Goal: Task Accomplishment & Management: Use online tool/utility

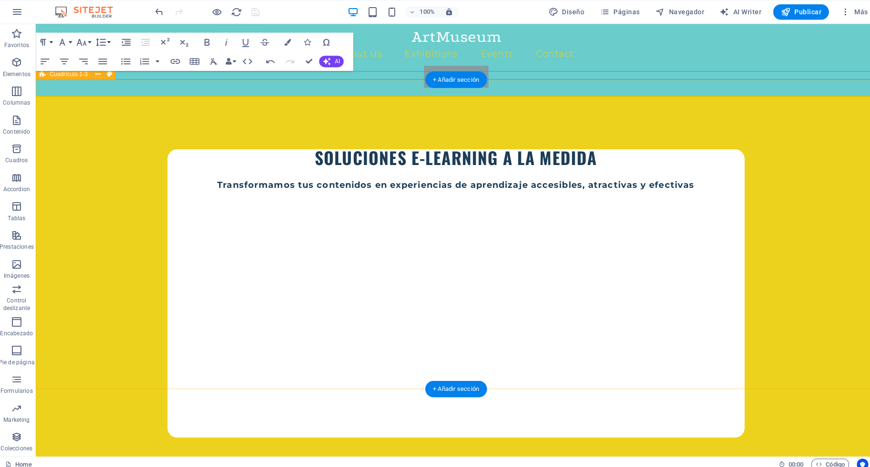
scroll to position [345, 0]
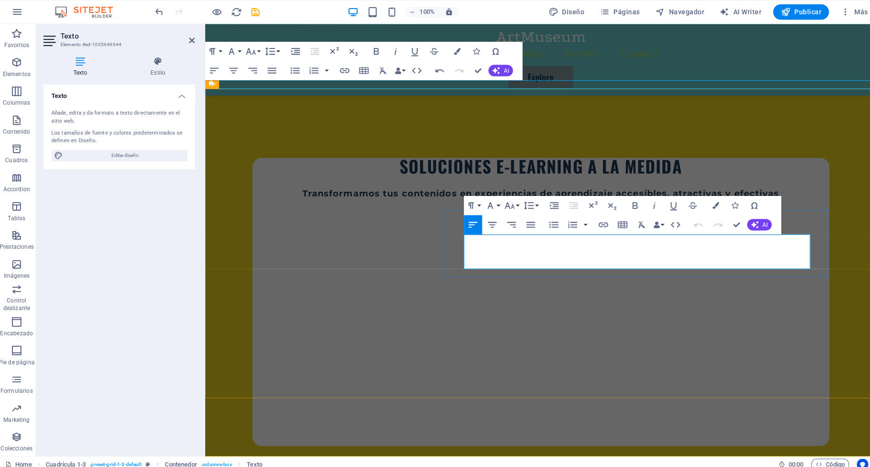
drag, startPoint x: 524, startPoint y: 262, endPoint x: 461, endPoint y: 239, distance: 67.5
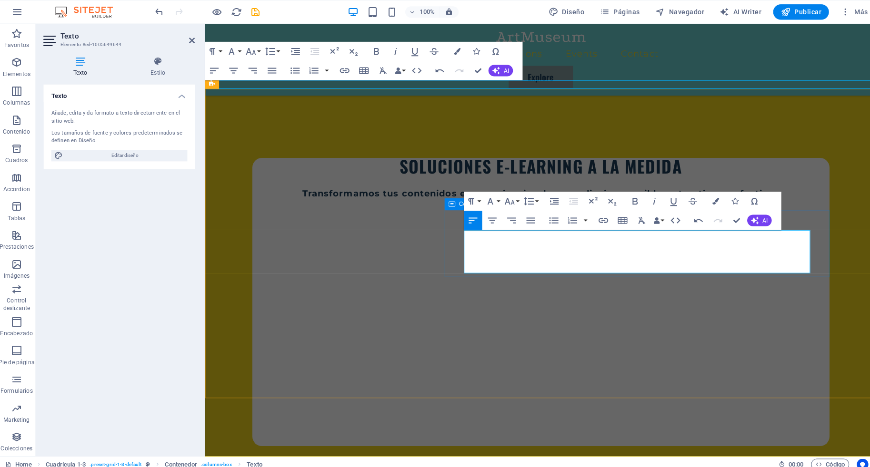
drag, startPoint x: 713, startPoint y: 265, endPoint x: 460, endPoint y: 233, distance: 254.8
click at [506, 199] on icon "button" at bounding box center [506, 199] width 11 height 11
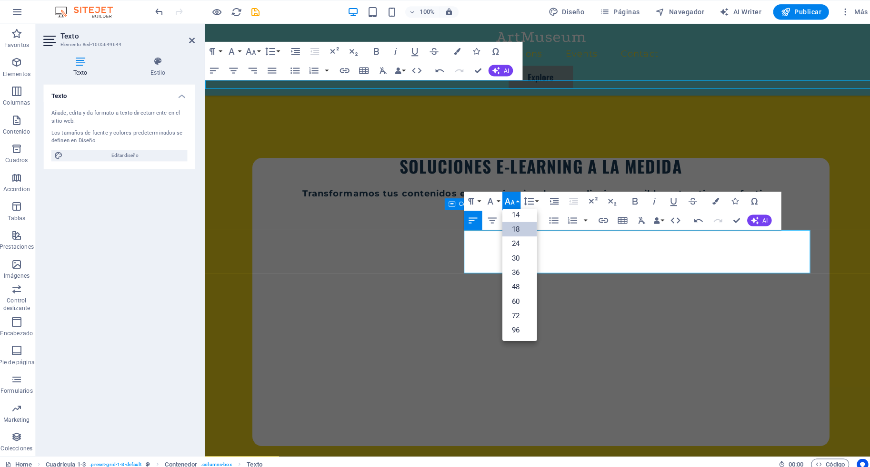
scroll to position [77, 0]
click at [516, 214] on link "14" at bounding box center [517, 213] width 34 height 14
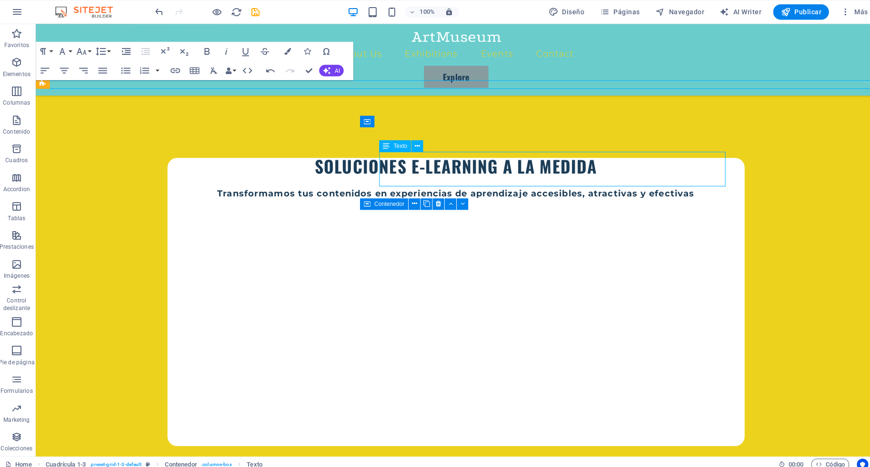
select select "px"
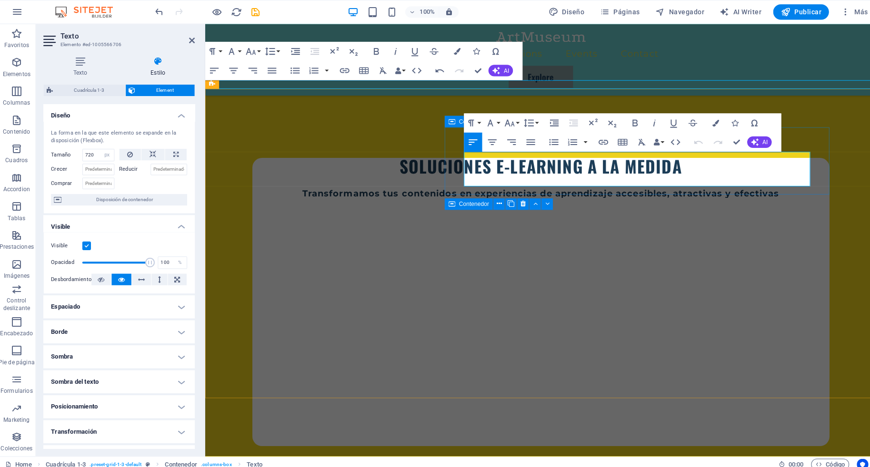
drag, startPoint x: 524, startPoint y: 180, endPoint x: 458, endPoint y: 146, distance: 74.1
drag, startPoint x: 525, startPoint y: 181, endPoint x: 459, endPoint y: 156, distance: 70.8
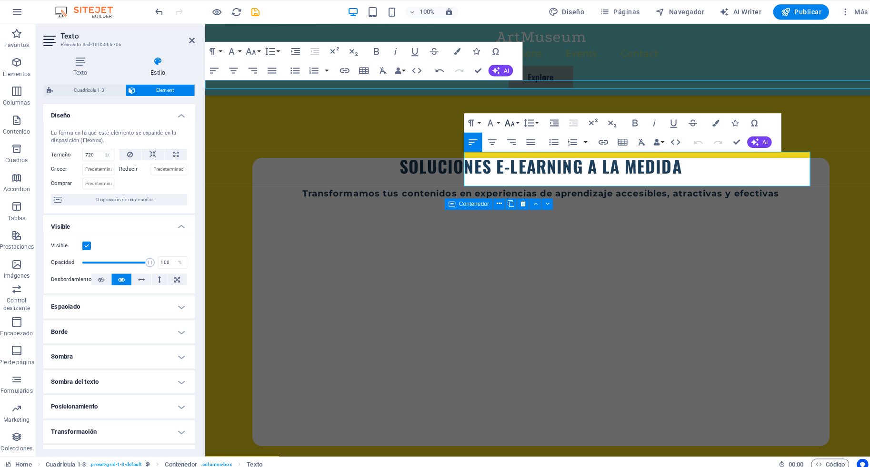
click at [508, 122] on icon "button" at bounding box center [506, 121] width 11 height 11
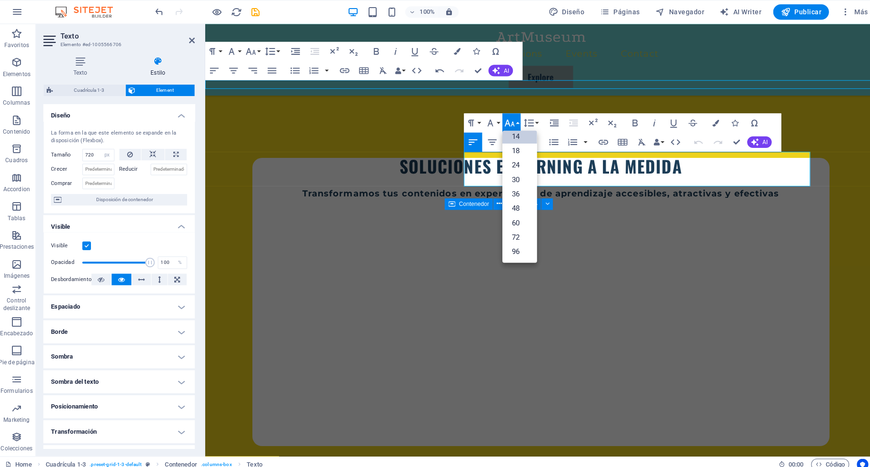
click at [518, 132] on link "14" at bounding box center [517, 135] width 34 height 14
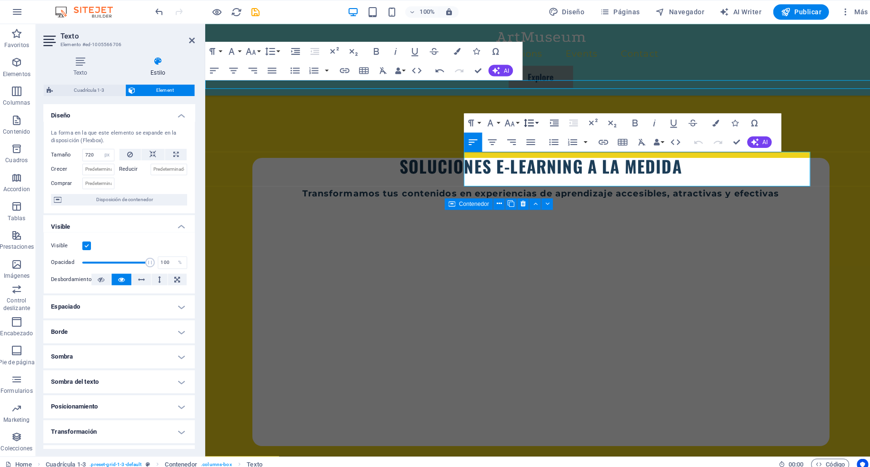
click at [527, 121] on icon "button" at bounding box center [525, 121] width 11 height 11
click at [545, 152] on link "Single" at bounding box center [540, 155] width 42 height 14
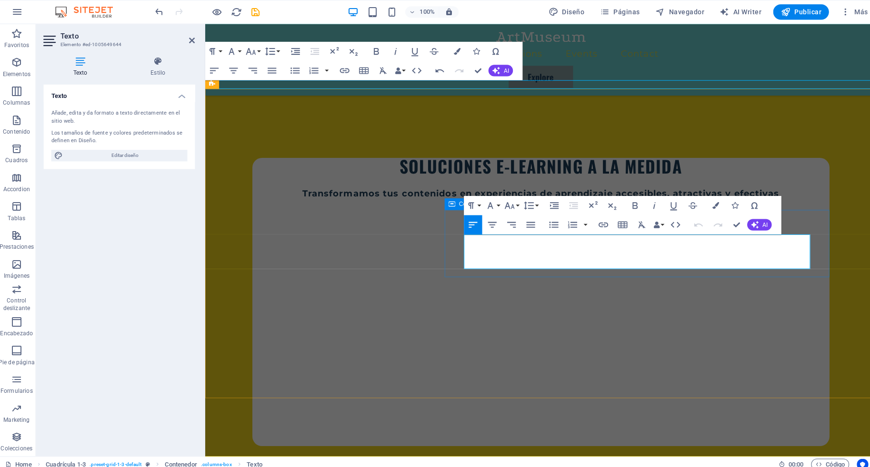
drag, startPoint x: 664, startPoint y: 263, endPoint x: 457, endPoint y: 236, distance: 207.9
click at [507, 203] on icon "button" at bounding box center [506, 203] width 11 height 11
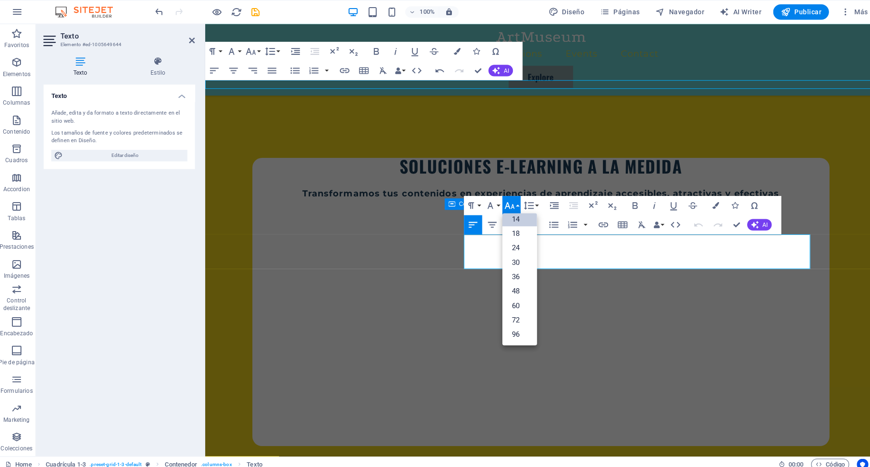
scroll to position [77, 0]
click at [525, 204] on icon "button" at bounding box center [525, 203] width 11 height 11
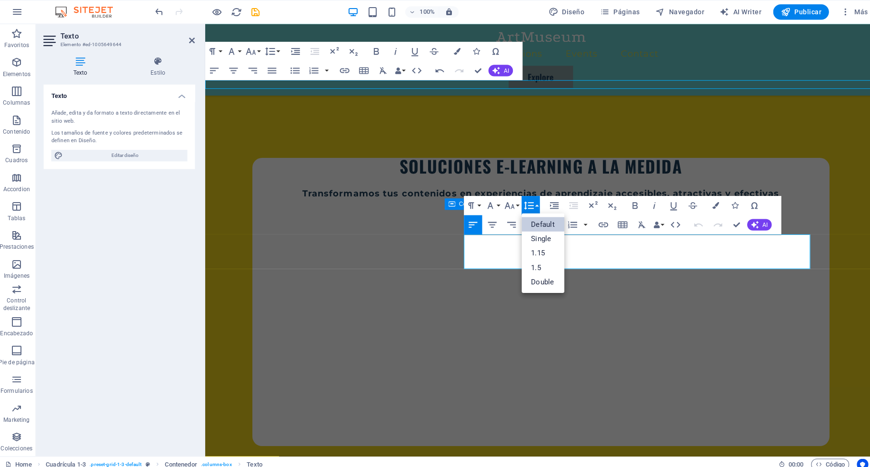
scroll to position [0, 0]
click at [535, 234] on link "Single" at bounding box center [540, 236] width 42 height 14
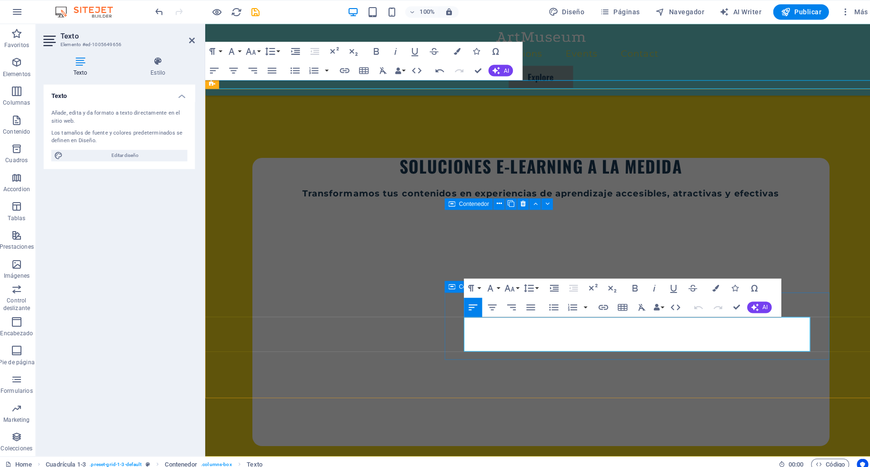
drag, startPoint x: 523, startPoint y: 344, endPoint x: 460, endPoint y: 316, distance: 68.8
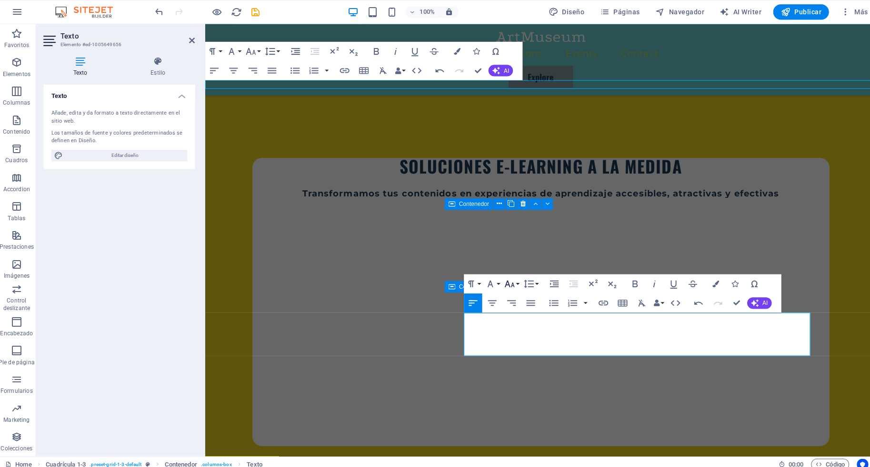
click at [509, 280] on icon "button" at bounding box center [506, 281] width 11 height 11
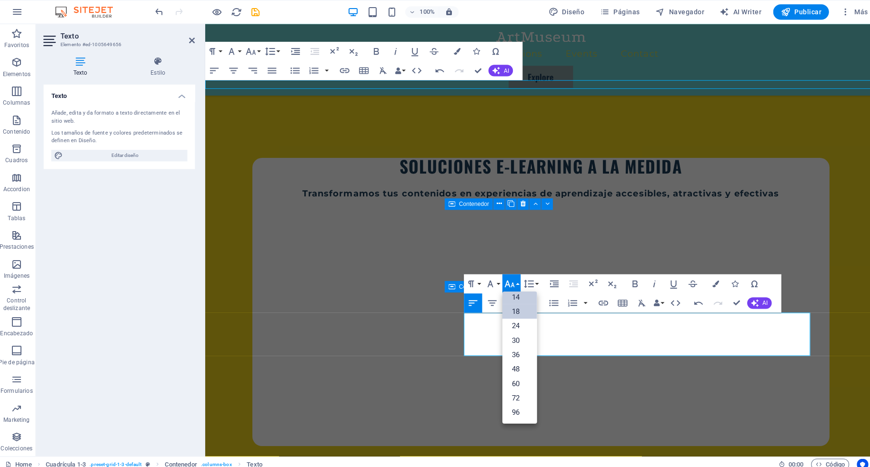
click at [517, 294] on link "14" at bounding box center [517, 295] width 34 height 14
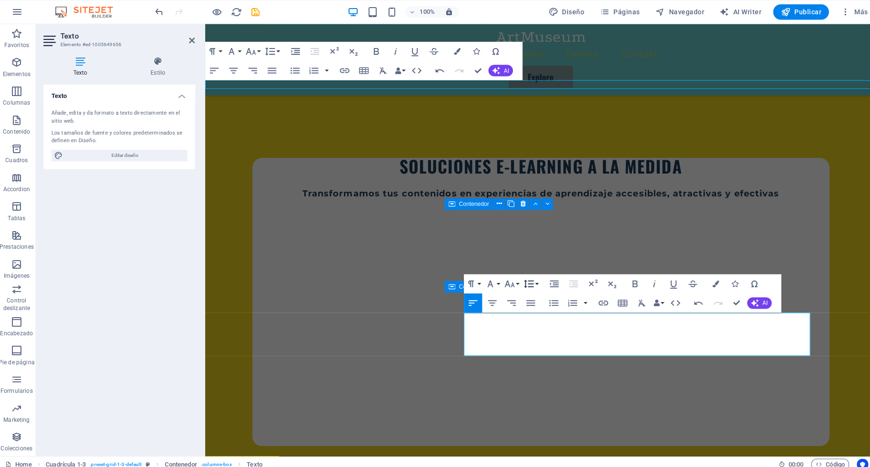
click at [524, 283] on icon "button" at bounding box center [525, 281] width 11 height 11
click at [539, 315] on link "Single" at bounding box center [540, 314] width 42 height 14
drag, startPoint x: 713, startPoint y: 347, endPoint x: 459, endPoint y: 315, distance: 255.7
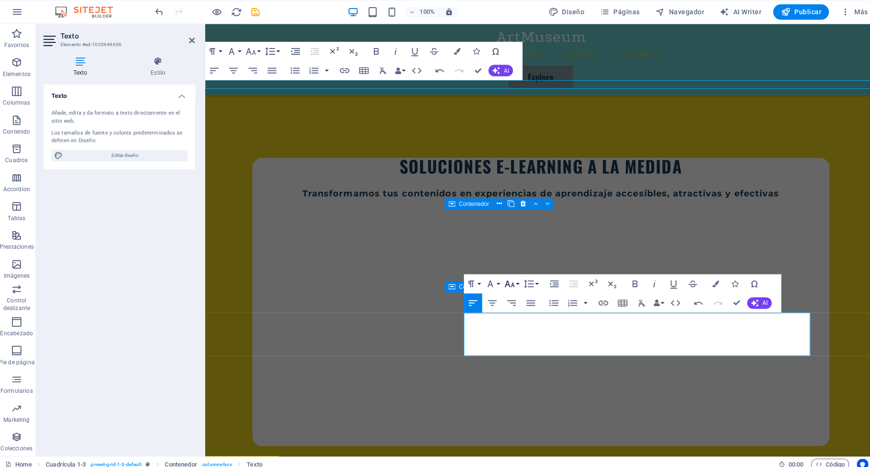
click at [511, 282] on icon "button" at bounding box center [506, 281] width 11 height 11
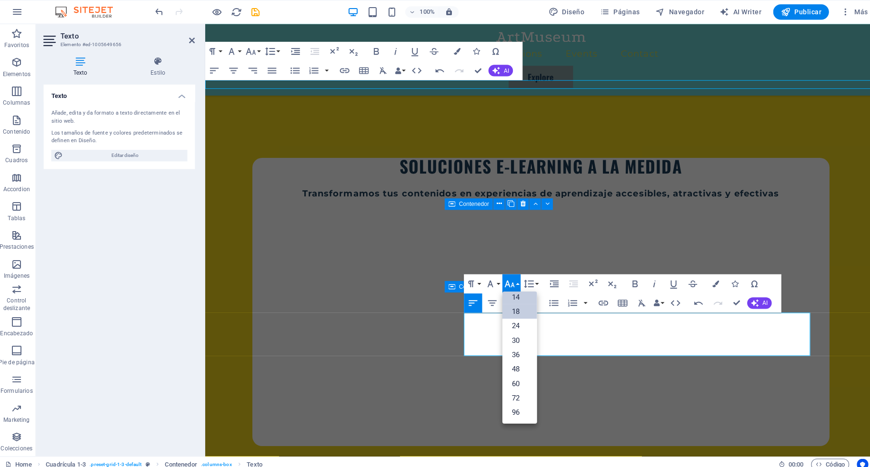
scroll to position [77, 0]
click at [514, 296] on link "14" at bounding box center [517, 295] width 34 height 14
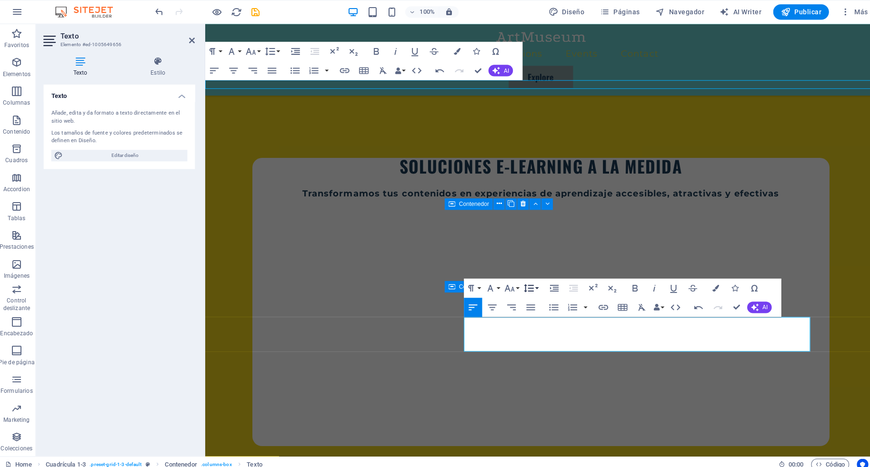
click at [531, 288] on icon "button" at bounding box center [525, 285] width 11 height 11
click at [537, 318] on link "Single" at bounding box center [540, 318] width 42 height 14
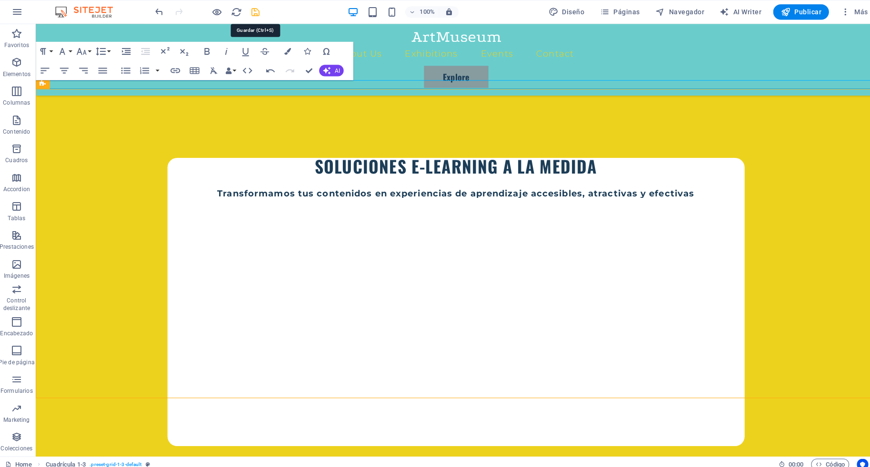
click at [257, 11] on icon "save" at bounding box center [255, 12] width 11 height 11
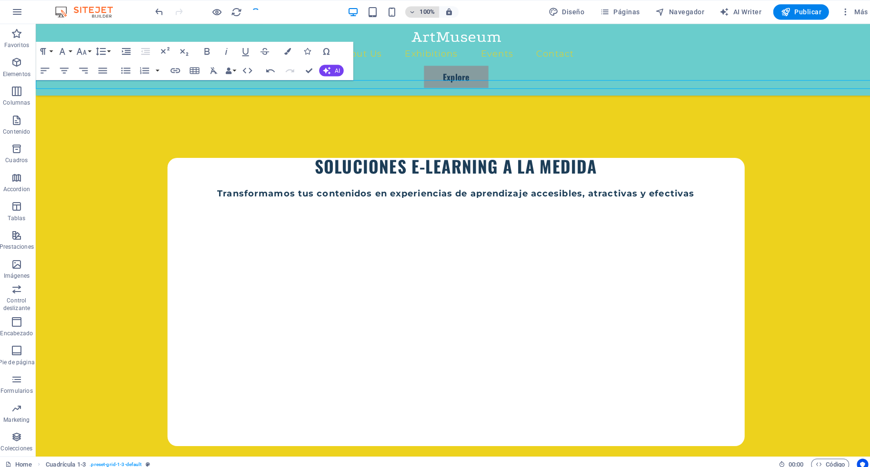
checkbox input "false"
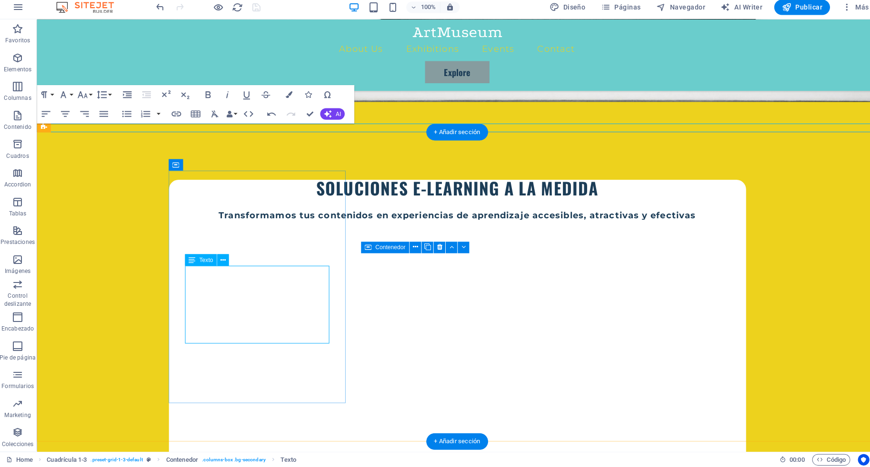
scroll to position [286, 0]
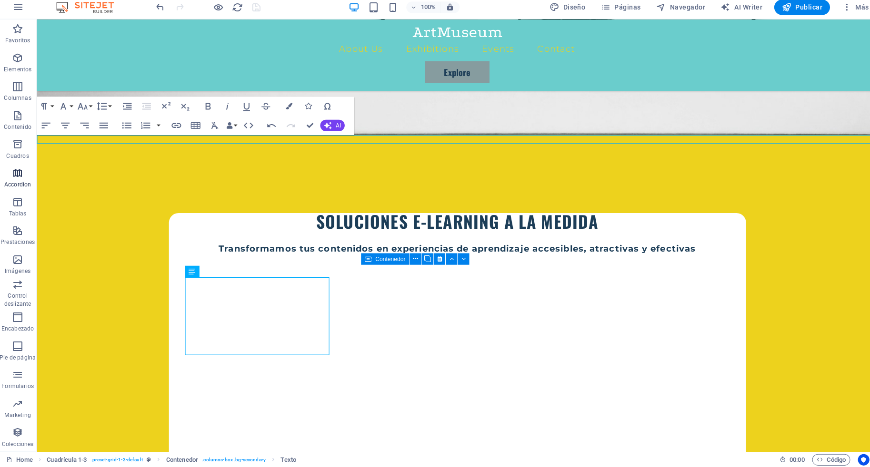
click at [21, 179] on icon "button" at bounding box center [18, 175] width 11 height 11
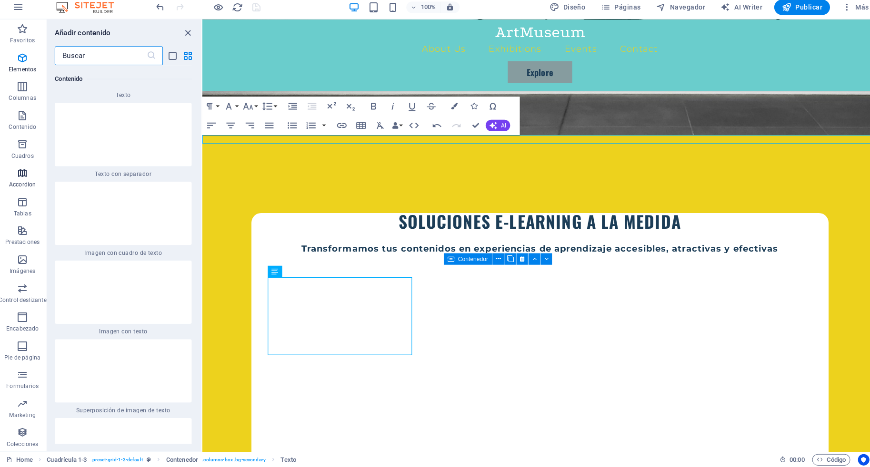
scroll to position [3070, 0]
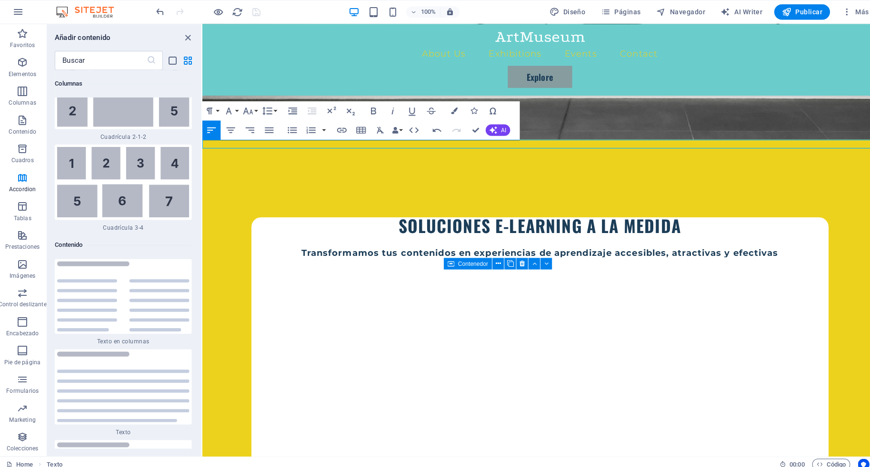
click at [213, 128] on icon "button" at bounding box center [210, 128] width 11 height 11
click at [232, 129] on icon "button" at bounding box center [230, 129] width 9 height 6
click at [607, 139] on div "SOLUCIONES E-LEARNING A LA MEDIDA Transformamos tus contenidos en experiencias …" at bounding box center [536, 339] width 668 height 401
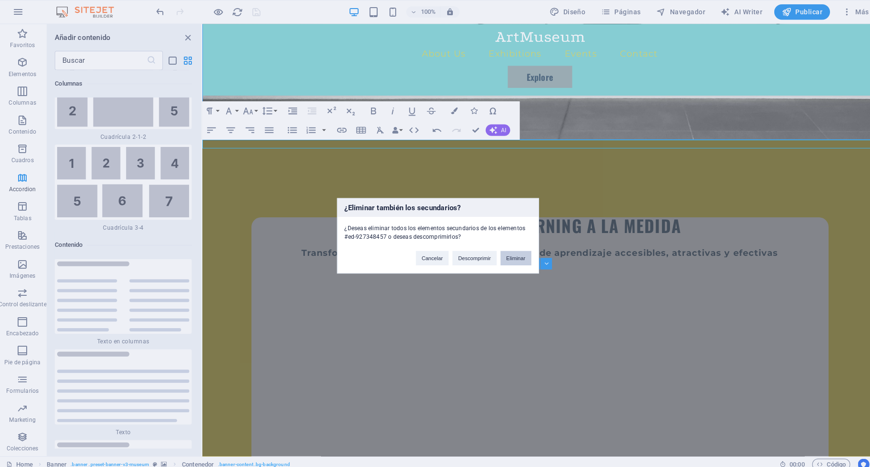
click at [516, 255] on button "Eliminar" at bounding box center [512, 256] width 30 height 14
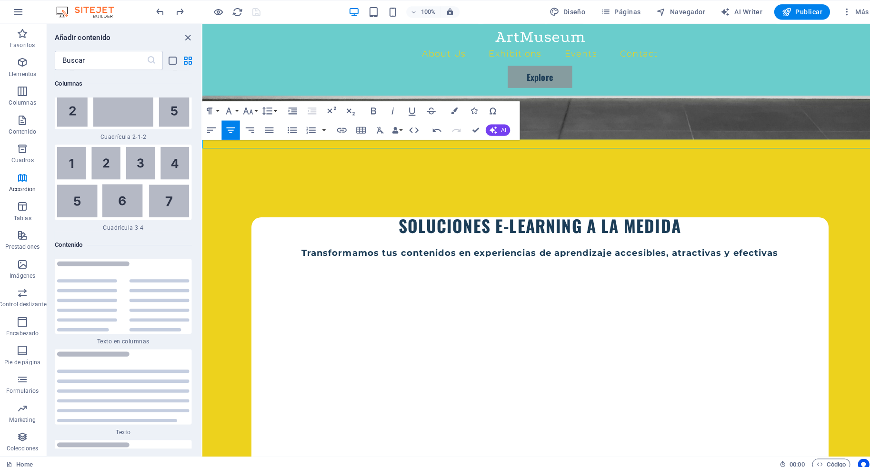
click at [189, 37] on icon "close panel" at bounding box center [187, 37] width 11 height 11
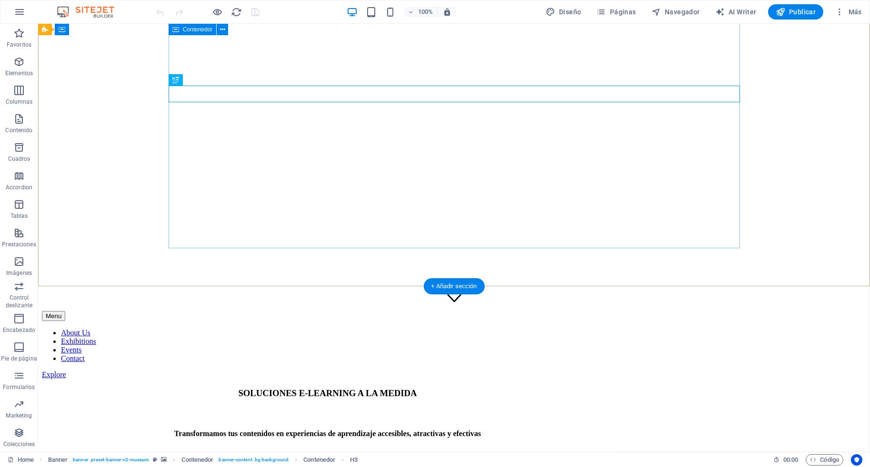
scroll to position [138, 0]
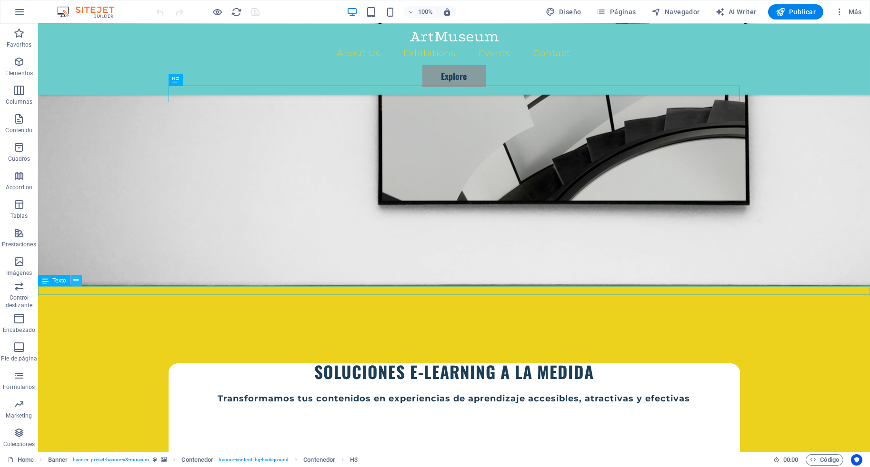
click at [74, 282] on icon at bounding box center [75, 281] width 5 height 10
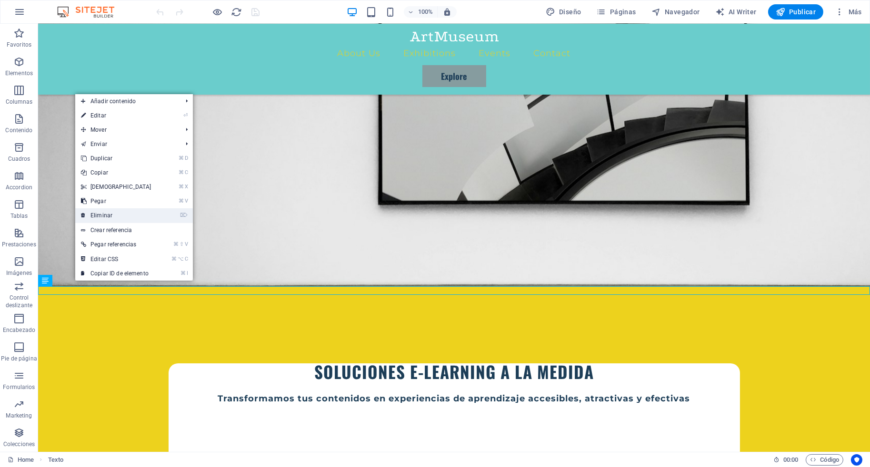
click at [103, 214] on link "⌦ Eliminar" at bounding box center [116, 215] width 82 height 14
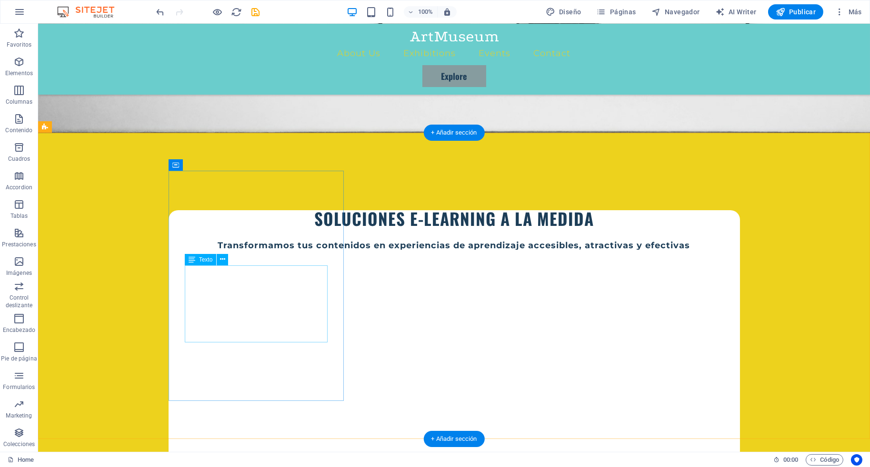
scroll to position [276, 0]
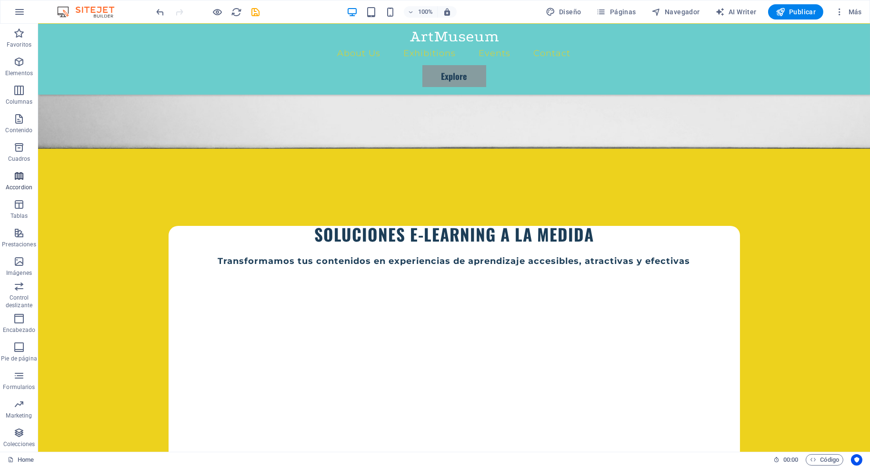
click at [23, 177] on icon "button" at bounding box center [18, 175] width 11 height 11
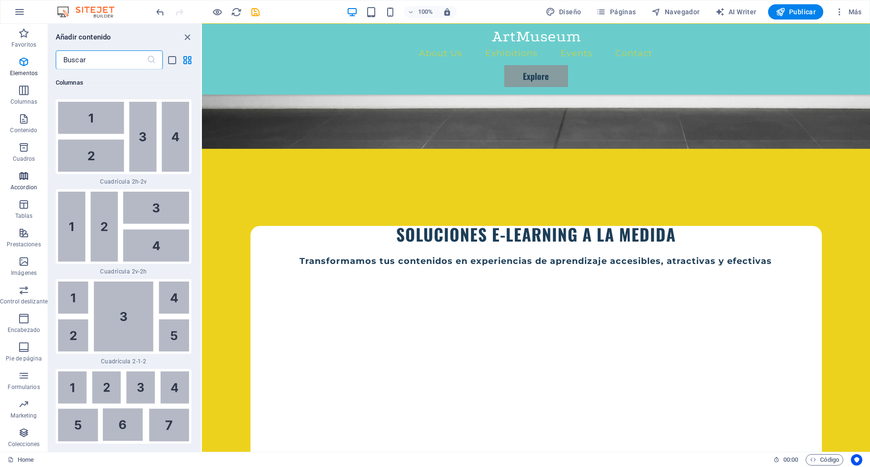
scroll to position [3039, 0]
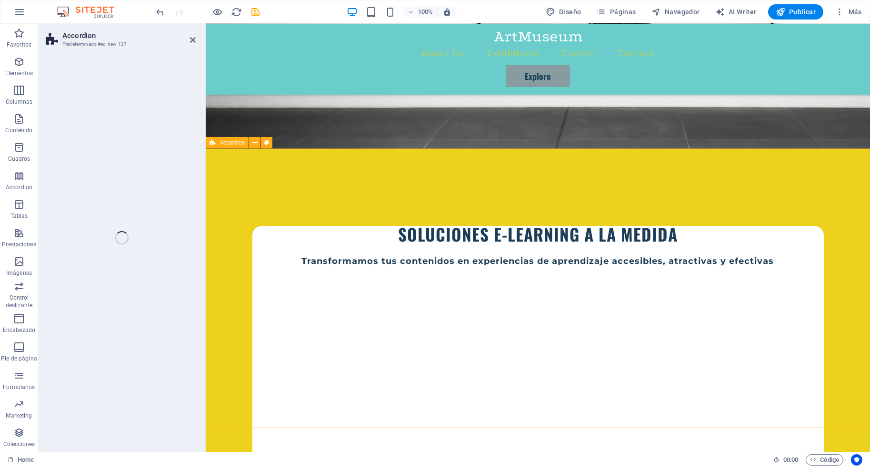
select select "rem"
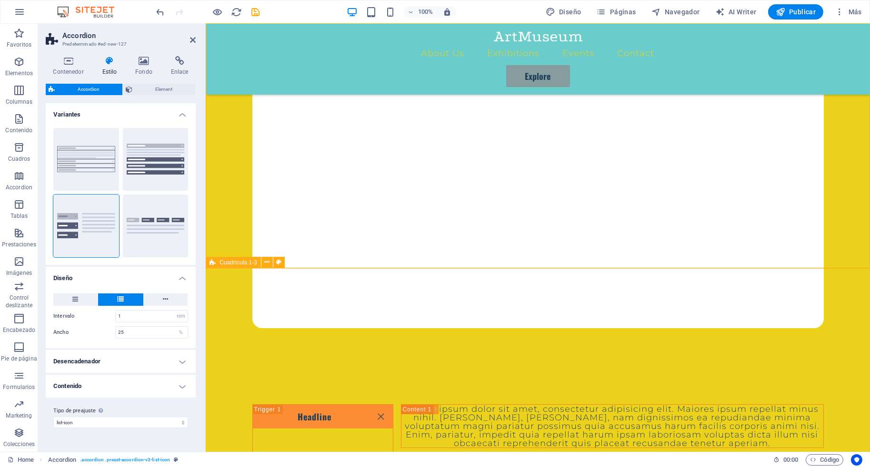
scroll to position [458, 0]
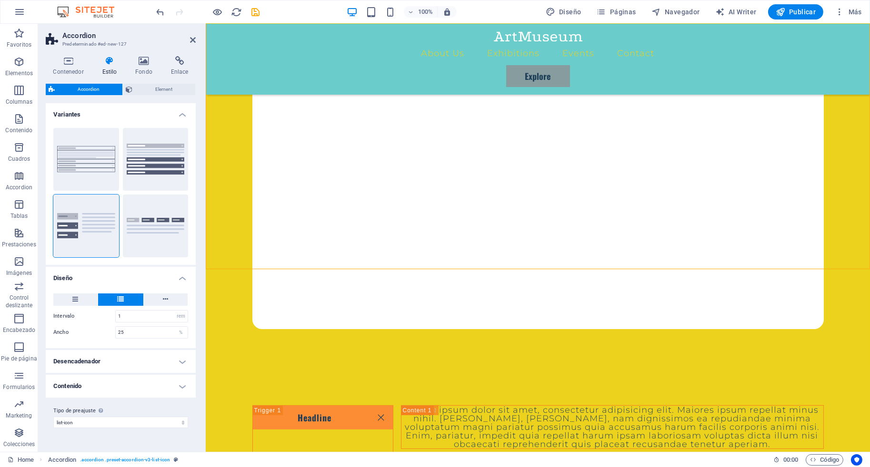
click at [185, 358] on h4 "Desencadenador" at bounding box center [121, 361] width 150 height 23
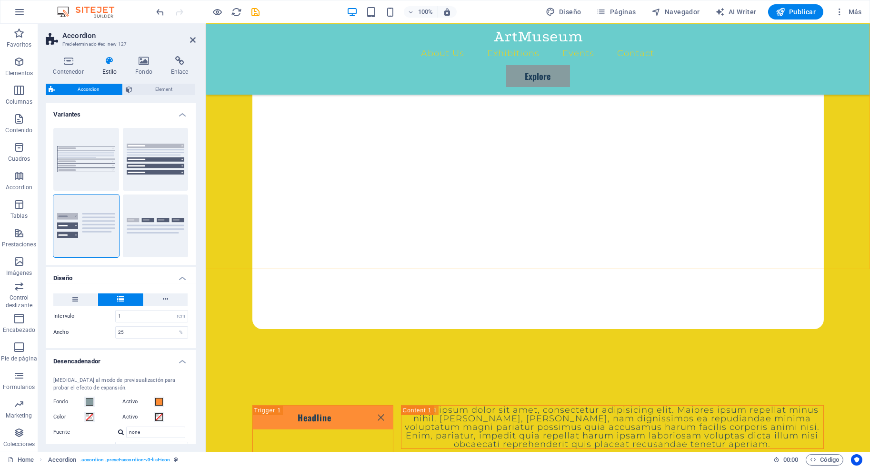
click at [182, 360] on h4 "Desencadenador" at bounding box center [121, 358] width 150 height 17
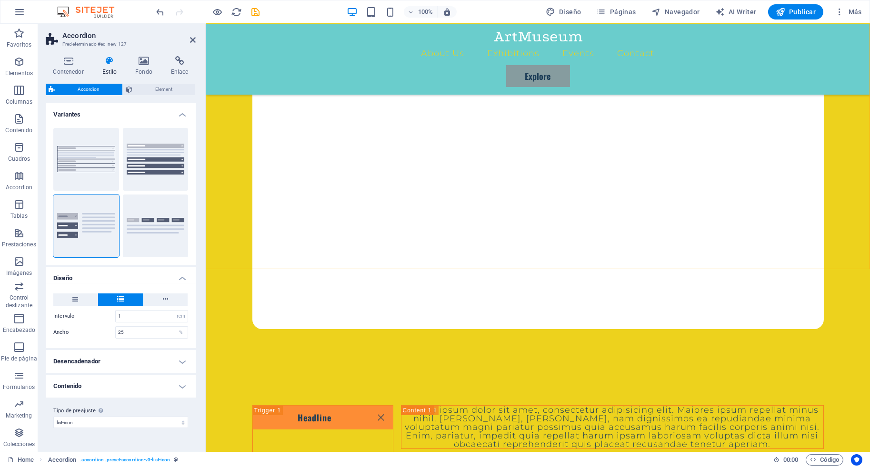
click at [179, 387] on h4 "Contenido" at bounding box center [121, 386] width 150 height 23
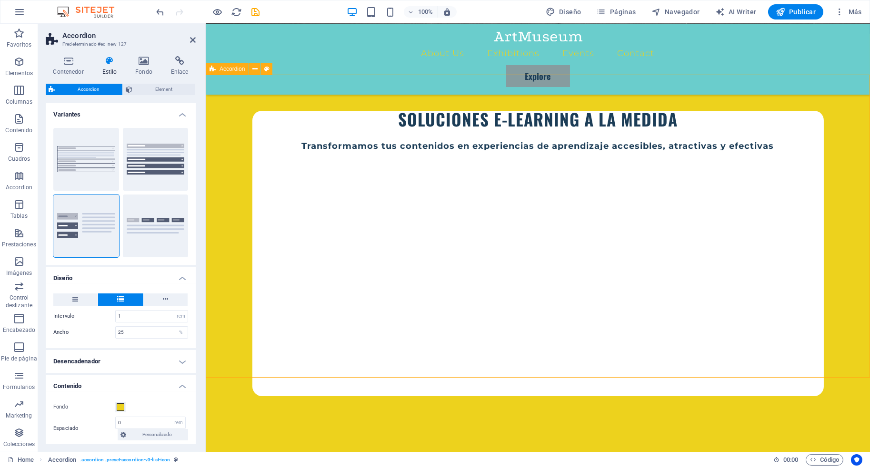
scroll to position [290, 0]
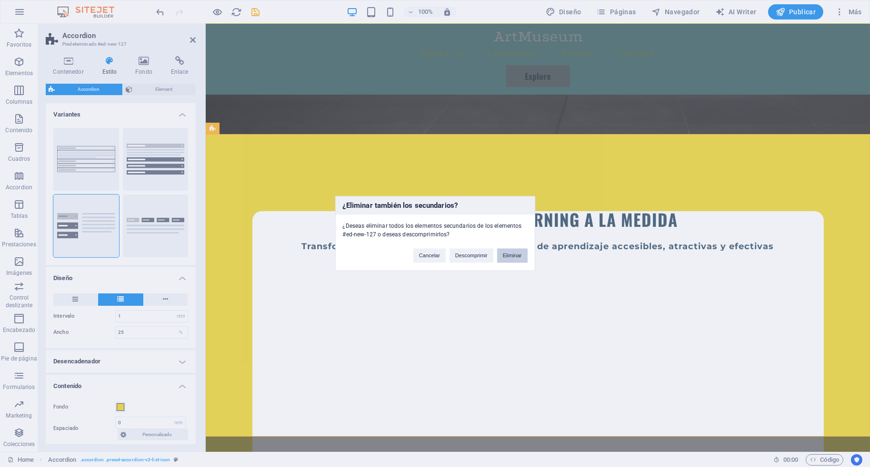
click at [516, 257] on button "Eliminar" at bounding box center [512, 256] width 30 height 14
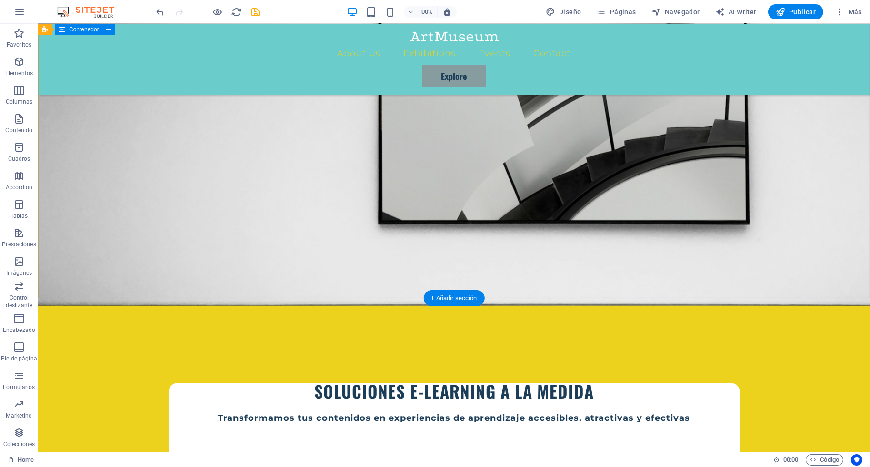
scroll to position [0, 0]
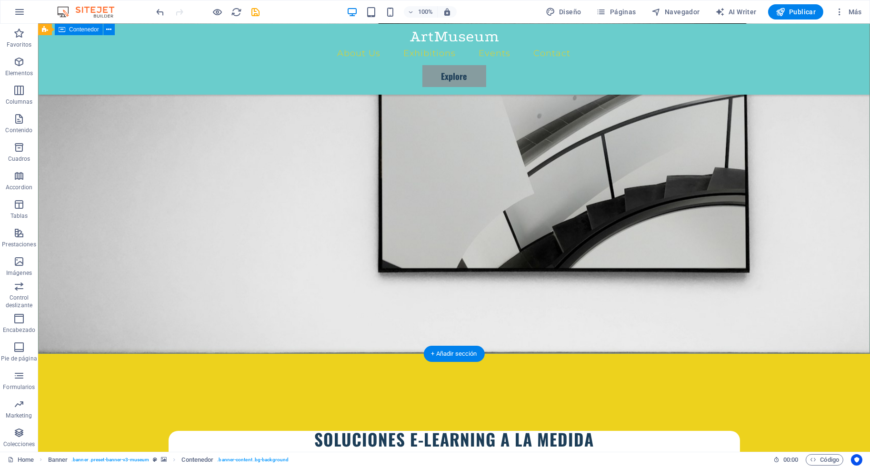
scroll to position [77, 0]
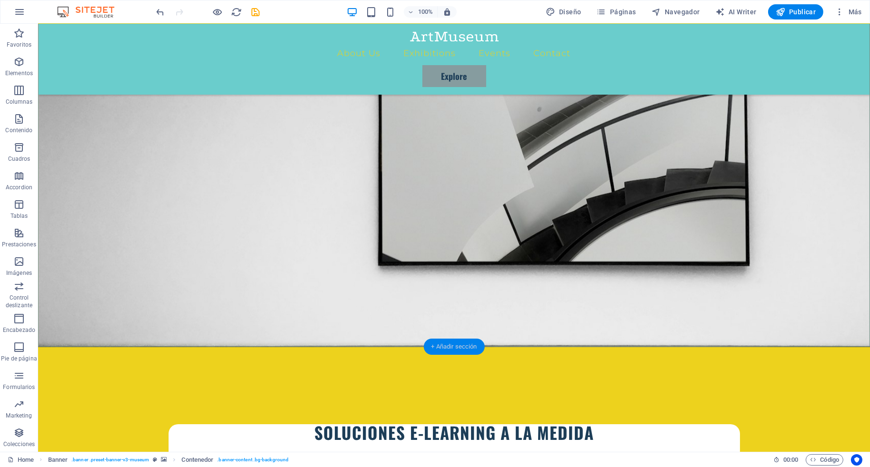
click at [448, 350] on div "+ Añadir sección" at bounding box center [453, 347] width 61 height 16
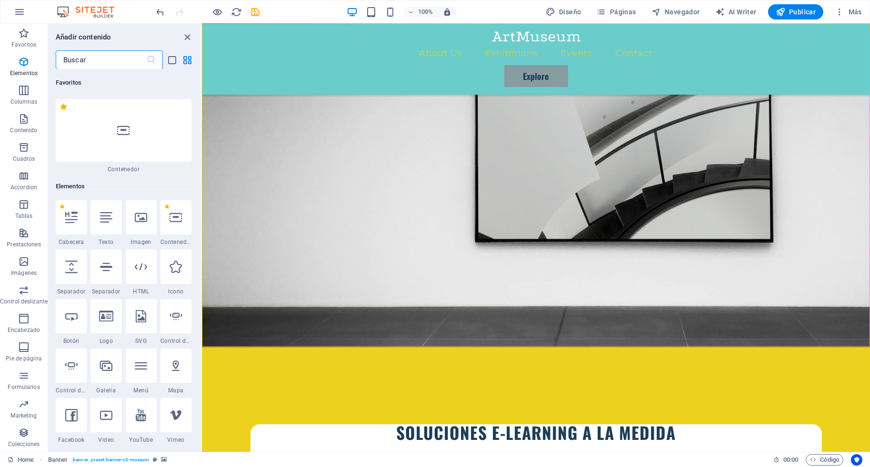
scroll to position [0, 0]
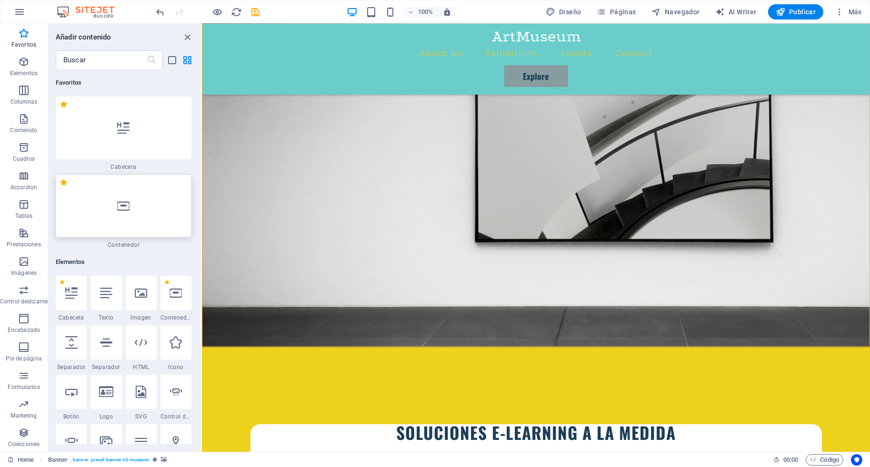
click at [129, 200] on icon at bounding box center [123, 206] width 12 height 12
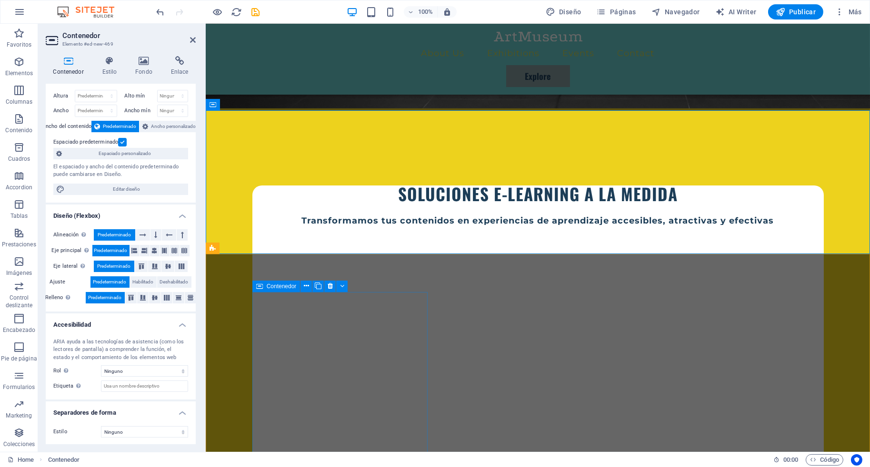
scroll to position [314, 0]
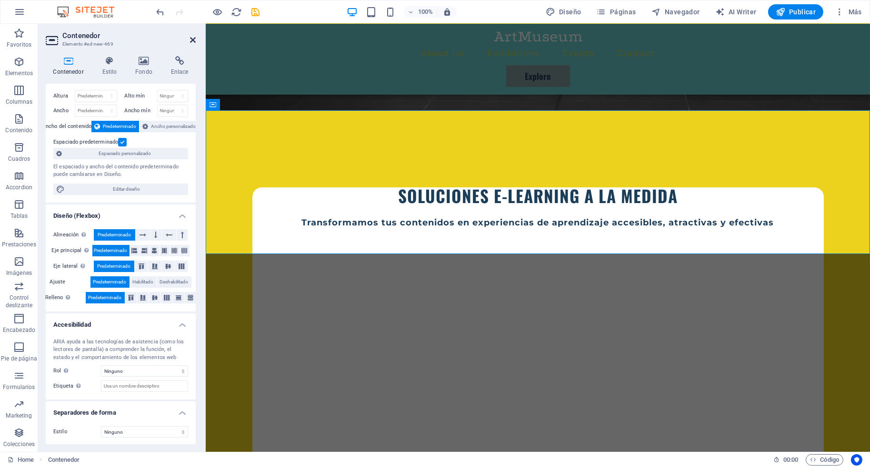
click at [191, 40] on icon at bounding box center [193, 40] width 6 height 8
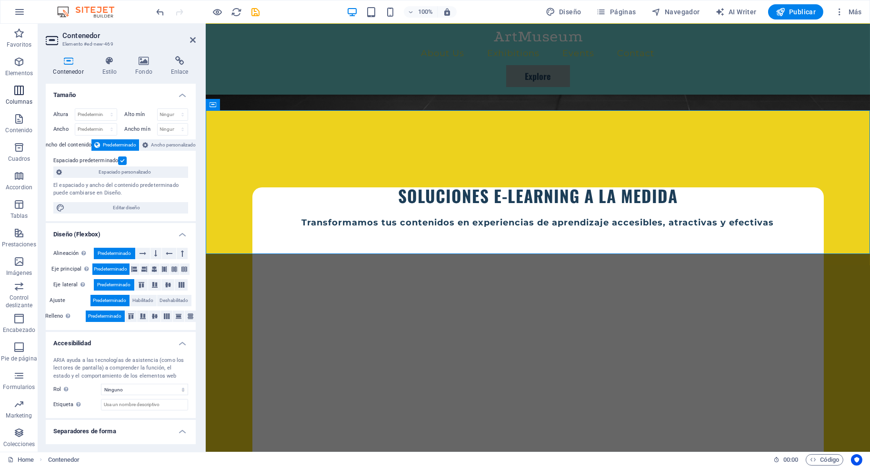
click at [25, 94] on icon "button" at bounding box center [18, 90] width 11 height 11
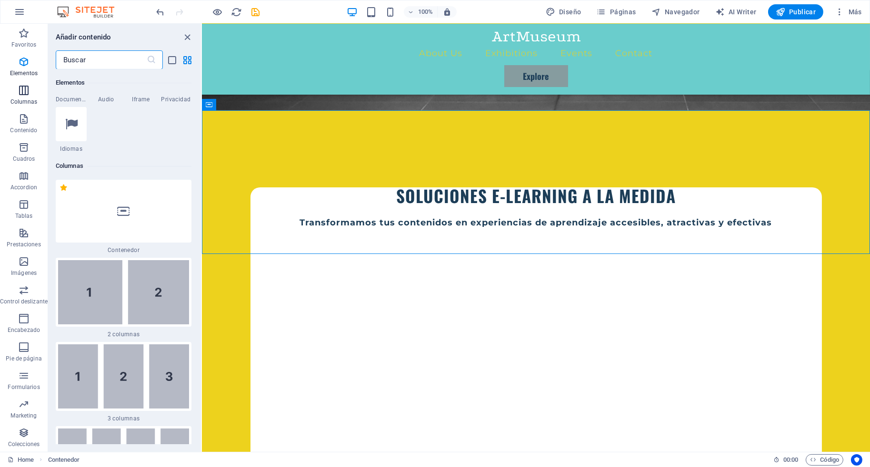
scroll to position [471, 0]
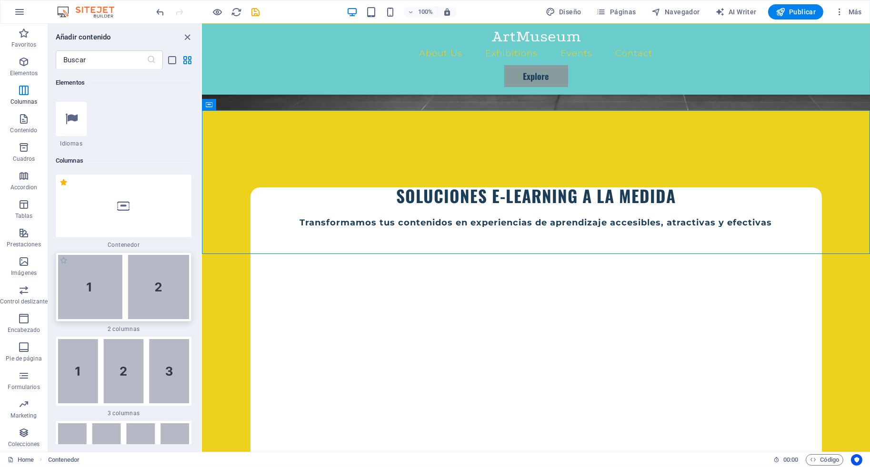
drag, startPoint x: 160, startPoint y: 138, endPoint x: 45, endPoint y: 113, distance: 117.4
click at [160, 255] on img at bounding box center [123, 287] width 131 height 64
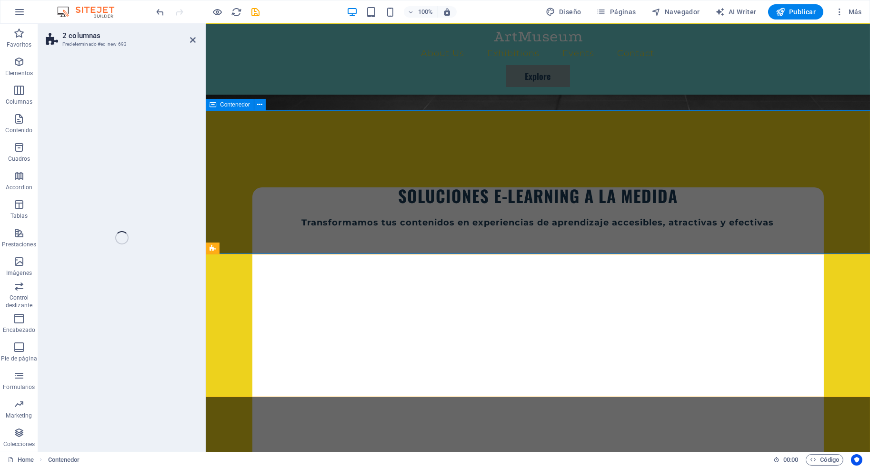
select select "rem"
select select "preset-columns-two-v2-default"
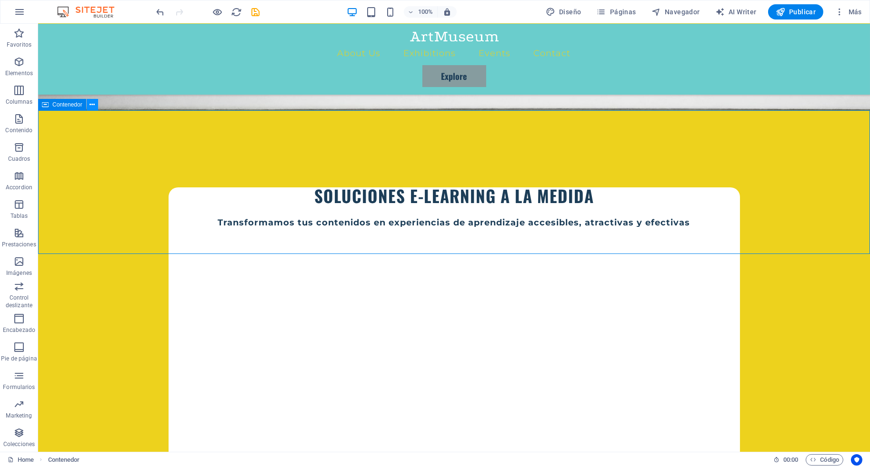
click at [90, 106] on icon at bounding box center [91, 105] width 5 height 10
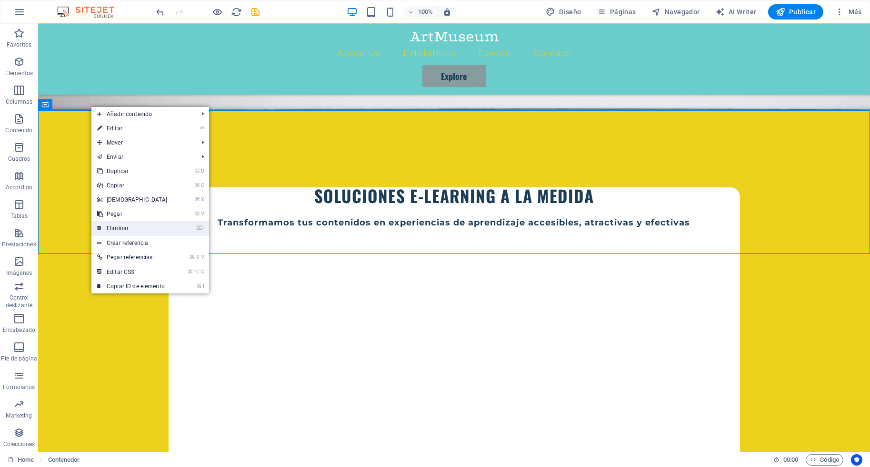
click at [120, 228] on link "⌦ Eliminar" at bounding box center [132, 228] width 82 height 14
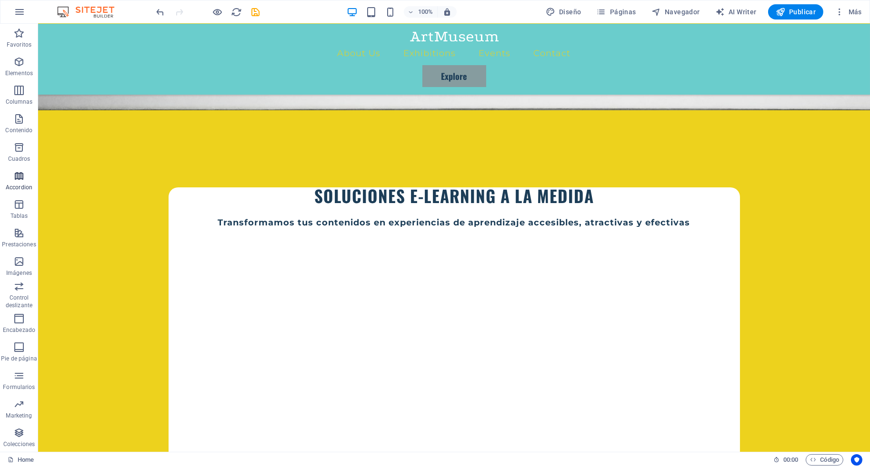
click at [19, 176] on icon "button" at bounding box center [18, 175] width 11 height 11
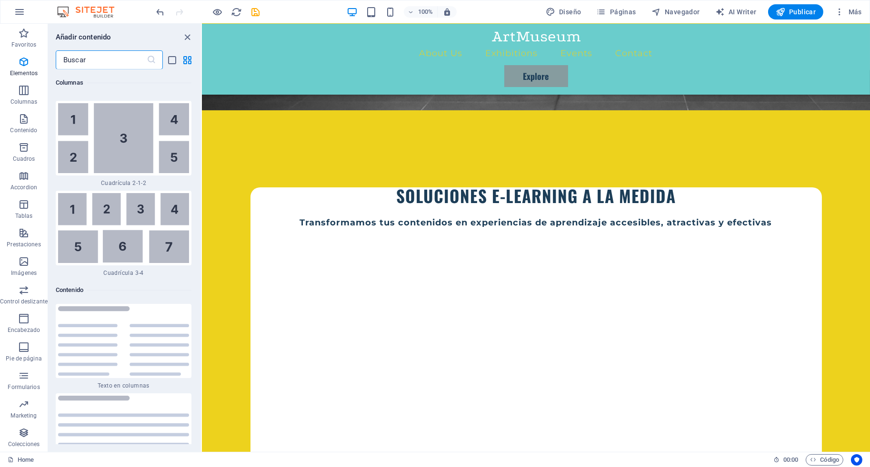
scroll to position [3039, 0]
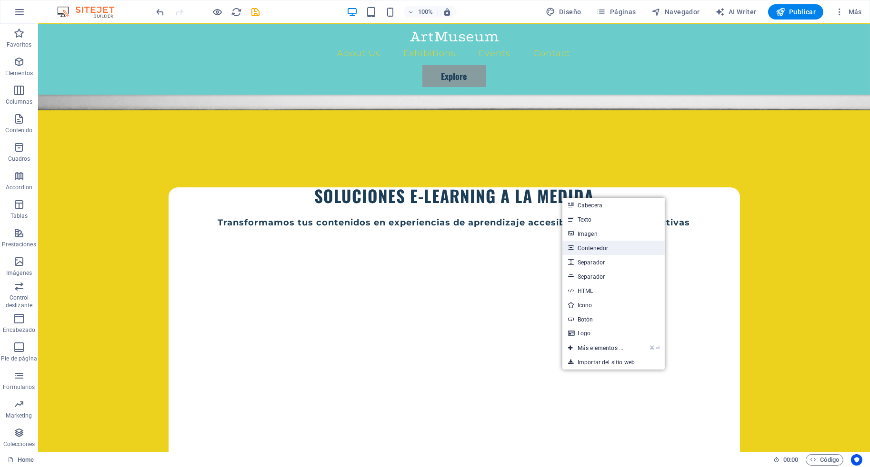
click at [591, 248] on link "Contenedor" at bounding box center [613, 248] width 102 height 14
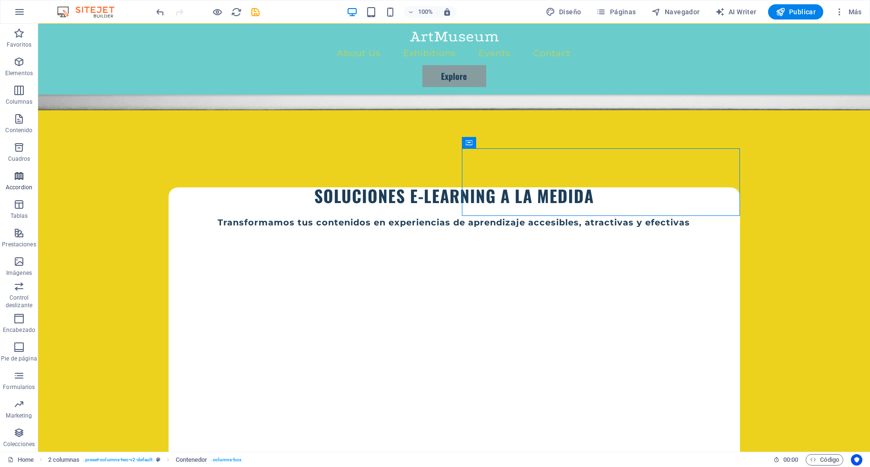
click at [17, 178] on icon "button" at bounding box center [18, 175] width 11 height 11
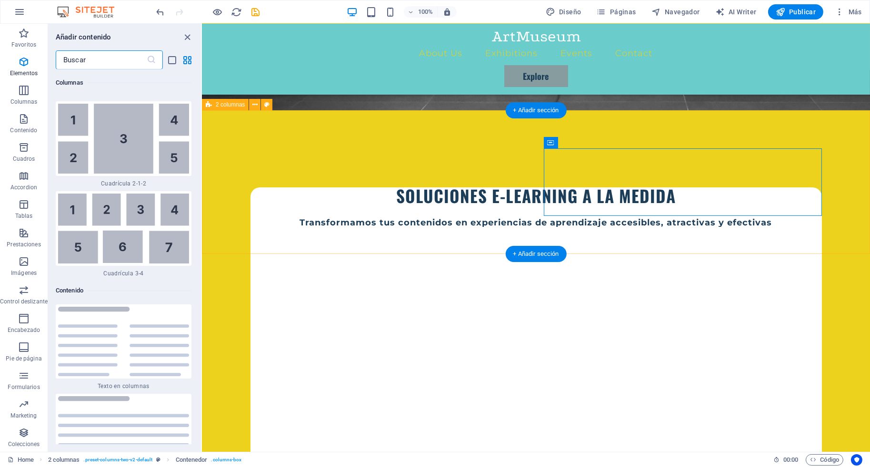
scroll to position [3039, 0]
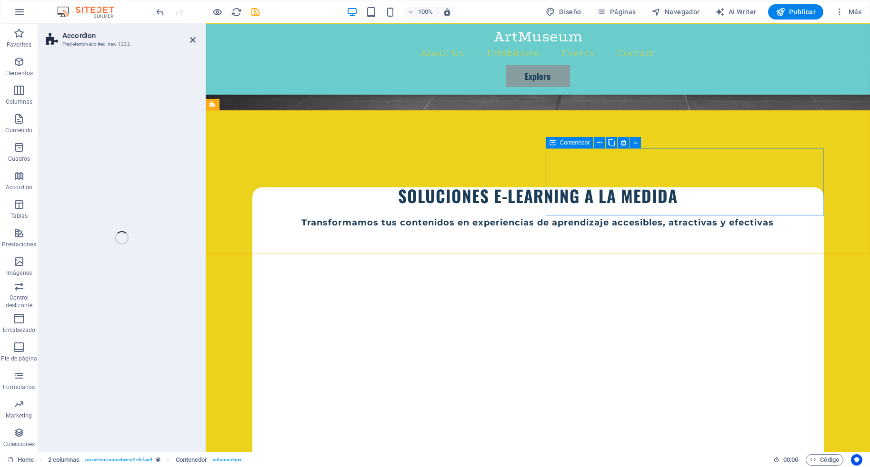
select select "rem"
select select "preset-accordion-v3-default"
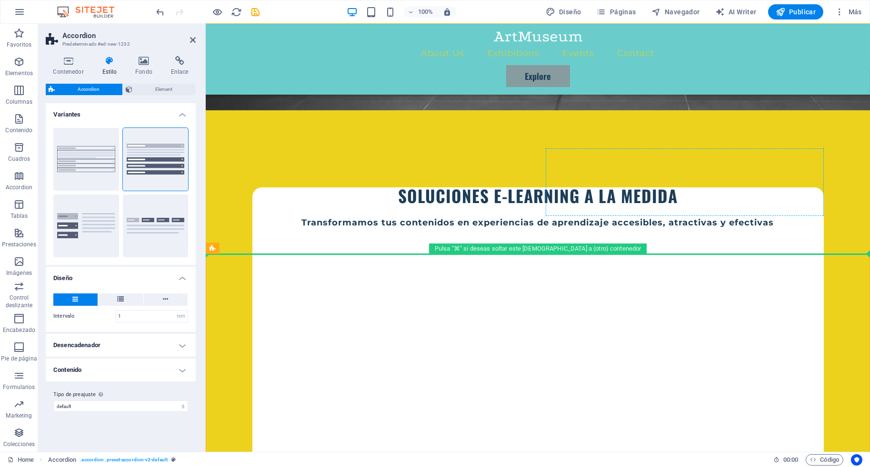
drag, startPoint x: 443, startPoint y: 270, endPoint x: 616, endPoint y: 190, distance: 191.0
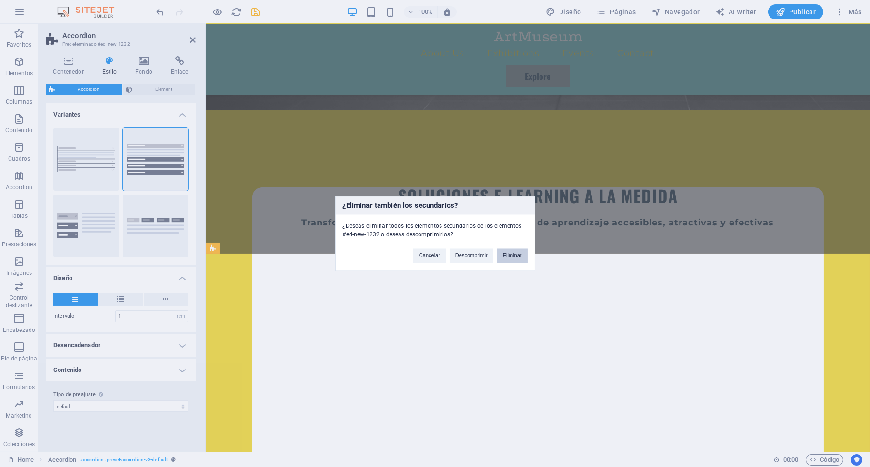
click at [511, 259] on button "Eliminar" at bounding box center [512, 256] width 30 height 14
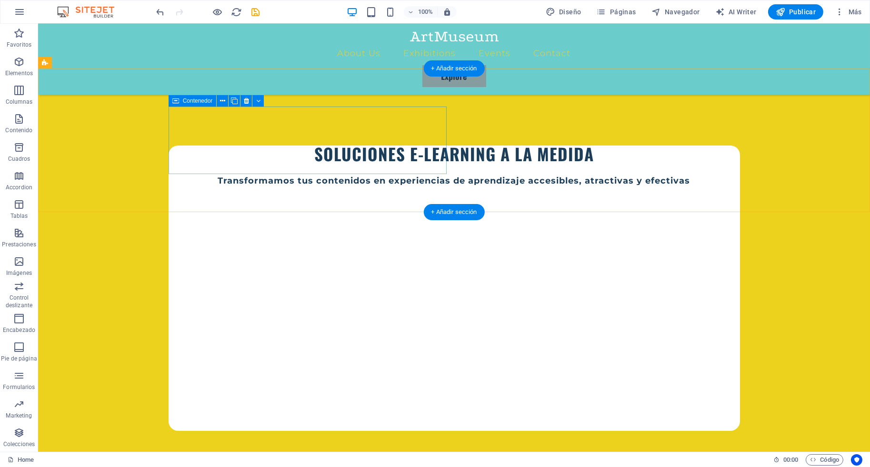
scroll to position [355, 0]
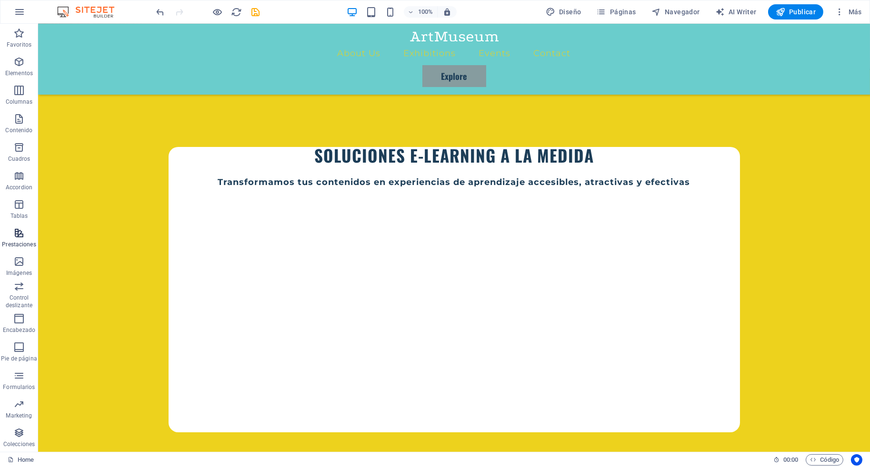
click at [15, 243] on p "Prestaciones" at bounding box center [19, 245] width 34 height 8
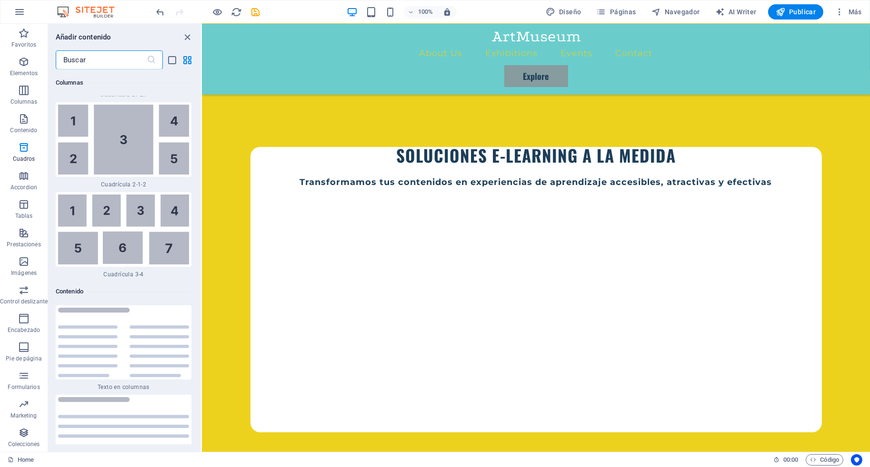
scroll to position [3021, 0]
click at [24, 93] on icon "button" at bounding box center [23, 90] width 11 height 11
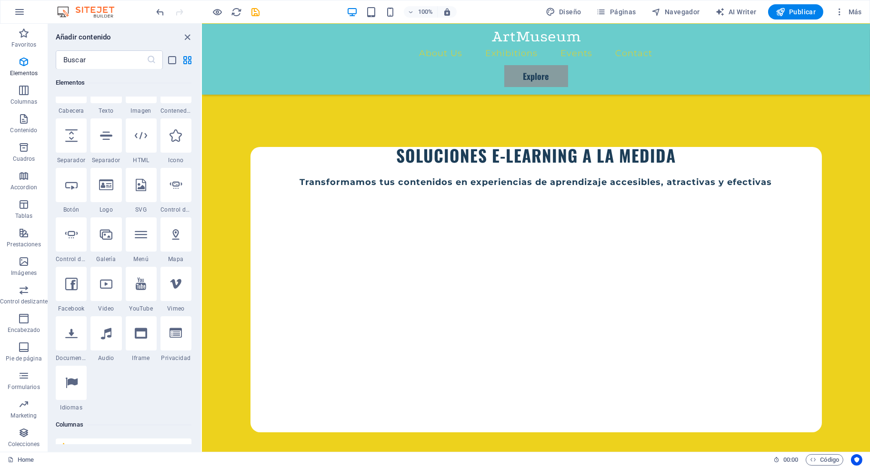
scroll to position [210, 0]
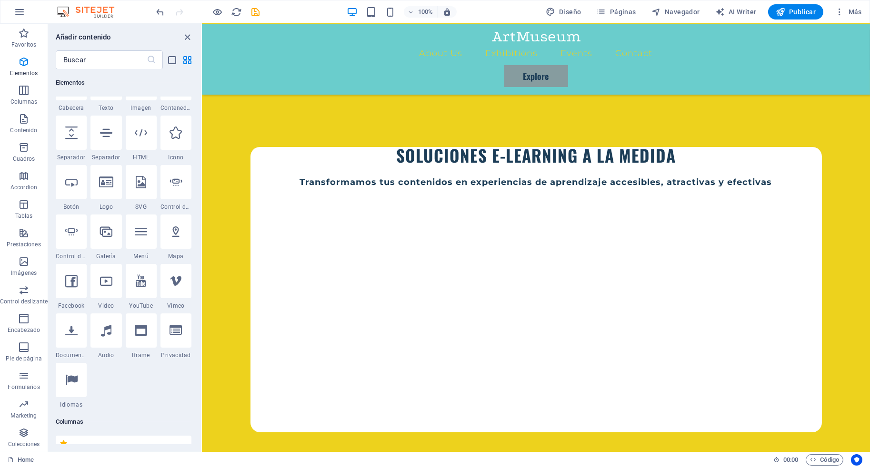
click at [71, 417] on h6 "Columnas" at bounding box center [124, 422] width 136 height 11
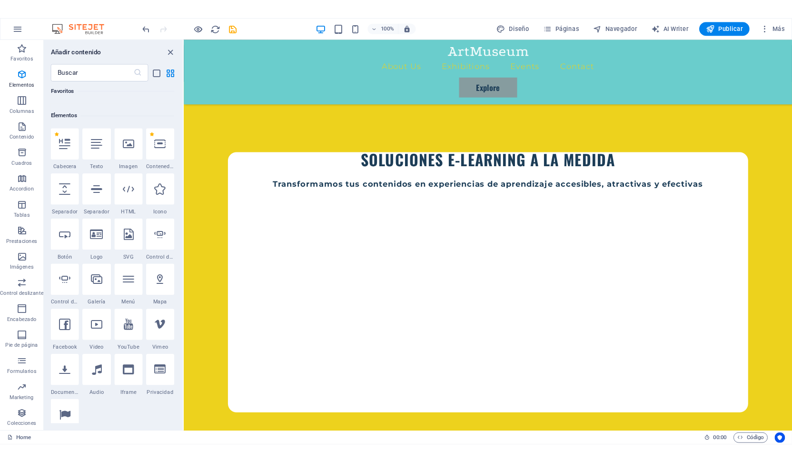
scroll to position [140, 0]
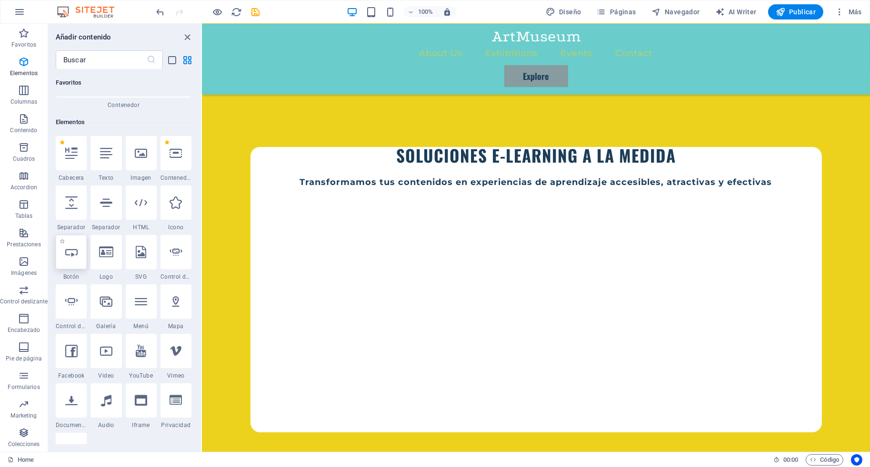
click at [72, 246] on icon at bounding box center [71, 252] width 12 height 12
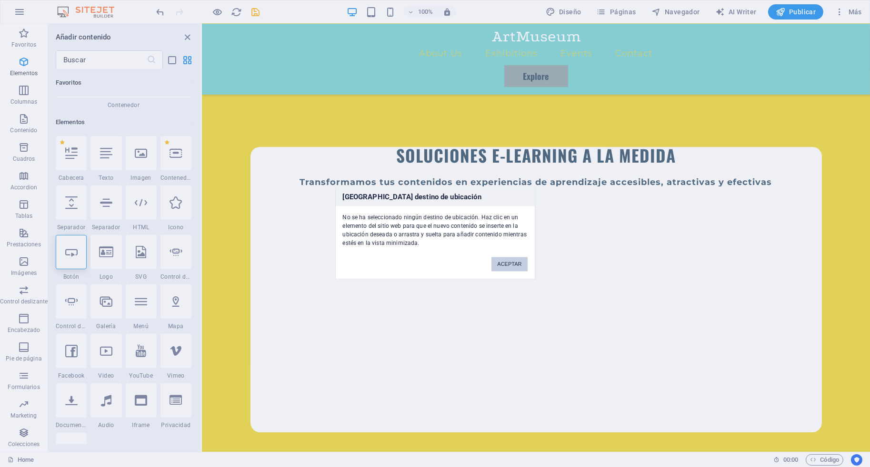
click at [515, 268] on button "ACEPTAR" at bounding box center [509, 265] width 36 height 14
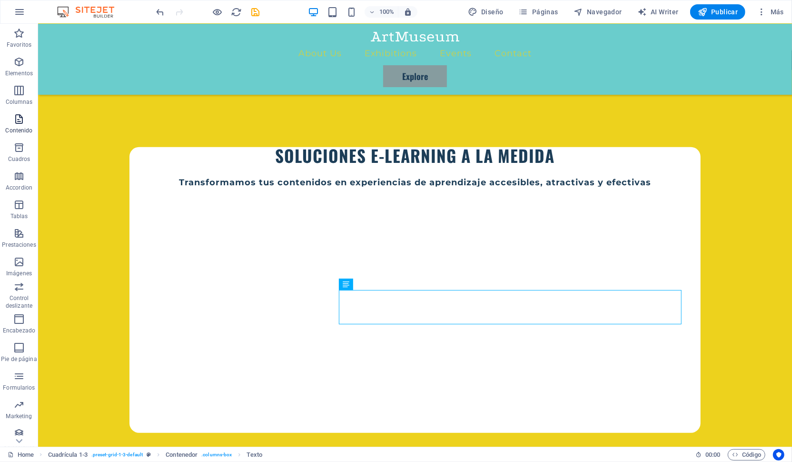
click at [25, 115] on icon "button" at bounding box center [18, 118] width 11 height 11
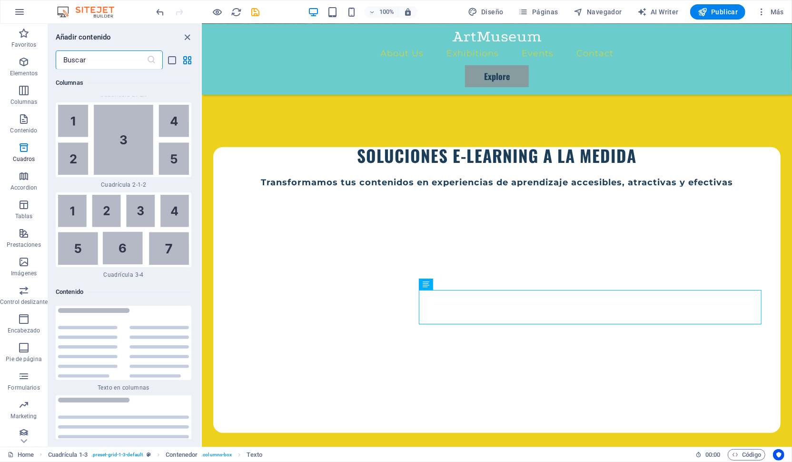
scroll to position [3021, 0]
click at [542, 102] on span "Contenedor" at bounding box center [534, 102] width 30 height 6
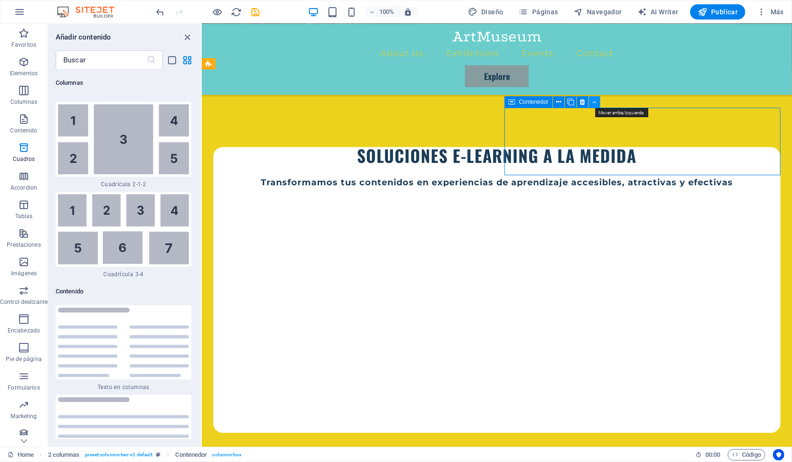
click at [597, 102] on button at bounding box center [594, 101] width 11 height 11
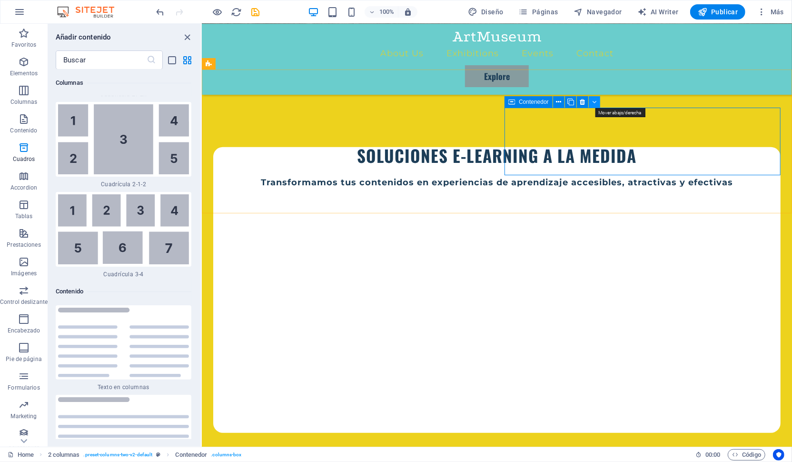
click at [596, 102] on icon at bounding box center [594, 102] width 4 height 10
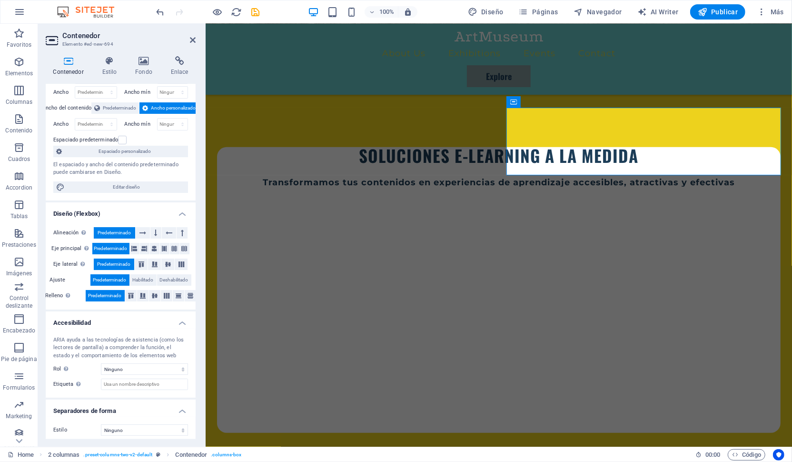
scroll to position [0, 0]
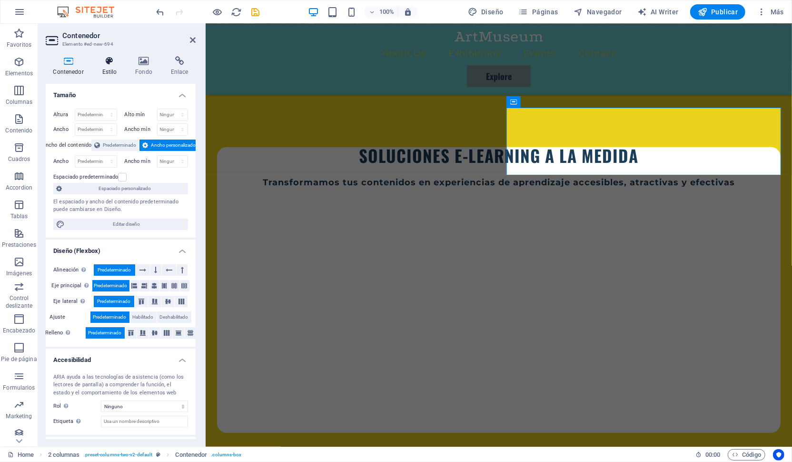
click at [114, 61] on icon at bounding box center [110, 61] width 30 height 10
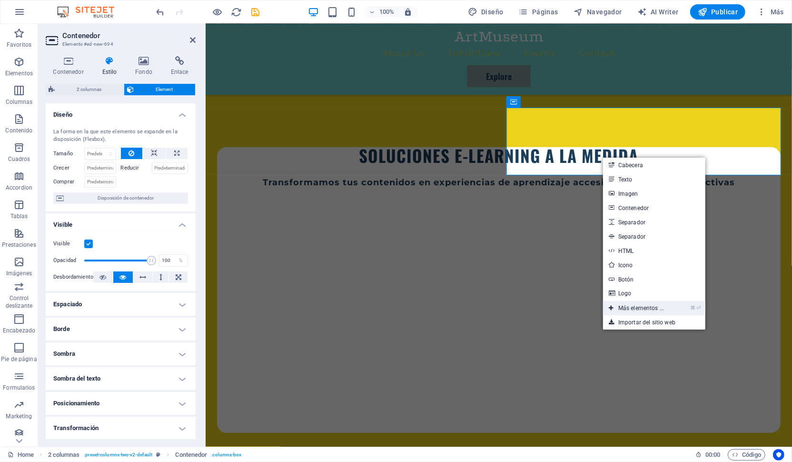
click at [626, 308] on link "⌘ ⏎ Más elementos ..." at bounding box center [636, 308] width 67 height 14
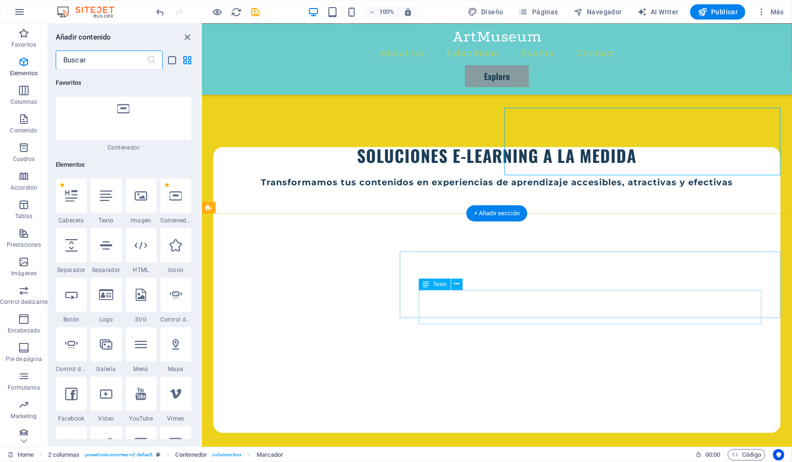
scroll to position [101, 0]
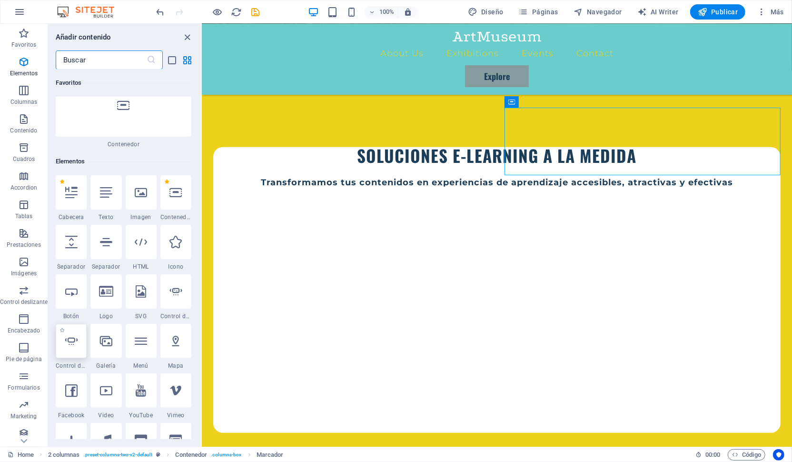
click at [71, 335] on icon at bounding box center [71, 341] width 12 height 12
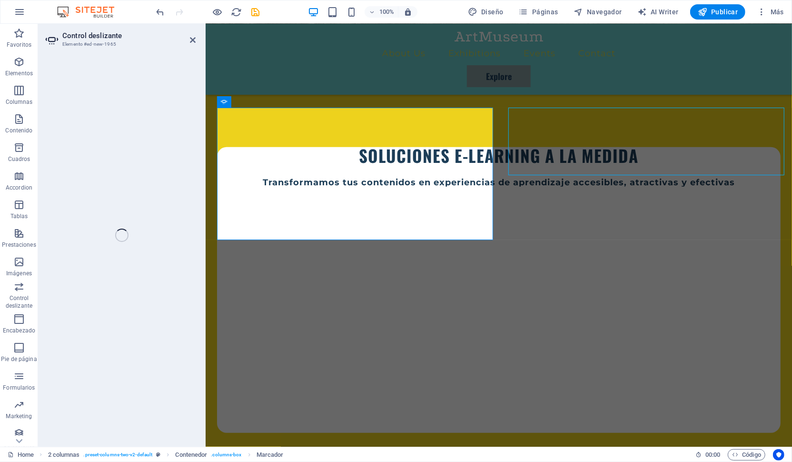
select select "ms"
select select "s"
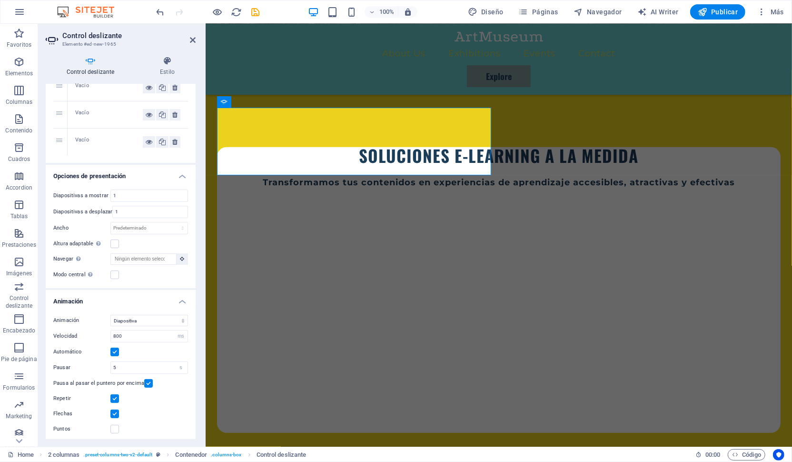
scroll to position [0, 0]
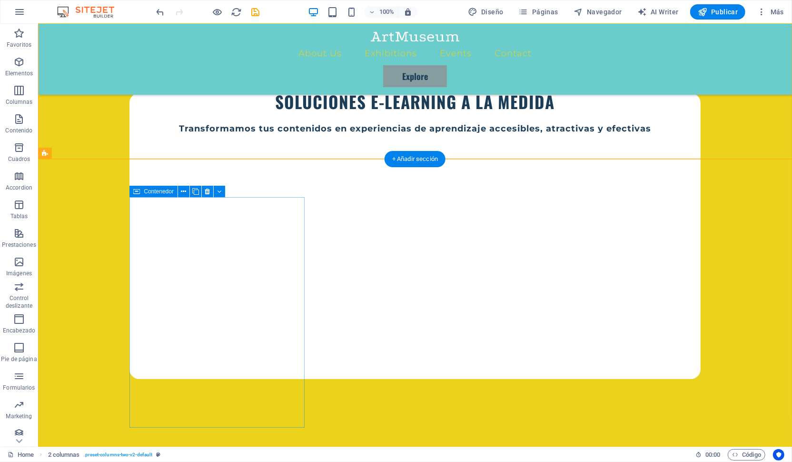
scroll to position [409, 0]
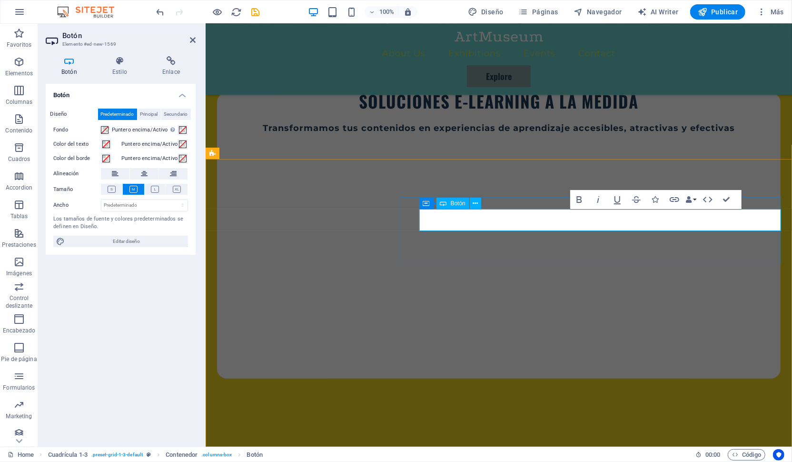
click at [113, 172] on icon at bounding box center [115, 173] width 7 height 11
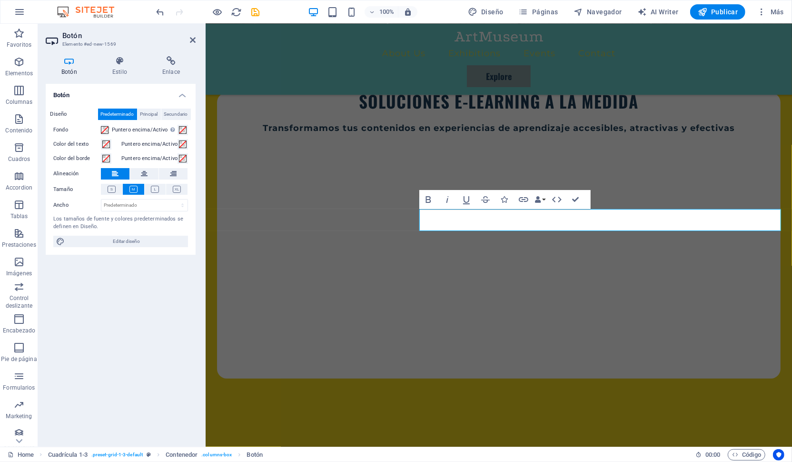
click at [114, 184] on div "Diseño Predeterminado Principal Secundario Fondo Puntero encima/Activo Cambia a…" at bounding box center [121, 178] width 150 height 154
click at [111, 189] on icon at bounding box center [112, 189] width 8 height 7
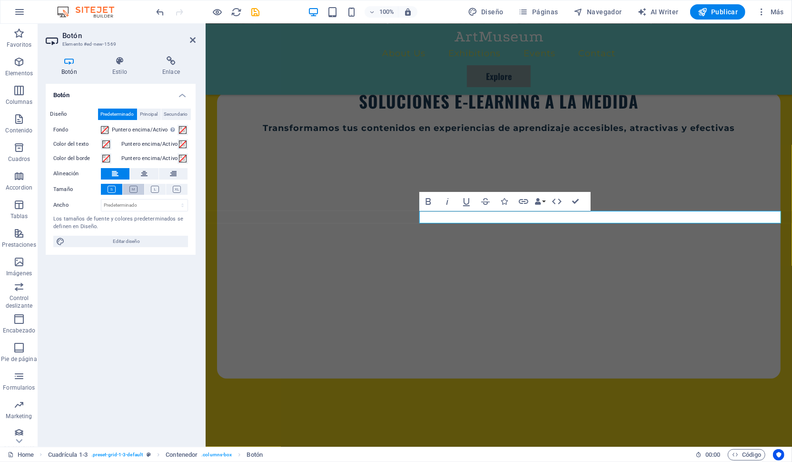
click at [136, 189] on icon at bounding box center [133, 189] width 8 height 7
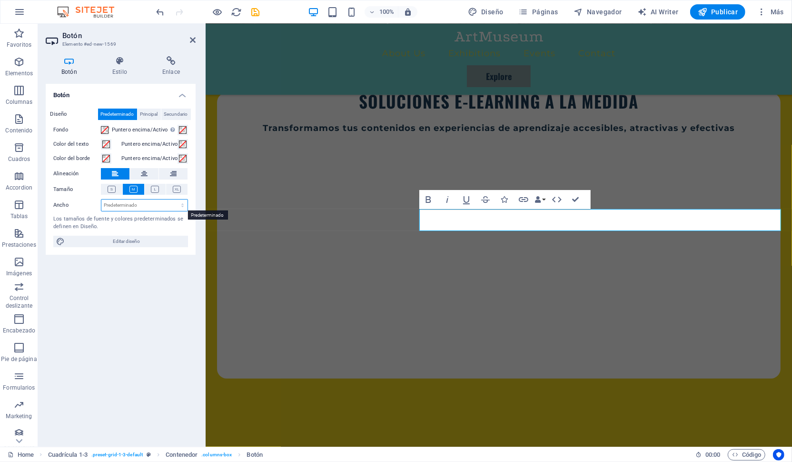
click at [101, 199] on select "Predeterminado px rem % em vh vw" at bounding box center [144, 204] width 86 height 11
click at [120, 62] on icon at bounding box center [120, 61] width 46 height 10
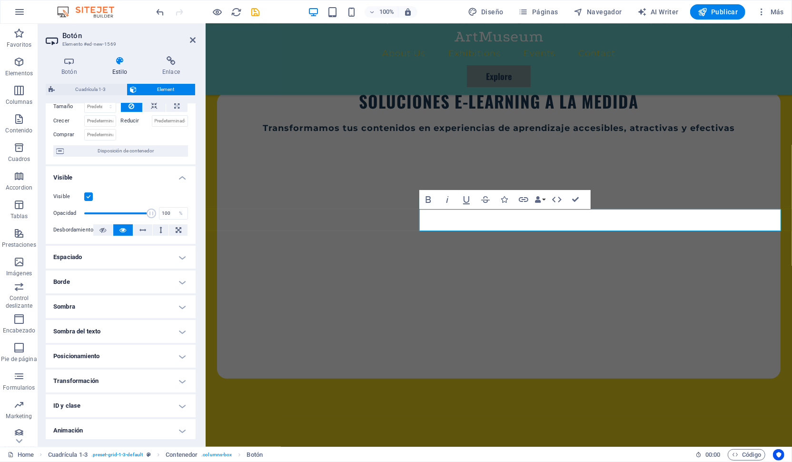
scroll to position [46, 0]
click at [97, 283] on h4 "Borde" at bounding box center [121, 282] width 150 height 23
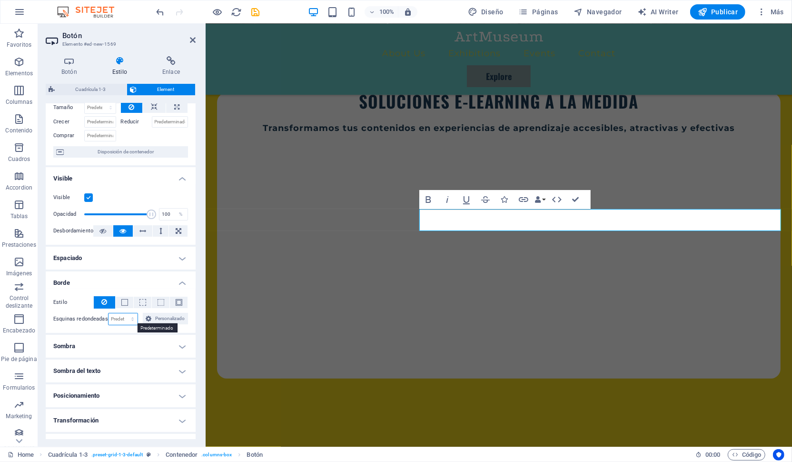
click at [109, 313] on select "Predeterminado px rem % vh vw Personalizado" at bounding box center [124, 318] width 30 height 11
select select "px"
click option "px" at bounding box center [0, 0] width 0 height 0
drag, startPoint x: 115, startPoint y: 315, endPoint x: 102, endPoint y: 316, distance: 12.9
click at [109, 316] on input "5" at bounding box center [124, 318] width 30 height 11
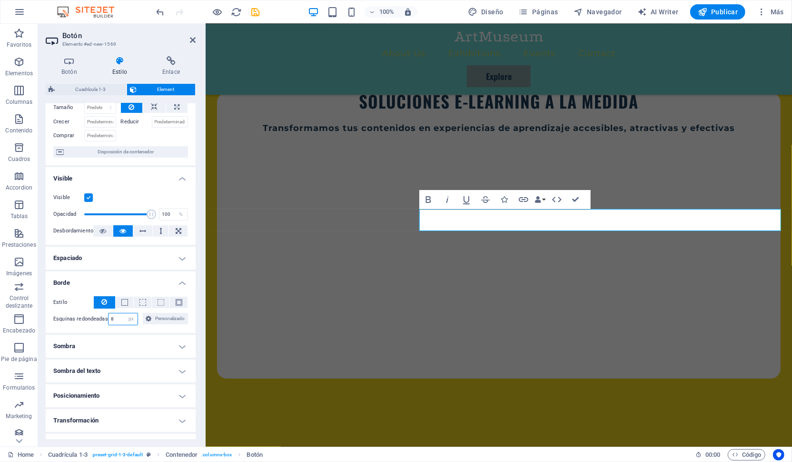
type input "8"
click at [127, 268] on h4 "Espaciado" at bounding box center [121, 258] width 150 height 23
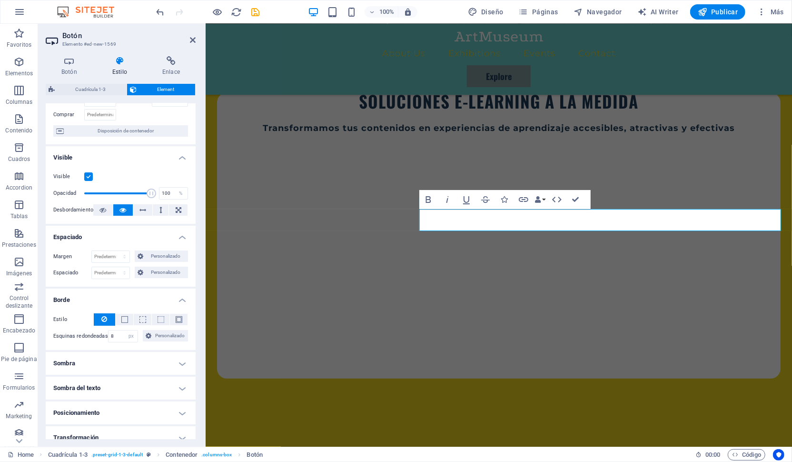
scroll to position [0, 0]
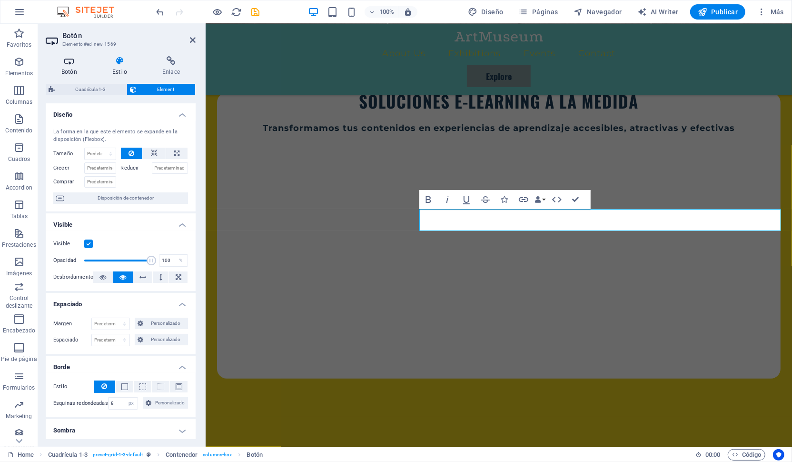
click at [71, 68] on h4 "Botón" at bounding box center [71, 66] width 51 height 20
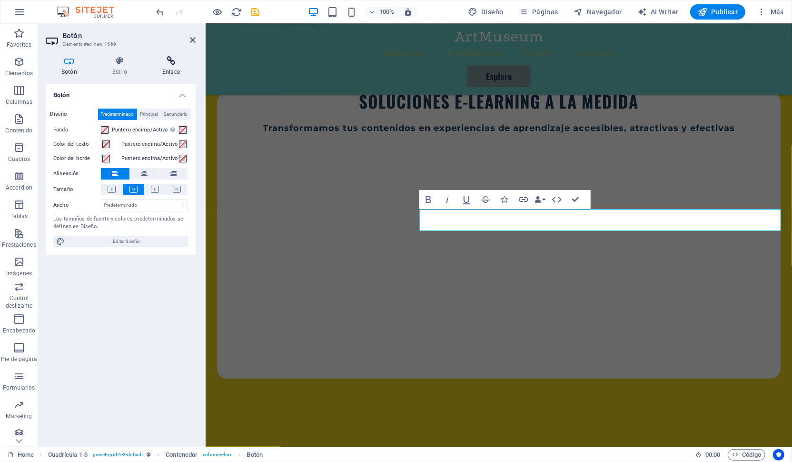
click at [169, 60] on icon at bounding box center [171, 61] width 49 height 10
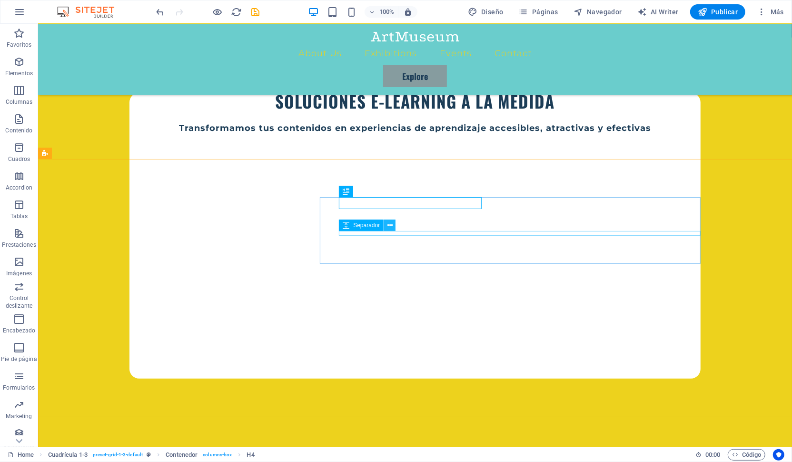
click at [387, 220] on button at bounding box center [389, 224] width 11 height 11
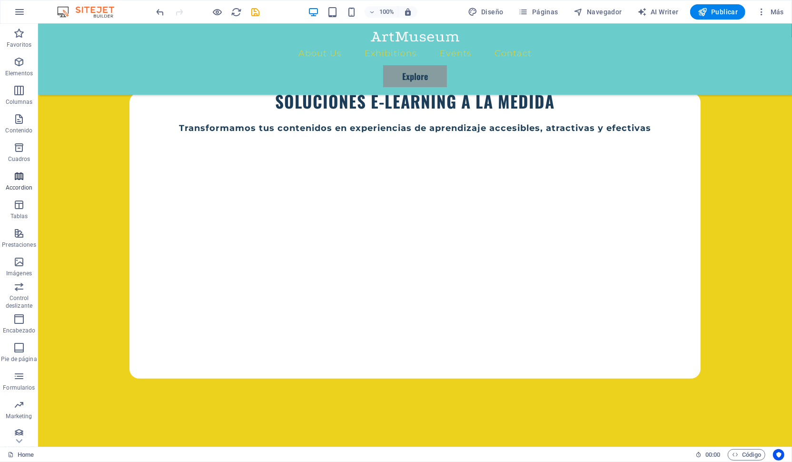
click at [20, 175] on icon "button" at bounding box center [18, 175] width 11 height 11
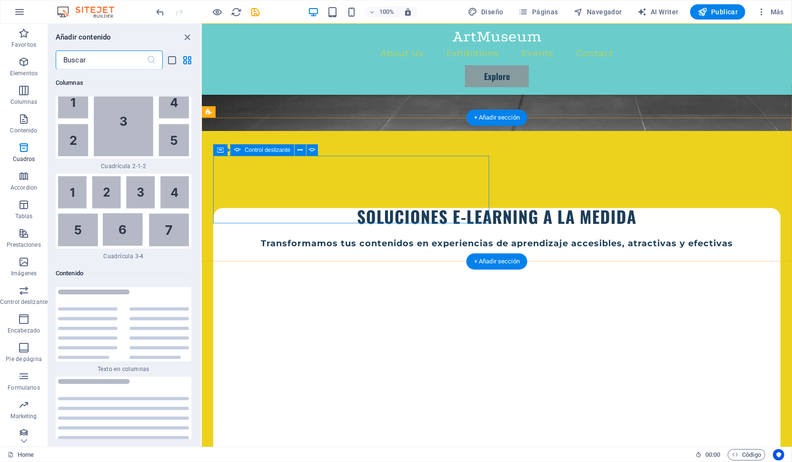
scroll to position [265, 0]
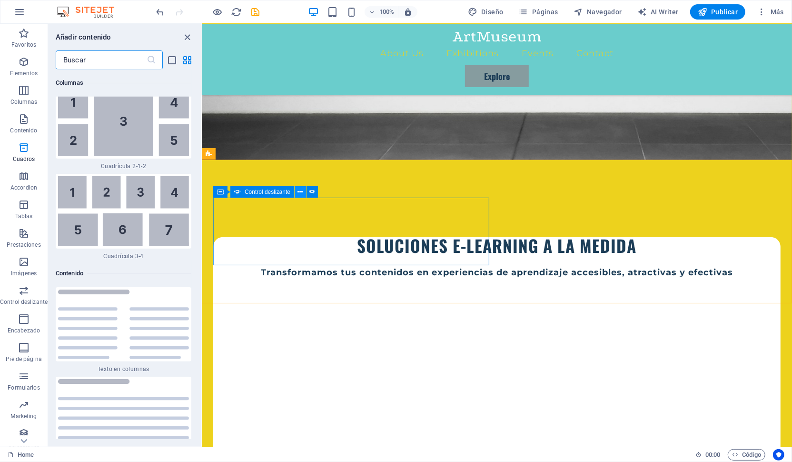
click at [300, 194] on icon at bounding box center [300, 192] width 5 height 10
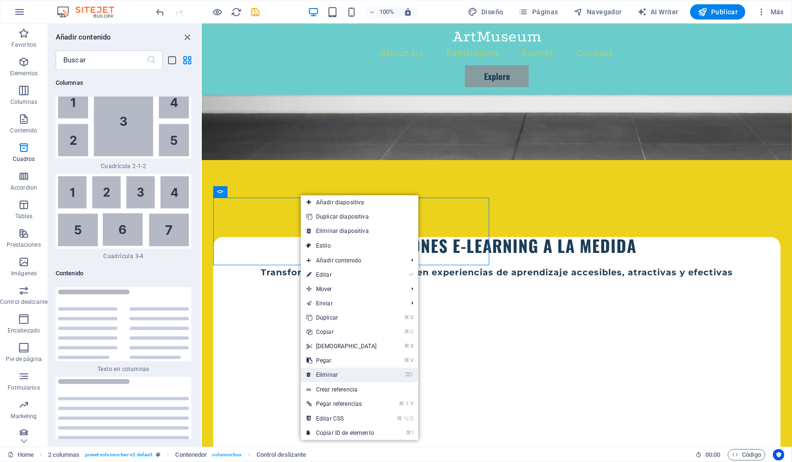
click at [333, 375] on link "⌦ Eliminar" at bounding box center [342, 374] width 82 height 14
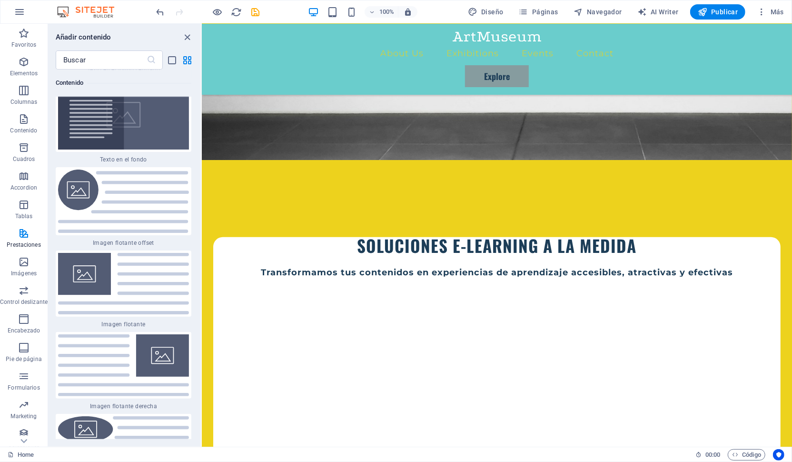
scroll to position [3993, 0]
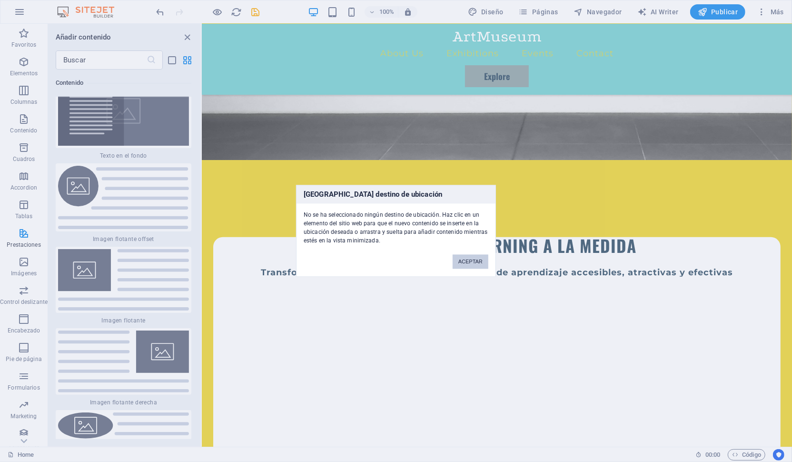
click at [468, 260] on button "ACEPTAR" at bounding box center [471, 262] width 36 height 14
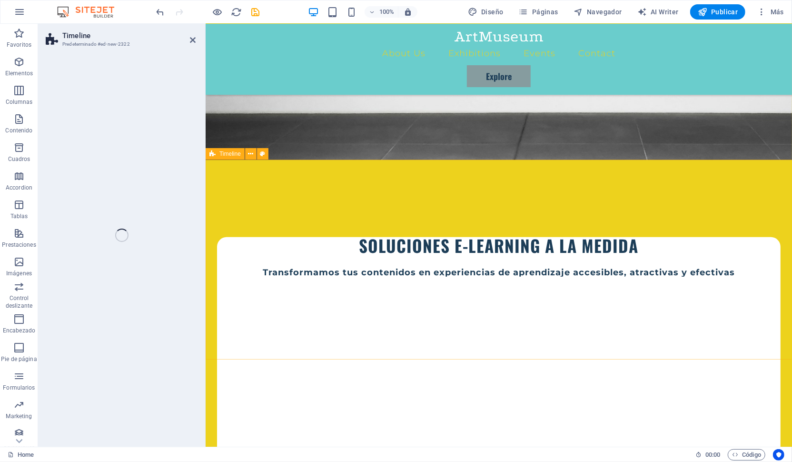
select select "rem"
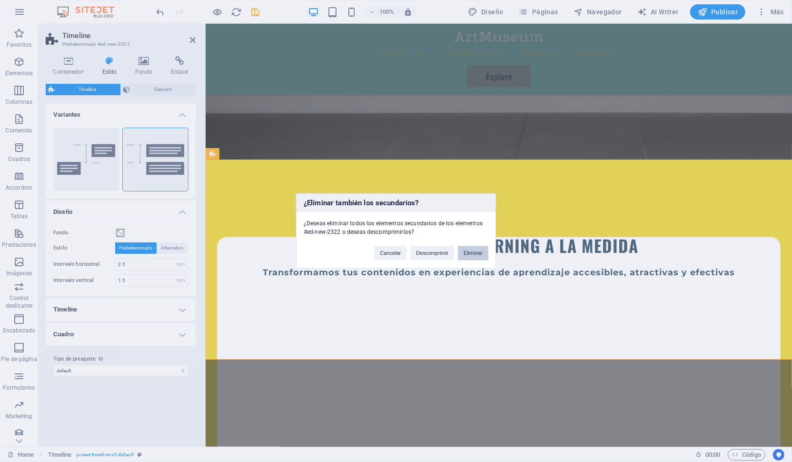
click at [476, 256] on button "Eliminar" at bounding box center [473, 253] width 30 height 14
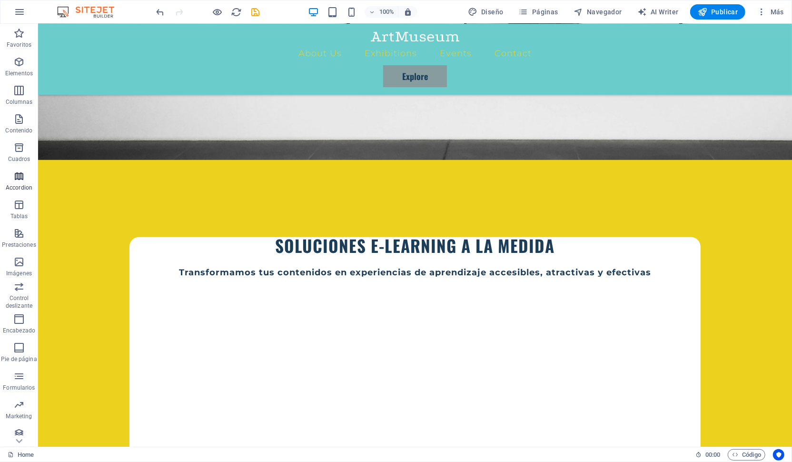
click at [17, 186] on p "Accordion" at bounding box center [19, 188] width 27 height 8
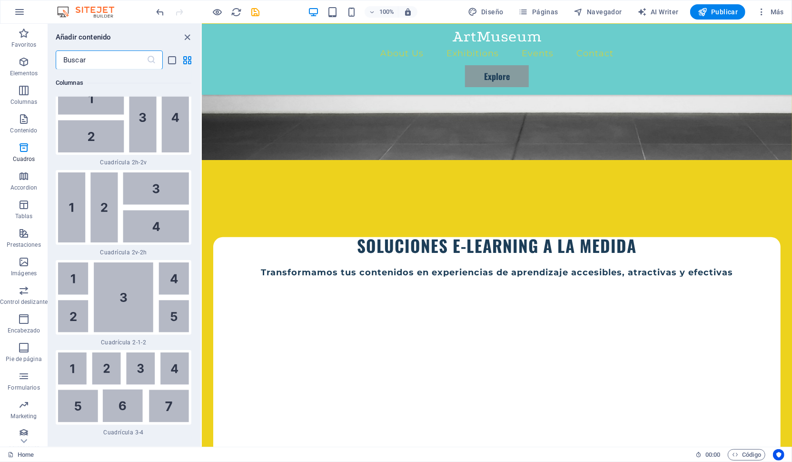
scroll to position [2915, 0]
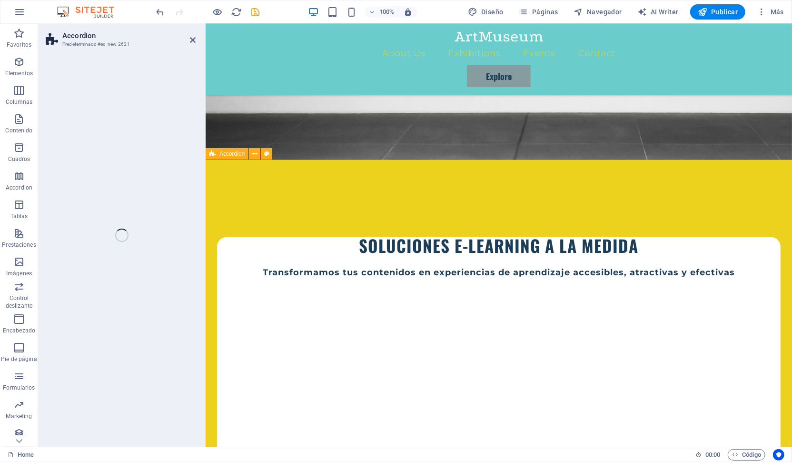
select select "rem"
select select "preset-accordion-v3-default"
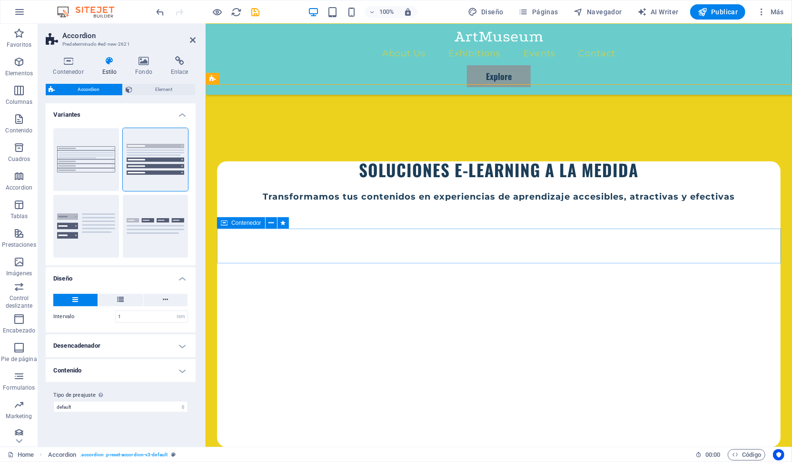
scroll to position [339, 0]
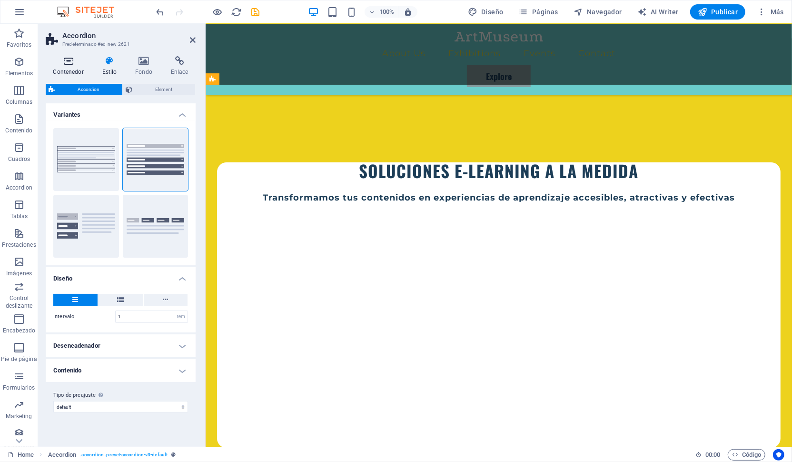
click at [67, 63] on icon at bounding box center [68, 61] width 45 height 10
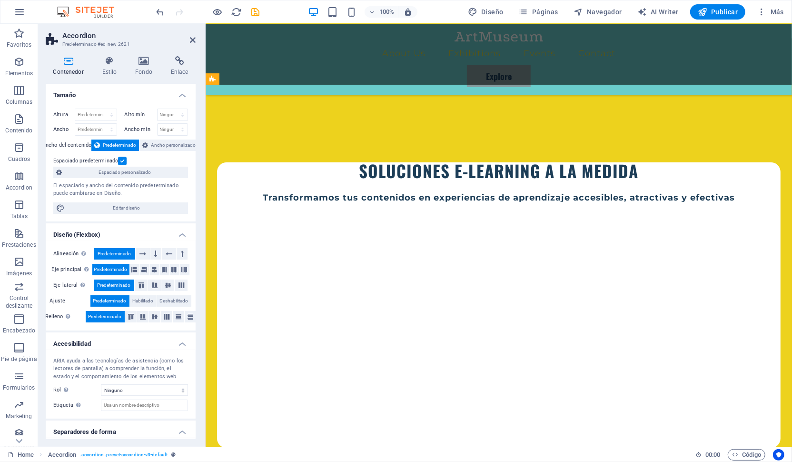
scroll to position [24, 0]
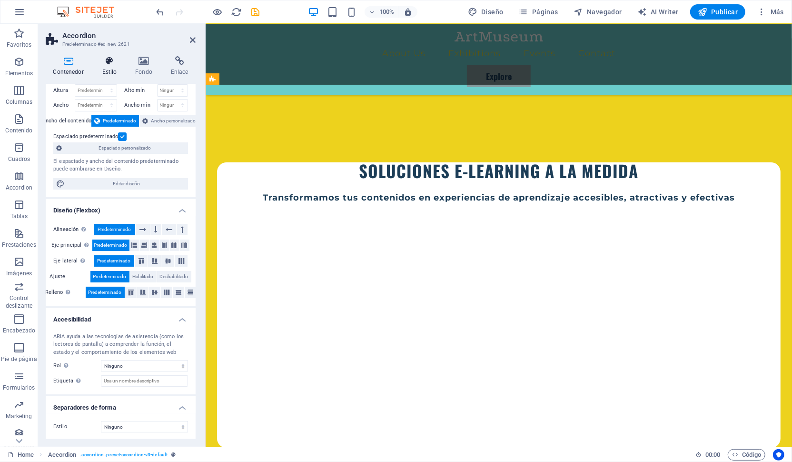
click at [110, 62] on icon at bounding box center [110, 61] width 30 height 10
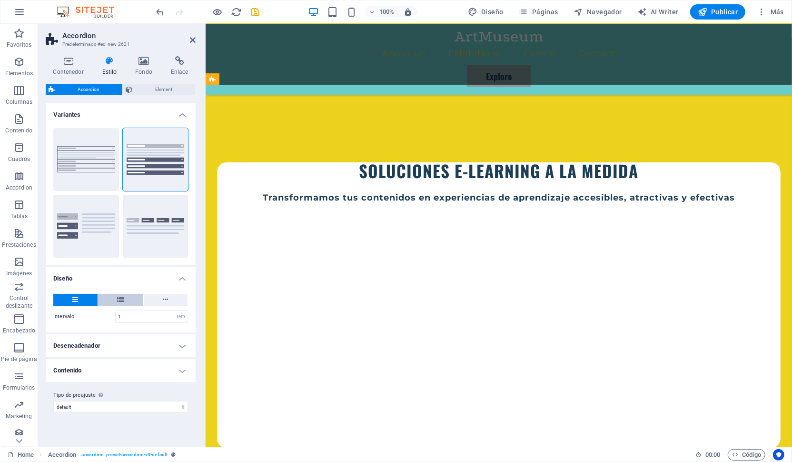
click at [117, 300] on button at bounding box center [120, 300] width 45 height 12
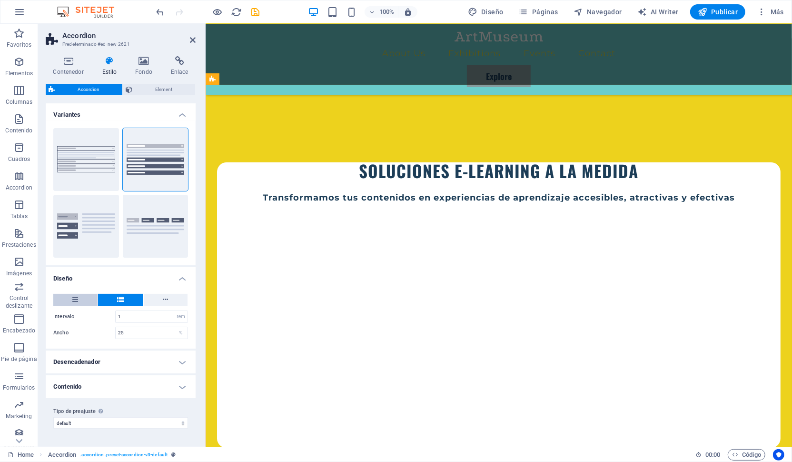
click at [76, 295] on icon at bounding box center [76, 299] width 6 height 11
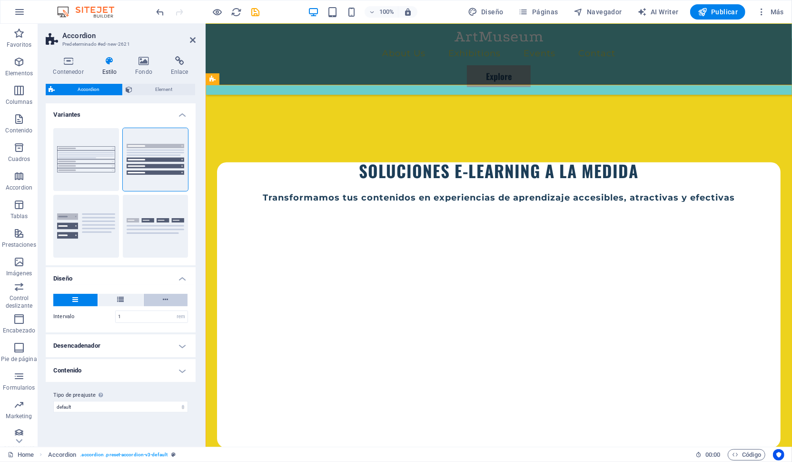
click at [165, 298] on icon at bounding box center [165, 299] width 5 height 11
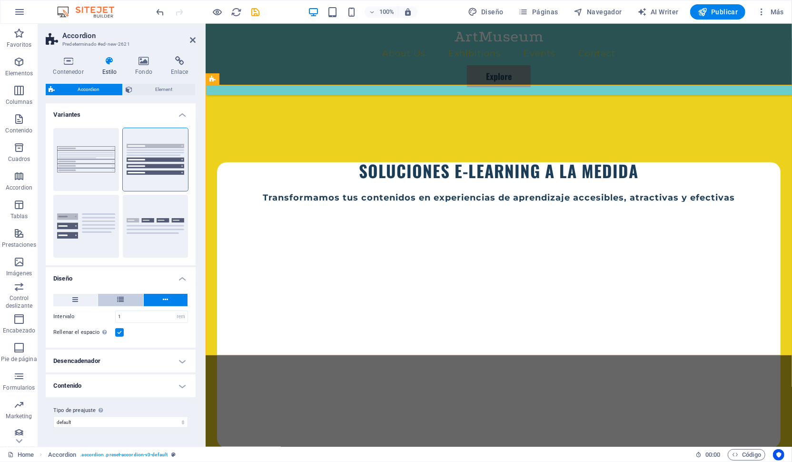
click at [117, 296] on button at bounding box center [120, 300] width 45 height 12
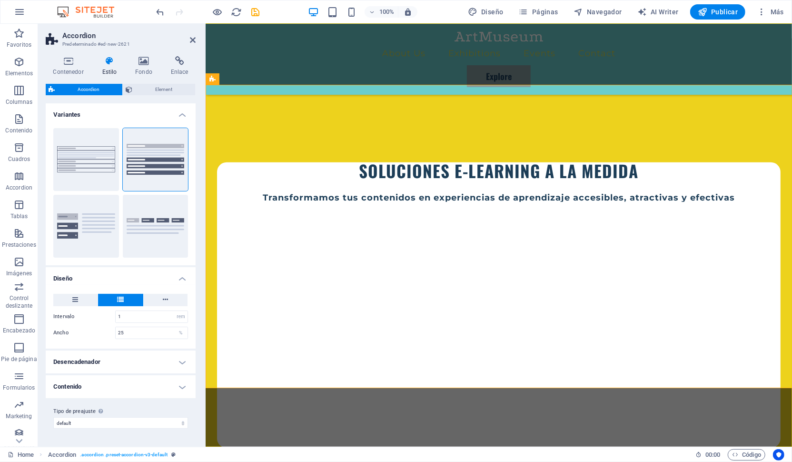
click at [155, 363] on h4 "Desencadenador" at bounding box center [121, 361] width 150 height 23
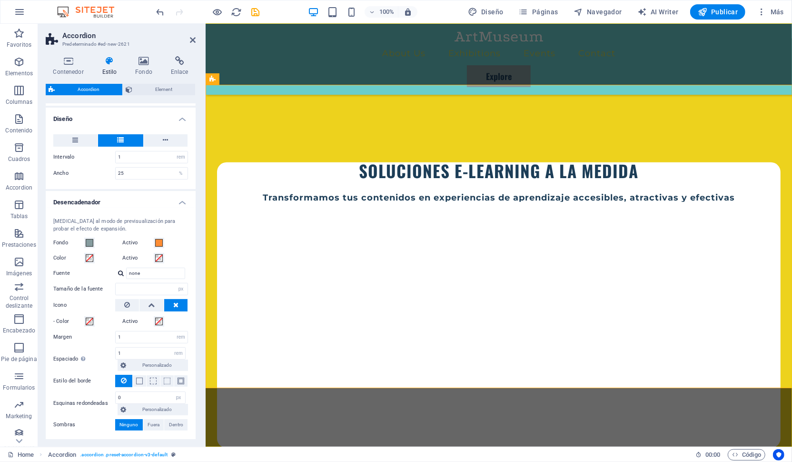
scroll to position [220, 0]
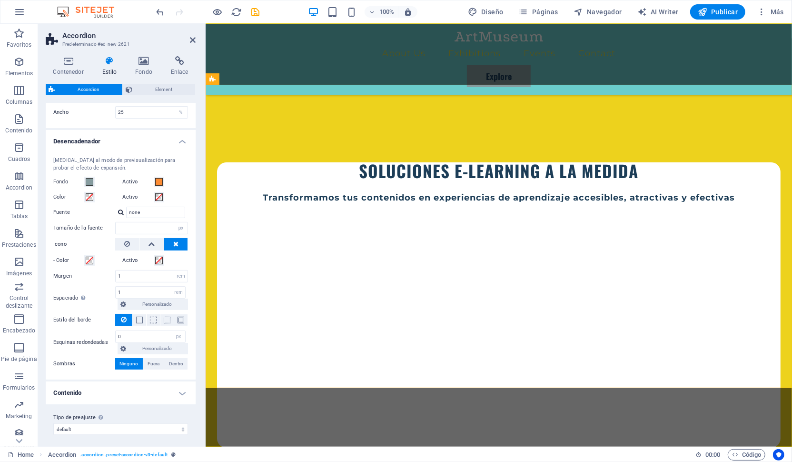
click at [142, 392] on h4 "Contenido" at bounding box center [121, 392] width 150 height 23
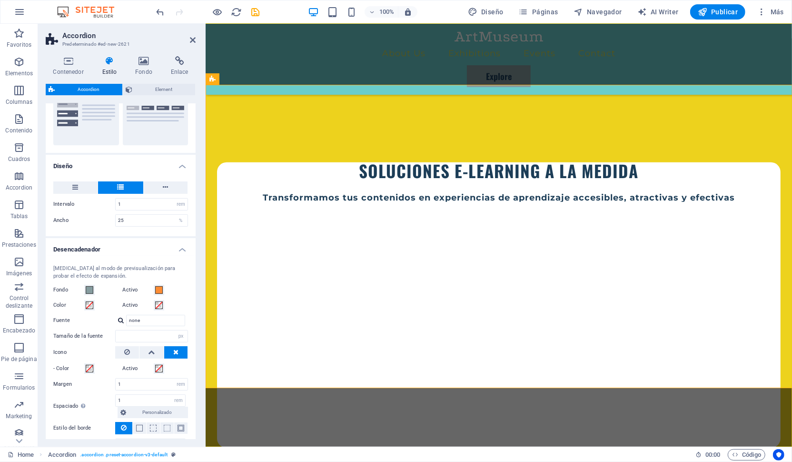
scroll to position [0, 0]
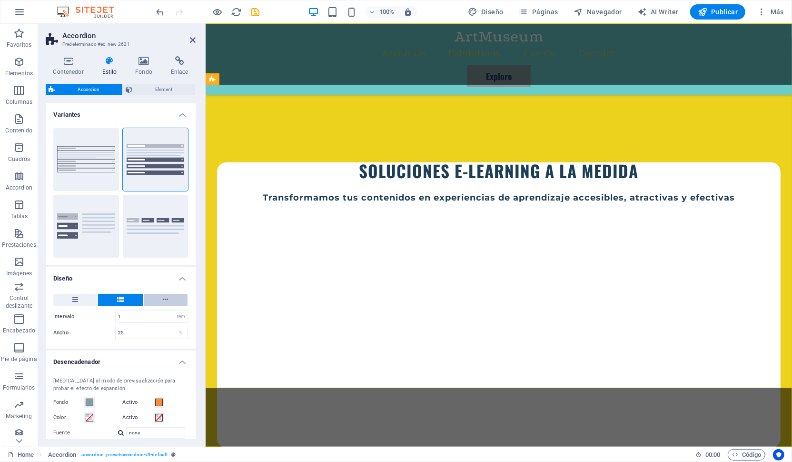
click at [166, 298] on icon at bounding box center [165, 299] width 5 height 11
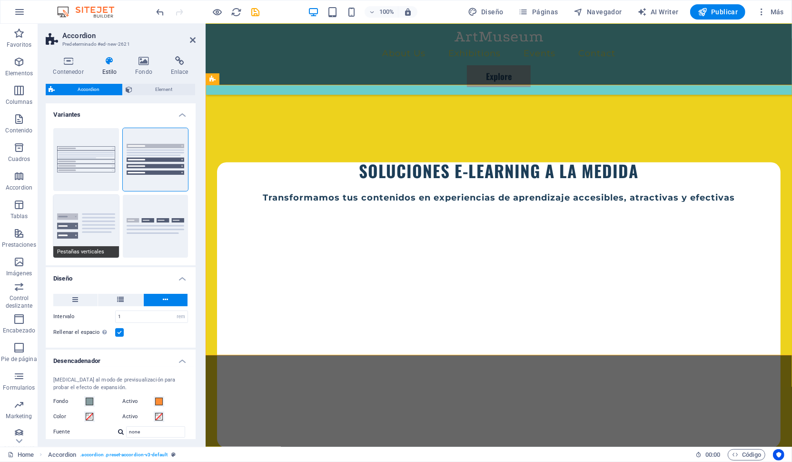
click at [89, 214] on button "Pestañas verticales" at bounding box center [86, 226] width 66 height 63
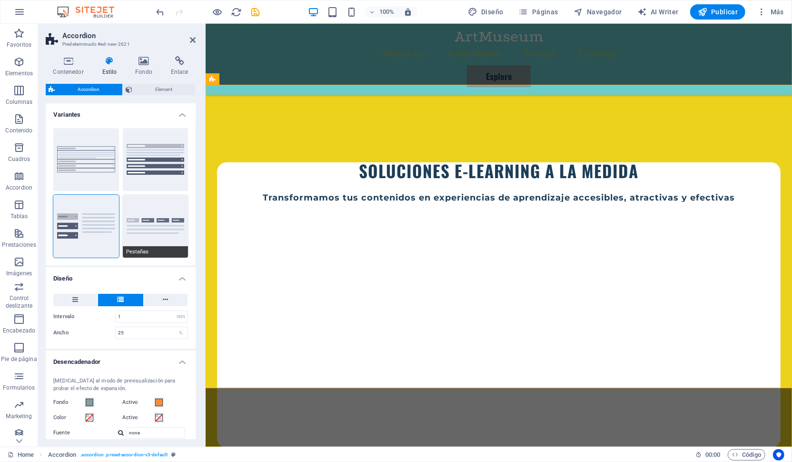
click at [148, 235] on button "Pestañas" at bounding box center [156, 226] width 66 height 63
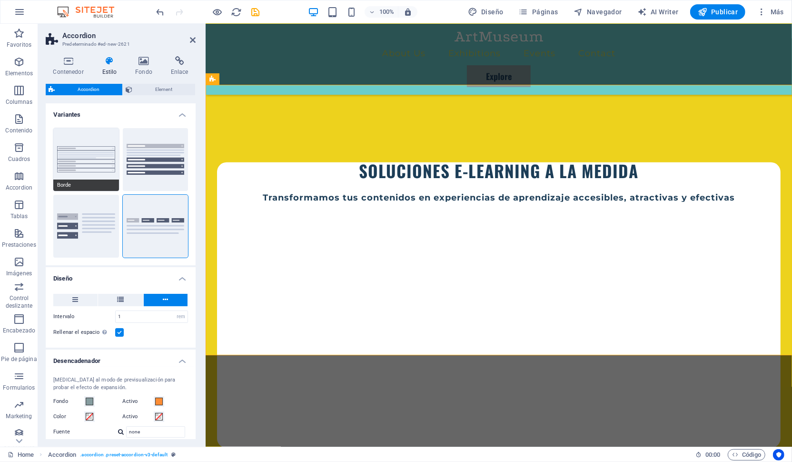
click at [89, 153] on button "Borde" at bounding box center [86, 159] width 66 height 63
type input "0"
type input "1"
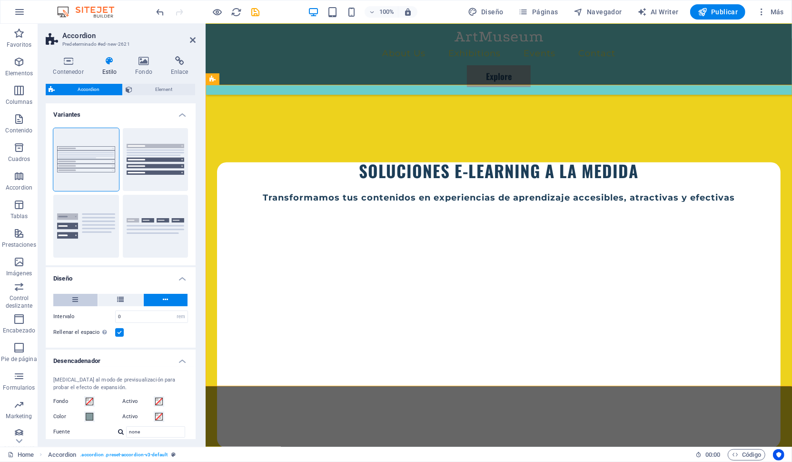
click at [69, 304] on button at bounding box center [75, 300] width 44 height 12
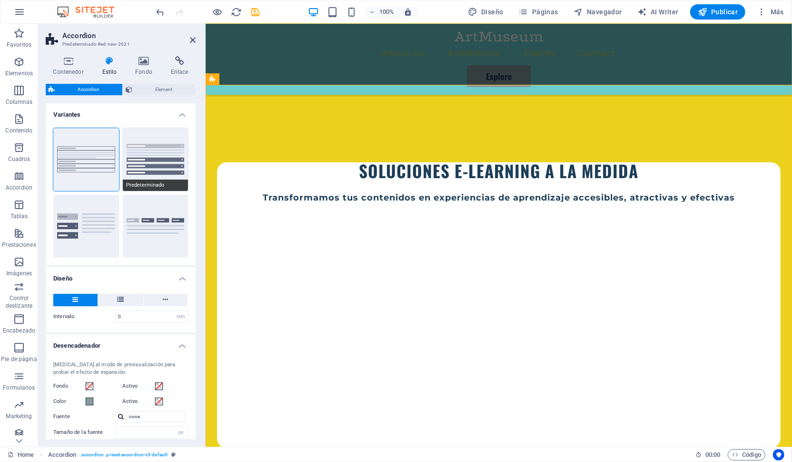
click at [162, 176] on button "Predeterminado" at bounding box center [156, 159] width 66 height 63
type input "1"
type input "0"
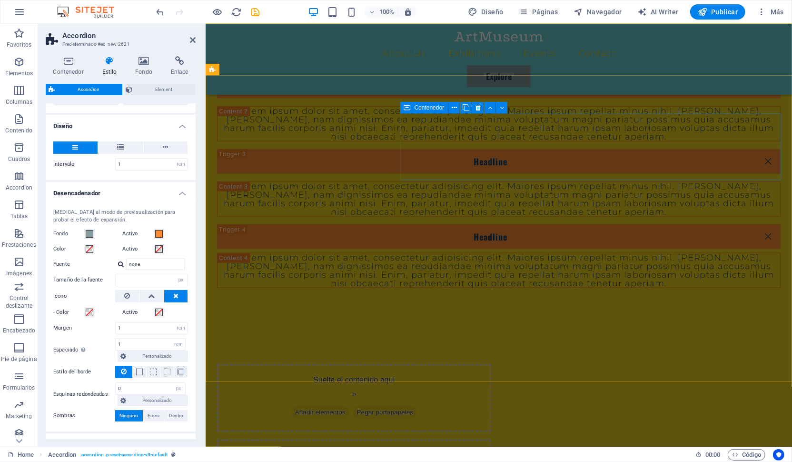
scroll to position [859, 0]
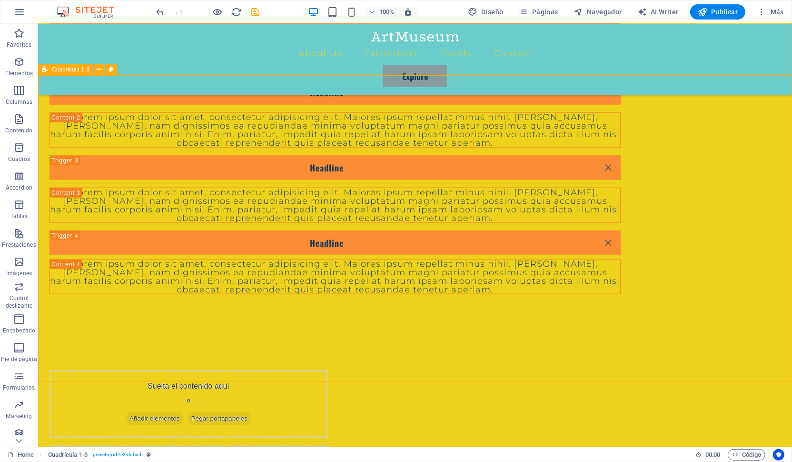
click at [73, 69] on span "Cuadrícula 1-3" at bounding box center [71, 70] width 38 height 6
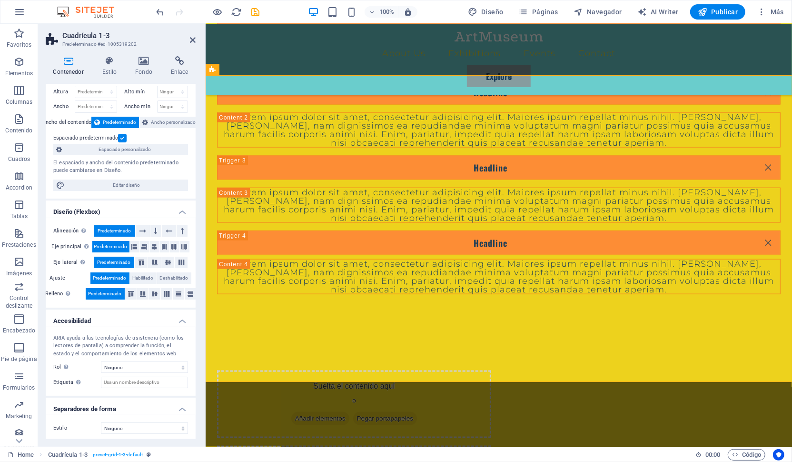
scroll to position [0, 0]
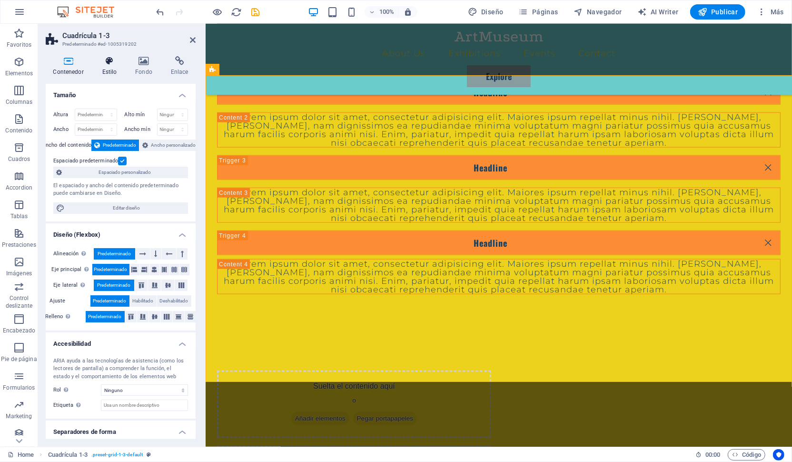
click at [114, 66] on h4 "Estilo" at bounding box center [111, 66] width 33 height 20
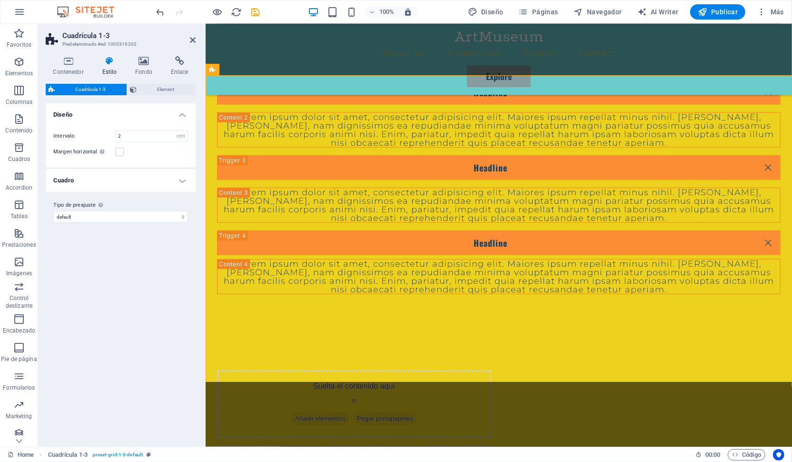
click at [176, 182] on h4 "Cuadro" at bounding box center [121, 180] width 150 height 23
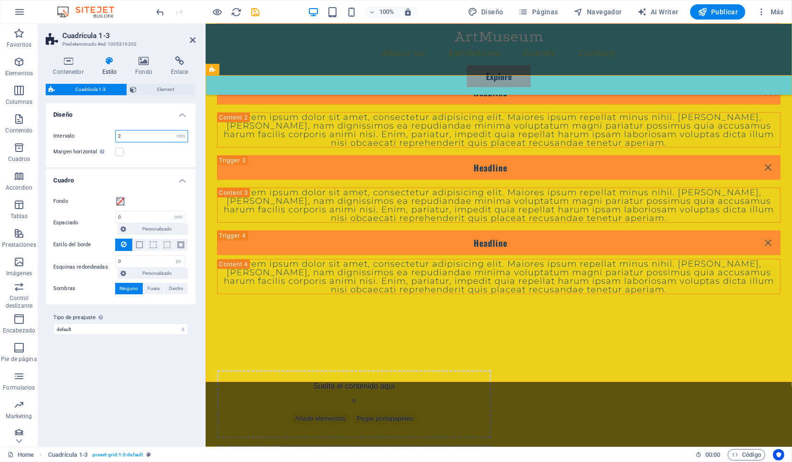
drag, startPoint x: 146, startPoint y: 136, endPoint x: 101, endPoint y: 134, distance: 45.2
click at [116, 134] on input "2" at bounding box center [152, 135] width 72 height 11
click at [162, 147] on div "Margen horizontal Solo si el "Ancho del contenido" de los contenedores no se ha…" at bounding box center [120, 151] width 135 height 11
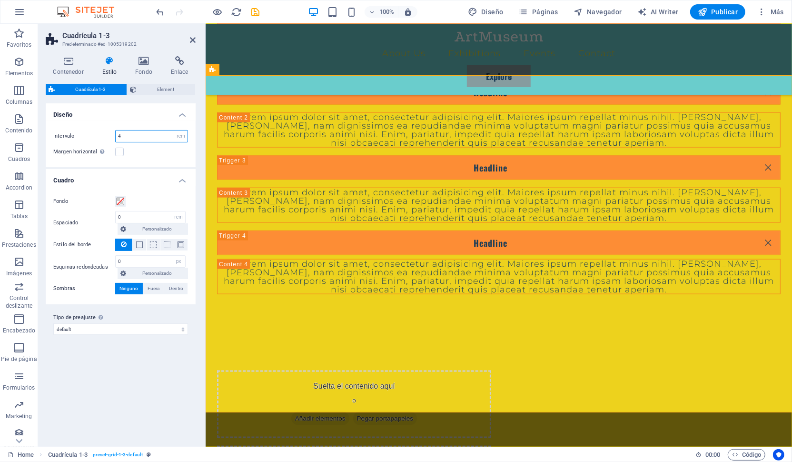
drag, startPoint x: 123, startPoint y: 139, endPoint x: 106, endPoint y: 139, distance: 17.1
click at [116, 139] on input "4" at bounding box center [152, 135] width 72 height 11
type input "2"
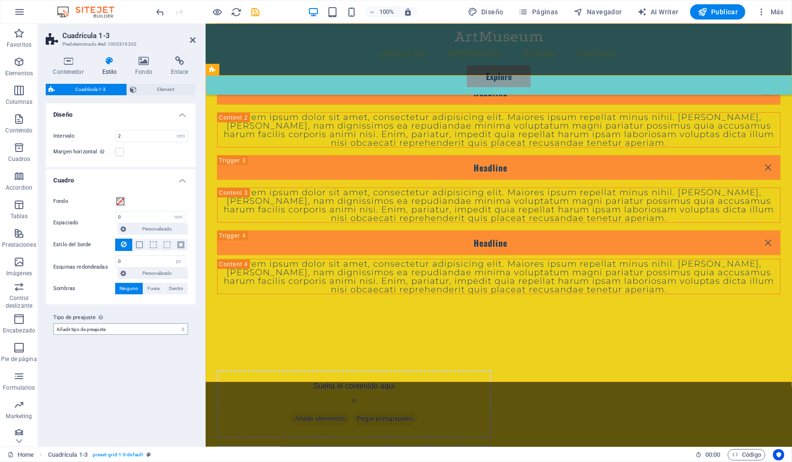
click option "Añadir tipo de preajuste" at bounding box center [0, 0] width 0 height 0
select select "preset-grid-1-3-default"
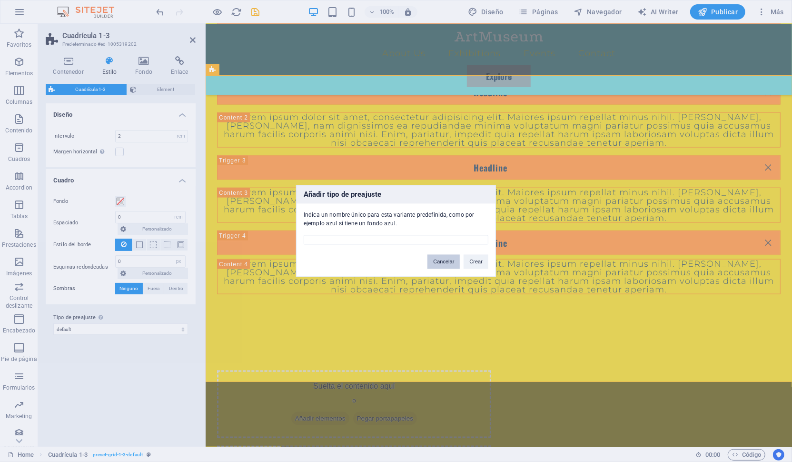
click at [437, 264] on button "Cancelar" at bounding box center [443, 262] width 32 height 14
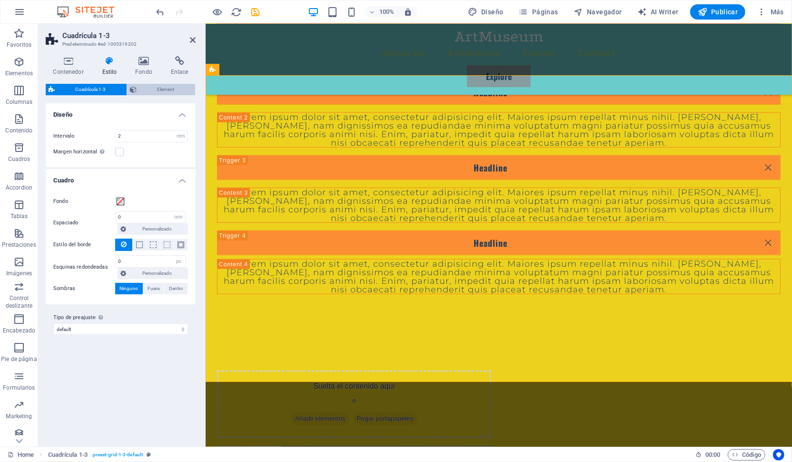
click at [153, 88] on span "Element" at bounding box center [165, 89] width 53 height 11
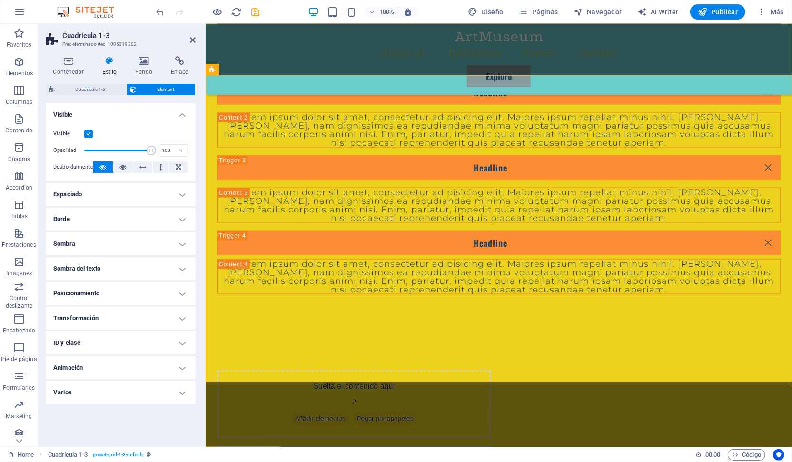
click at [73, 391] on h4 "Varios" at bounding box center [121, 392] width 150 height 23
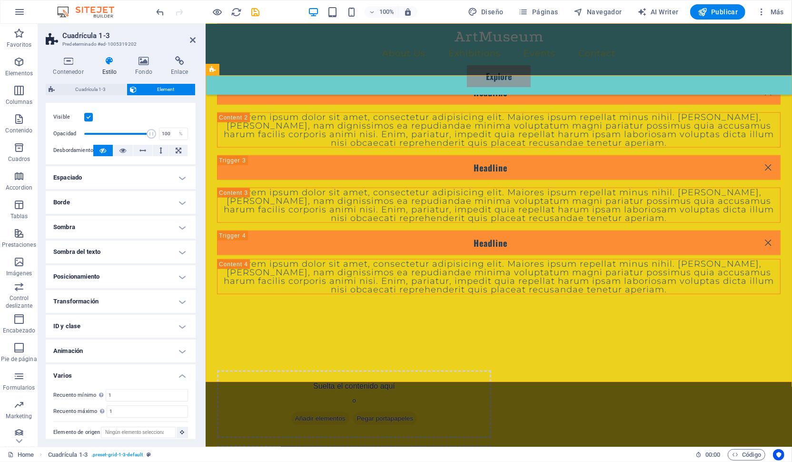
scroll to position [22, 0]
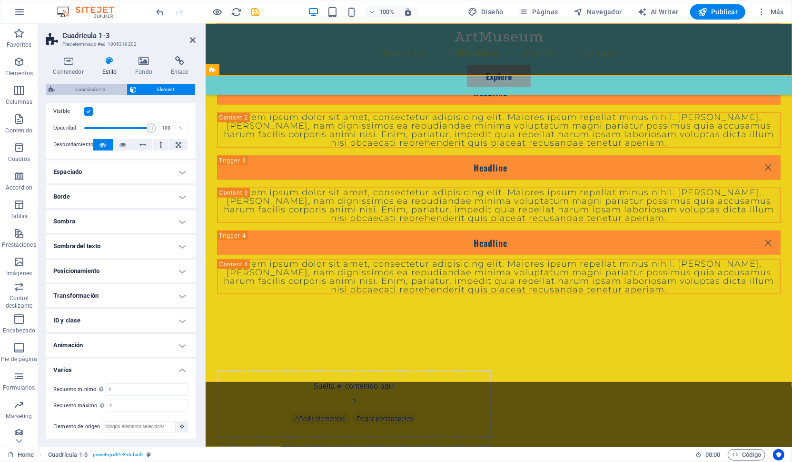
click at [72, 88] on span "Cuadrícula 1-3" at bounding box center [91, 89] width 66 height 11
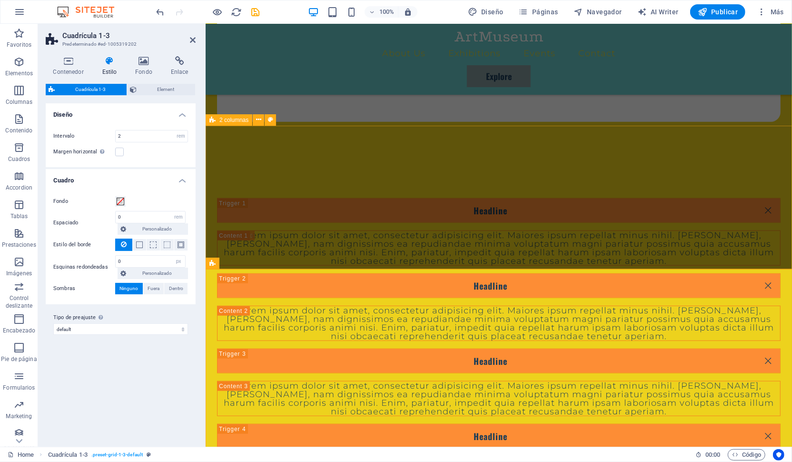
scroll to position [658, 0]
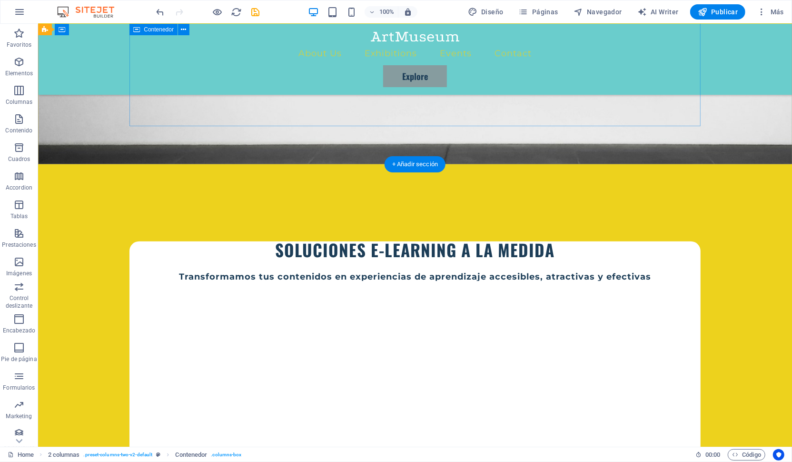
scroll to position [260, 0]
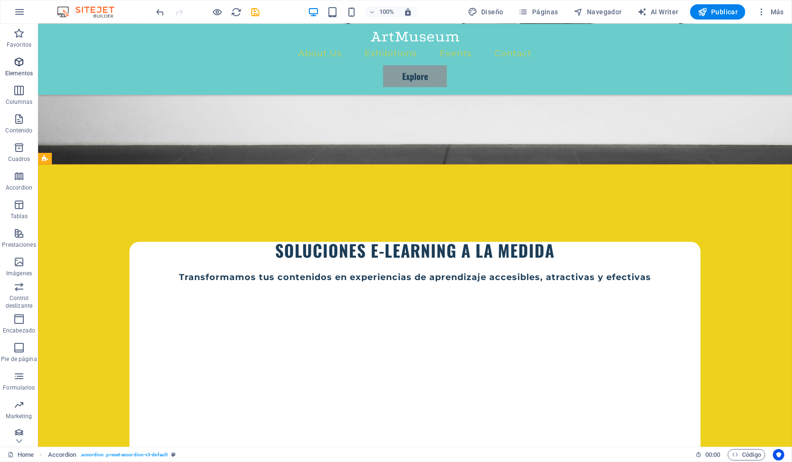
scroll to position [6, 0]
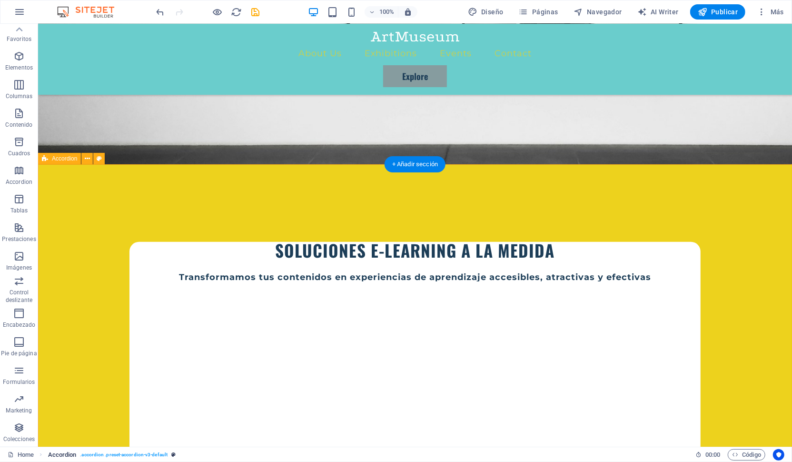
click at [147, 455] on span ". accordion .preset-accordion-v3-default" at bounding box center [124, 454] width 88 height 11
select select "rem"
select select "px"
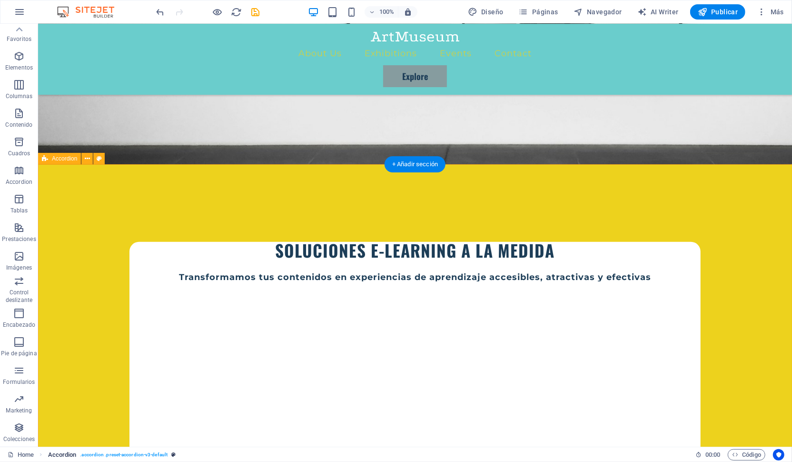
select select "rem"
select select "px"
select select "rem"
select select "px"
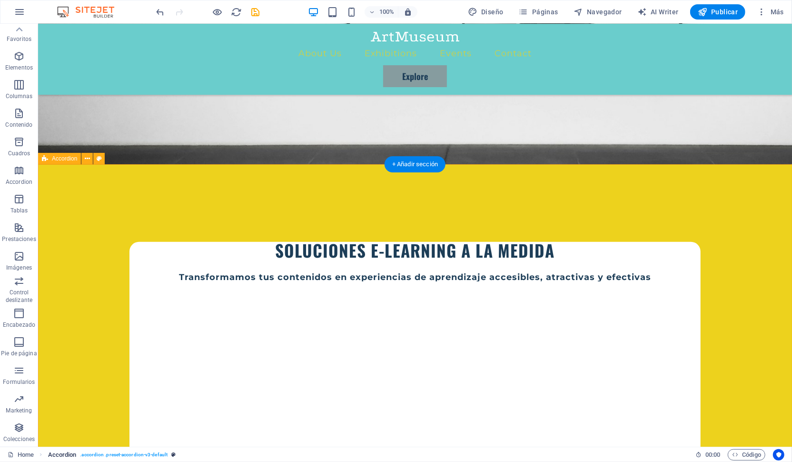
select select "preset-accordion-v3-default"
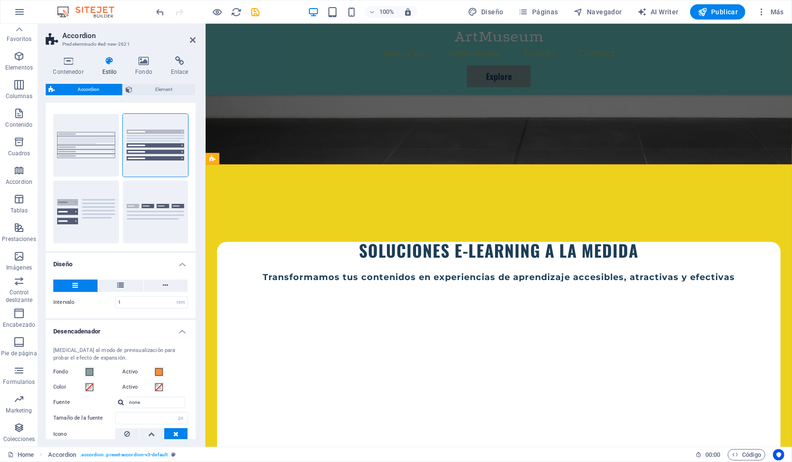
scroll to position [0, 0]
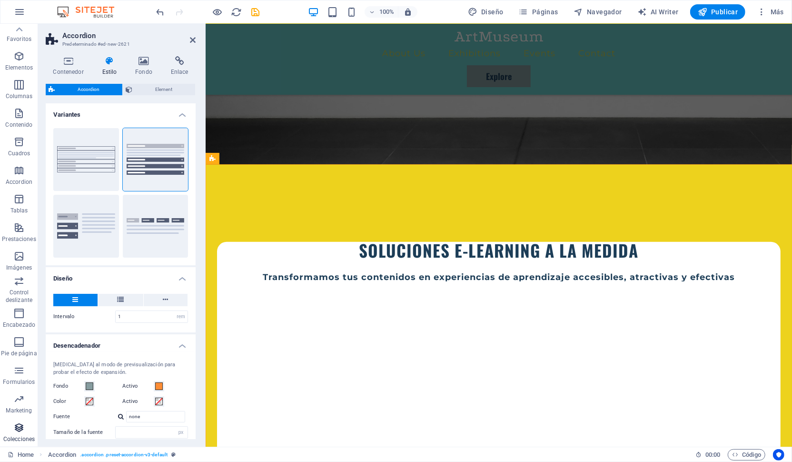
click at [19, 426] on icon "button" at bounding box center [18, 427] width 11 height 11
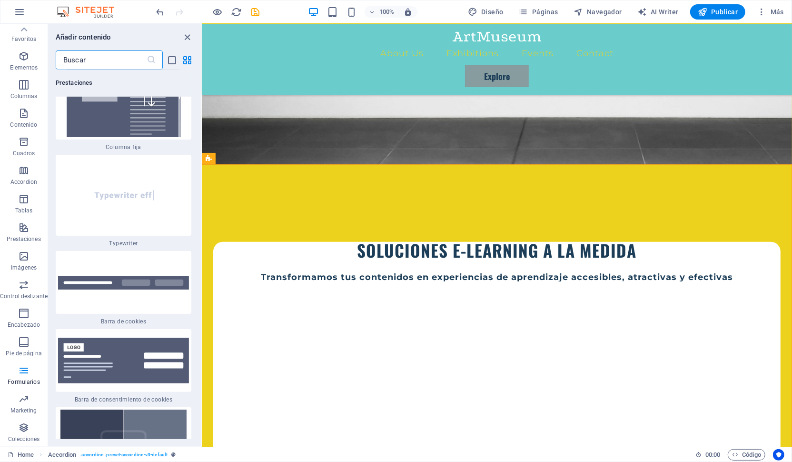
scroll to position [7386, 0]
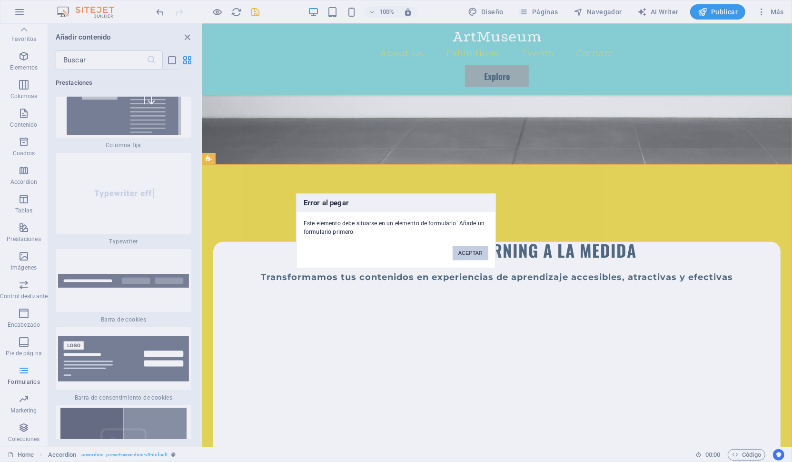
drag, startPoint x: 476, startPoint y: 253, endPoint x: 176, endPoint y: 223, distance: 301.9
click at [476, 253] on button "ACEPTAR" at bounding box center [471, 253] width 36 height 14
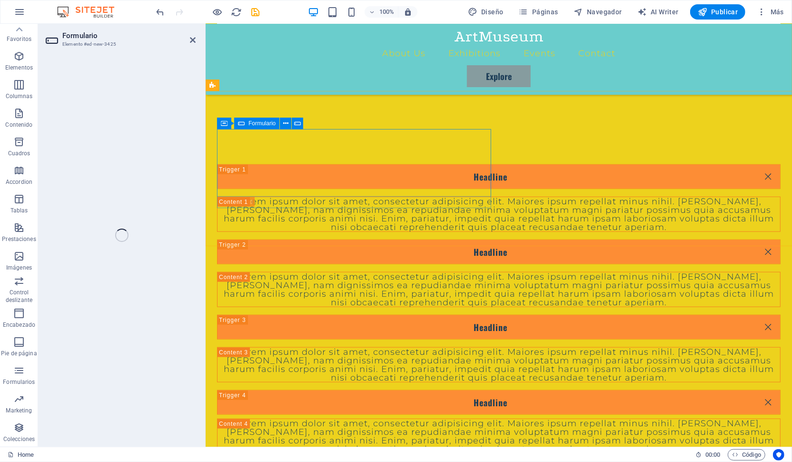
scroll to position [6, 0]
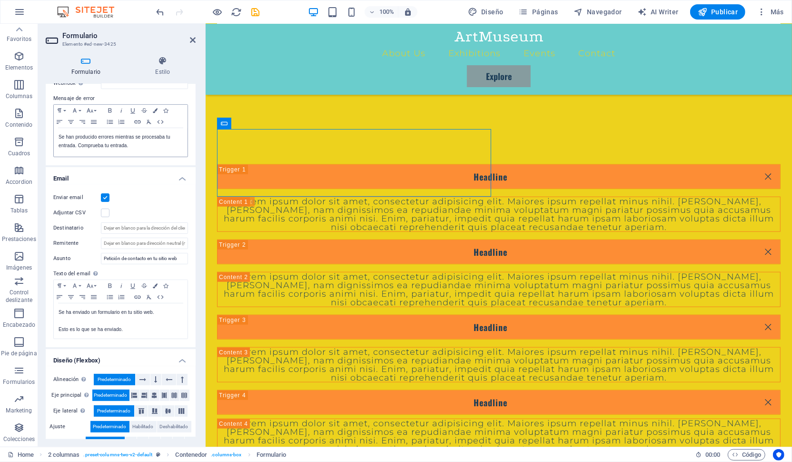
scroll to position [160, 0]
click at [14, 427] on icon "button" at bounding box center [18, 427] width 11 height 11
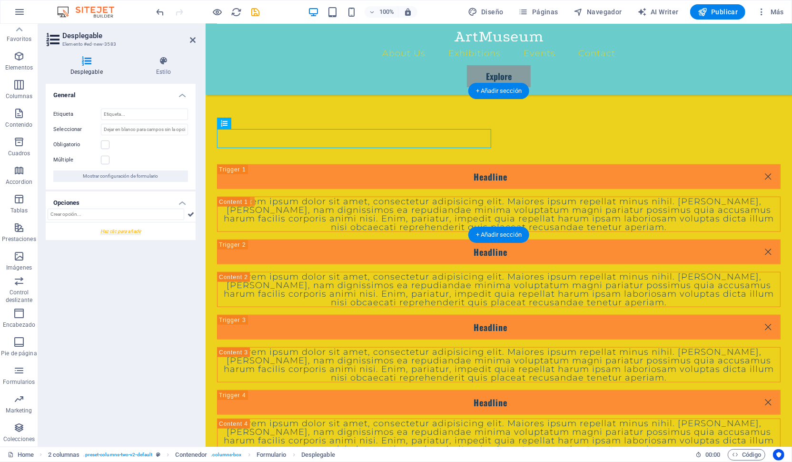
scroll to position [6, 0]
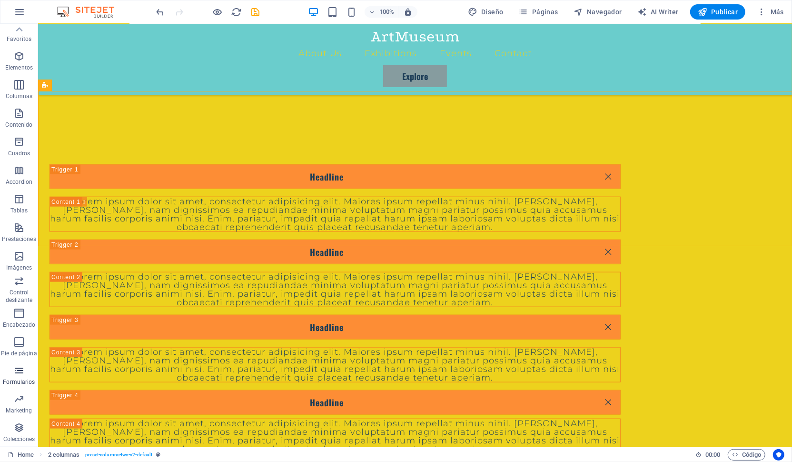
click at [21, 379] on p "Formularios" at bounding box center [19, 382] width 32 height 8
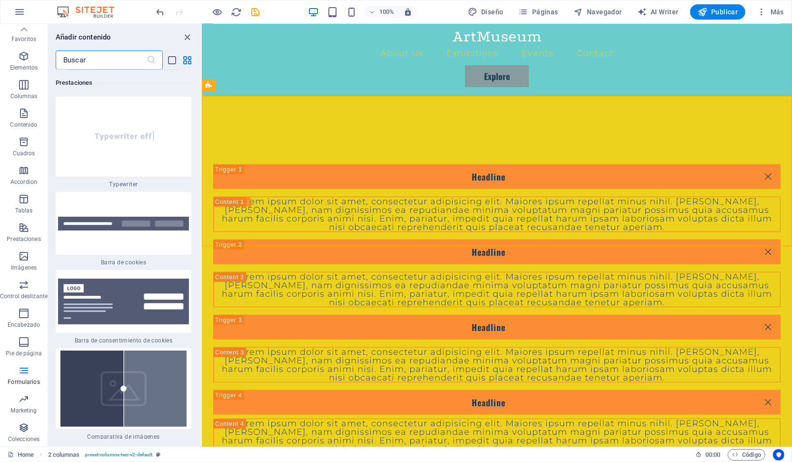
scroll to position [7452, 0]
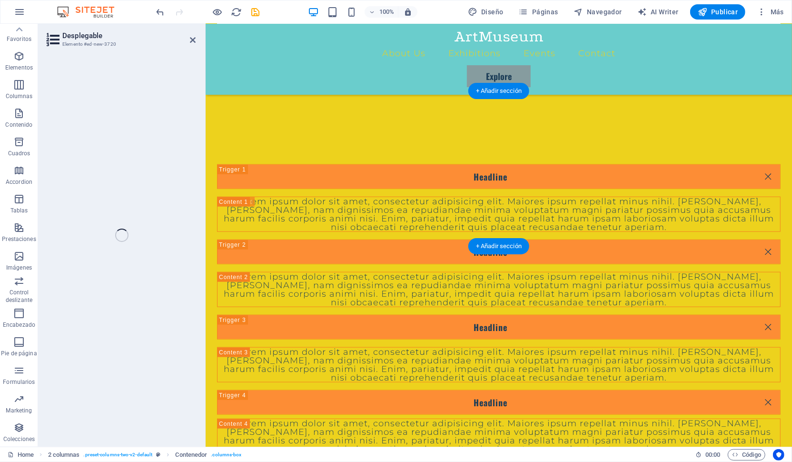
scroll to position [6, 0]
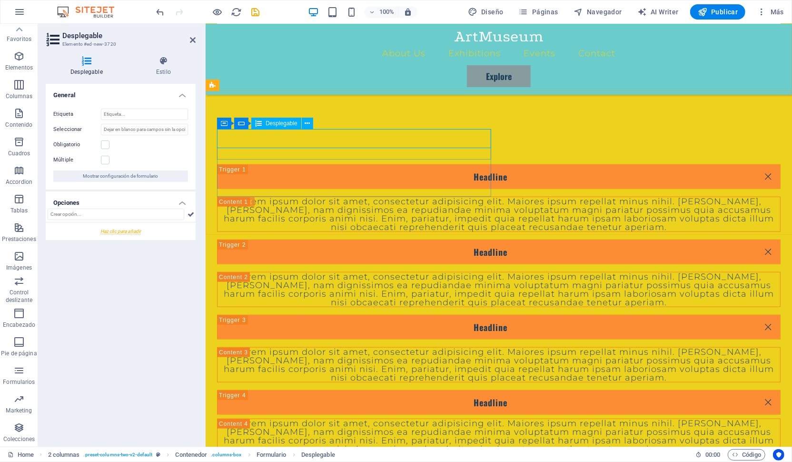
click at [277, 122] on span "Desplegable" at bounding box center [282, 123] width 32 height 6
type input "IAJDASCJXAOILDSCX,Z"
click at [117, 232] on div at bounding box center [121, 231] width 150 height 18
click at [140, 233] on input "Nueva opción" at bounding box center [151, 235] width 73 height 11
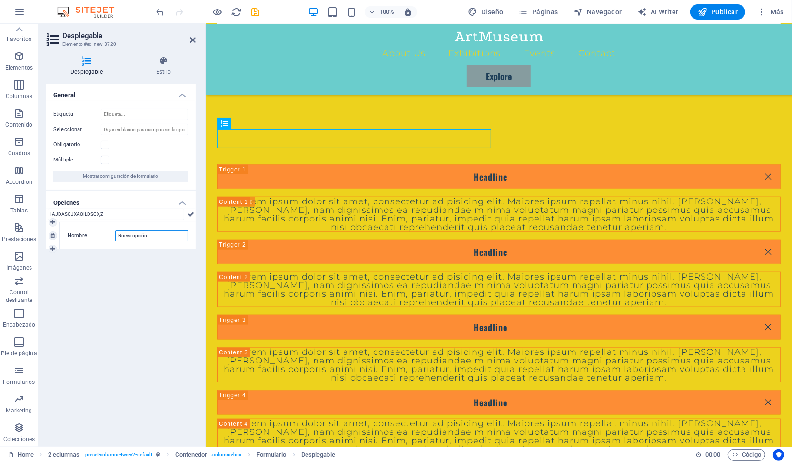
drag, startPoint x: 155, startPoint y: 239, endPoint x: 106, endPoint y: 231, distance: 50.2
click at [115, 231] on input "Nueva opción" at bounding box center [151, 235] width 73 height 11
click at [52, 250] on icon at bounding box center [52, 249] width 4 height 6
type input "OKDÑEKWDFÑKAFWÑLD."
click at [135, 265] on input "Nueva opción" at bounding box center [151, 262] width 73 height 11
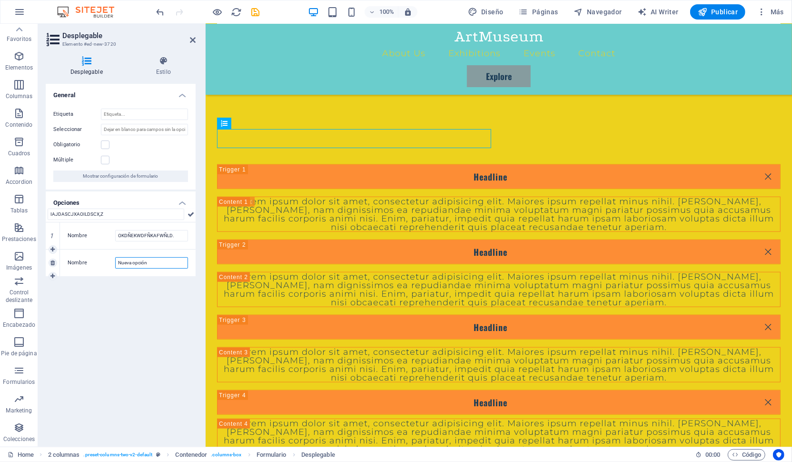
drag, startPoint x: 176, startPoint y: 260, endPoint x: 85, endPoint y: 255, distance: 90.6
click at [115, 257] on input "Nueva opción" at bounding box center [151, 262] width 73 height 11
type input "L-,FVÑLDKXÑL-COPXL"
click at [135, 309] on div "General Etiqueta Seleccionar Obligatorio Múltiple Mostrar configuración de form…" at bounding box center [121, 261] width 150 height 355
click at [120, 212] on input "IAJDASCJXAOILDSCX,Z" at bounding box center [116, 213] width 137 height 11
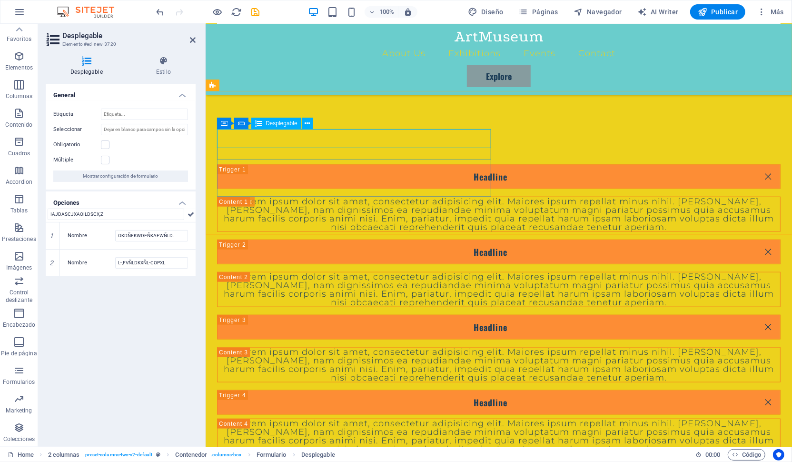
click at [122, 112] on input "Etiqueta" at bounding box center [144, 114] width 87 height 11
click at [108, 129] on input "Seleccionar" at bounding box center [144, 129] width 87 height 11
click at [104, 146] on label at bounding box center [105, 144] width 9 height 9
click at [0, 0] on input "Obligatorio" at bounding box center [0, 0] width 0 height 0
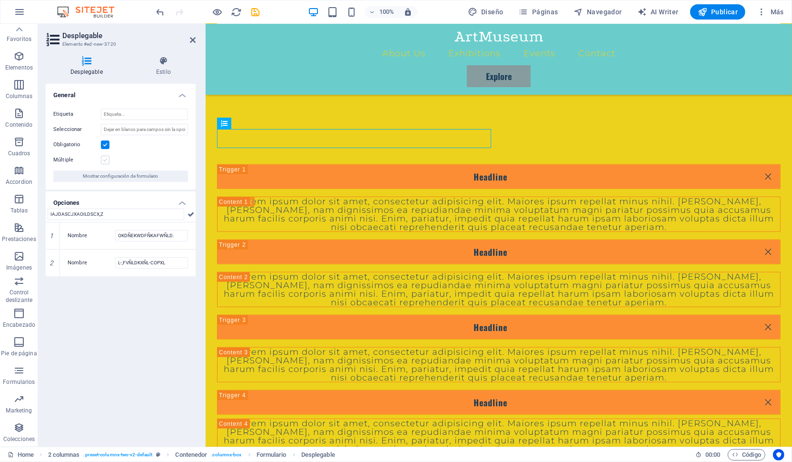
click at [106, 161] on label at bounding box center [105, 160] width 9 height 9
click at [0, 0] on input "Múltiple" at bounding box center [0, 0] width 0 height 0
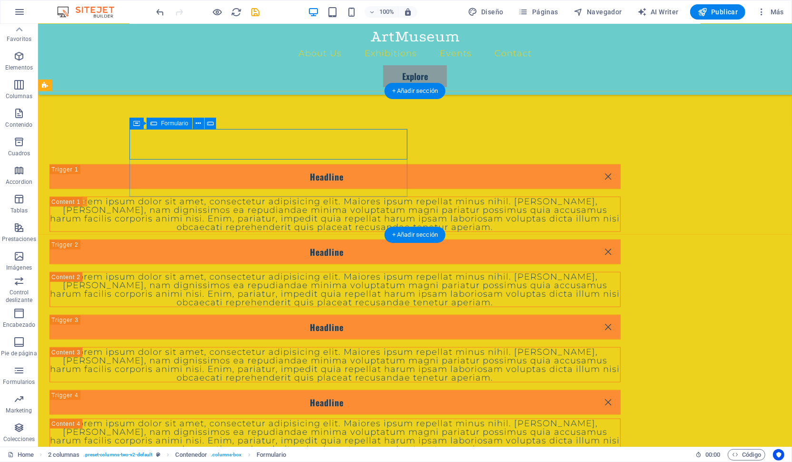
scroll to position [701, 0]
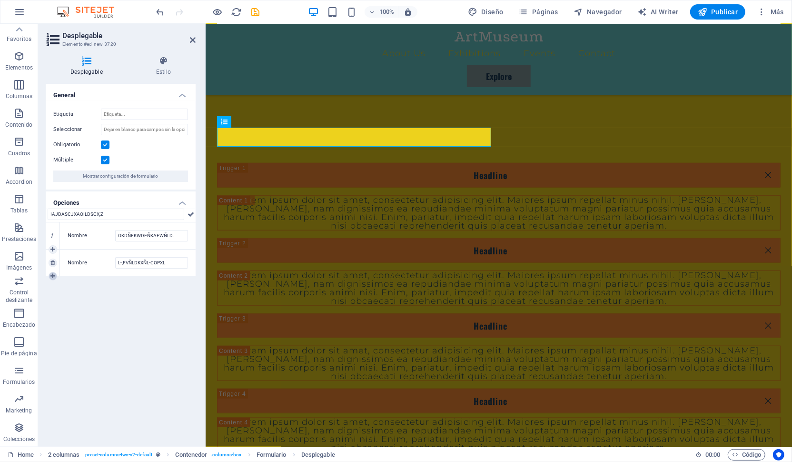
click at [53, 274] on icon at bounding box center [52, 276] width 4 height 6
click at [52, 300] on icon at bounding box center [52, 303] width 4 height 6
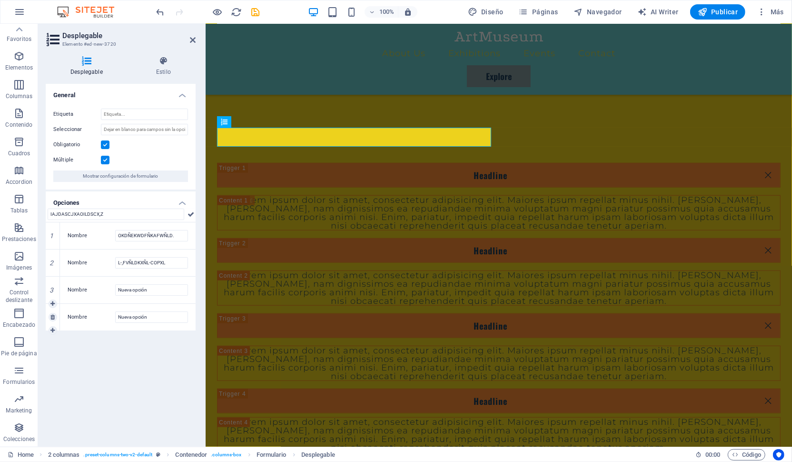
click at [52, 308] on div "4" at bounding box center [53, 317] width 14 height 27
click at [161, 71] on h4 "Estilo" at bounding box center [163, 66] width 64 height 20
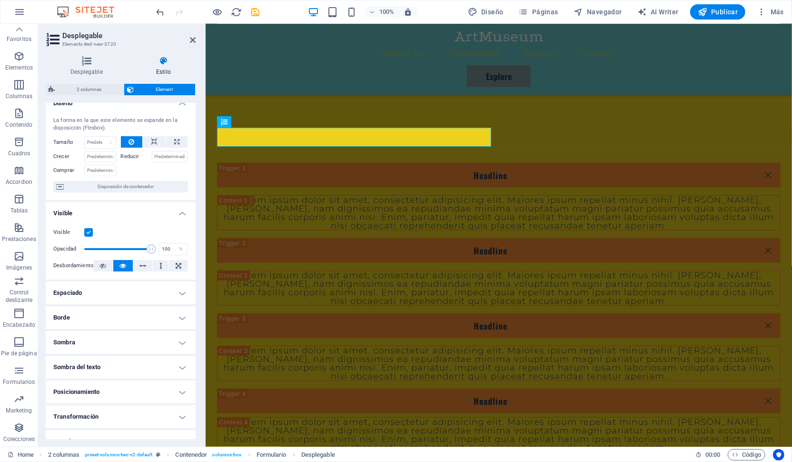
scroll to position [0, 0]
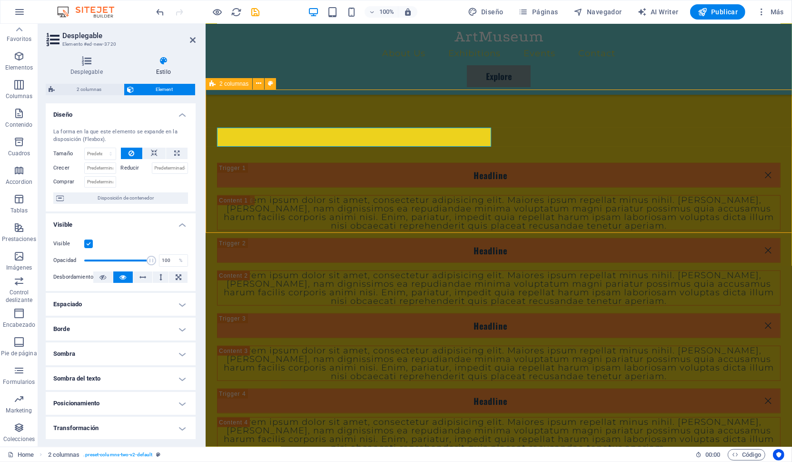
select select "rem"
select select "preset-columns-two-v2-default"
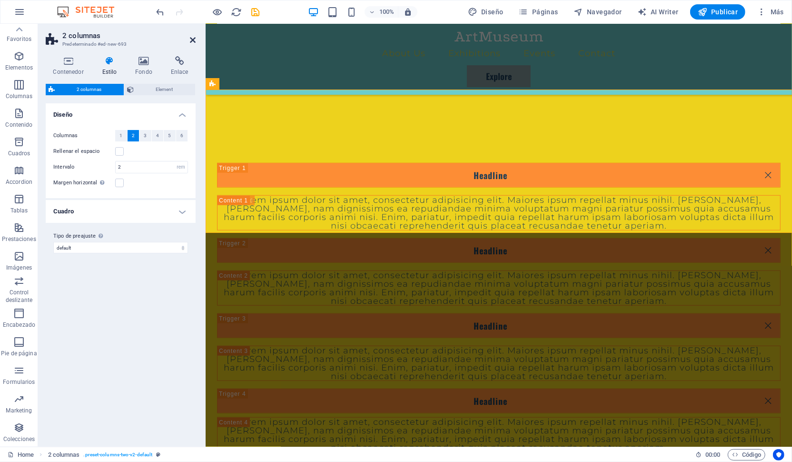
click at [193, 38] on icon at bounding box center [193, 40] width 6 height 8
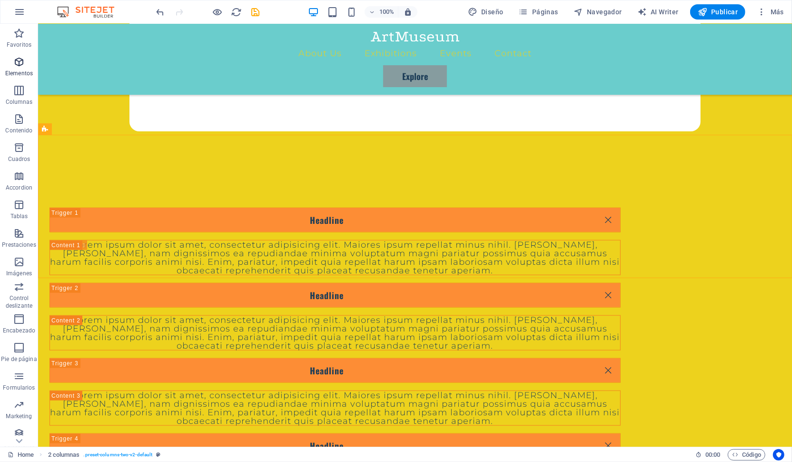
click at [15, 75] on p "Elementos" at bounding box center [19, 73] width 28 height 8
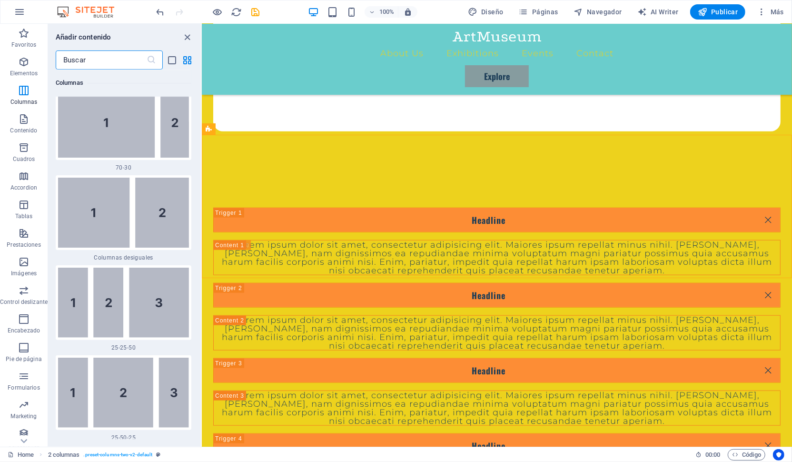
scroll to position [1413, 0]
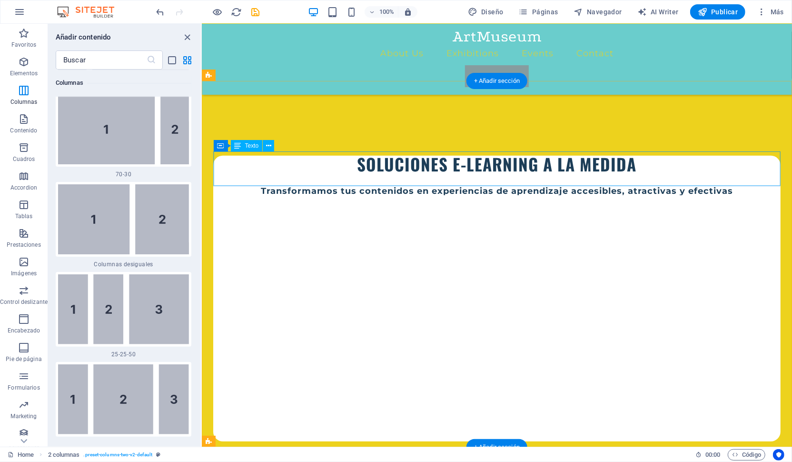
scroll to position [342, 0]
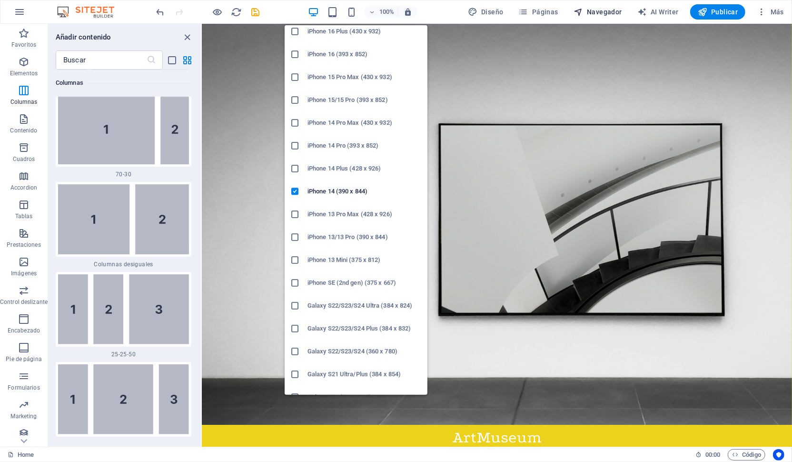
scroll to position [147, 0]
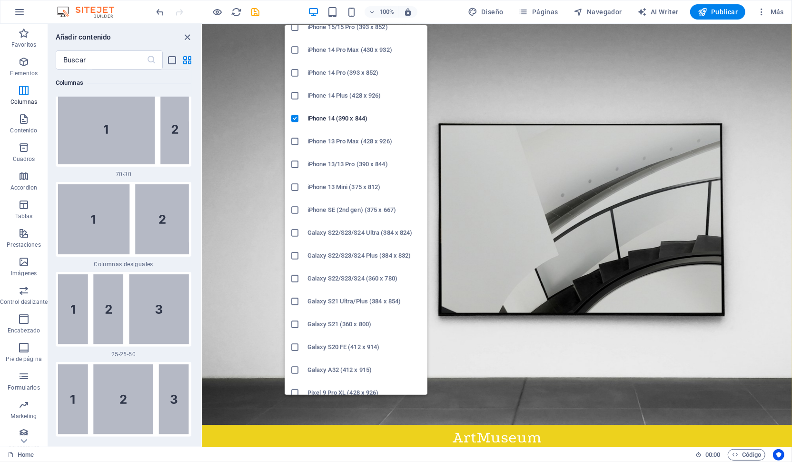
click at [397, 256] on h6 "Galaxy S22/S23/S24 Plus (384 x 832)" at bounding box center [365, 255] width 114 height 11
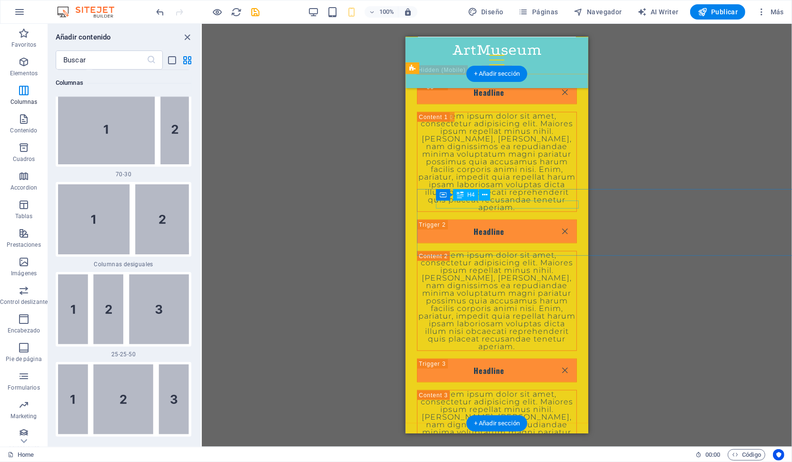
scroll to position [1050, 0]
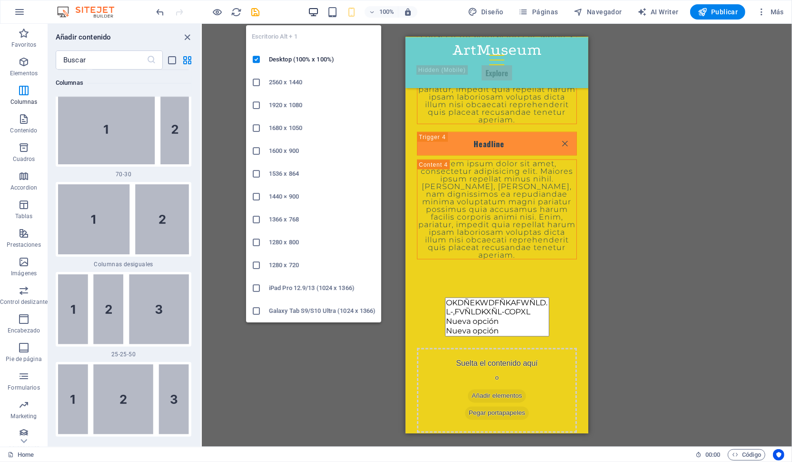
click at [310, 11] on icon "button" at bounding box center [313, 12] width 11 height 11
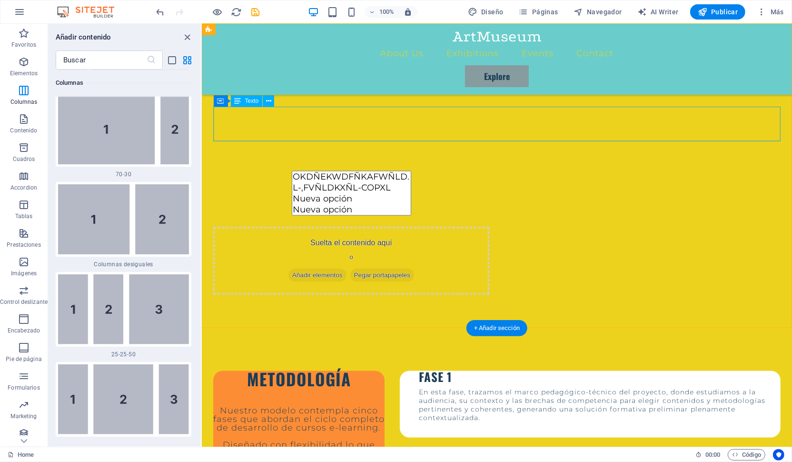
scroll to position [435, 0]
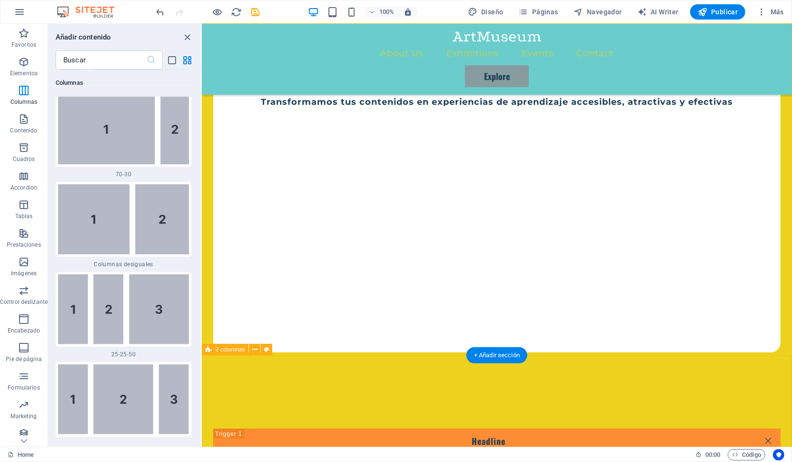
select select "rem"
select select "preset-columns-two-v2-default"
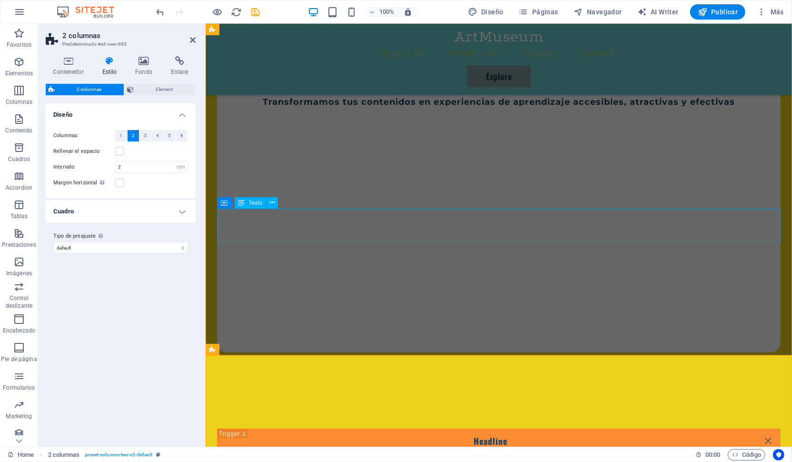
click at [284, 203] on div "Contenedor Texto" at bounding box center [251, 203] width 67 height 12
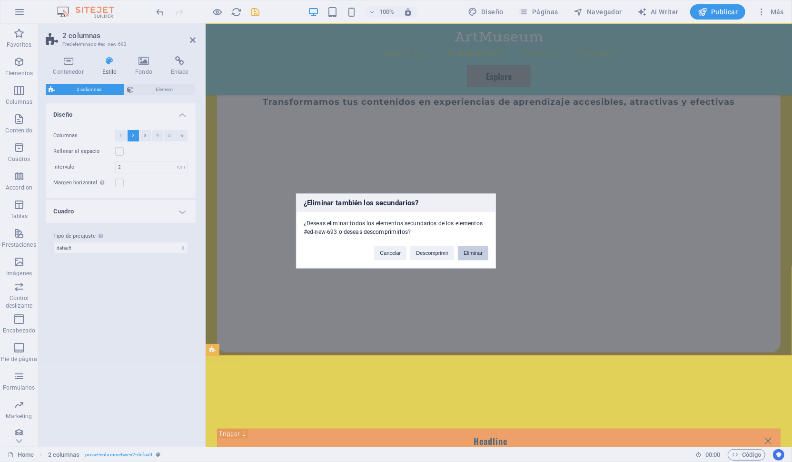
click at [475, 255] on button "Eliminar" at bounding box center [473, 253] width 30 height 14
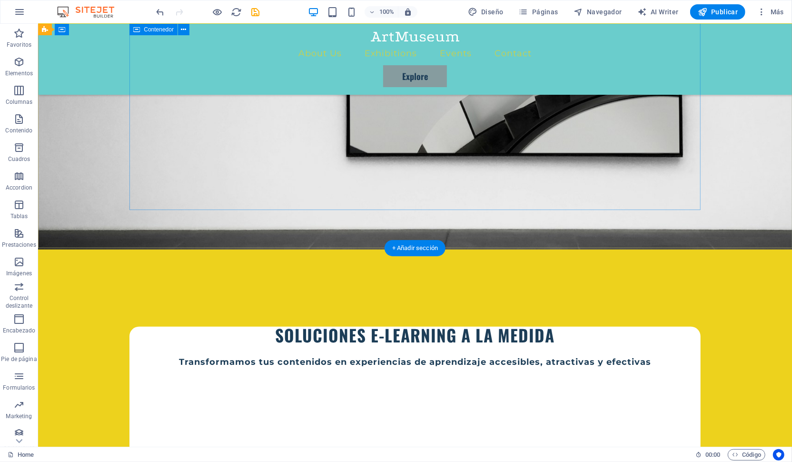
scroll to position [177, 0]
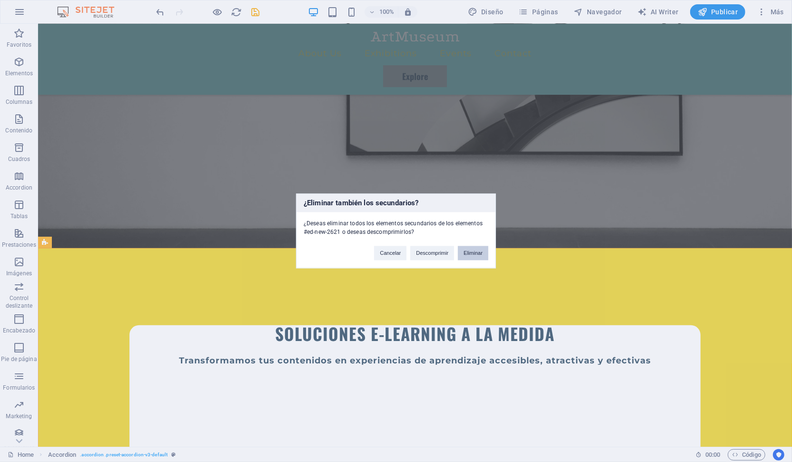
click at [476, 252] on button "Eliminar" at bounding box center [473, 253] width 30 height 14
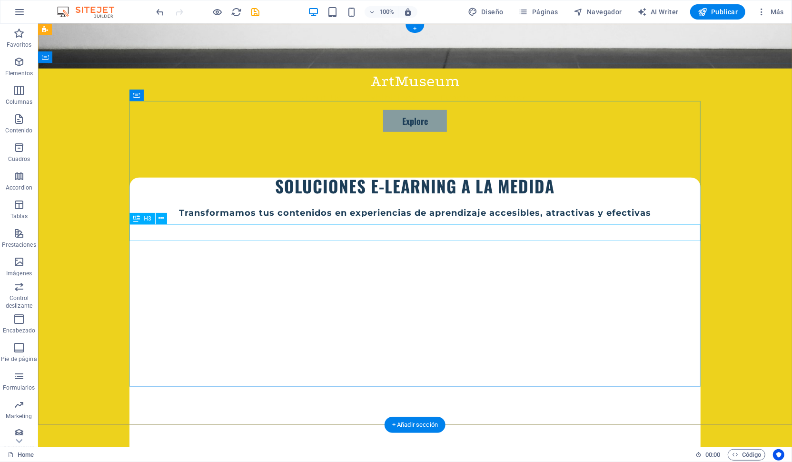
scroll to position [0, 0]
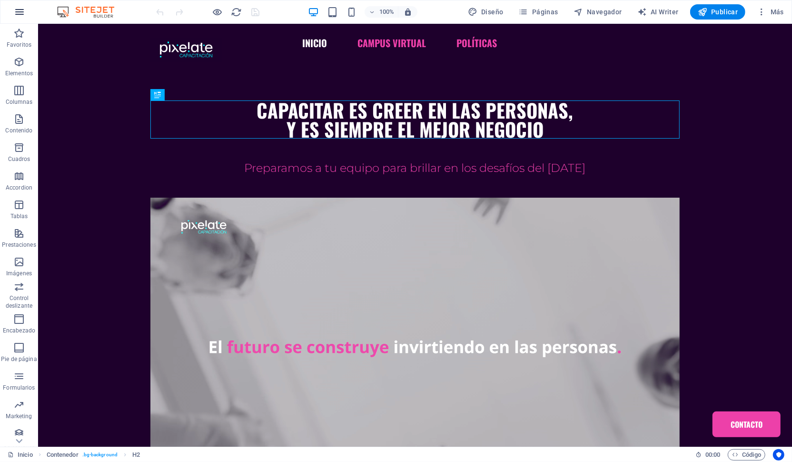
click at [20, 14] on icon "button" at bounding box center [19, 11] width 11 height 11
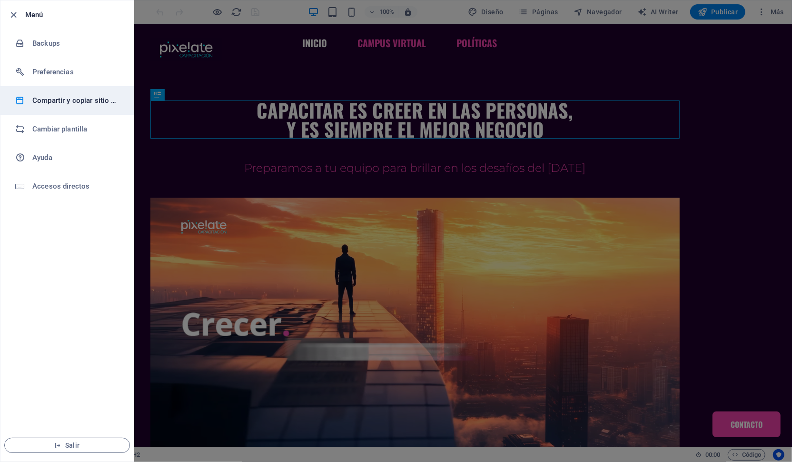
click at [78, 100] on h6 "Compartir y copiar sitio web" at bounding box center [76, 100] width 88 height 11
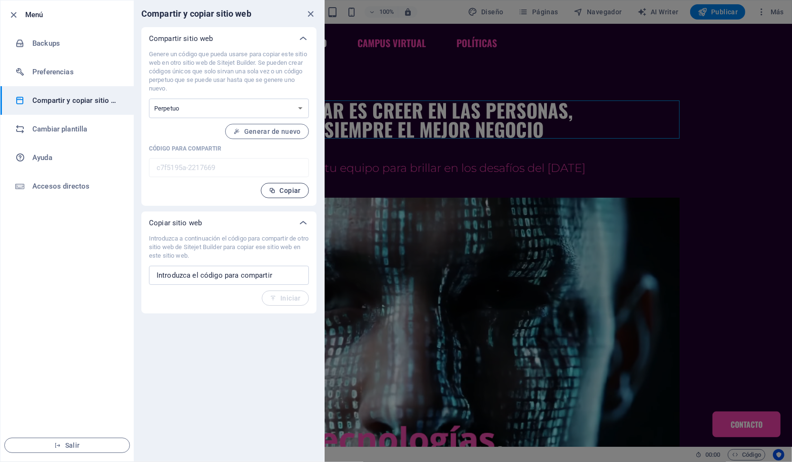
click at [289, 191] on span "Copiar" at bounding box center [285, 191] width 32 height 8
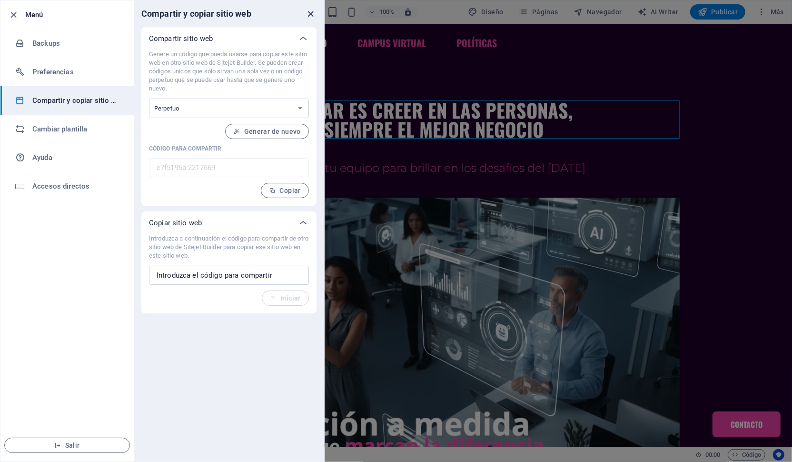
click at [310, 12] on icon "close" at bounding box center [311, 14] width 11 height 11
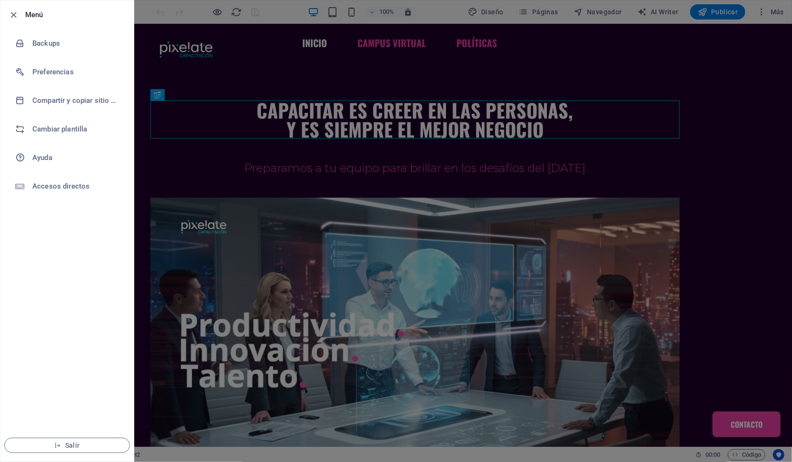
click at [209, 82] on div at bounding box center [396, 231] width 792 height 462
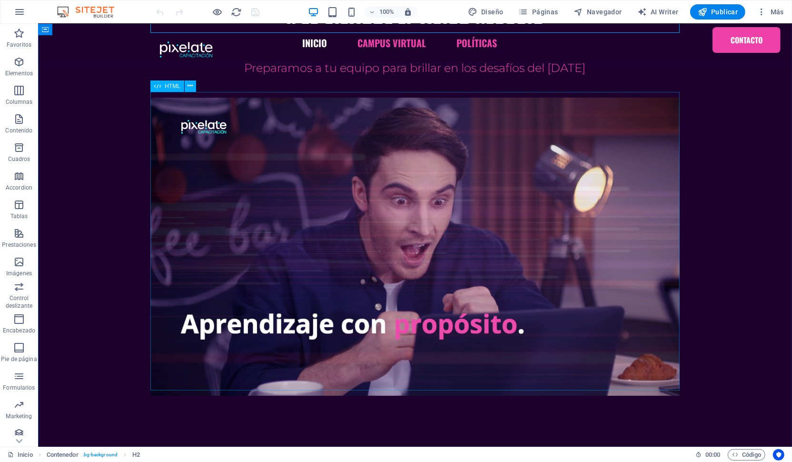
scroll to position [115, 0]
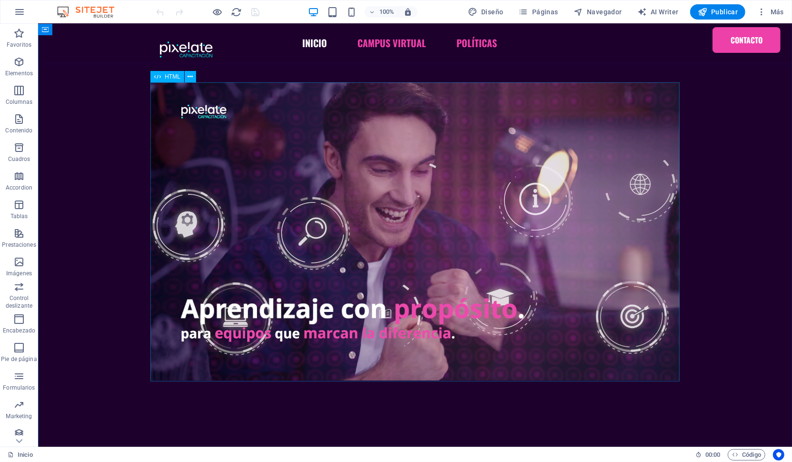
click at [369, 129] on div "Tu navegador no soporta videos en formato .webm" at bounding box center [414, 231] width 529 height 299
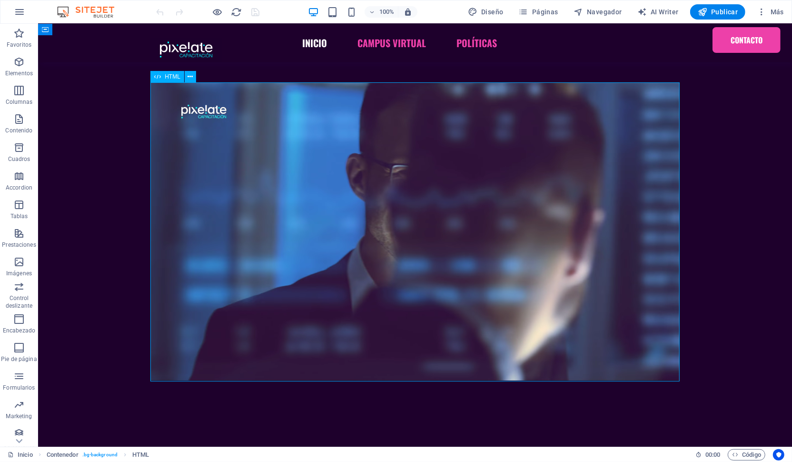
click at [257, 124] on div "Tu navegador no soporta videos en formato .webm" at bounding box center [414, 231] width 529 height 299
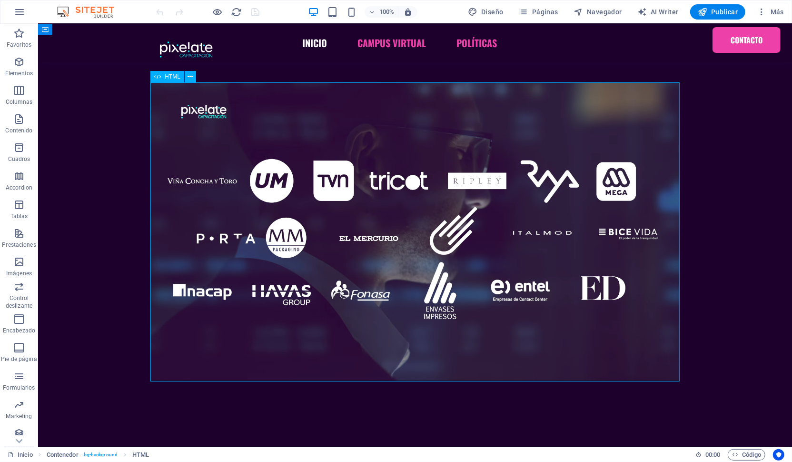
click at [257, 124] on div "Tu navegador no soporta videos en formato .webm" at bounding box center [414, 231] width 529 height 299
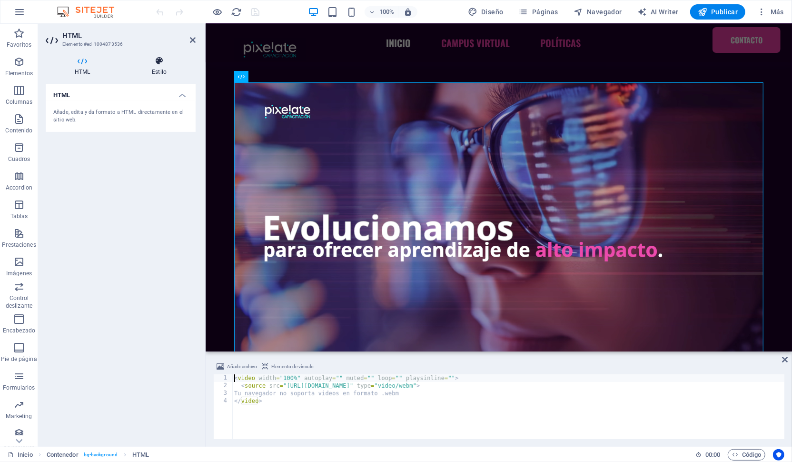
click at [164, 66] on h4 "Estilo" at bounding box center [159, 66] width 73 height 20
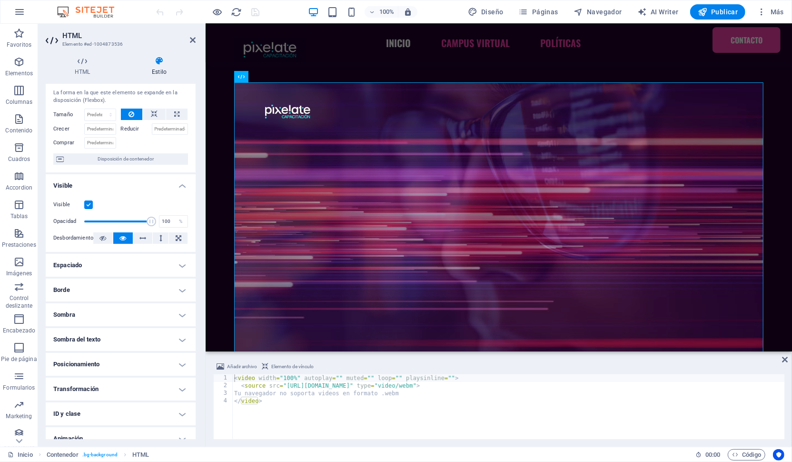
scroll to position [21, 0]
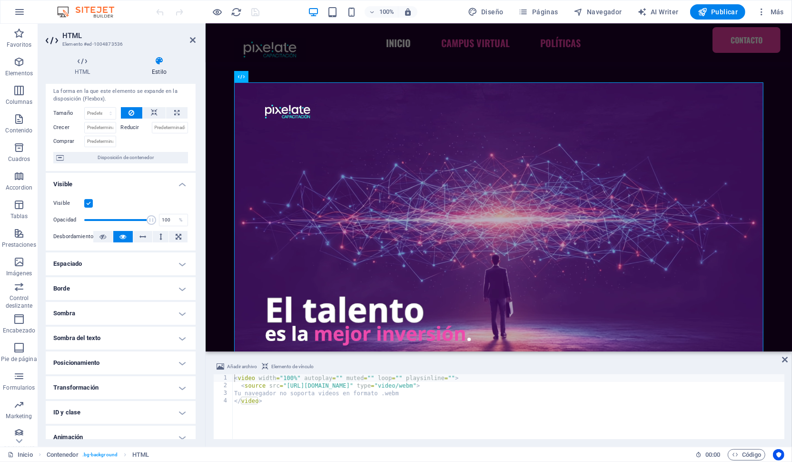
click at [99, 292] on h4 "Borde" at bounding box center [121, 288] width 150 height 23
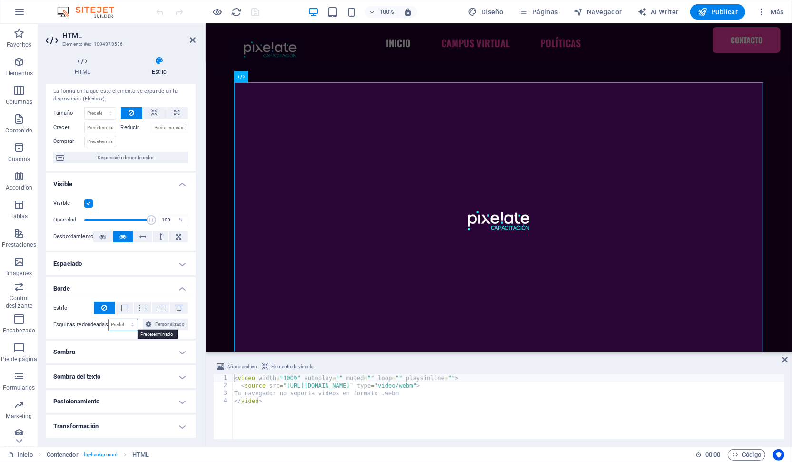
click at [109, 319] on select "Predeterminado px rem % vh vw Personalizado" at bounding box center [124, 324] width 30 height 11
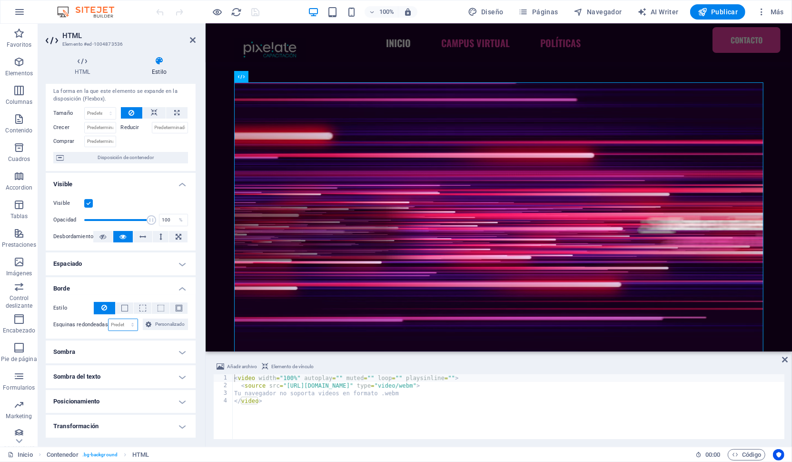
select select "px"
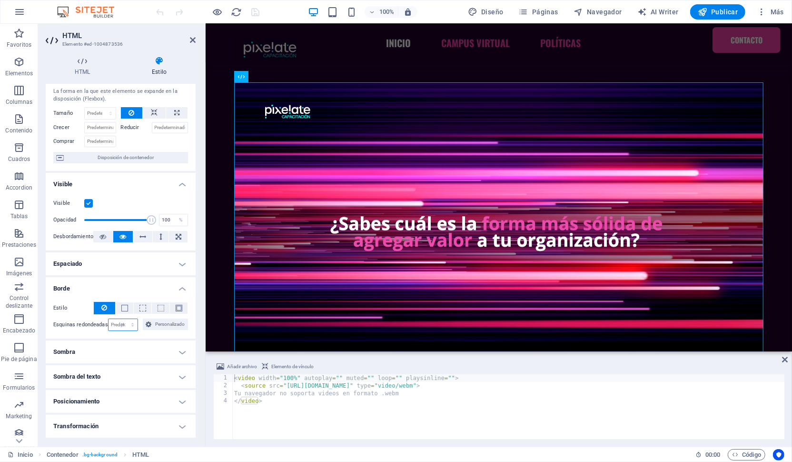
click option "px" at bounding box center [0, 0] width 0 height 0
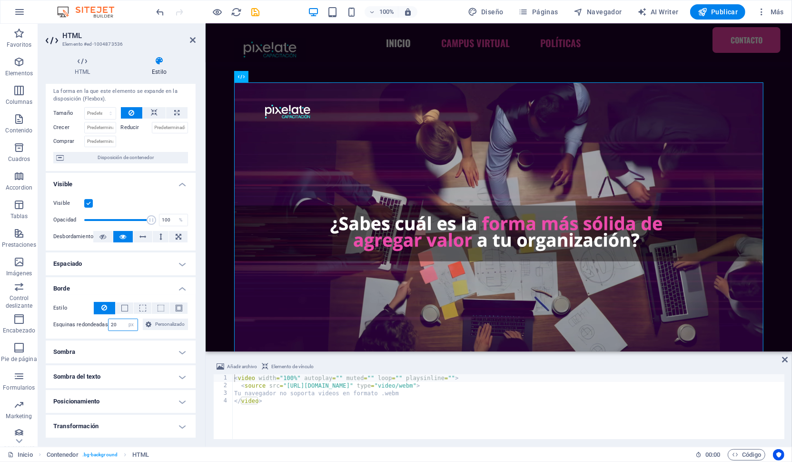
type input "20"
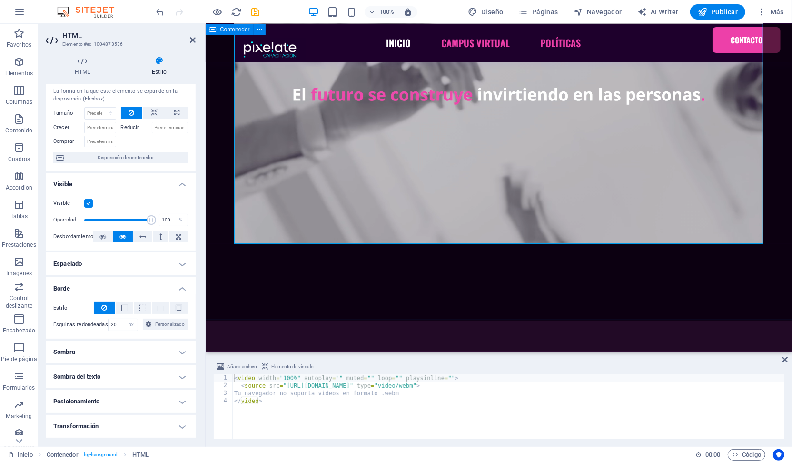
scroll to position [253, 0]
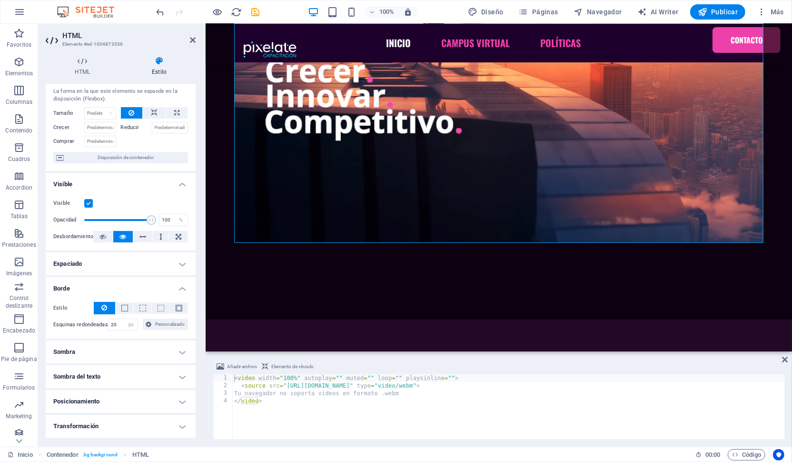
click at [125, 334] on div "Estilo - Ancho 1 automático px rem % vh vw Personalizado Personalizado 1 automá…" at bounding box center [121, 316] width 150 height 44
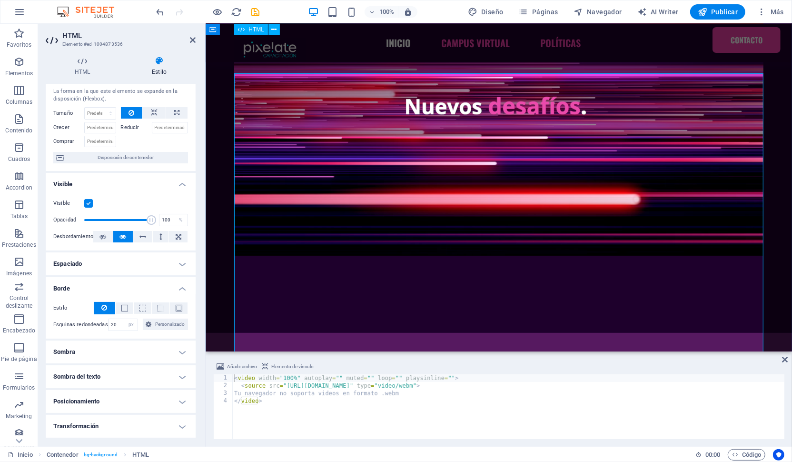
scroll to position [124, 0]
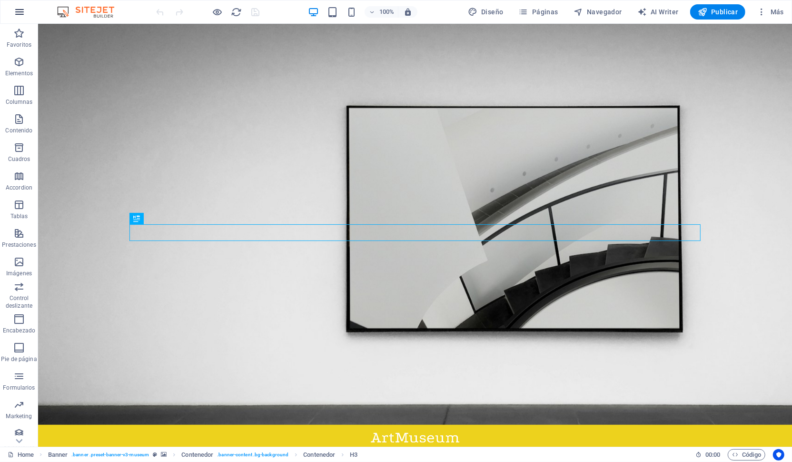
click at [19, 13] on icon "button" at bounding box center [19, 11] width 11 height 11
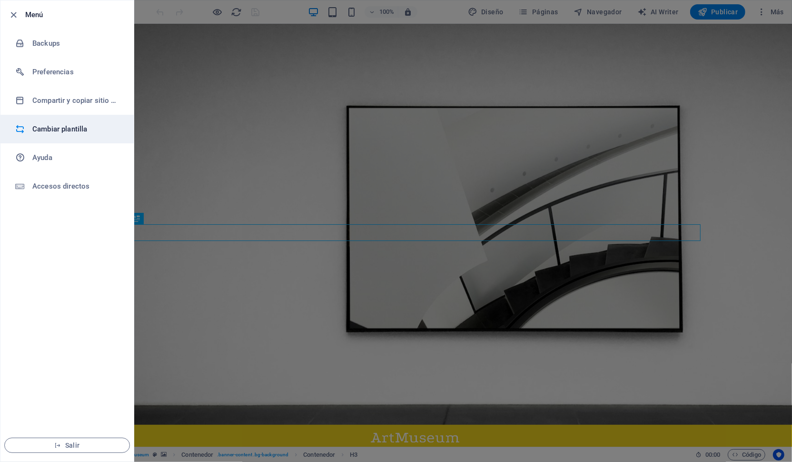
click at [61, 129] on h6 "Cambiar plantilla" at bounding box center [76, 128] width 88 height 11
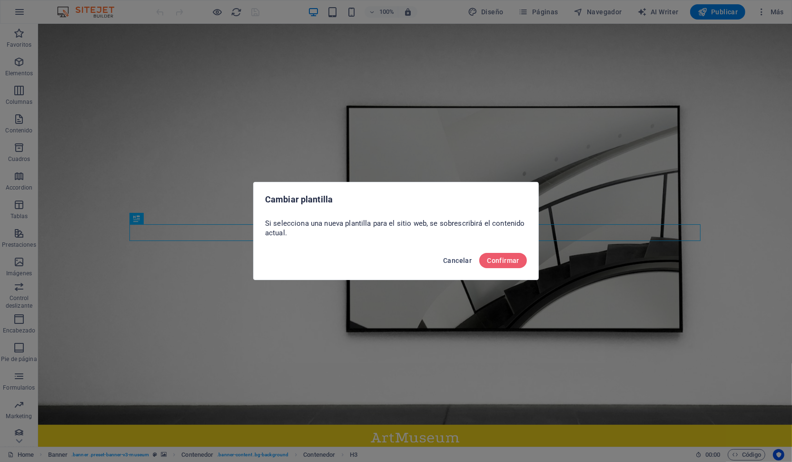
click at [452, 260] on span "Cancelar" at bounding box center [457, 261] width 29 height 8
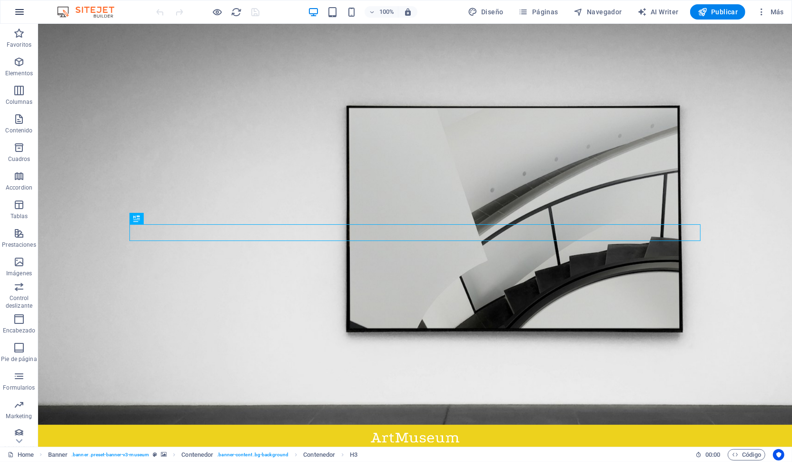
click at [20, 6] on icon "button" at bounding box center [19, 11] width 11 height 11
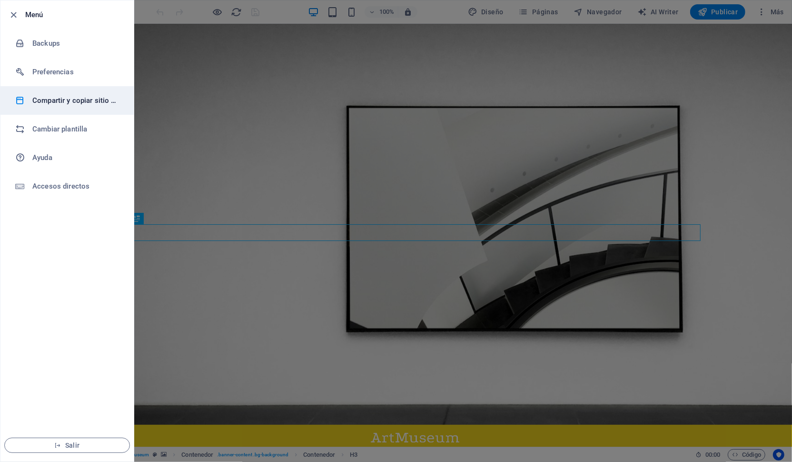
click at [73, 98] on h6 "Compartir y copiar sitio web" at bounding box center [76, 100] width 88 height 11
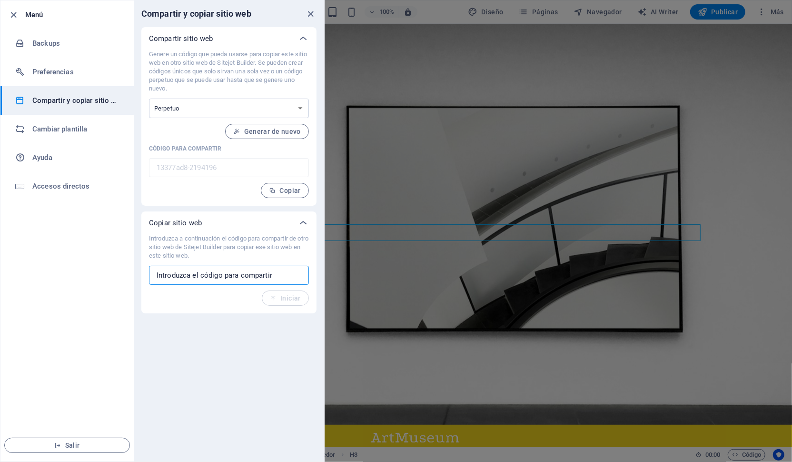
drag, startPoint x: 286, startPoint y: 272, endPoint x: 303, endPoint y: 270, distance: 17.8
click at [303, 270] on input "text" at bounding box center [229, 275] width 160 height 19
paste input "c7f5195a-2217669"
type input "c7f5195a-2217669"
click at [284, 297] on span "Iniciar" at bounding box center [285, 298] width 31 height 8
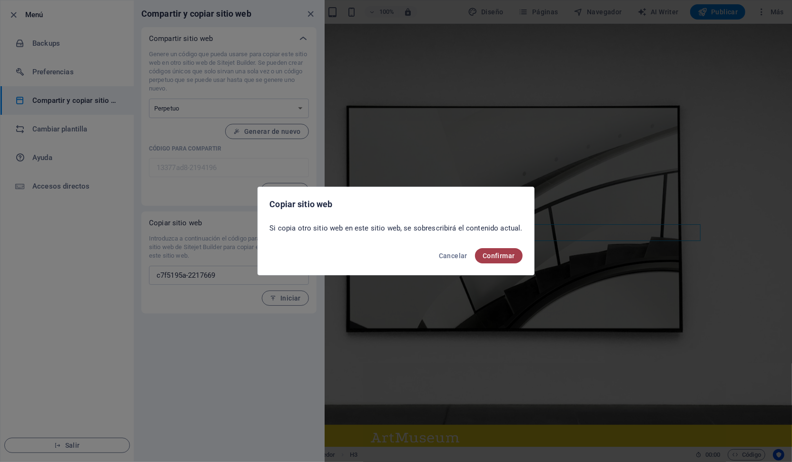
click at [502, 255] on span "Confirmar" at bounding box center [499, 256] width 32 height 8
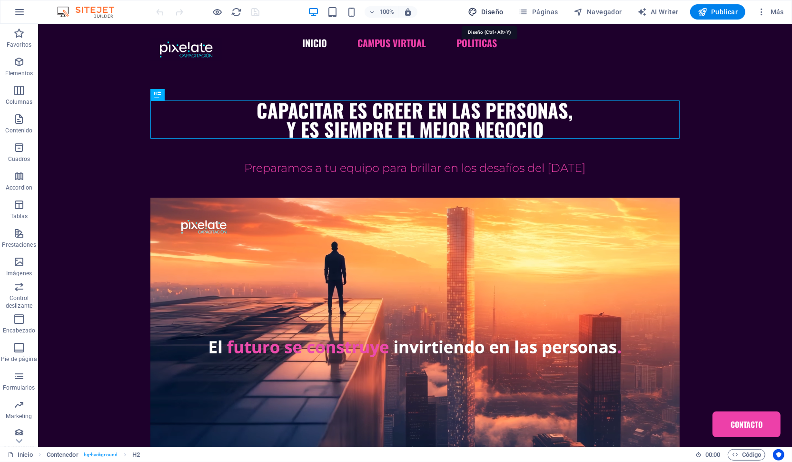
click at [485, 12] on span "Diseño" at bounding box center [486, 12] width 36 height 10
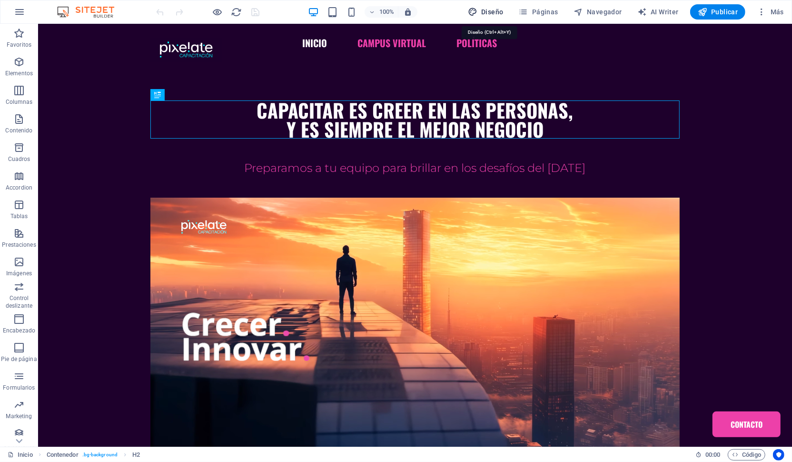
select select "px"
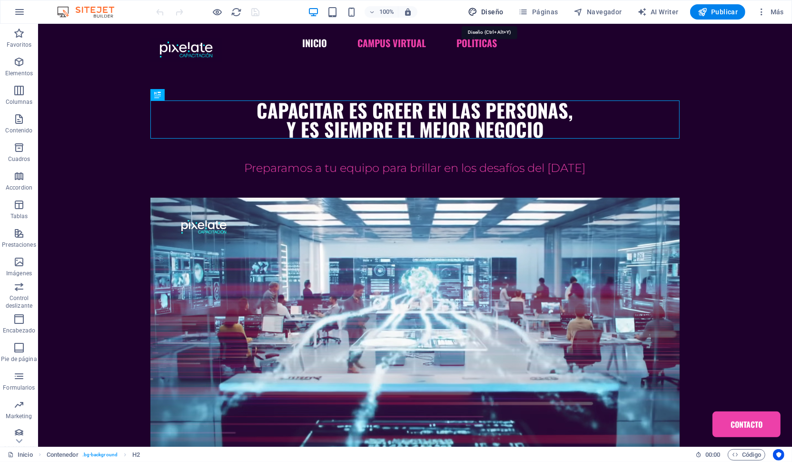
select select "200"
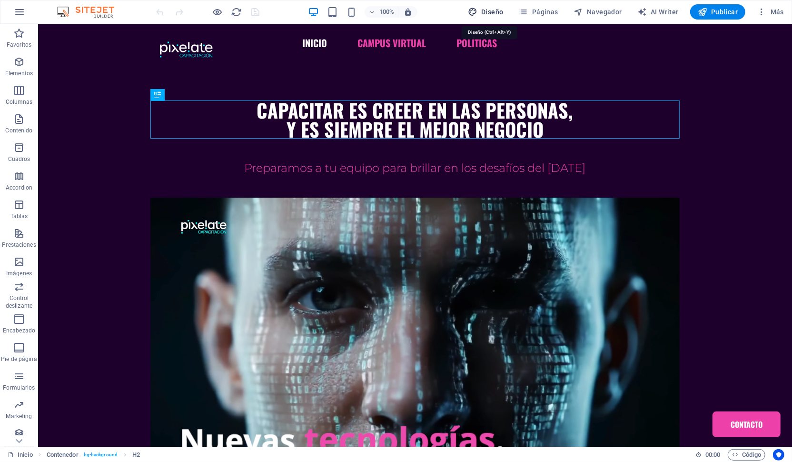
select select "px"
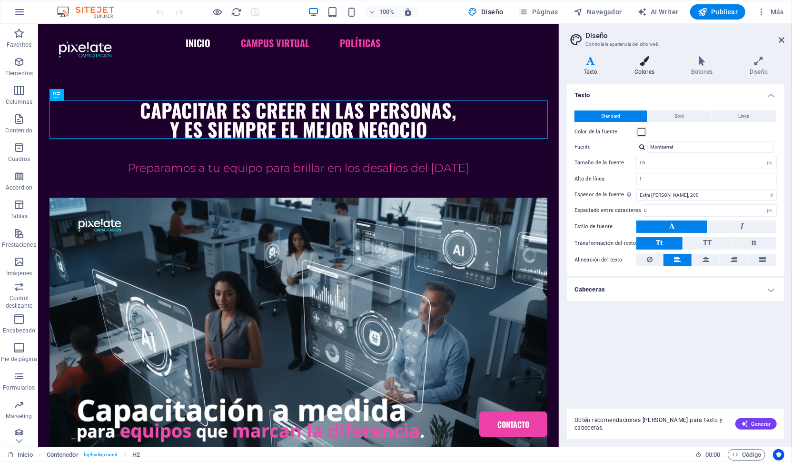
click at [644, 61] on icon at bounding box center [644, 61] width 53 height 10
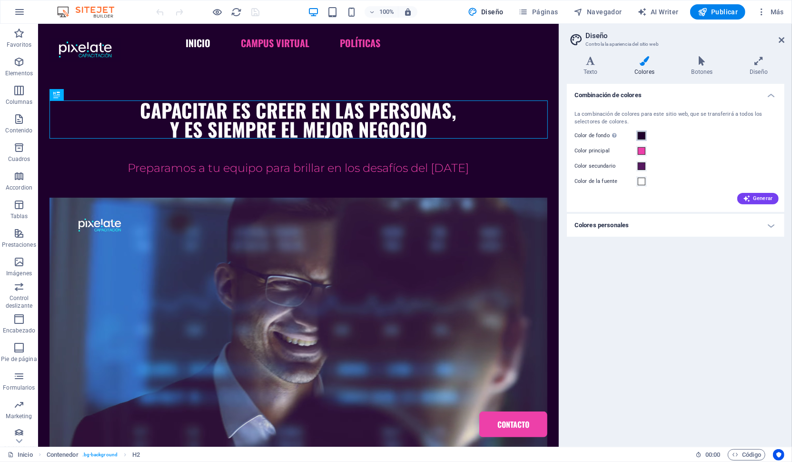
click at [641, 133] on span at bounding box center [642, 136] width 8 height 8
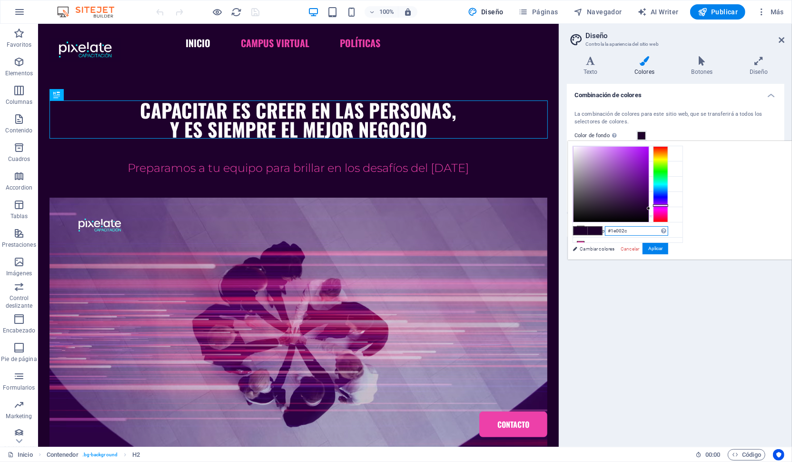
drag, startPoint x: 750, startPoint y: 231, endPoint x: 715, endPoint y: 231, distance: 35.2
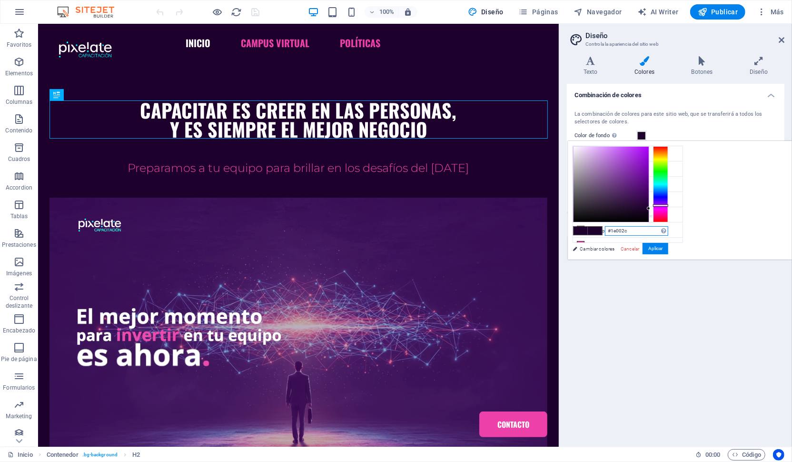
click at [668, 231] on input "#1e002c" at bounding box center [636, 231] width 63 height 10
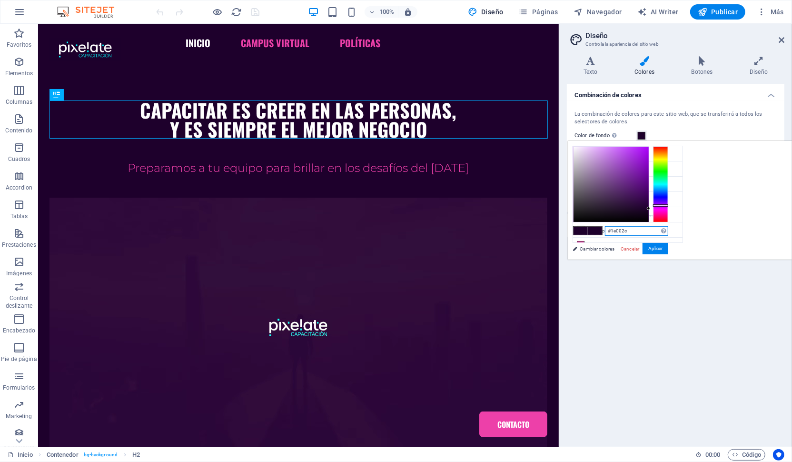
paste input "edd21d"
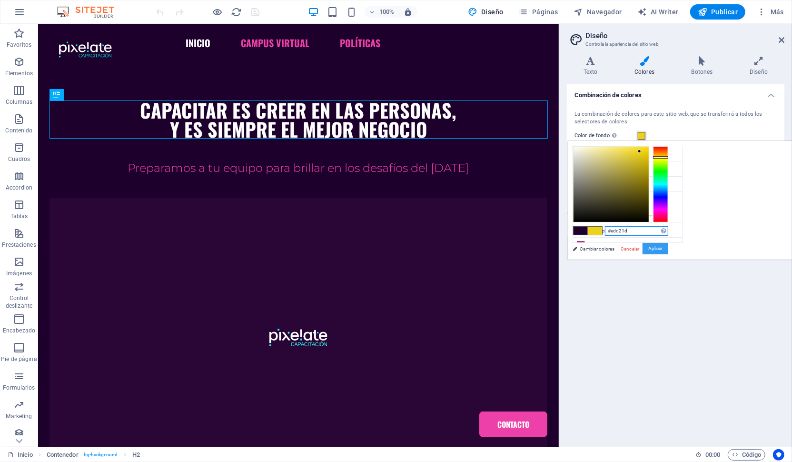
type input "#edd21d"
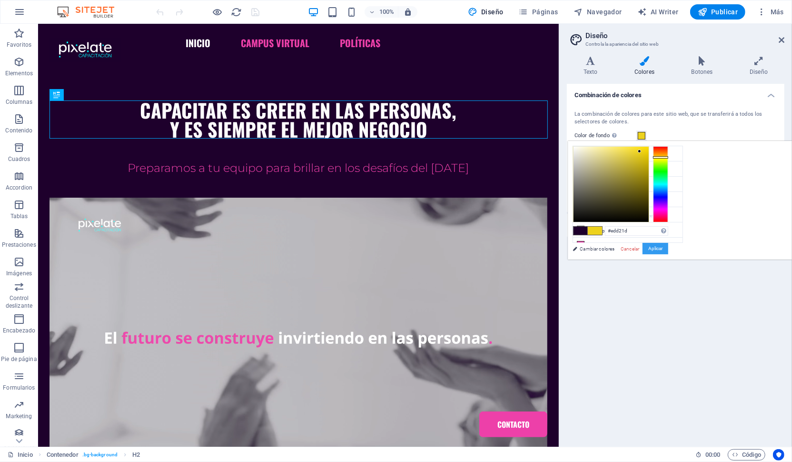
click at [668, 249] on button "Aplicar" at bounding box center [656, 248] width 26 height 11
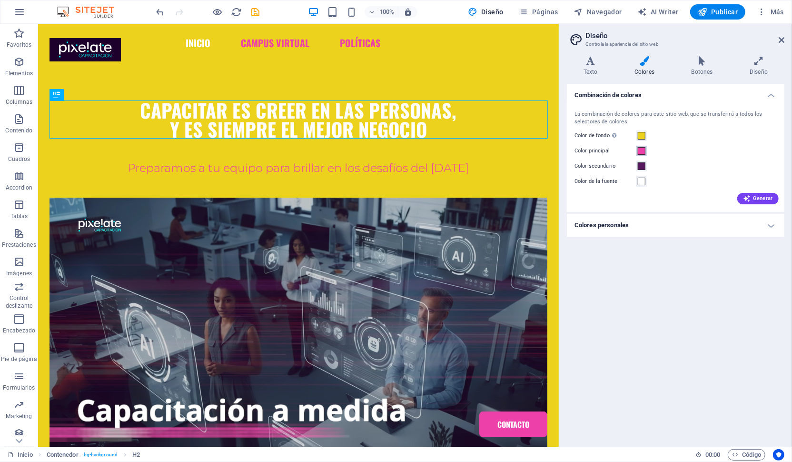
click at [640, 151] on span at bounding box center [642, 151] width 8 height 8
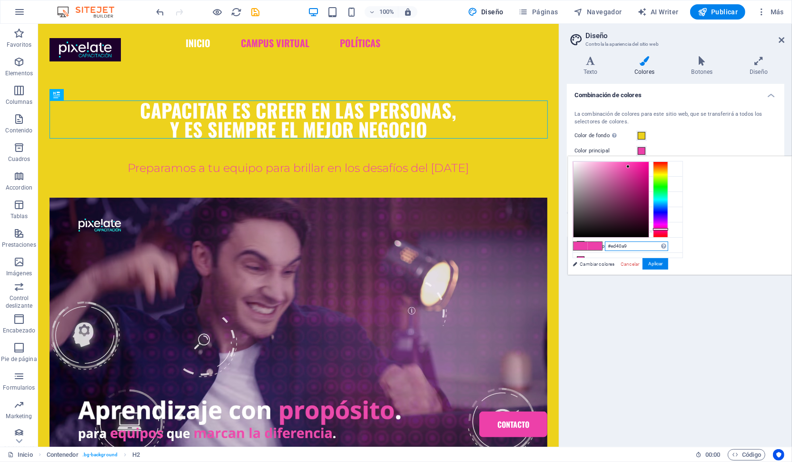
drag, startPoint x: 750, startPoint y: 245, endPoint x: 704, endPoint y: 242, distance: 46.8
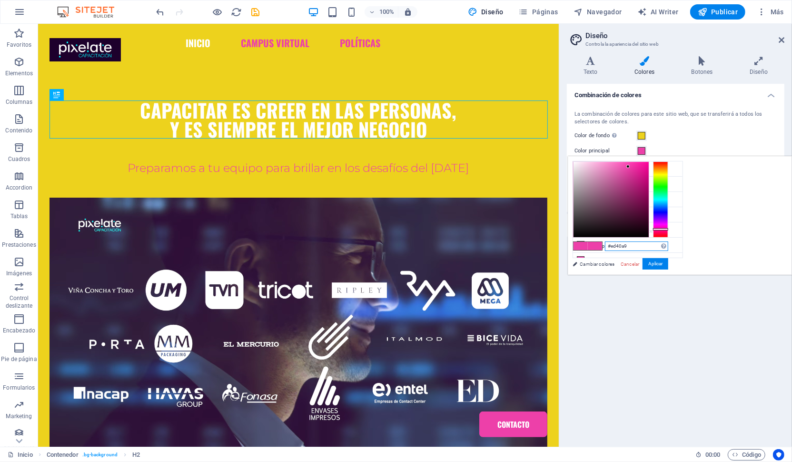
click at [668, 242] on input "#ed40a9" at bounding box center [636, 246] width 63 height 10
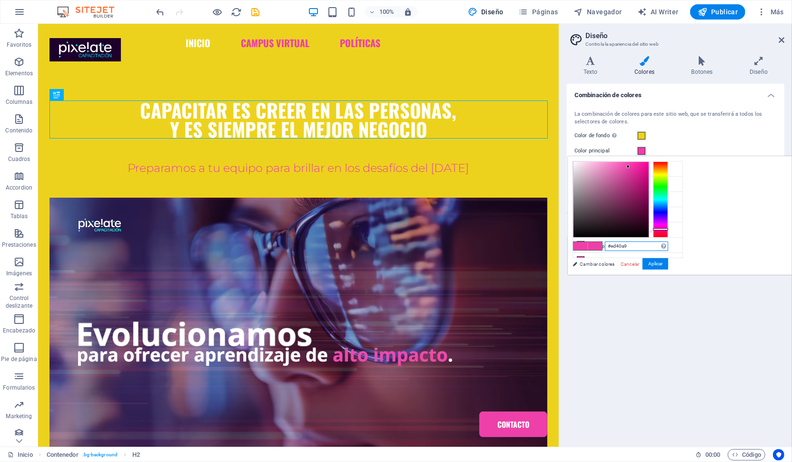
paste input "869C9F"
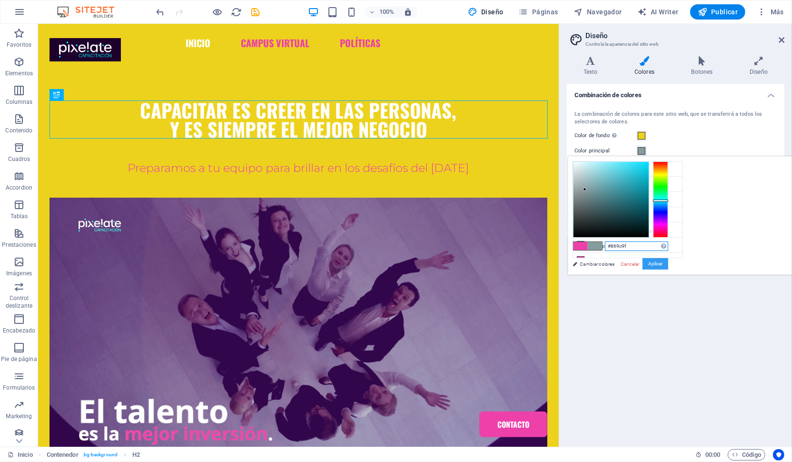
type input "#869c9f"
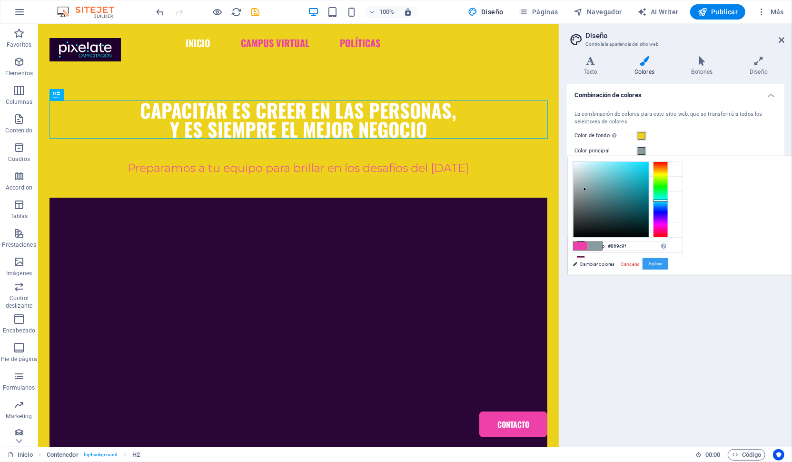
click at [668, 263] on button "Aplicar" at bounding box center [656, 263] width 26 height 11
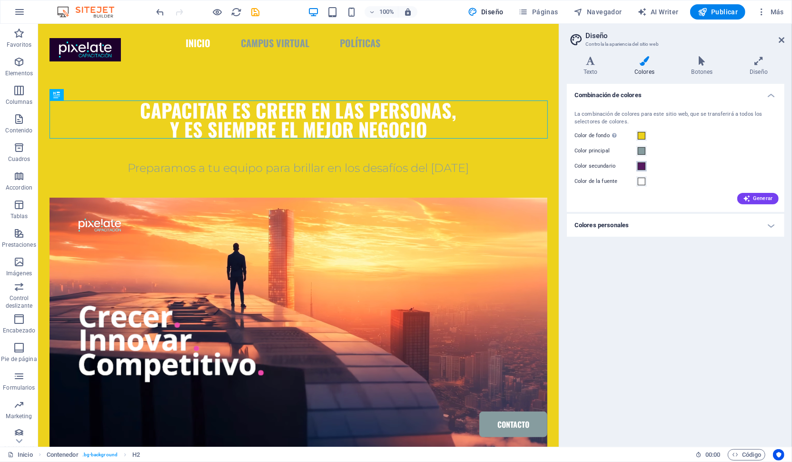
click at [643, 167] on span at bounding box center [642, 166] width 8 height 8
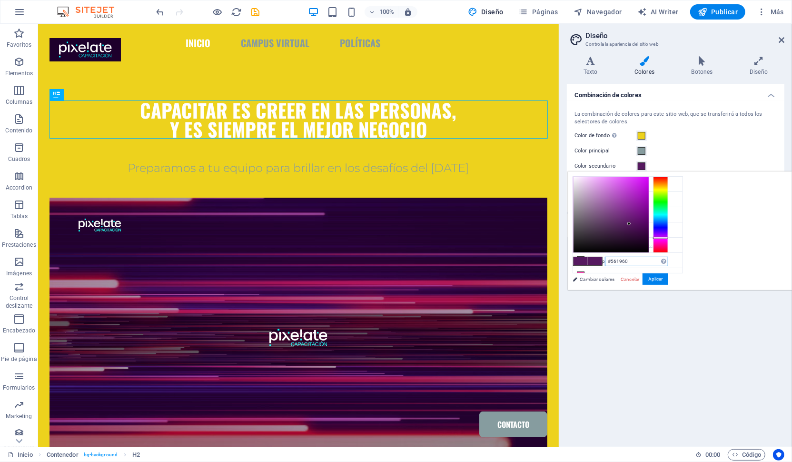
drag, startPoint x: 758, startPoint y: 258, endPoint x: 711, endPoint y: 258, distance: 46.7
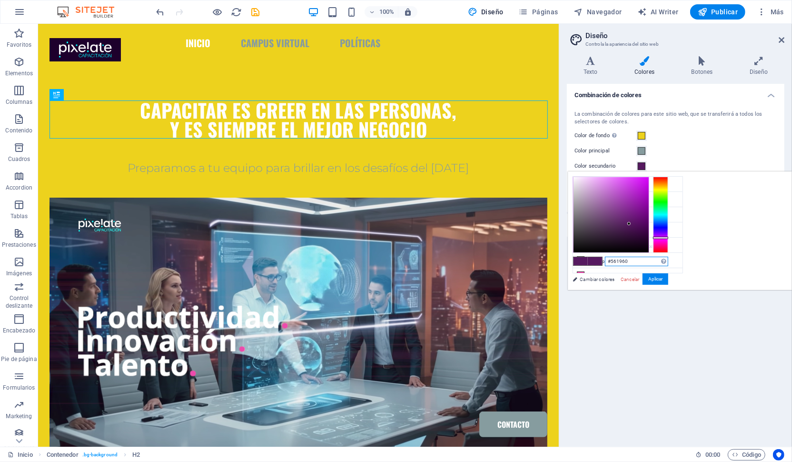
click at [668, 258] on input "#561960" at bounding box center [636, 262] width 63 height 10
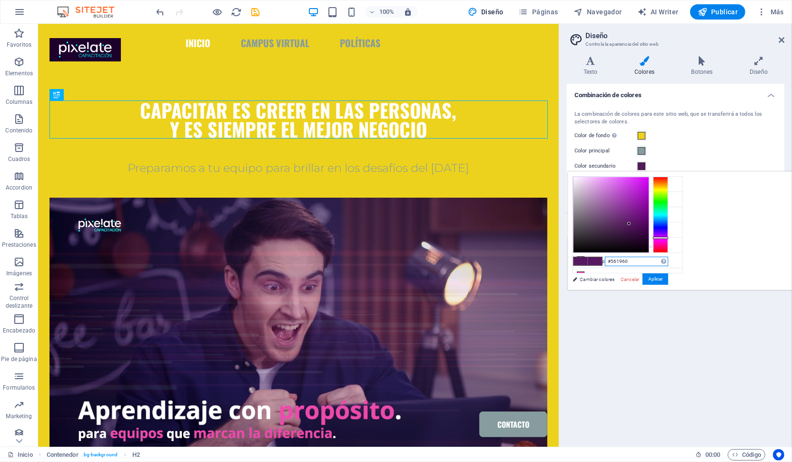
paste input "FD8D35"
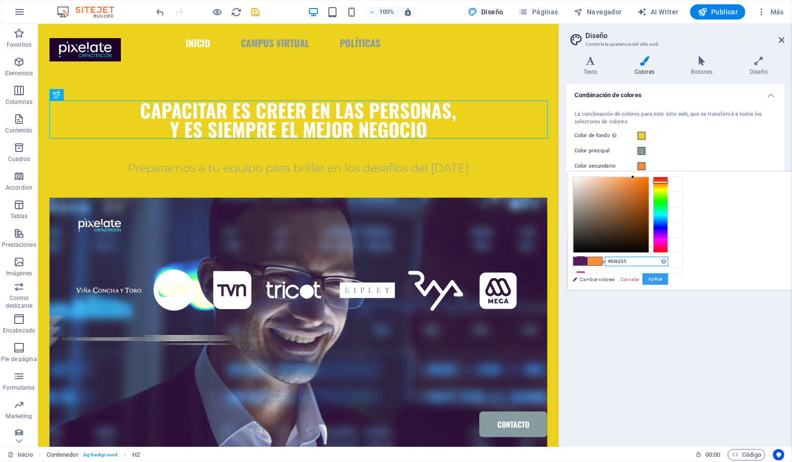
type input "#fd8d35"
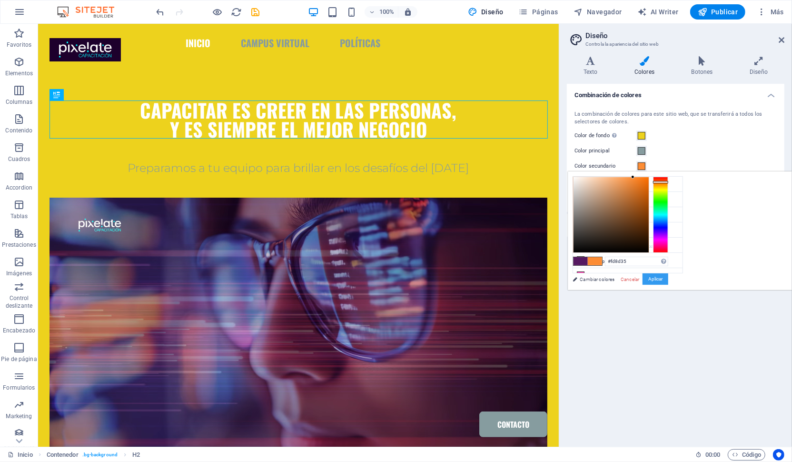
click at [668, 281] on button "Aplicar" at bounding box center [656, 278] width 26 height 11
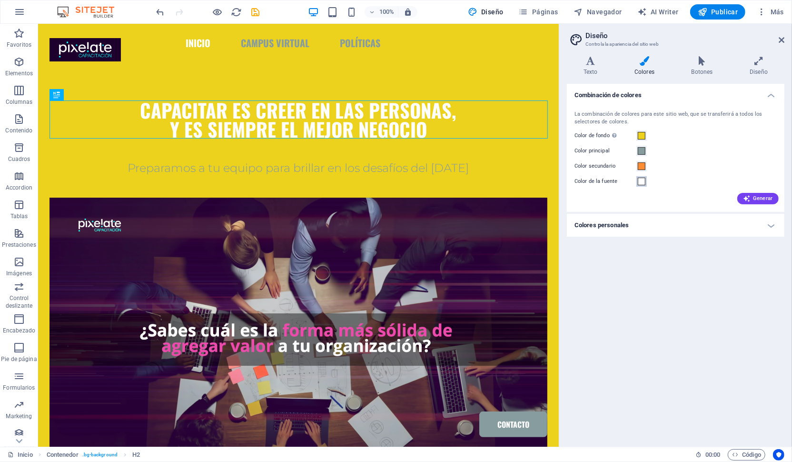
click at [644, 180] on span at bounding box center [642, 182] width 8 height 8
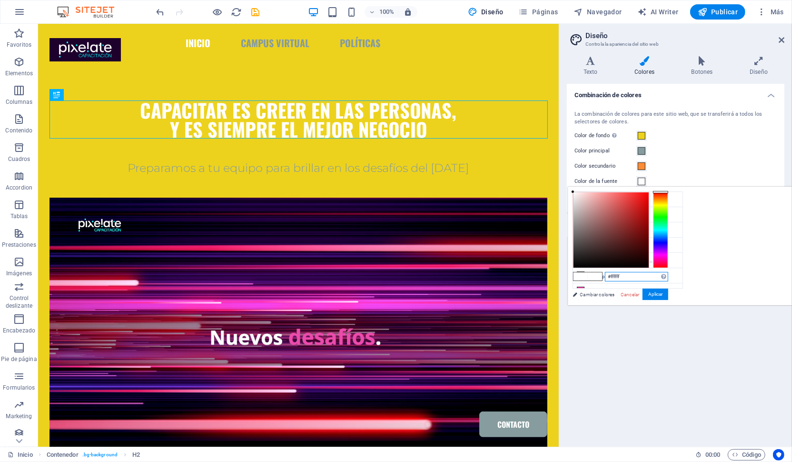
drag, startPoint x: 747, startPoint y: 276, endPoint x: 710, endPoint y: 275, distance: 37.1
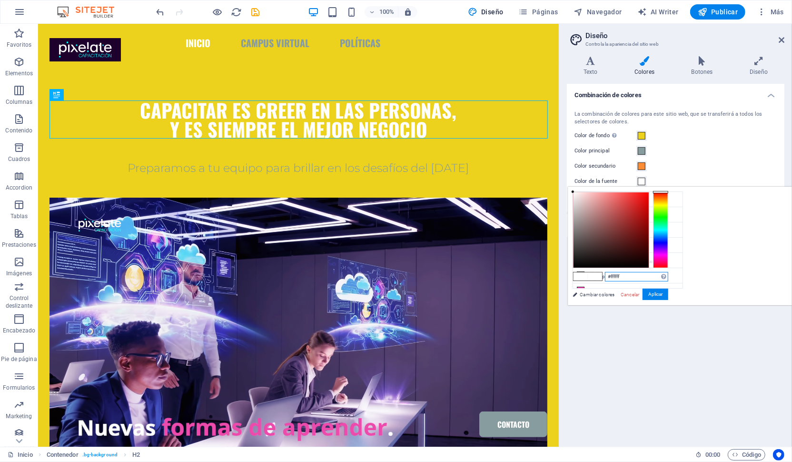
click at [668, 275] on input "#ffffff" at bounding box center [636, 277] width 63 height 10
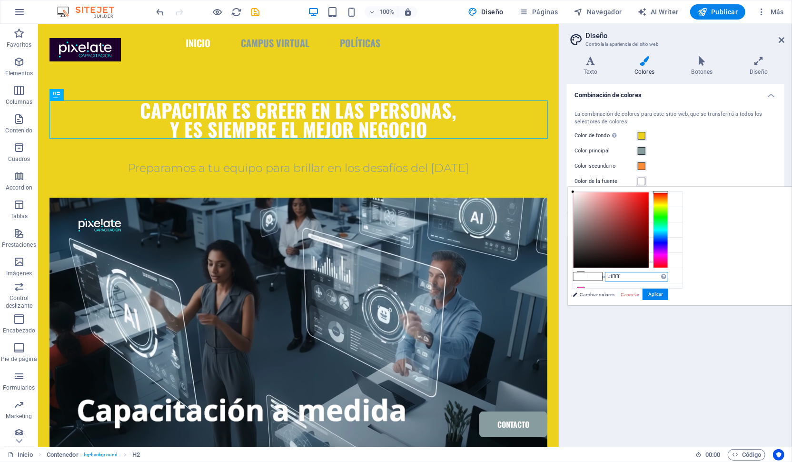
paste input "1c3d57"
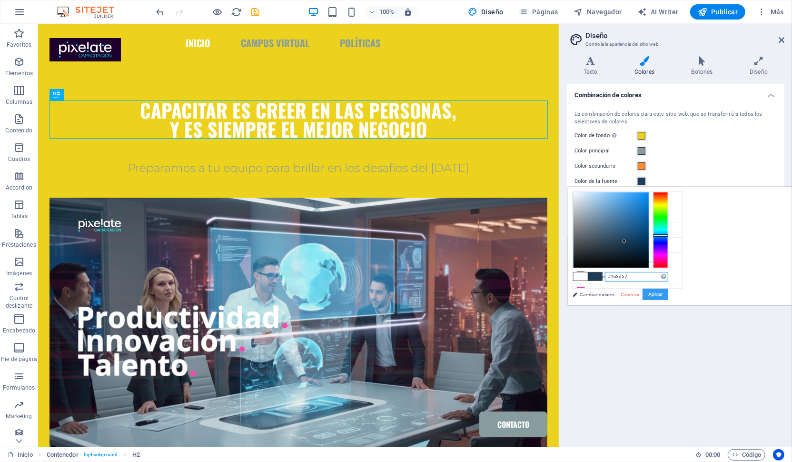
type input "#1c3d57"
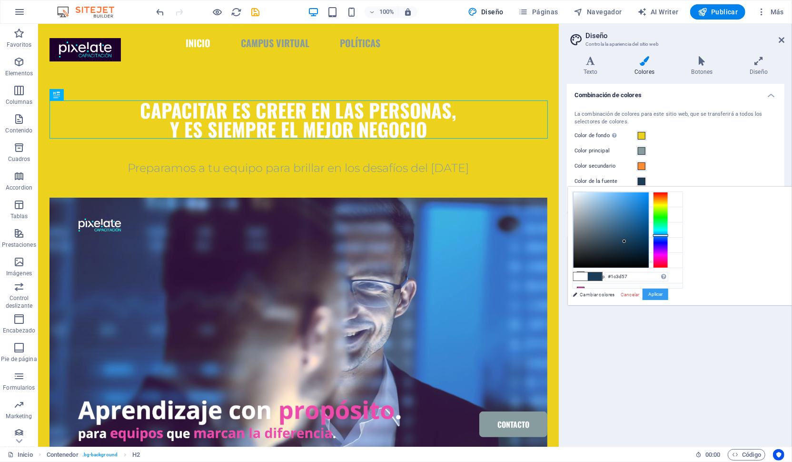
click at [668, 295] on button "Aplicar" at bounding box center [656, 293] width 26 height 11
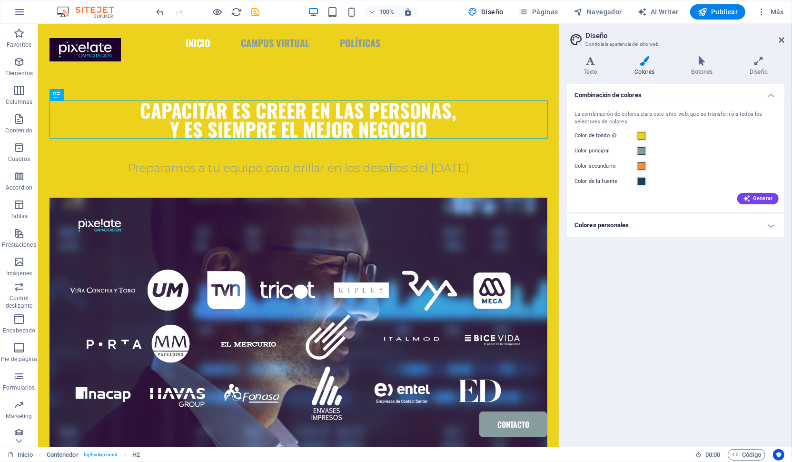
click at [773, 223] on h4 "Colores personales" at bounding box center [676, 225] width 218 height 23
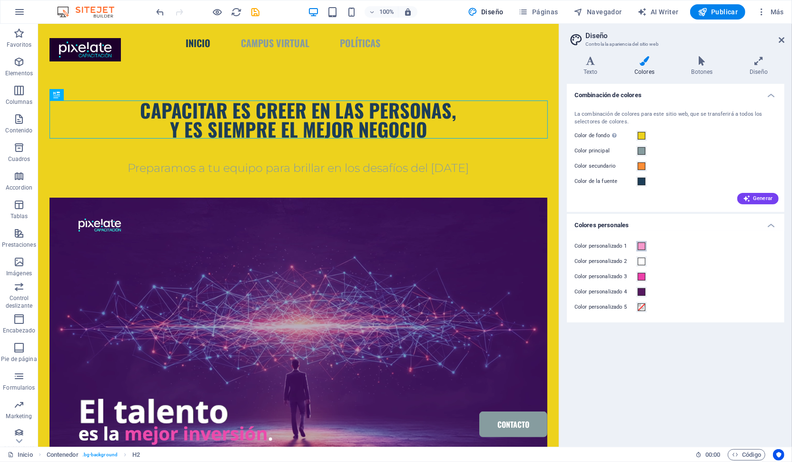
click at [642, 247] on span at bounding box center [642, 246] width 8 height 8
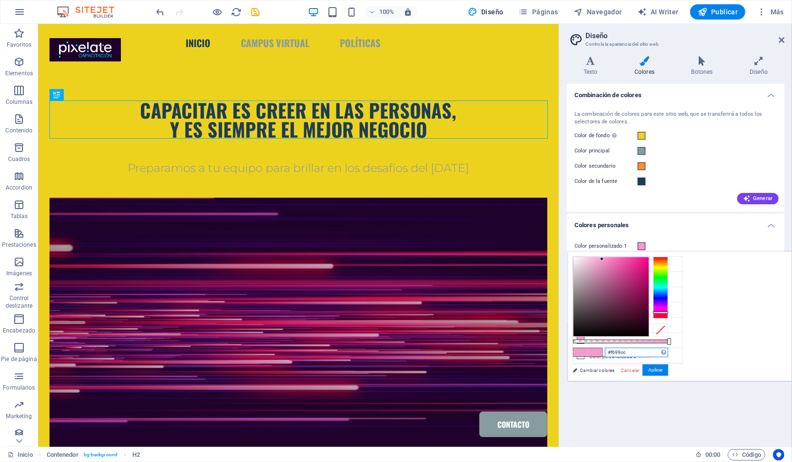
drag, startPoint x: 757, startPoint y: 348, endPoint x: 711, endPoint y: 352, distance: 45.9
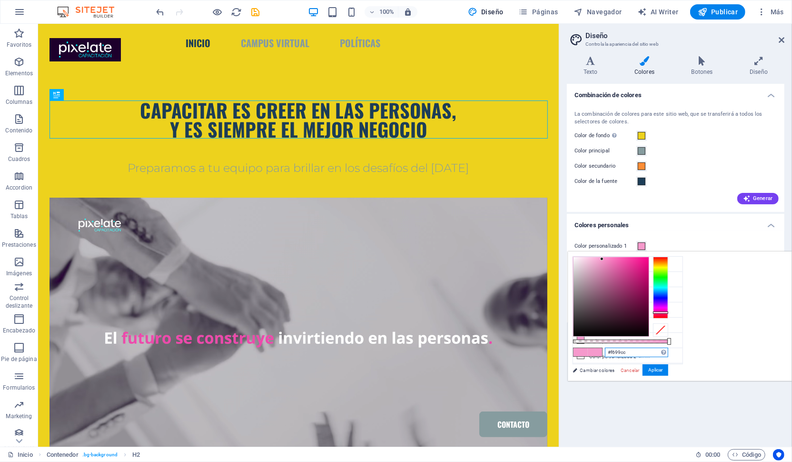
click at [668, 352] on input "#f699cc" at bounding box center [636, 352] width 63 height 10
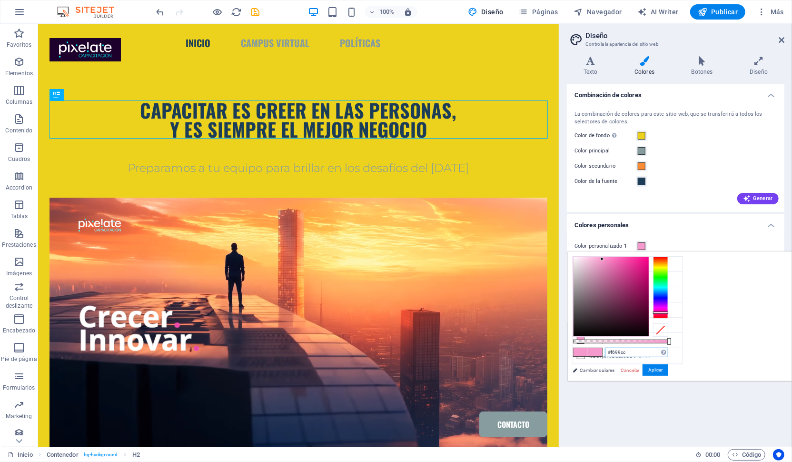
paste input "A3348C"
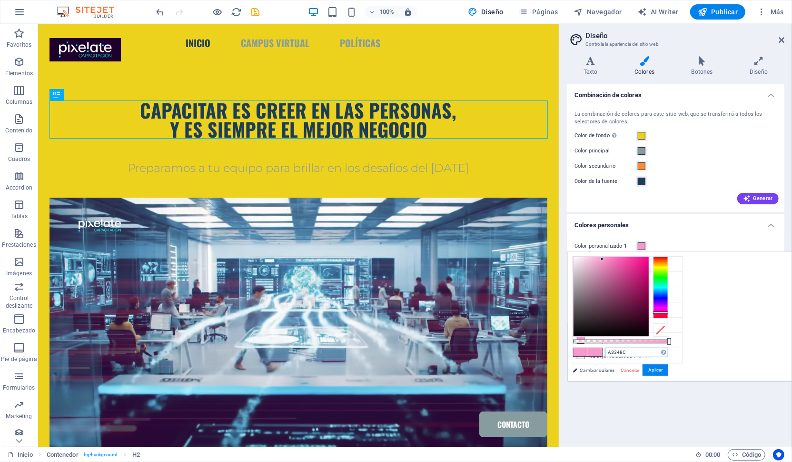
type input "#a3348c"
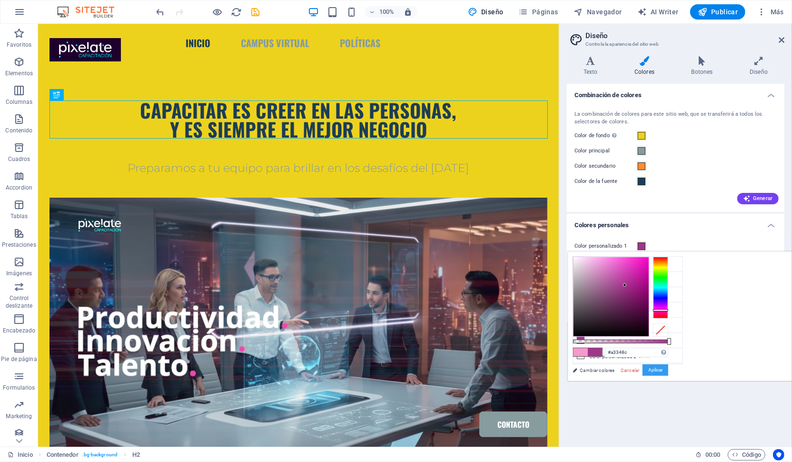
click at [668, 367] on button "Aplicar" at bounding box center [656, 369] width 26 height 11
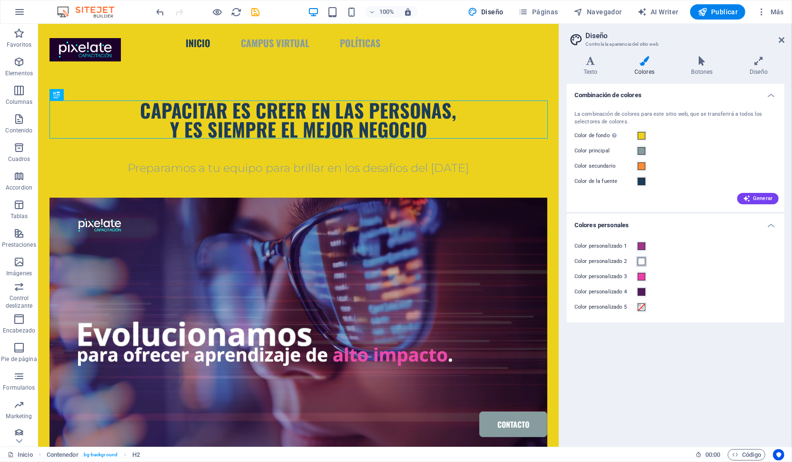
click at [642, 260] on span at bounding box center [642, 262] width 8 height 8
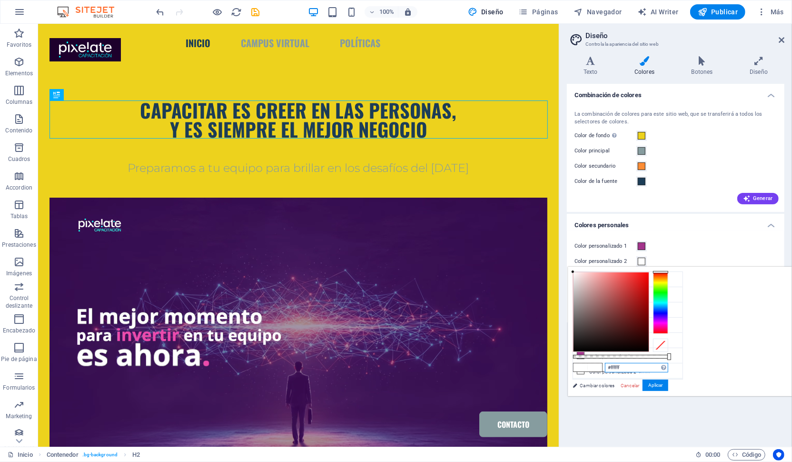
drag, startPoint x: 747, startPoint y: 370, endPoint x: 720, endPoint y: 365, distance: 27.6
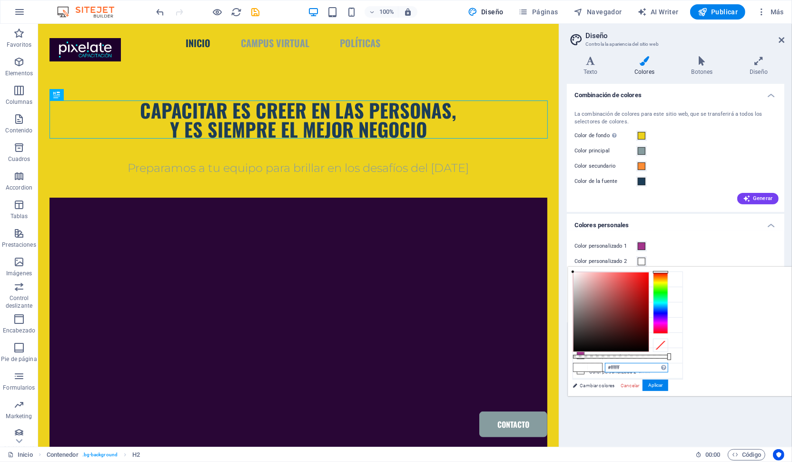
click at [668, 365] on input "#ffffff" at bounding box center [636, 368] width 63 height 10
paste input "6ACDCC"
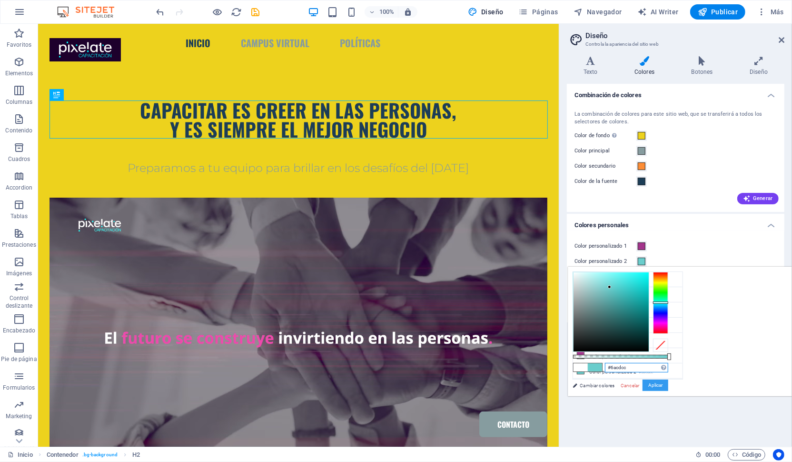
type input "#6acdcc"
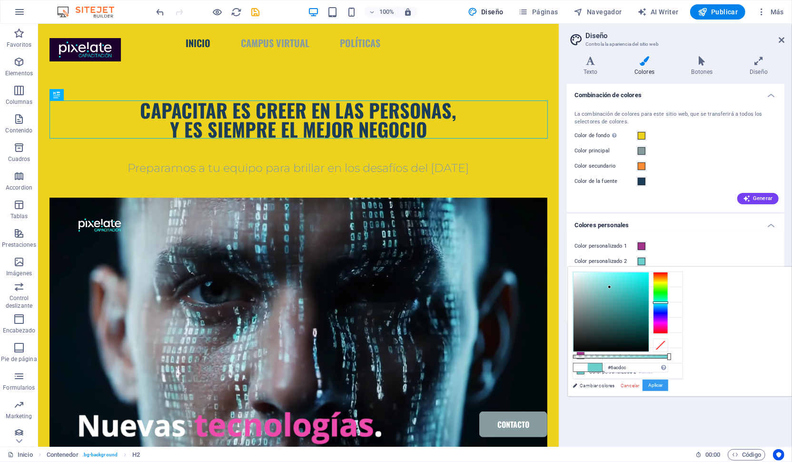
click at [668, 386] on button "Aplicar" at bounding box center [656, 384] width 26 height 11
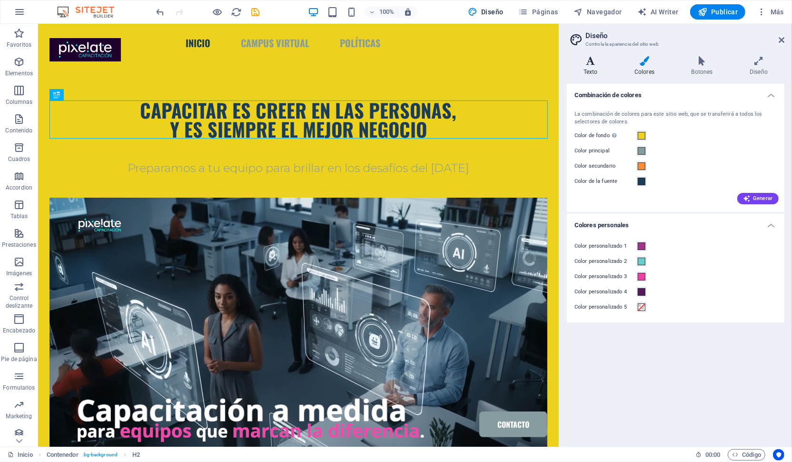
click at [588, 61] on icon at bounding box center [590, 61] width 47 height 10
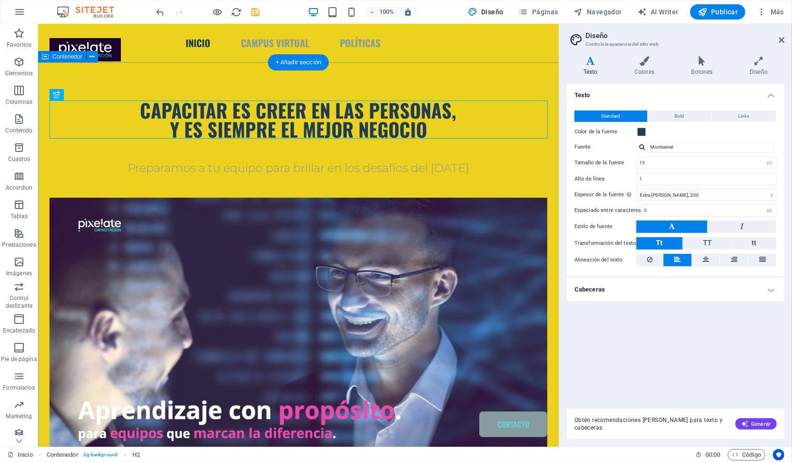
click at [170, 82] on div "CAPACITAR ES CREER EN LAS PERSONAS, Y ES SIEMPRE EL MEJOR NEGOCIO Preparamos a …" at bounding box center [298, 308] width 521 height 492
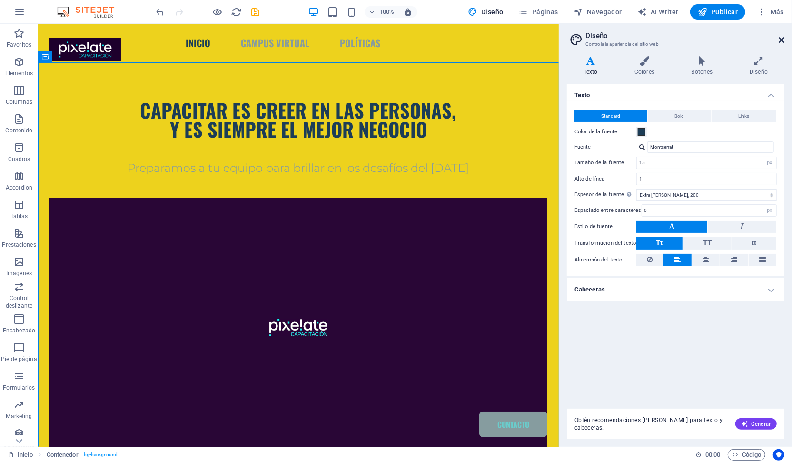
click at [781, 40] on icon at bounding box center [782, 40] width 6 height 8
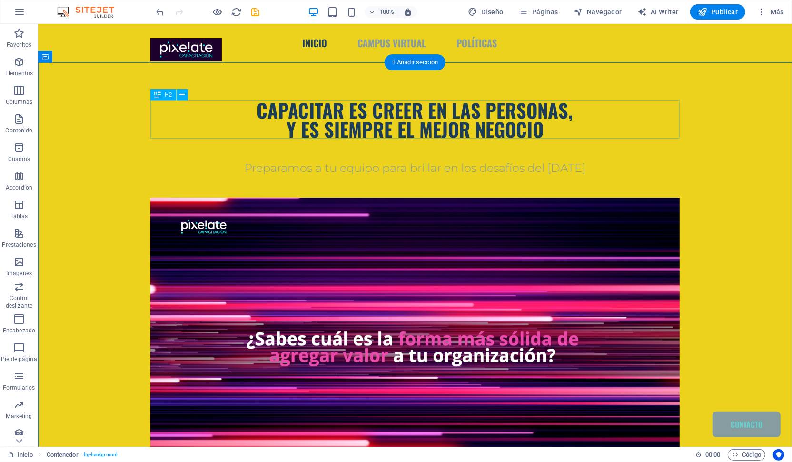
click at [372, 125] on div "CAPACITAR ES CREER EN LAS PERSONAS, Y ES SIEMPRE EL MEJOR NEGOCIO" at bounding box center [414, 119] width 529 height 38
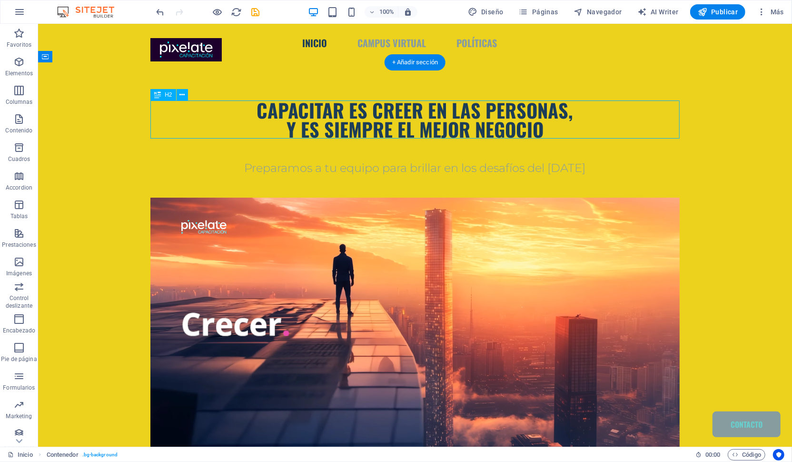
click at [372, 125] on div "CAPACITAR ES CREER EN LAS PERSONAS, Y ES SIEMPRE EL MEJOR NEGOCIO" at bounding box center [414, 119] width 529 height 38
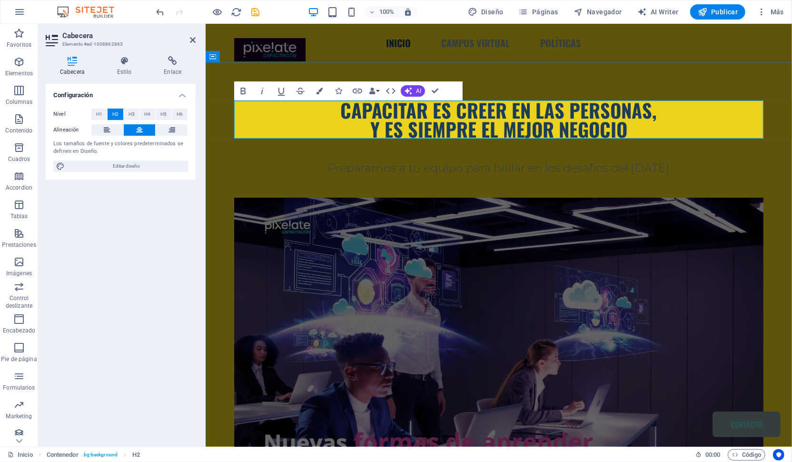
click at [605, 131] on h2 "CAPACITAR ES CREER EN LAS PERSONAS, Y ES SIEMPRE EL MEJOR NEGOCIO" at bounding box center [498, 119] width 529 height 38
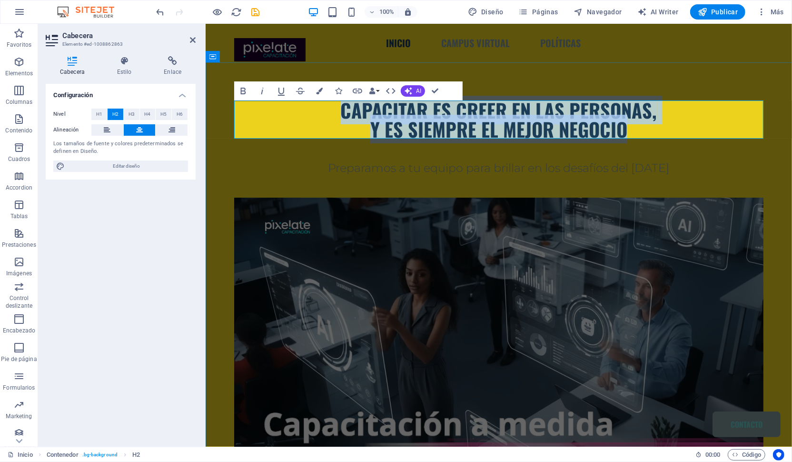
drag, startPoint x: 632, startPoint y: 131, endPoint x: 300, endPoint y: 111, distance: 332.9
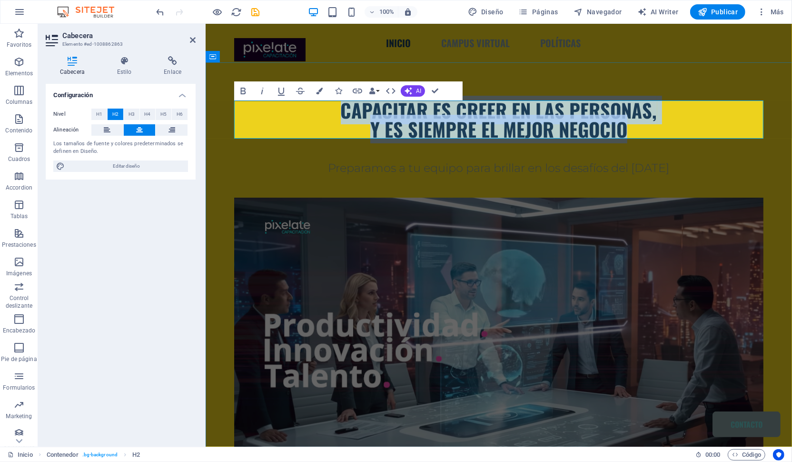
click at [300, 111] on h2 "CAPACITAR ES CREER EN LAS PERSONAS, Y ES SIEMPRE EL MEJOR NEGOCIO" at bounding box center [498, 119] width 529 height 38
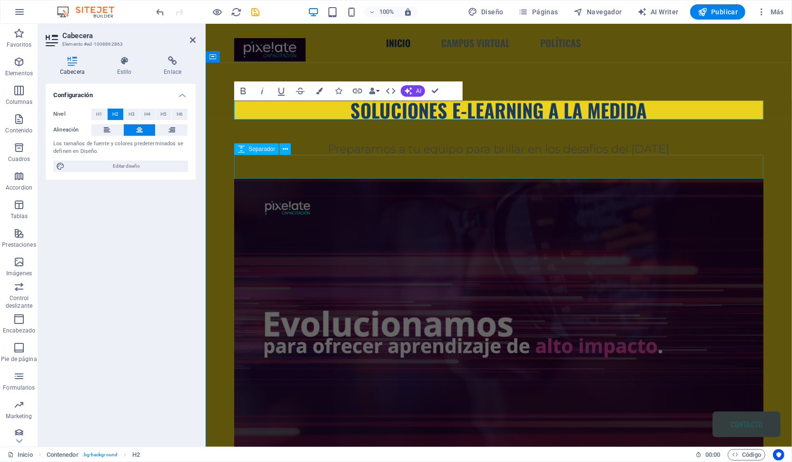
click at [413, 155] on div at bounding box center [498, 166] width 529 height 24
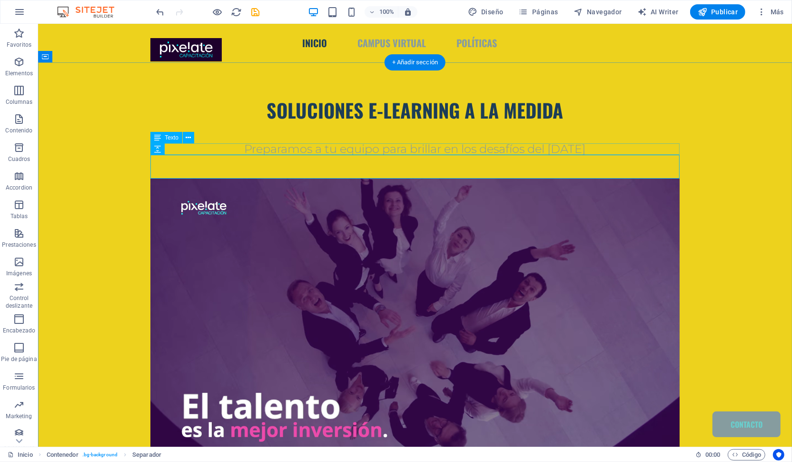
click at [422, 150] on div "Preparamos a tu equipo para brillar en los desafíos del [DATE]" at bounding box center [414, 148] width 529 height 11
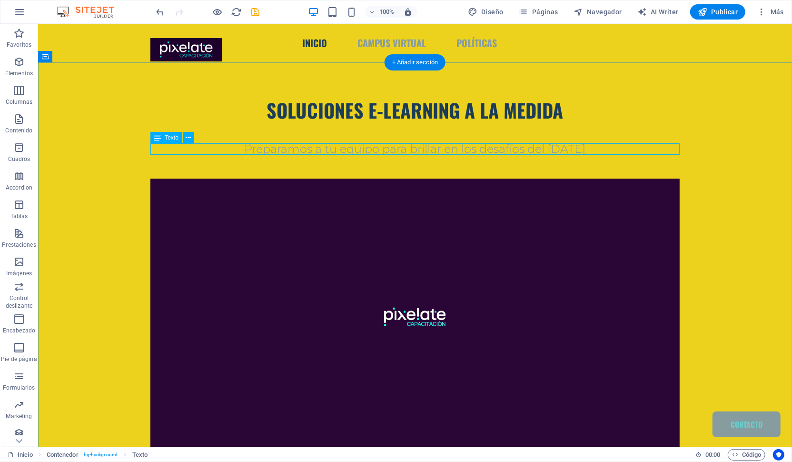
click at [305, 149] on div "Preparamos a tu equipo para brillar en los desafíos del [DATE]" at bounding box center [414, 148] width 529 height 11
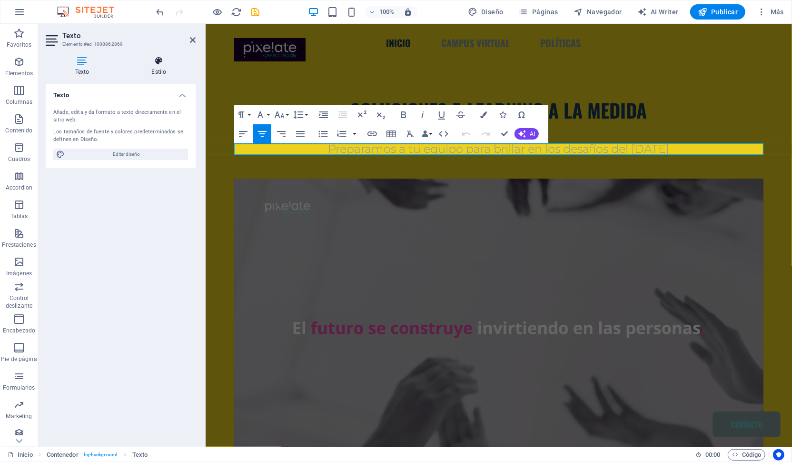
click at [159, 69] on h4 "Estilo" at bounding box center [158, 66] width 73 height 20
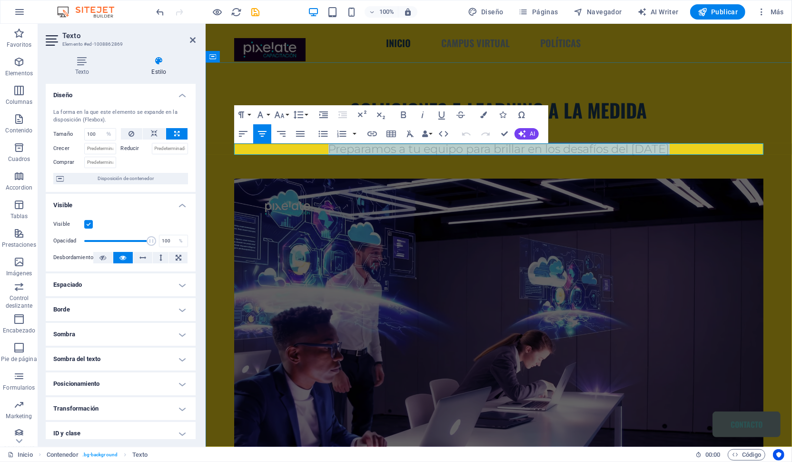
drag, startPoint x: 677, startPoint y: 148, endPoint x: 321, endPoint y: 149, distance: 355.6
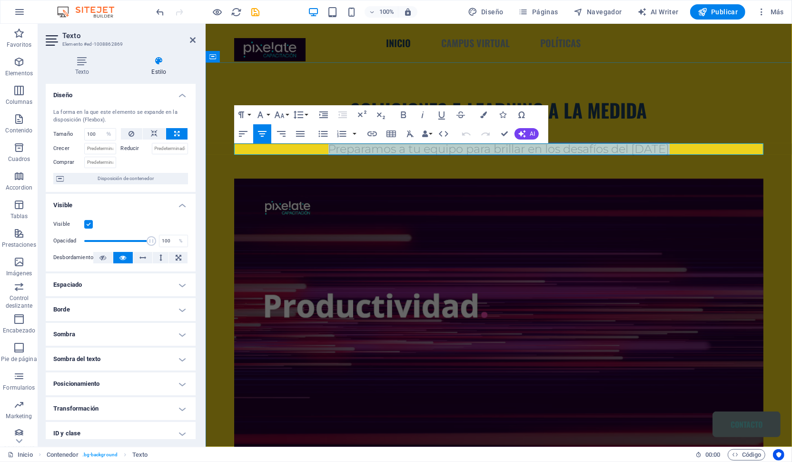
click at [321, 149] on p "Preparamos a tu equipo para brillar en los desafíos del [DATE]" at bounding box center [498, 148] width 529 height 11
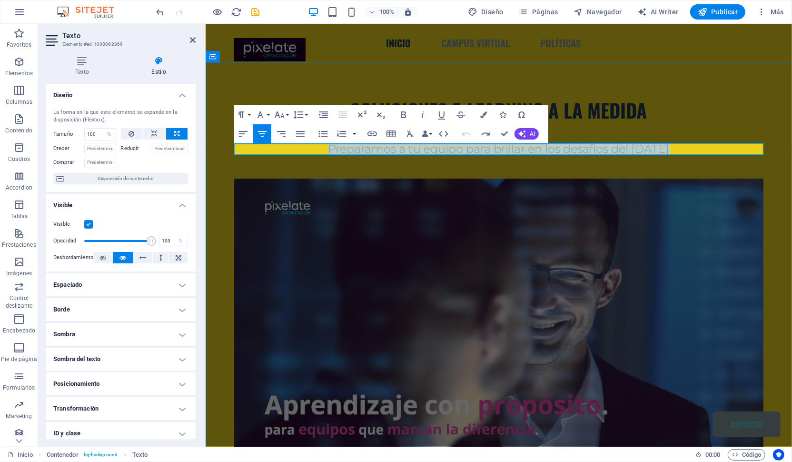
click at [620, 145] on span "Preparamos a tu equipo para brillar en los desafíos del [DATE]" at bounding box center [498, 148] width 341 height 14
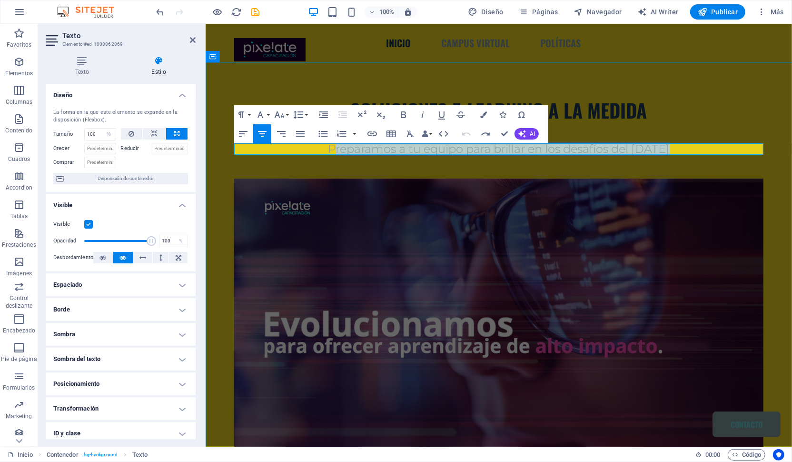
drag, startPoint x: 677, startPoint y: 150, endPoint x: 331, endPoint y: 149, distance: 346.1
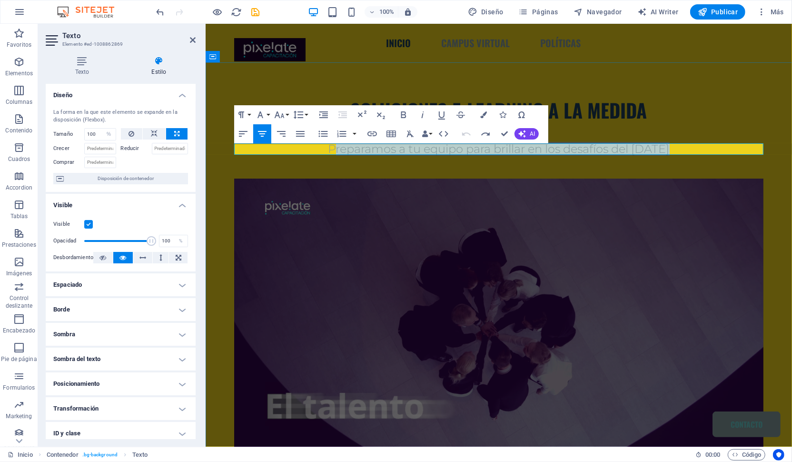
click at [331, 149] on p "Preparamos a tu equipo para brillar en los desafíos del [DATE]" at bounding box center [498, 148] width 529 height 11
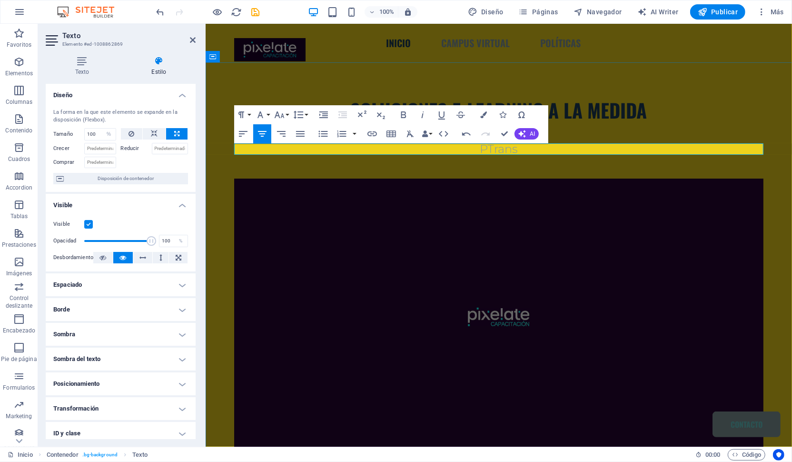
click at [487, 149] on span "PTrans" at bounding box center [499, 148] width 38 height 14
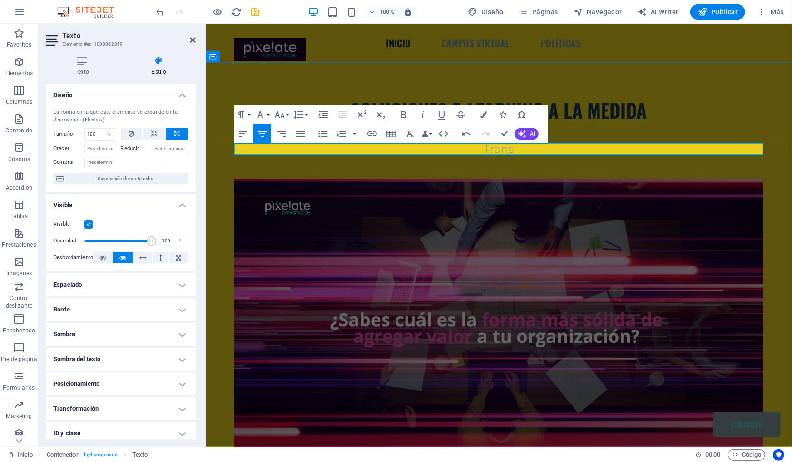
click at [522, 149] on p "Trans" at bounding box center [498, 148] width 529 height 11
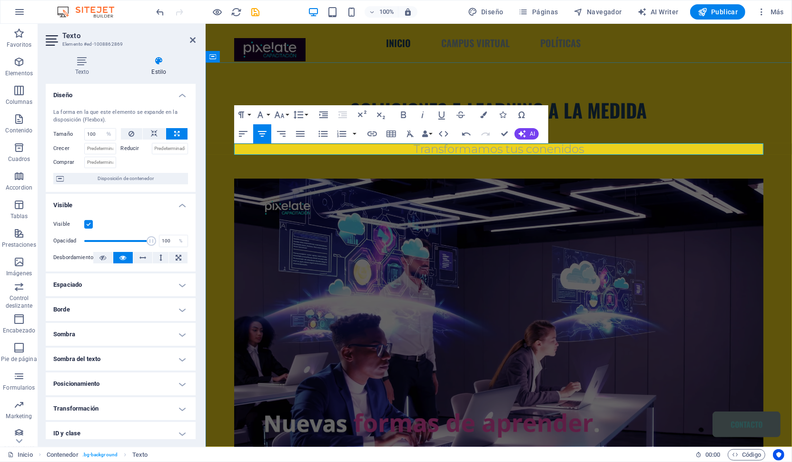
click at [598, 150] on p "Transformamos tus conenidos" at bounding box center [498, 148] width 529 height 11
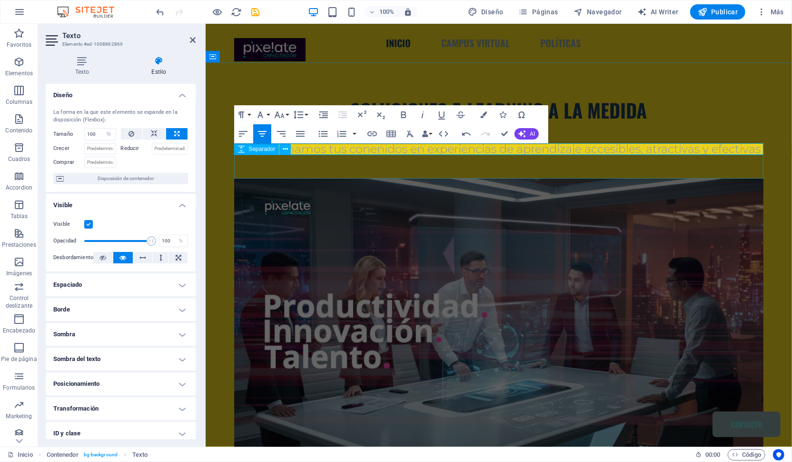
click at [536, 166] on div at bounding box center [498, 166] width 529 height 24
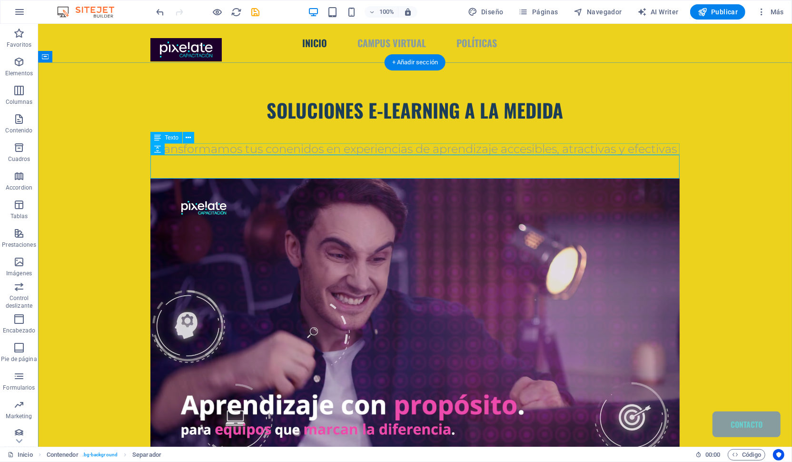
click at [519, 153] on div "Transformamos tus conenidos en experiencias de aprendizaje accesibles, atractiv…" at bounding box center [414, 148] width 529 height 11
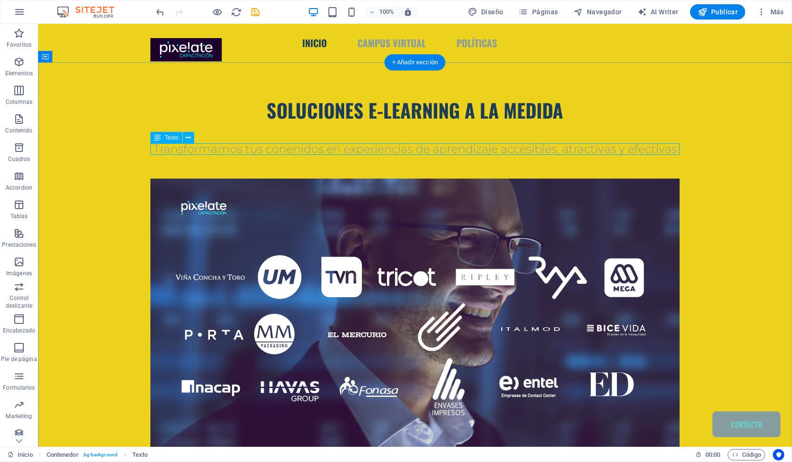
click at [362, 151] on div "Transformamos tus conenidos en experiencias de aprendizaje accesibles, atractiv…" at bounding box center [414, 148] width 529 height 11
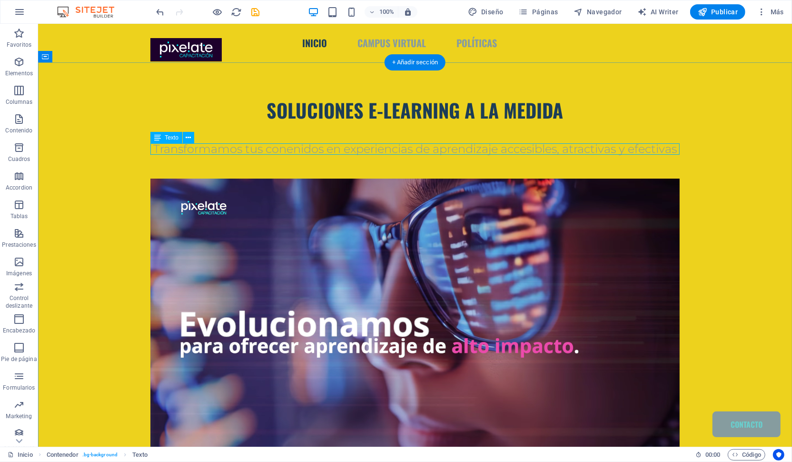
click at [362, 151] on div "Transformamos tus conenidos en experiencias de aprendizaje accesibles, atractiv…" at bounding box center [414, 148] width 529 height 11
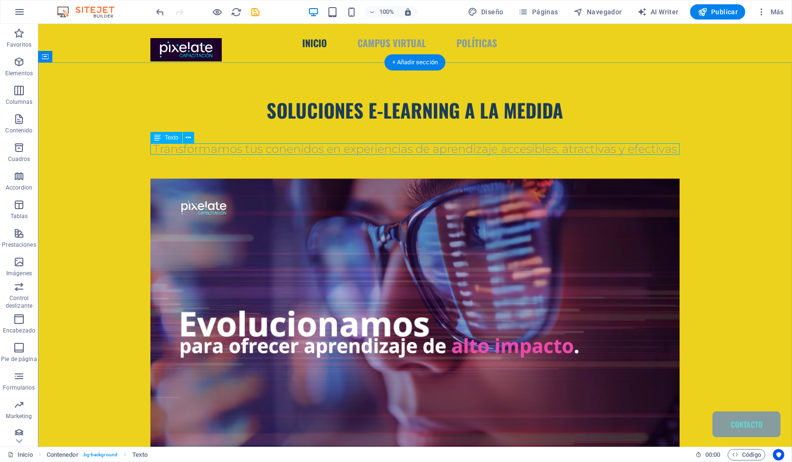
select select "%"
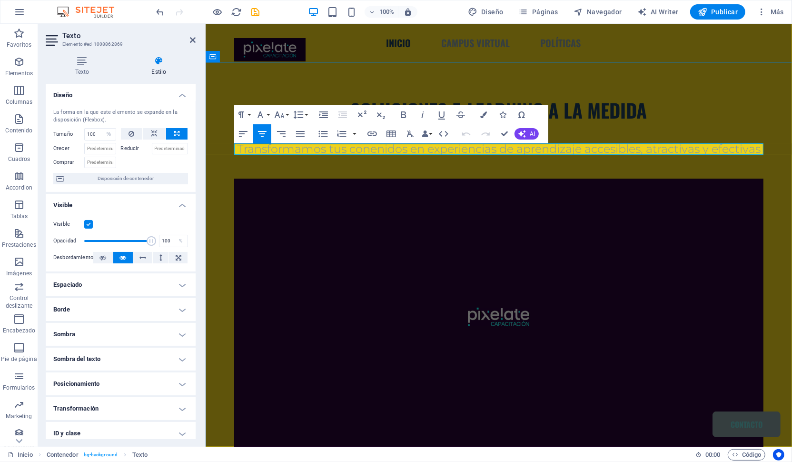
click at [754, 149] on span "Transformamos tus conenidos en experiencias de aprendizaje accesibles, atractiv…" at bounding box center [499, 148] width 524 height 14
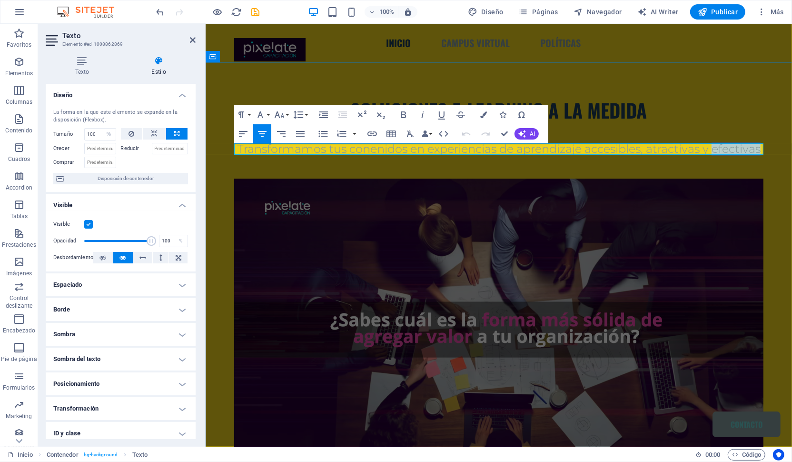
click at [754, 149] on span "Transformamos tus conenidos en experiencias de aprendizaje accesibles, atractiv…" at bounding box center [499, 148] width 524 height 14
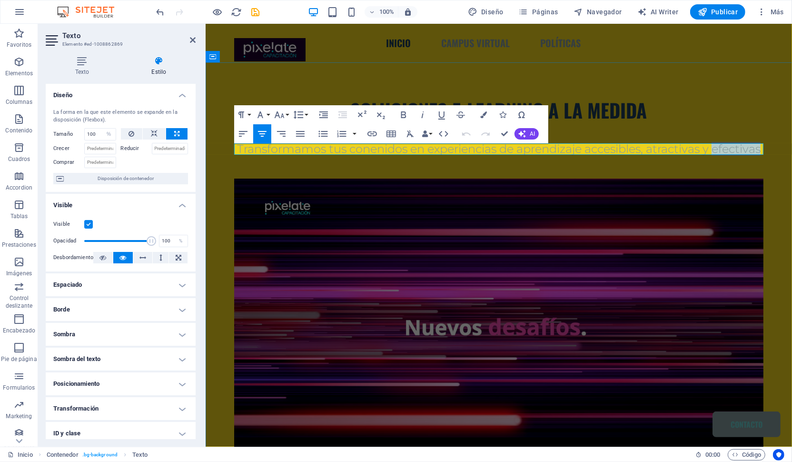
click at [758, 149] on span "Transformamos tus conenidos en experiencias de aprendizaje accesibles, atractiv…" at bounding box center [499, 148] width 524 height 14
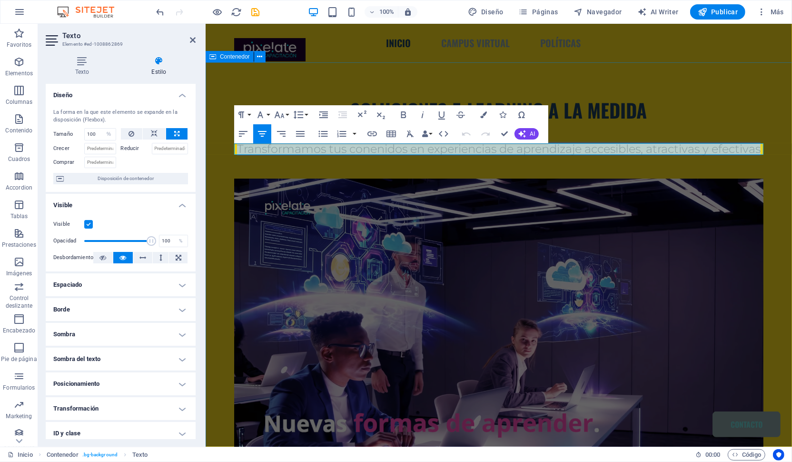
drag, startPoint x: 762, startPoint y: 149, endPoint x: 234, endPoint y: 146, distance: 527.9
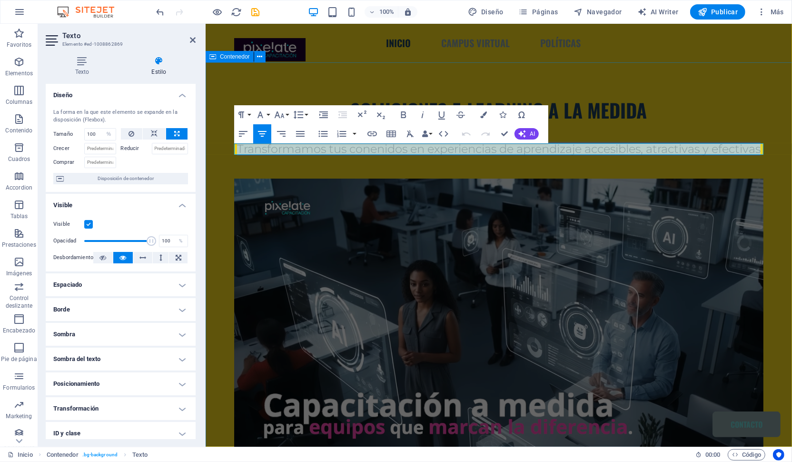
click at [234, 146] on div "SOLUCIONES E-LEARNING A LA MEDIDA Transformamos tus conenidos en experiencias d…" at bounding box center [498, 307] width 586 height 491
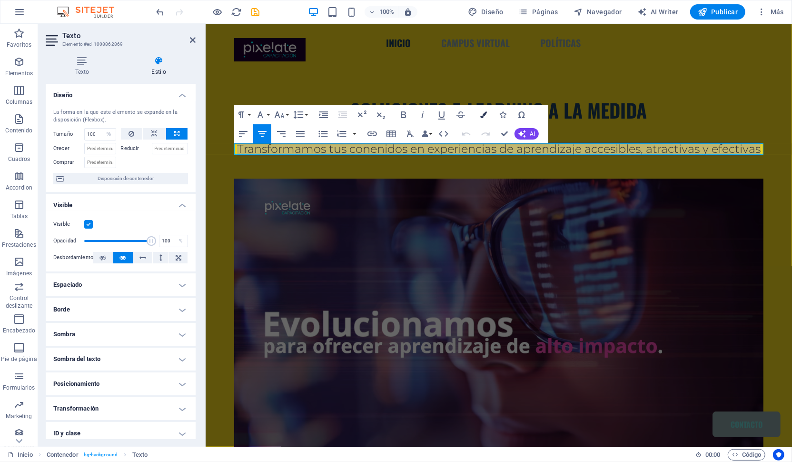
click at [486, 113] on icon "button" at bounding box center [483, 114] width 7 height 7
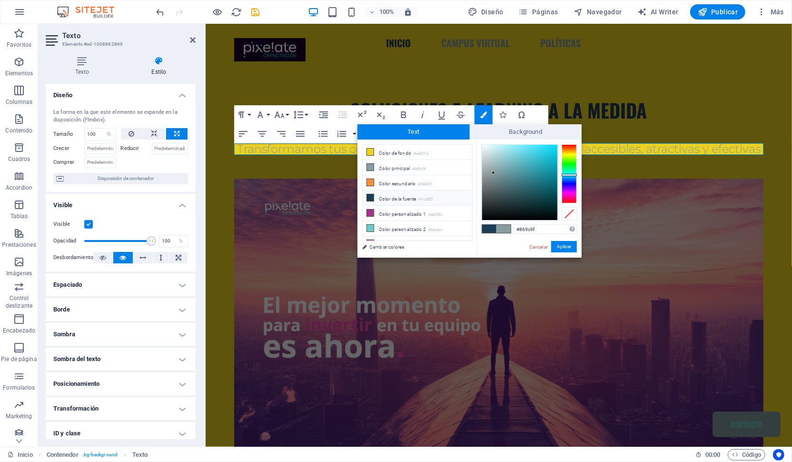
click at [378, 191] on li "Color de la fuente #1c3d57" at bounding box center [417, 197] width 109 height 15
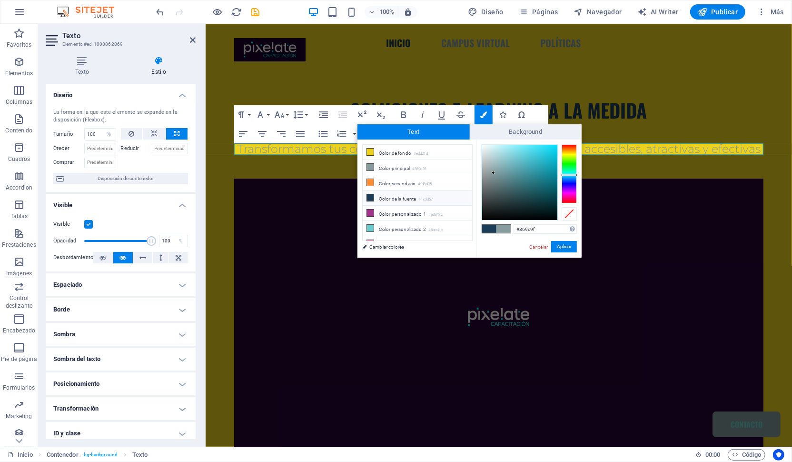
type input "#1c3d57"
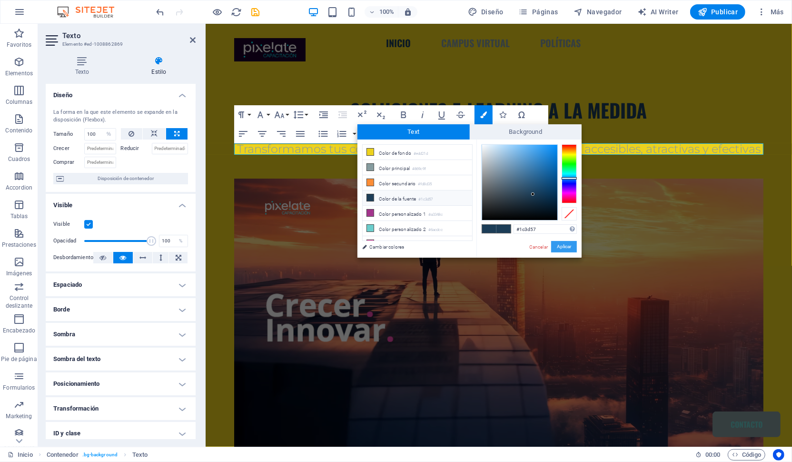
click at [561, 245] on button "Aplicar" at bounding box center [564, 246] width 26 height 11
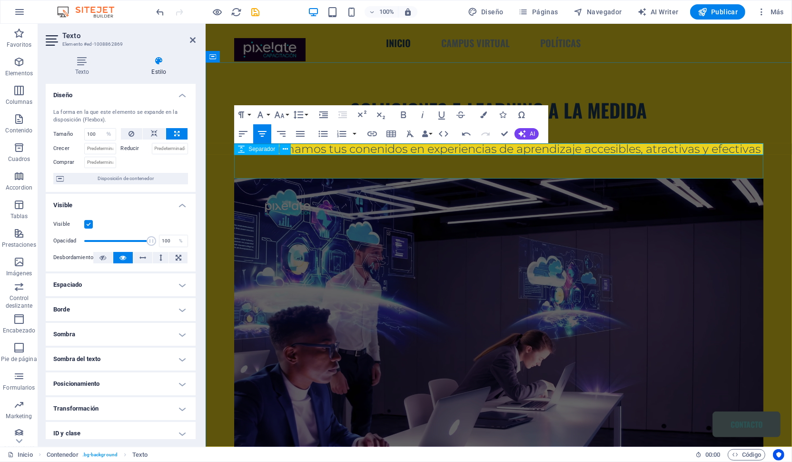
click at [480, 162] on div at bounding box center [498, 166] width 529 height 24
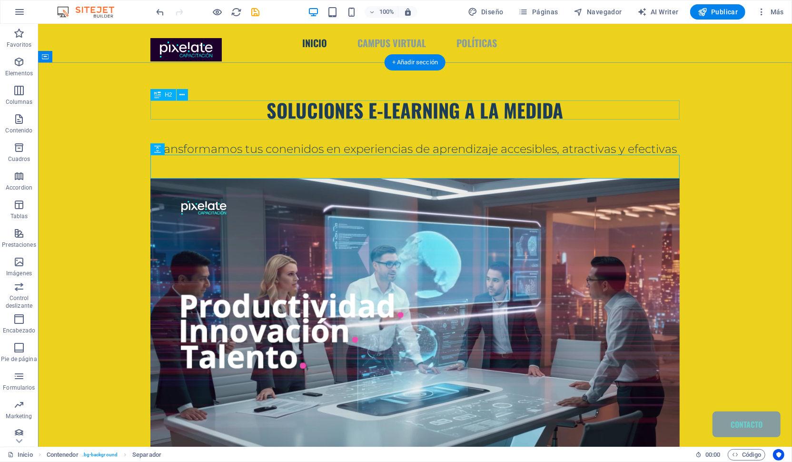
click at [671, 103] on div "SOLUCIONES E-LEARNING A LA MEDIDA" at bounding box center [414, 109] width 529 height 19
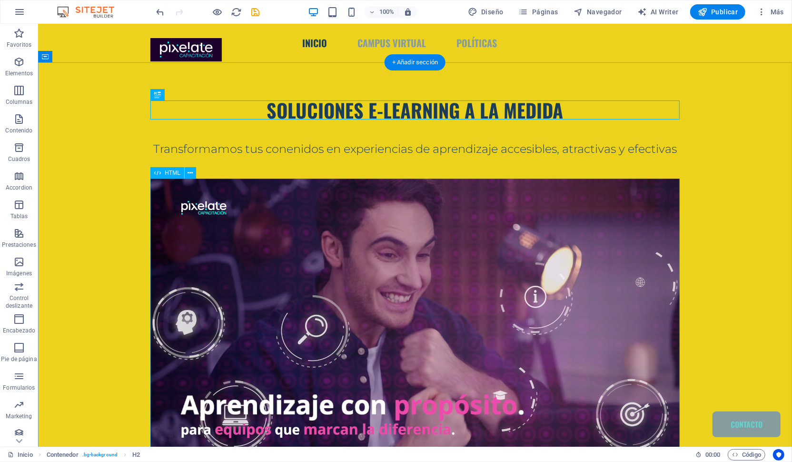
click at [347, 247] on div "Tu navegador no soporta videos en formato .webm" at bounding box center [414, 327] width 529 height 299
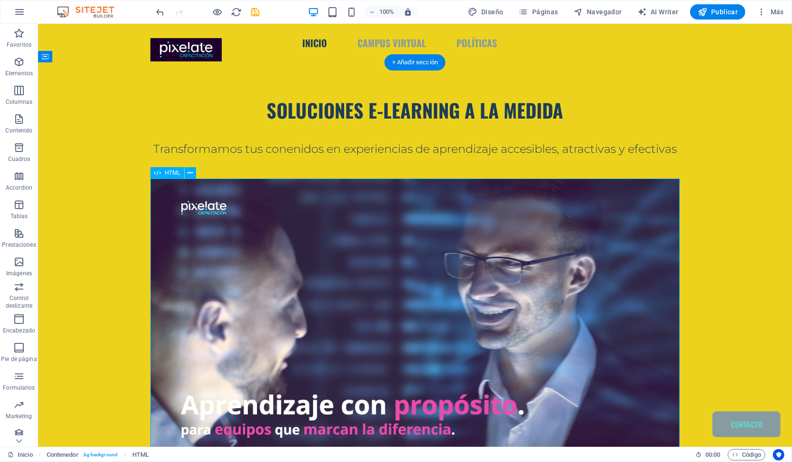
click at [250, 232] on div "Tu navegador no soporta videos en formato .webm" at bounding box center [414, 327] width 529 height 299
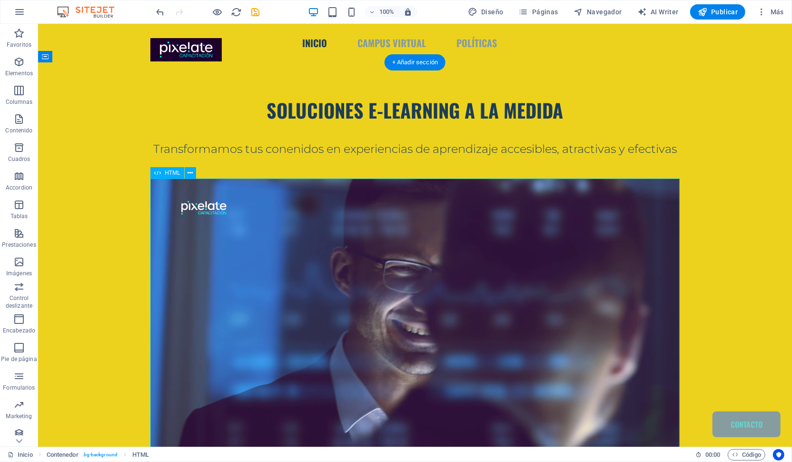
click at [250, 232] on div "Tu navegador no soporta videos en formato .webm" at bounding box center [414, 327] width 529 height 299
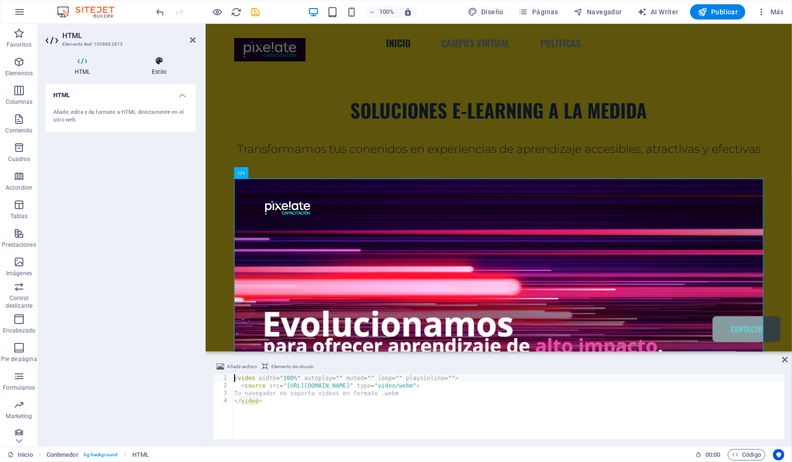
click at [159, 60] on icon at bounding box center [159, 61] width 73 height 10
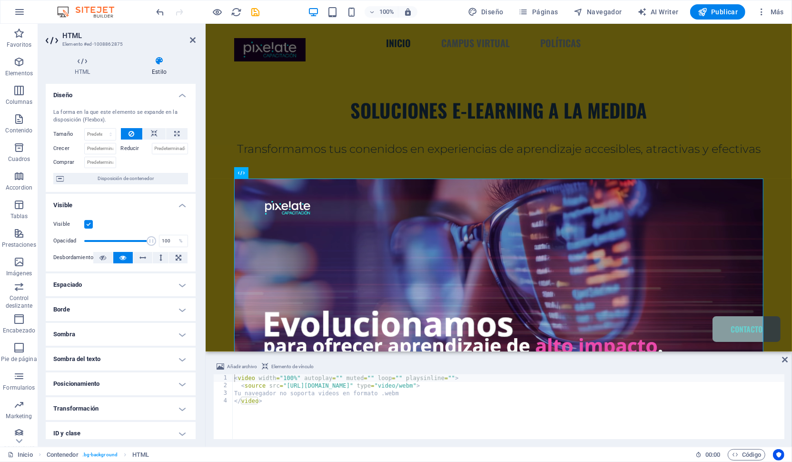
click at [108, 311] on h4 "Borde" at bounding box center [121, 309] width 150 height 23
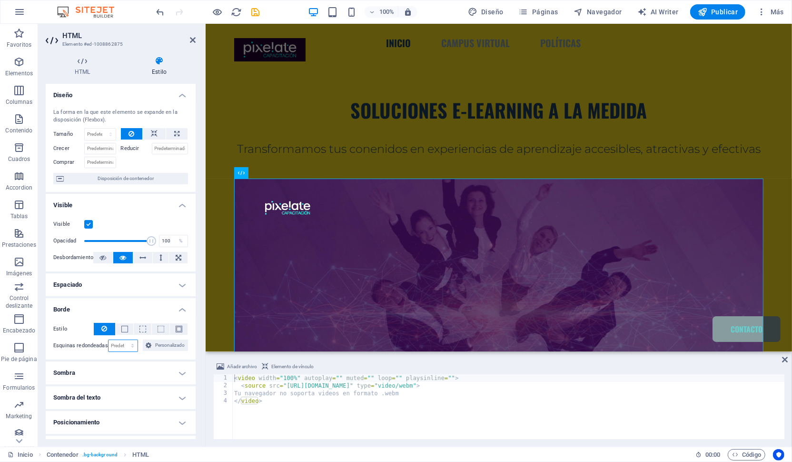
click at [109, 340] on select "Predeterminado px rem % vh vw Personalizado" at bounding box center [124, 345] width 30 height 11
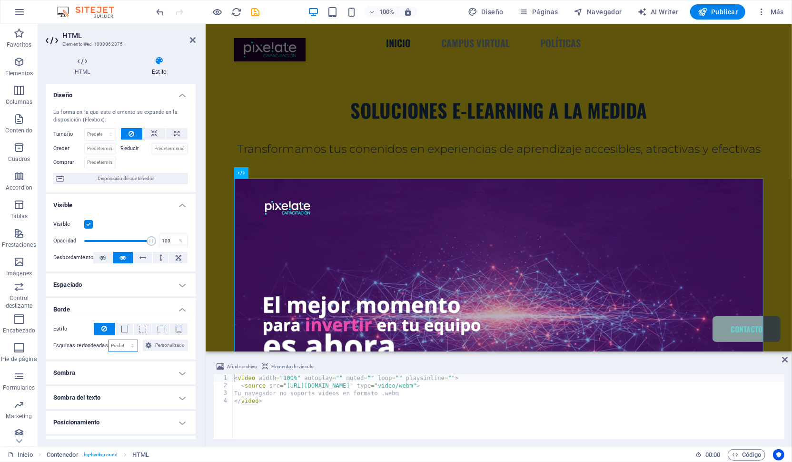
select select "px"
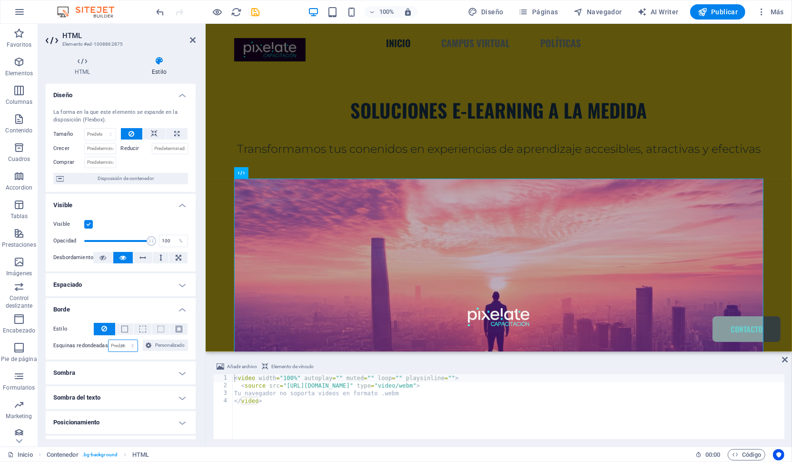
click option "px" at bounding box center [0, 0] width 0 height 0
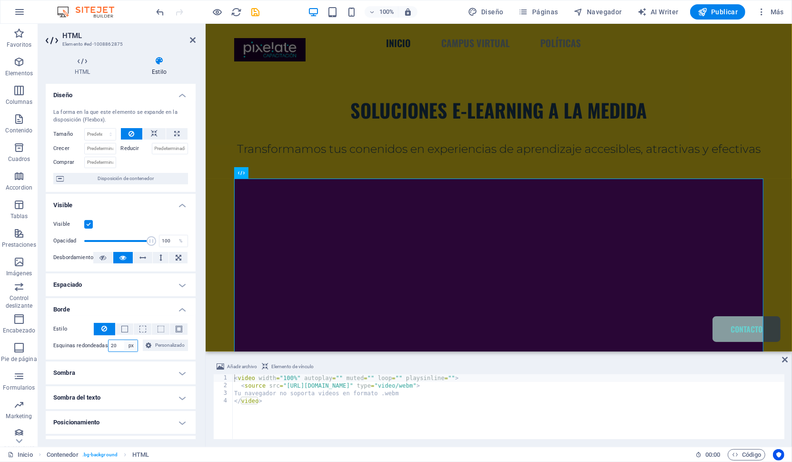
type input "20"
click at [131, 311] on h4 "Borde" at bounding box center [121, 306] width 150 height 17
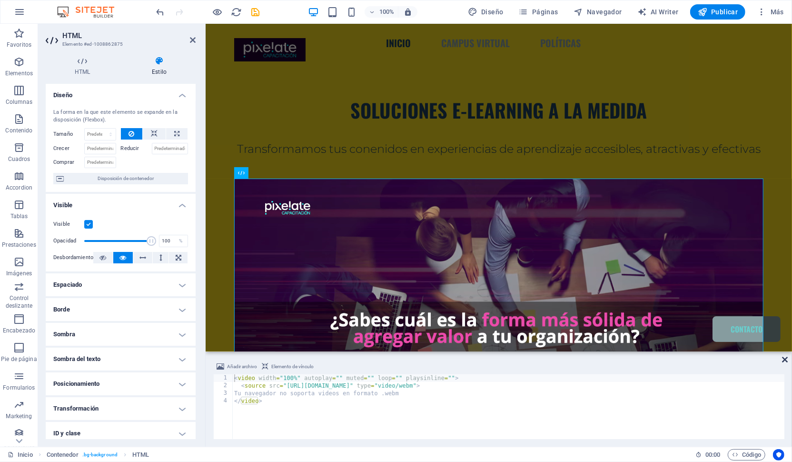
click at [785, 358] on icon at bounding box center [785, 360] width 6 height 8
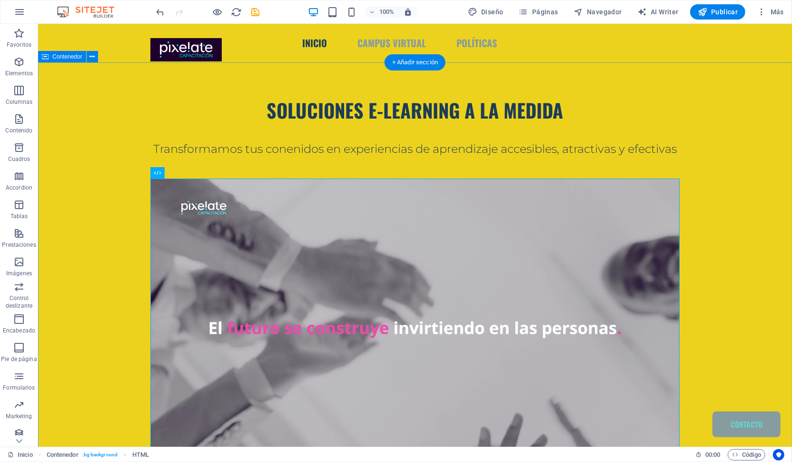
click at [128, 215] on div "SOLUCIONES E-LEARNING A LA MEDIDA Transformamos tus conenidos en experiencias d…" at bounding box center [415, 307] width 754 height 491
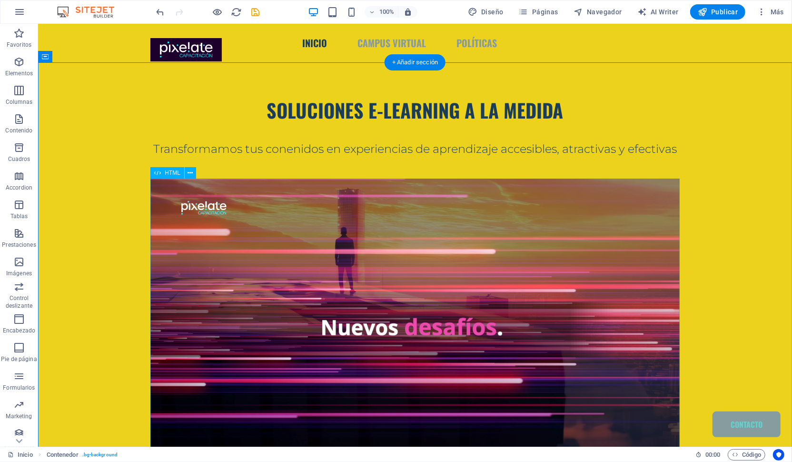
click at [247, 197] on div "Tu navegador no soporta videos en formato .webm" at bounding box center [414, 327] width 529 height 299
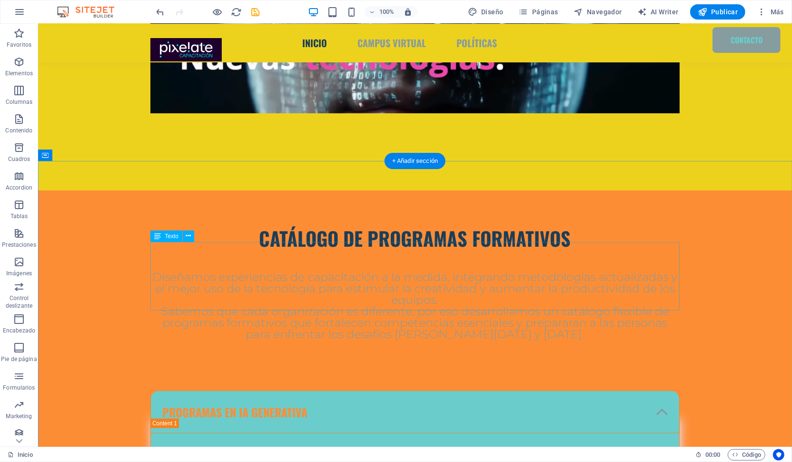
scroll to position [333, 0]
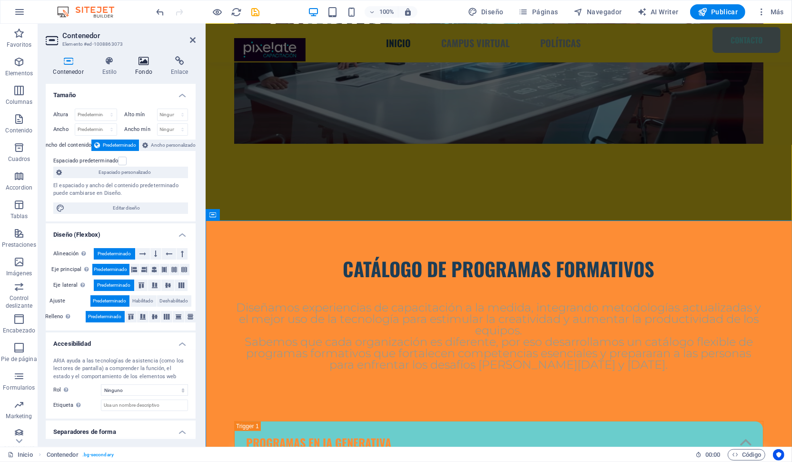
click at [145, 63] on icon at bounding box center [144, 61] width 32 height 10
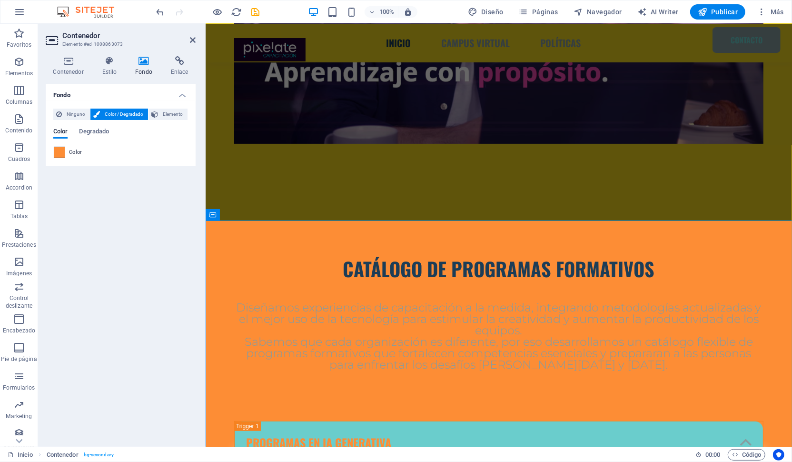
click at [58, 154] on span at bounding box center [59, 152] width 10 height 10
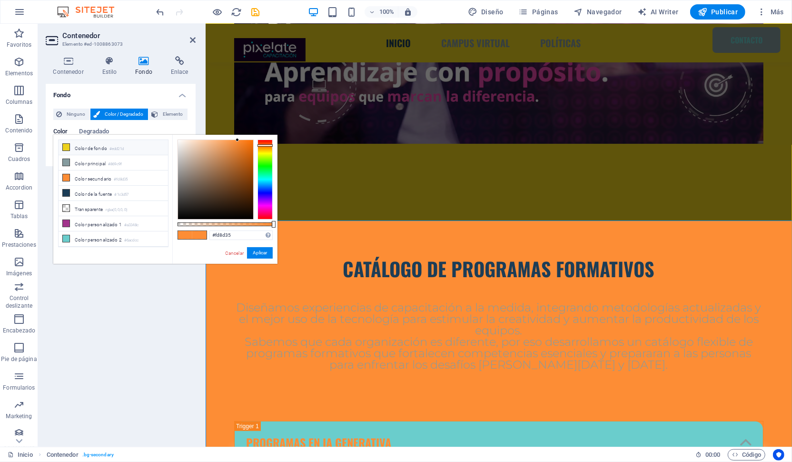
click at [67, 148] on icon at bounding box center [66, 147] width 7 height 7
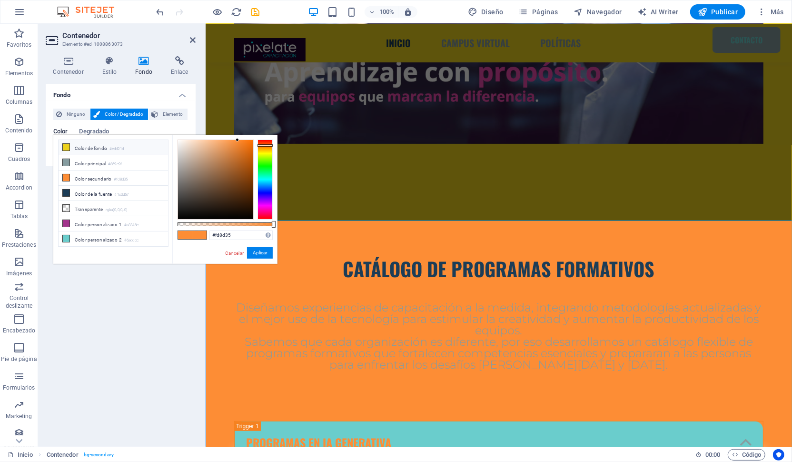
type input "#edd21d"
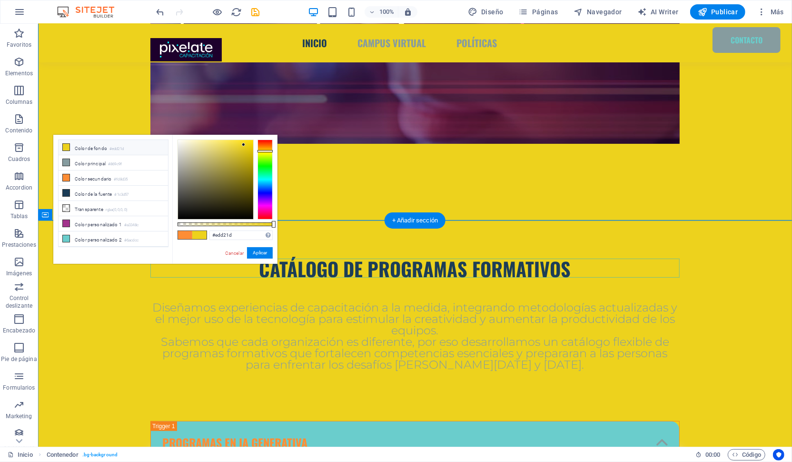
click at [523, 264] on div "Catálogo de programas formativoS" at bounding box center [414, 267] width 529 height 19
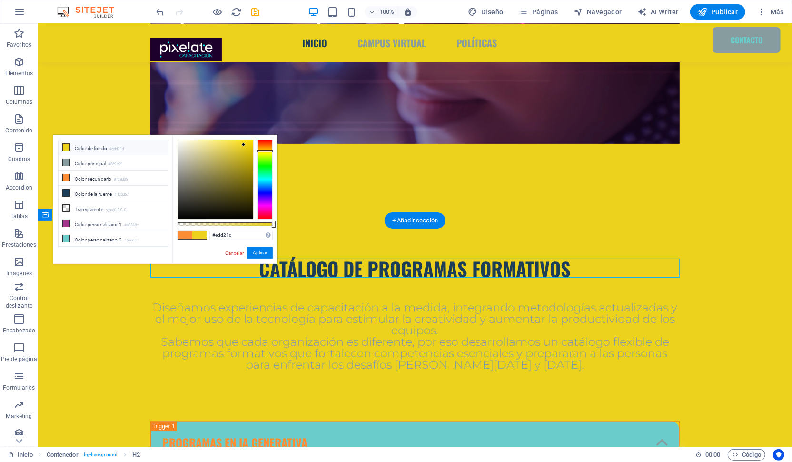
click at [523, 264] on div "Catálogo de programas formativoS" at bounding box center [414, 267] width 529 height 19
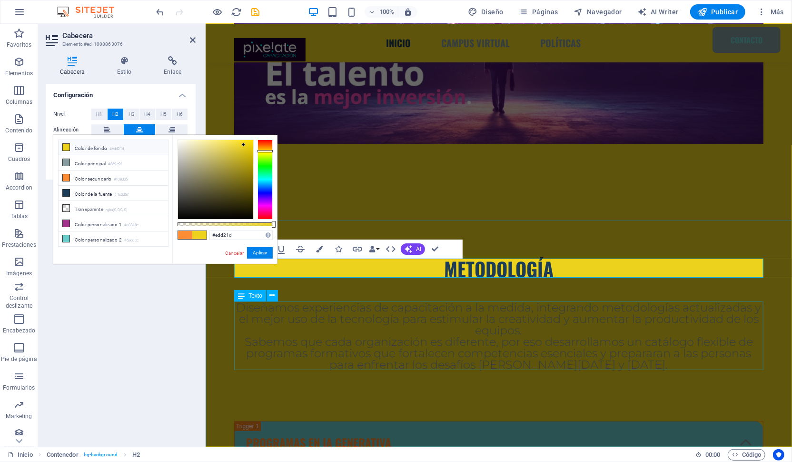
click at [615, 312] on div "Diseñamos experiencias de capacitación a la medida, integrando metodologías act…" at bounding box center [498, 335] width 529 height 69
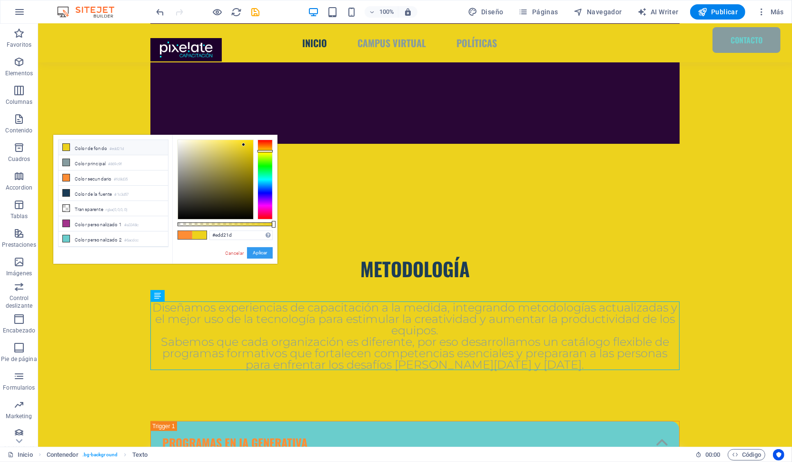
click at [258, 254] on button "Aplicar" at bounding box center [260, 252] width 26 height 11
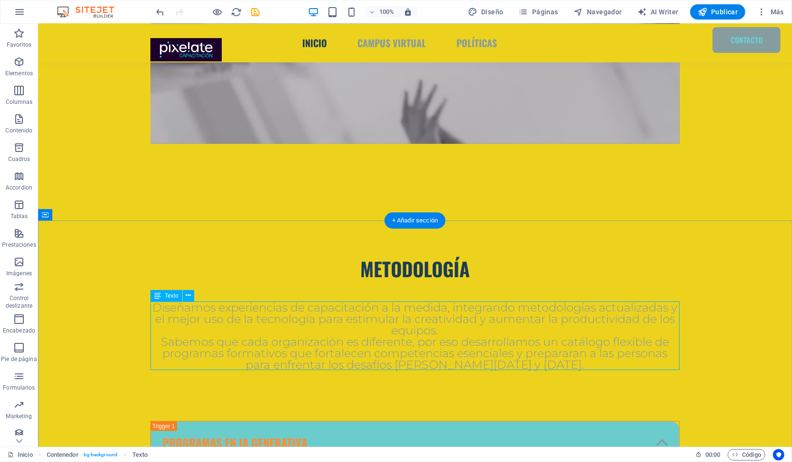
click at [455, 351] on div "Diseñamos experiencias de capacitación a la medida, integrando metodologías act…" at bounding box center [414, 335] width 529 height 69
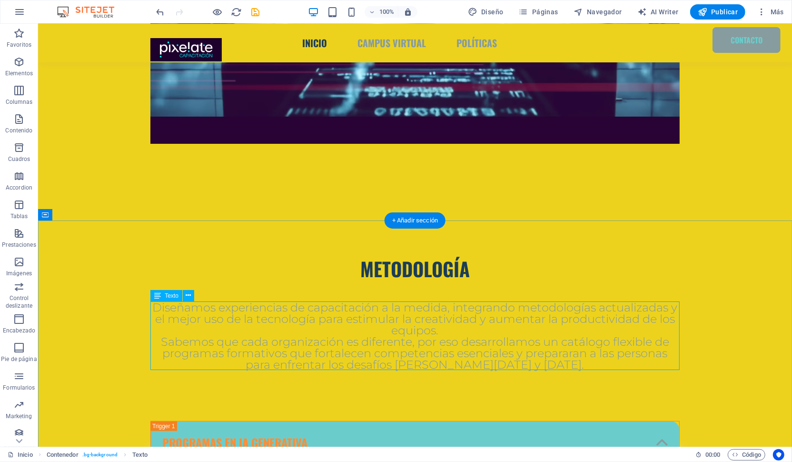
click at [455, 351] on div "Diseñamos experiencias de capacitación a la medida, integrando metodologías act…" at bounding box center [414, 335] width 529 height 69
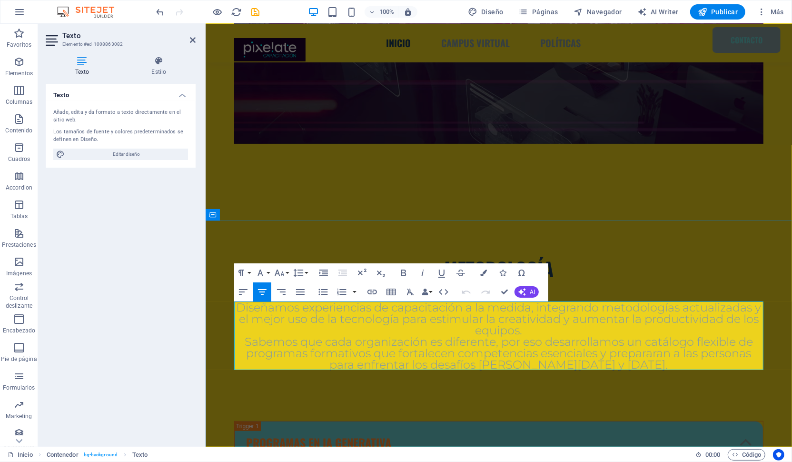
click at [629, 362] on p "Sabemos que cada organización es diferente, por eso desarrollamos un catálogo f…" at bounding box center [498, 353] width 529 height 34
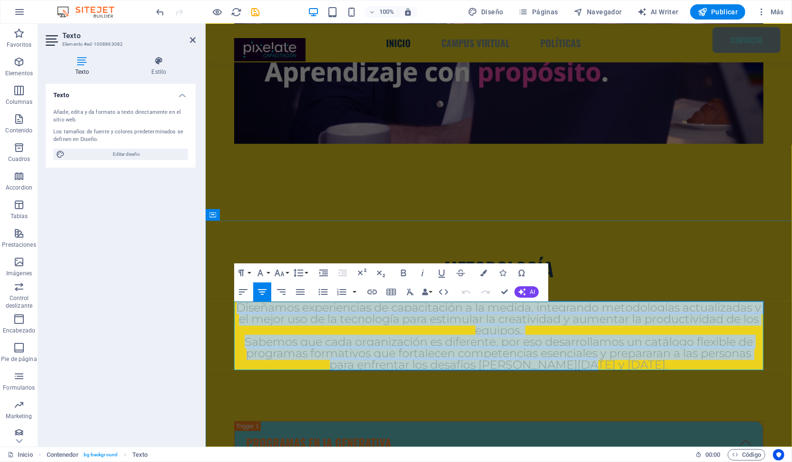
drag, startPoint x: 625, startPoint y: 364, endPoint x: 237, endPoint y: 307, distance: 391.7
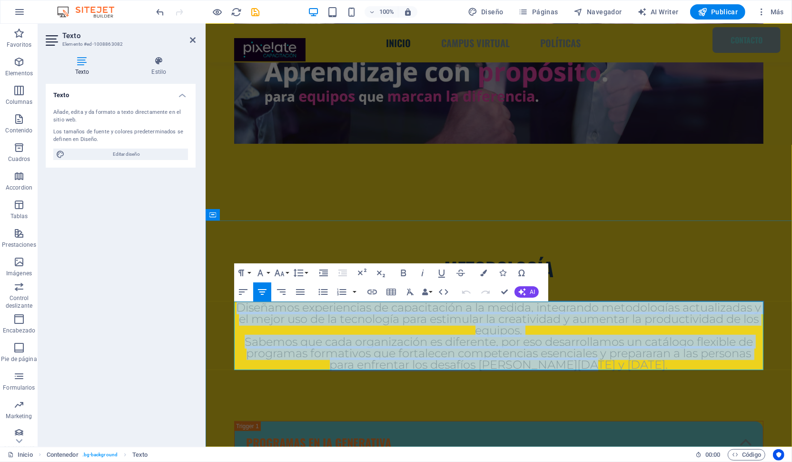
click at [237, 307] on div "Diseñamos experiencias de capacitación a la medida, integrando metodologías act…" at bounding box center [498, 335] width 529 height 69
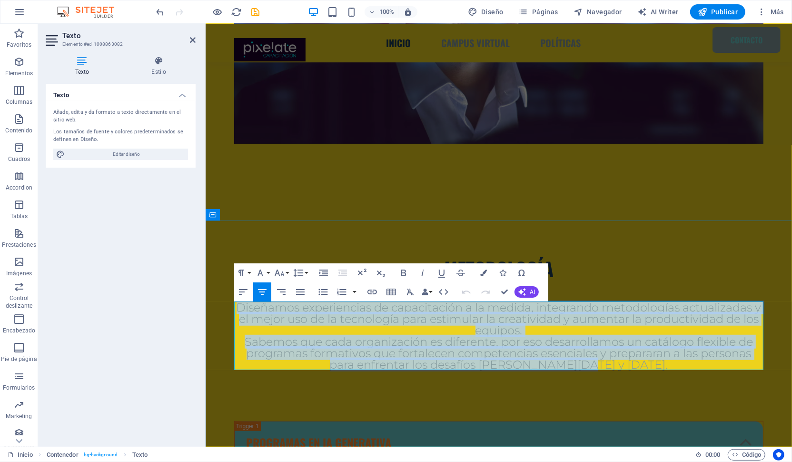
click at [267, 314] on span "Diseñamos experiencias de capacitación a la medida, integrando metodologías act…" at bounding box center [498, 318] width 525 height 37
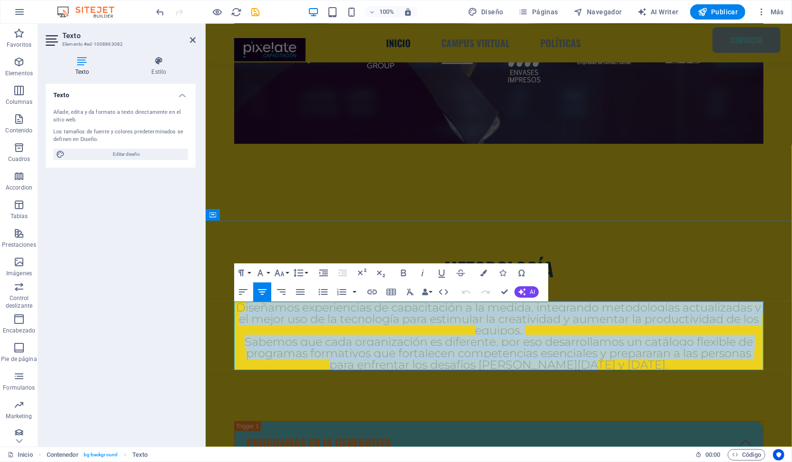
drag, startPoint x: 245, startPoint y: 305, endPoint x: 653, endPoint y: 365, distance: 412.9
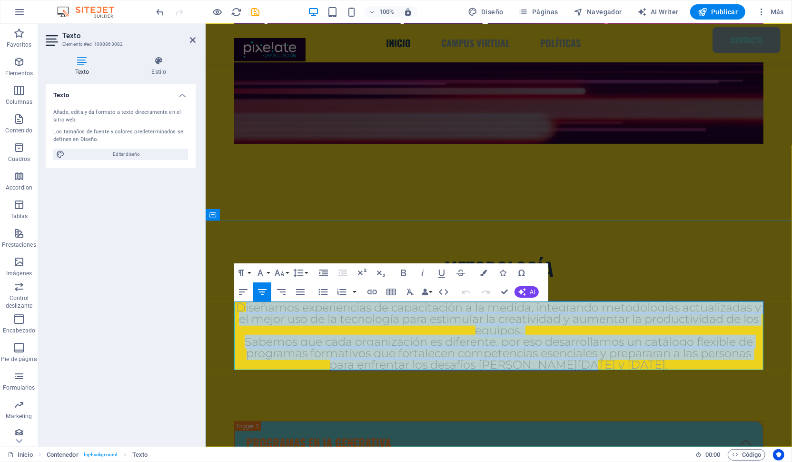
click at [653, 365] on div "Diseñamos experiencias de capacitación a la medida, integrando metodologías act…" at bounding box center [498, 335] width 529 height 69
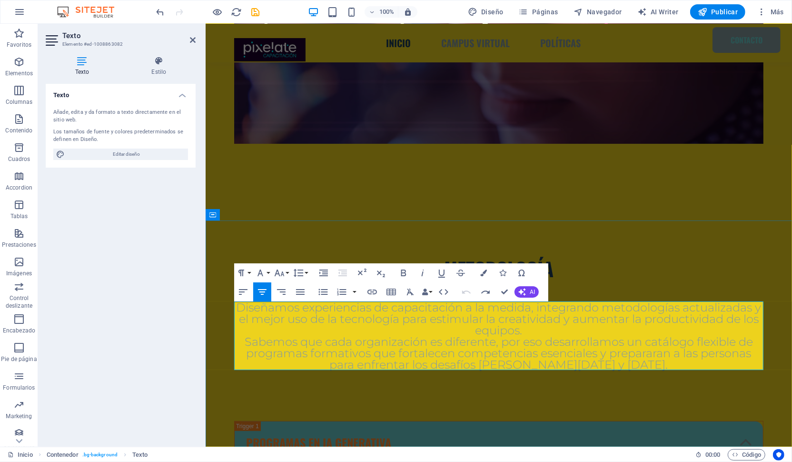
click at [304, 336] on span "Sabemos que cada organización es diferente, por eso desarrollamos un catálogo f…" at bounding box center [498, 352] width 508 height 37
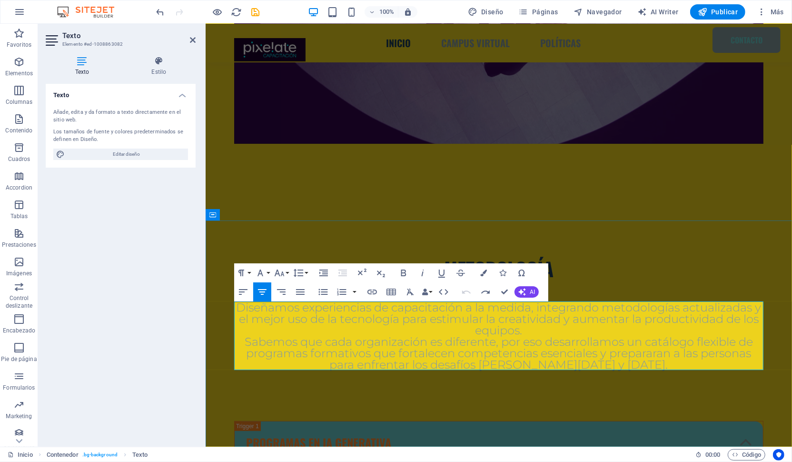
click at [242, 309] on span "Diseñamos experiencias de capacitación a la medida, integrando metodologías act…" at bounding box center [498, 318] width 525 height 37
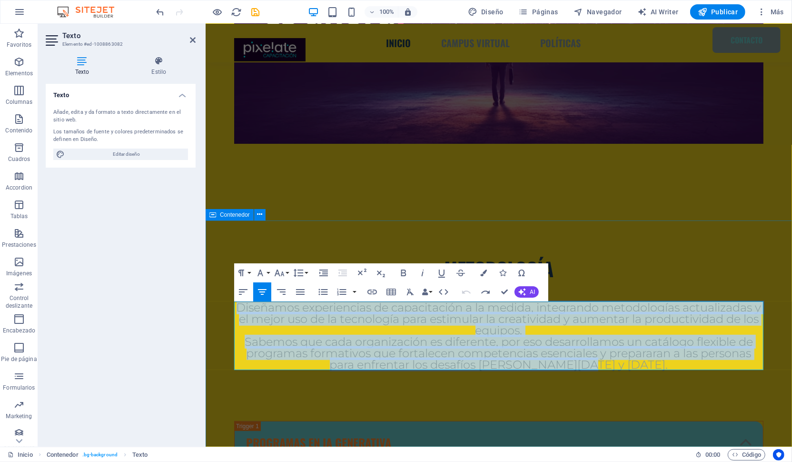
drag, startPoint x: 627, startPoint y: 364, endPoint x: 442, endPoint y: 324, distance: 189.9
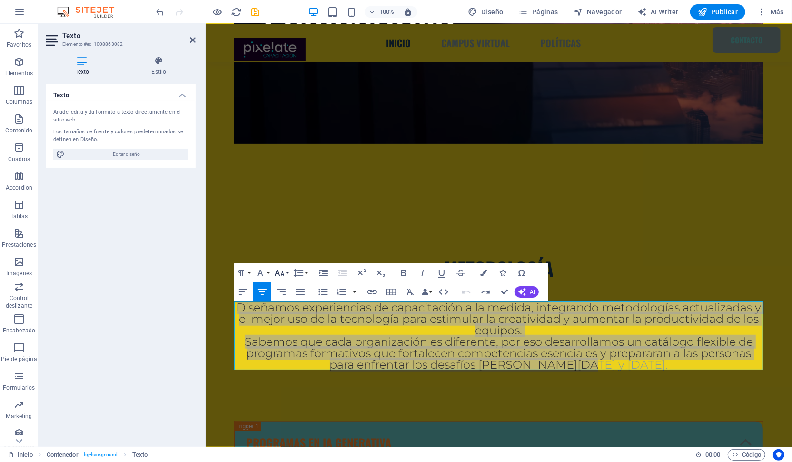
click at [280, 273] on icon "button" at bounding box center [279, 272] width 11 height 11
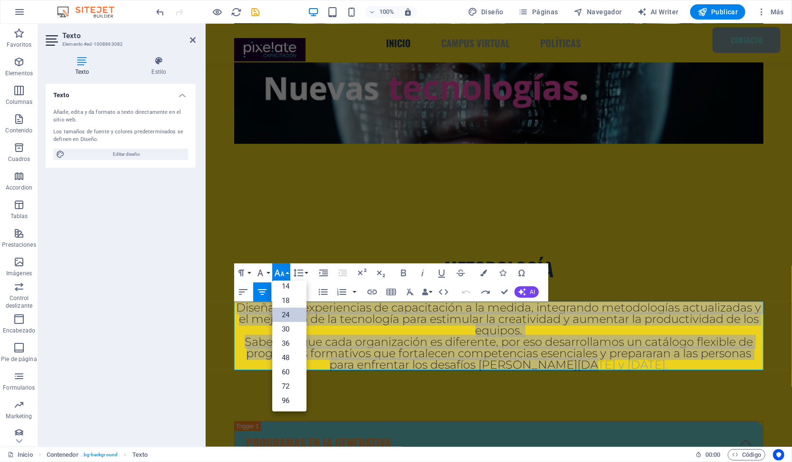
scroll to position [77, 0]
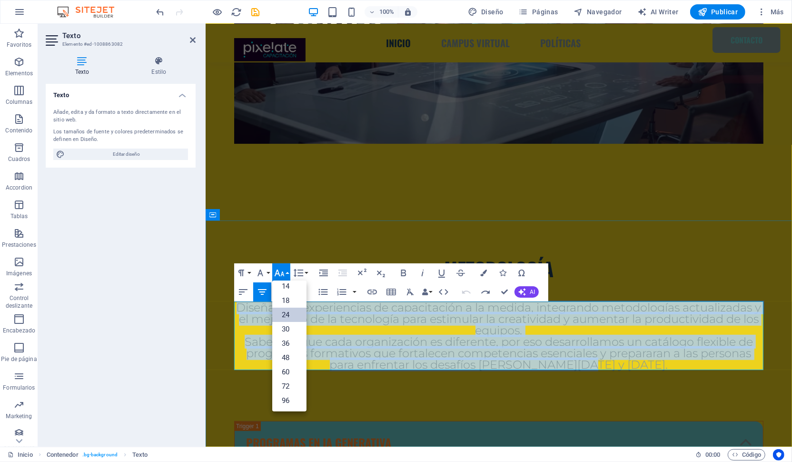
click at [388, 357] on span "Sabemos que cada organización es diferente, por eso desarrollamos un catálogo f…" at bounding box center [498, 352] width 508 height 37
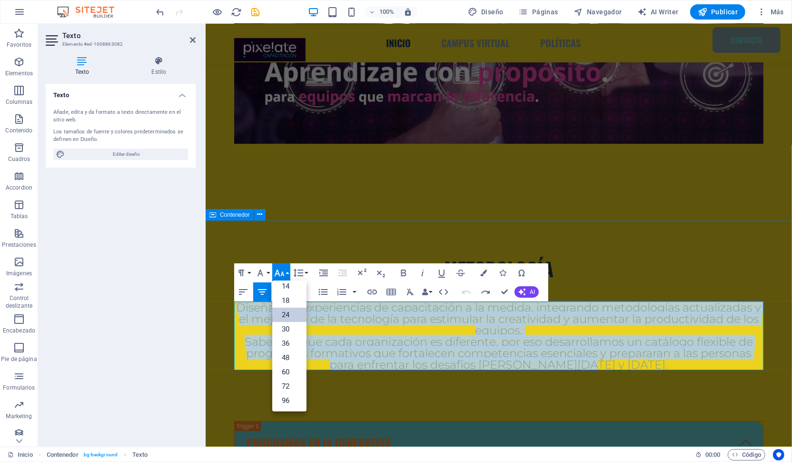
drag, startPoint x: 627, startPoint y: 364, endPoint x: 234, endPoint y: 308, distance: 397.5
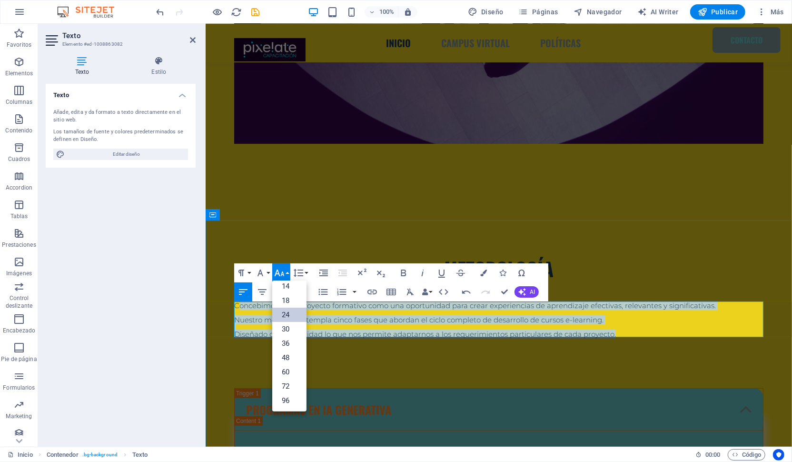
drag, startPoint x: 616, startPoint y: 334, endPoint x: 237, endPoint y: 305, distance: 381.0
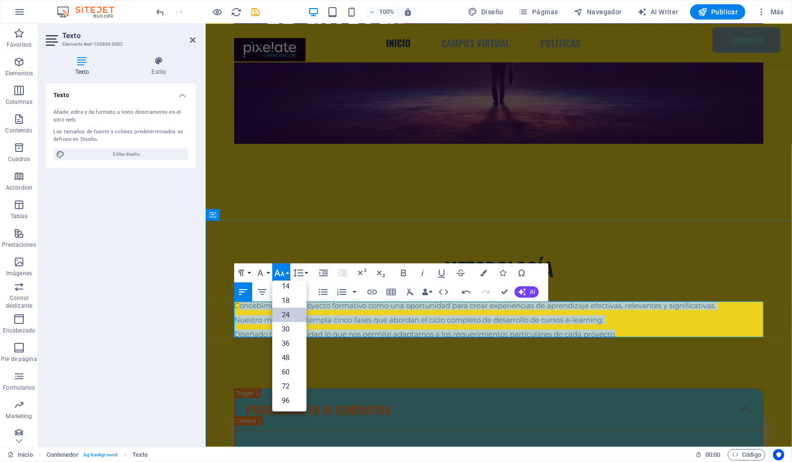
click at [237, 305] on div "Concebimos cada proyecto formativo como una oportunidad para crear experiencias…" at bounding box center [498, 319] width 529 height 36
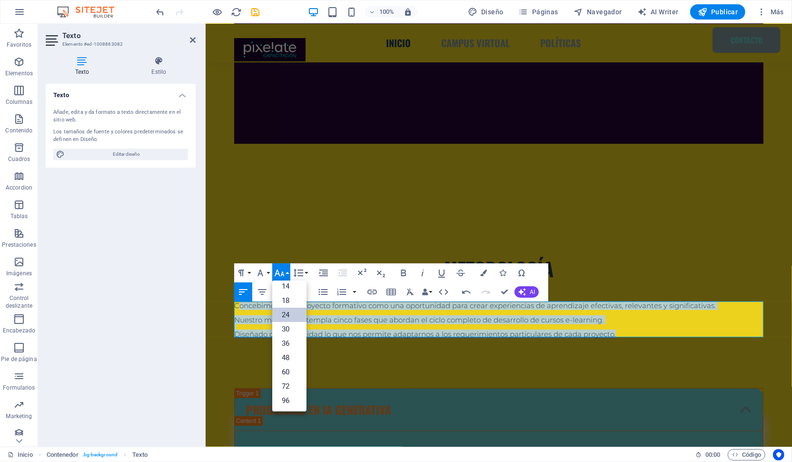
click at [294, 314] on link "24" at bounding box center [289, 315] width 34 height 14
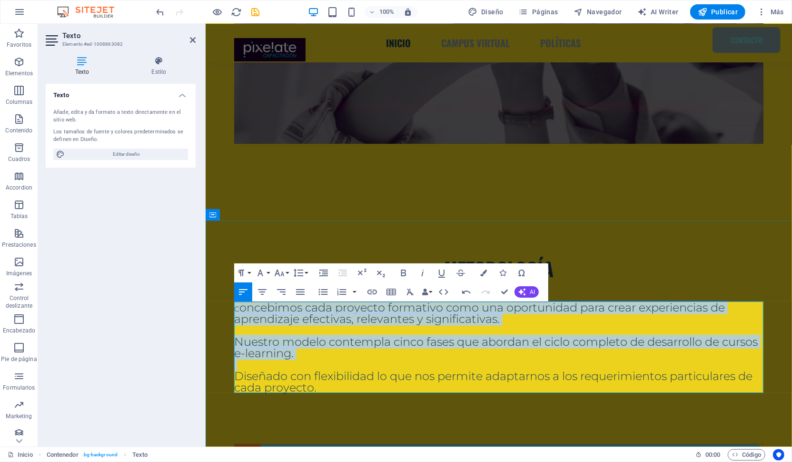
click at [310, 379] on span "Diseñado con flexibilidad lo que nos permite adaptarnos a los requerimientos pa…" at bounding box center [493, 380] width 518 height 25
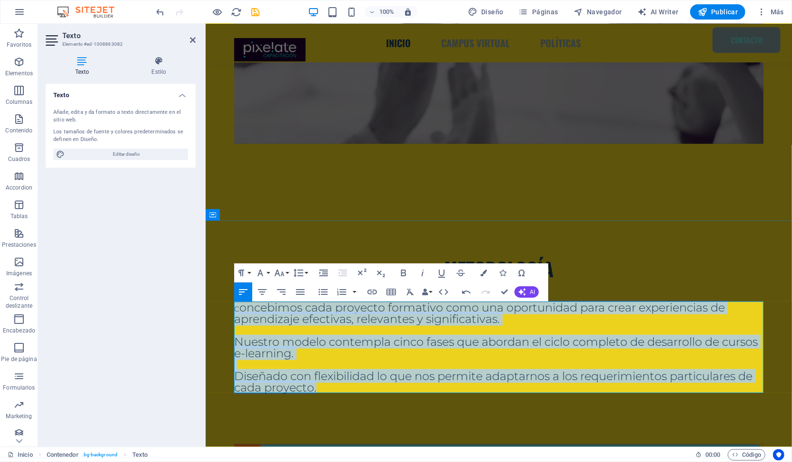
drag, startPoint x: 317, startPoint y: 389, endPoint x: 234, endPoint y: 308, distance: 115.5
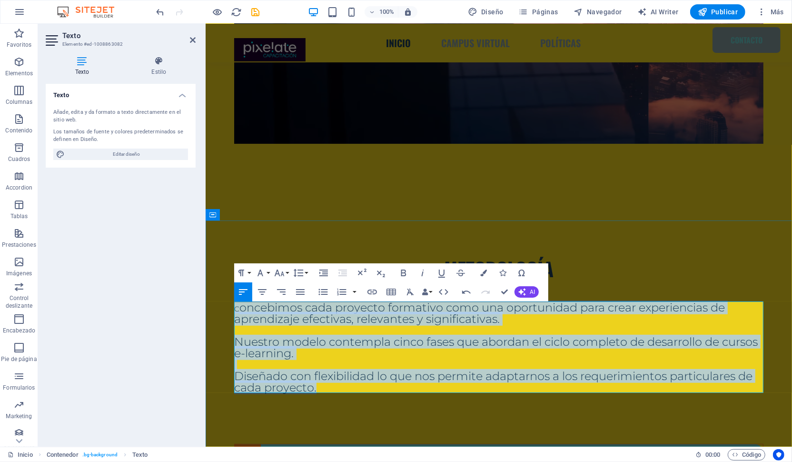
click at [234, 308] on div "C oncebimos cada proyecto formativo como una oportunidad para crear experiencia…" at bounding box center [498, 346] width 529 height 91
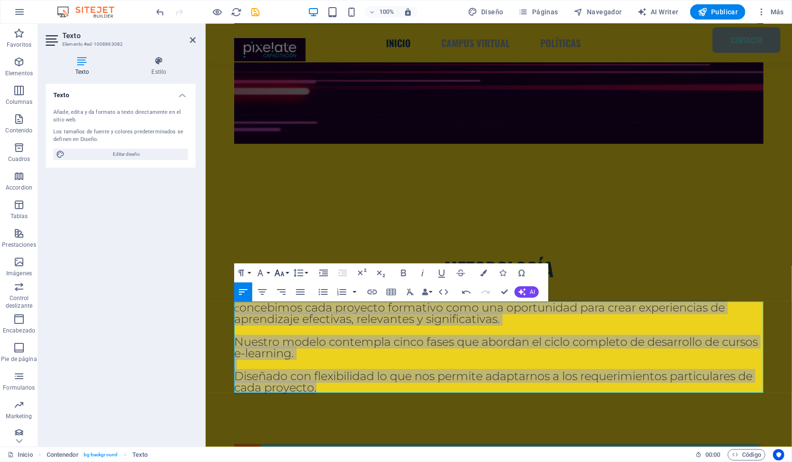
click at [281, 270] on icon "button" at bounding box center [279, 272] width 11 height 11
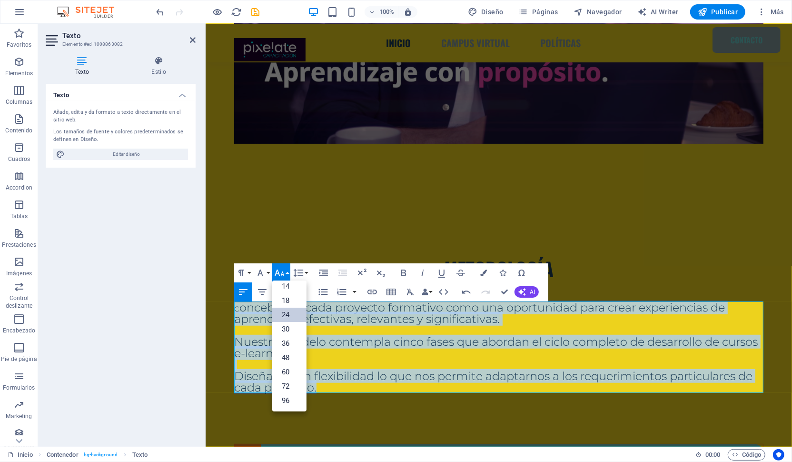
click at [289, 313] on link "24" at bounding box center [289, 315] width 34 height 14
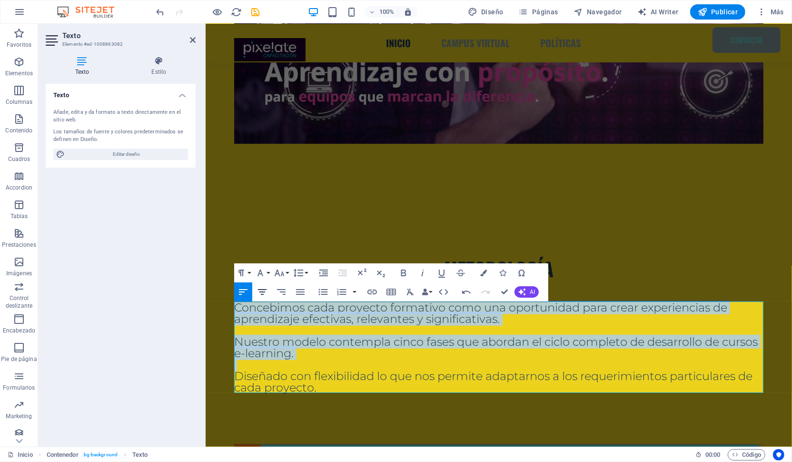
click at [262, 292] on icon "button" at bounding box center [262, 292] width 9 height 6
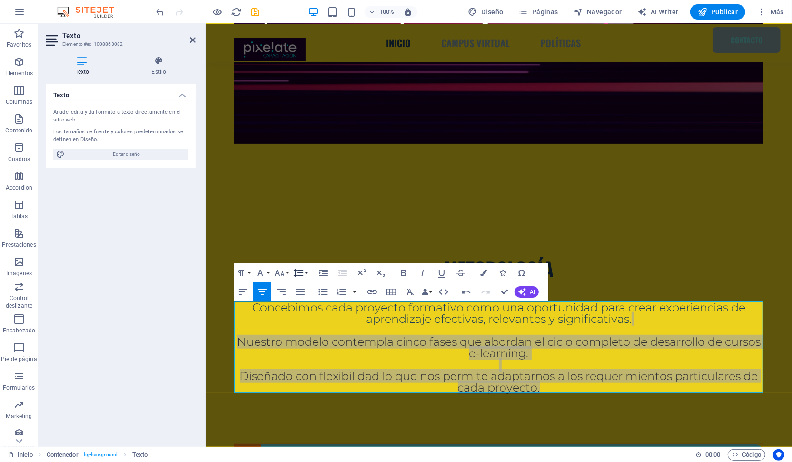
click at [301, 272] on icon "button" at bounding box center [298, 272] width 11 height 11
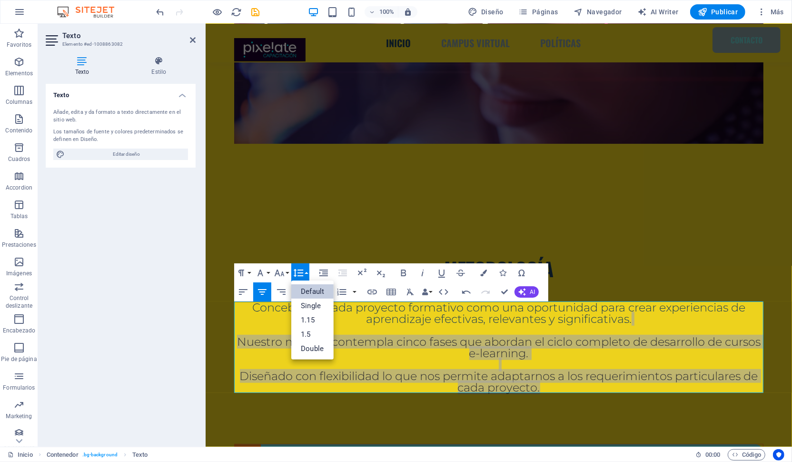
scroll to position [0, 0]
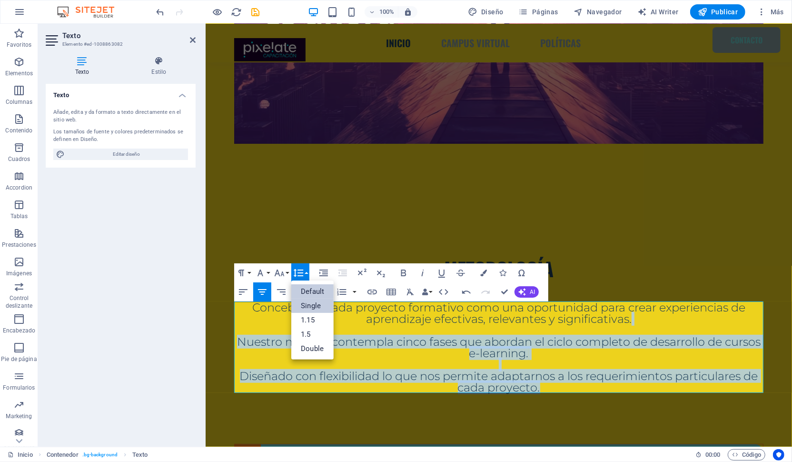
click at [308, 305] on link "Single" at bounding box center [312, 305] width 42 height 14
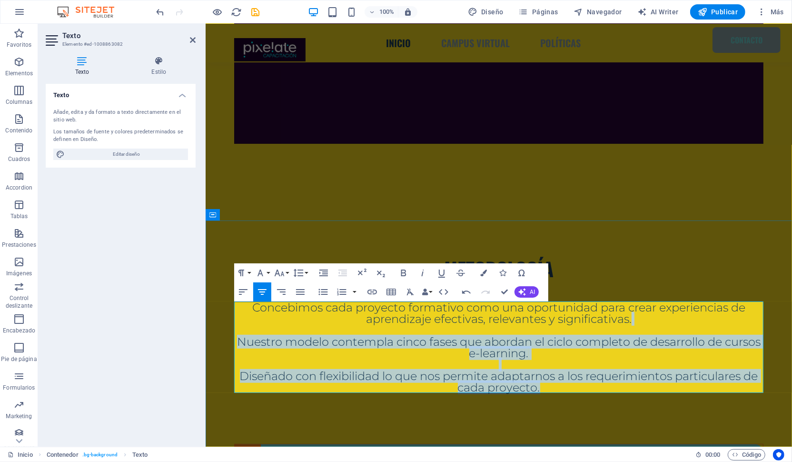
click at [465, 347] on span "Nuestro modelo contempla cinco fases que abordan el ciclo completo de desarroll…" at bounding box center [499, 346] width 524 height 25
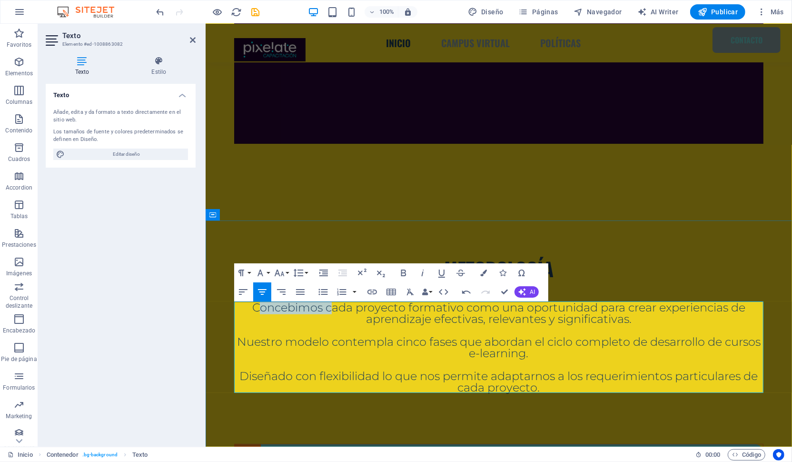
drag, startPoint x: 330, startPoint y: 306, endPoint x: 257, endPoint y: 307, distance: 73.3
click at [257, 307] on span "Concebimos cada proyecto formativo como una oportunidad para crear experiencias…" at bounding box center [498, 312] width 493 height 25
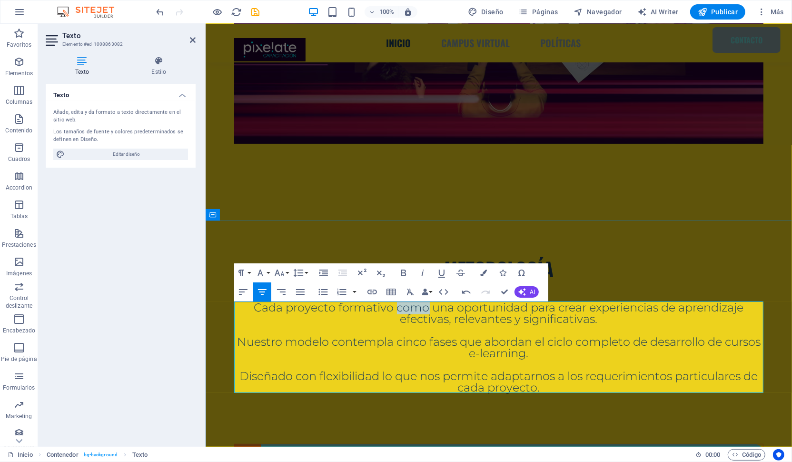
drag, startPoint x: 427, startPoint y: 308, endPoint x: 396, endPoint y: 308, distance: 31.4
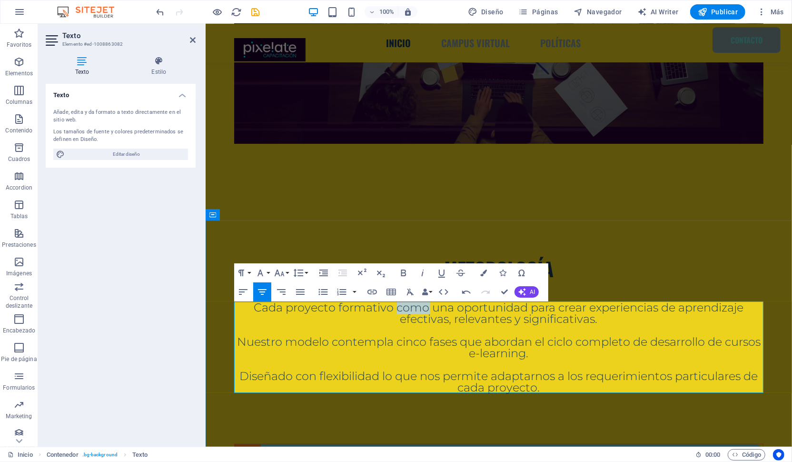
click at [396, 308] on span "Cada proyecto formativo como una oportunidad para crear experiencias de aprendi…" at bounding box center [499, 312] width 490 height 25
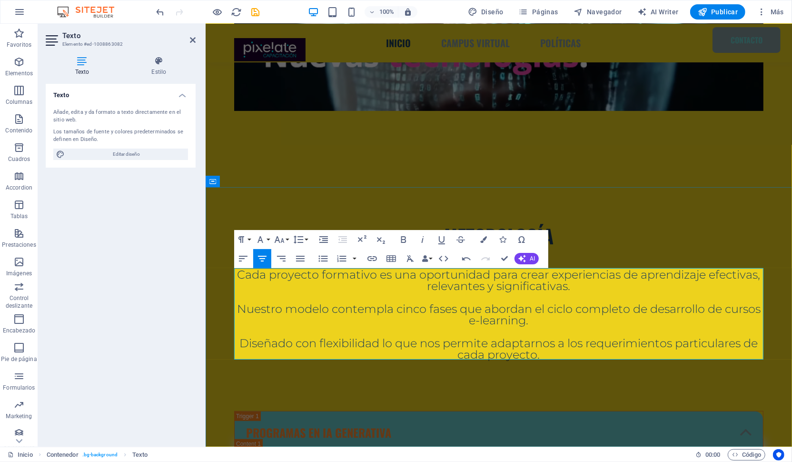
scroll to position [367, 0]
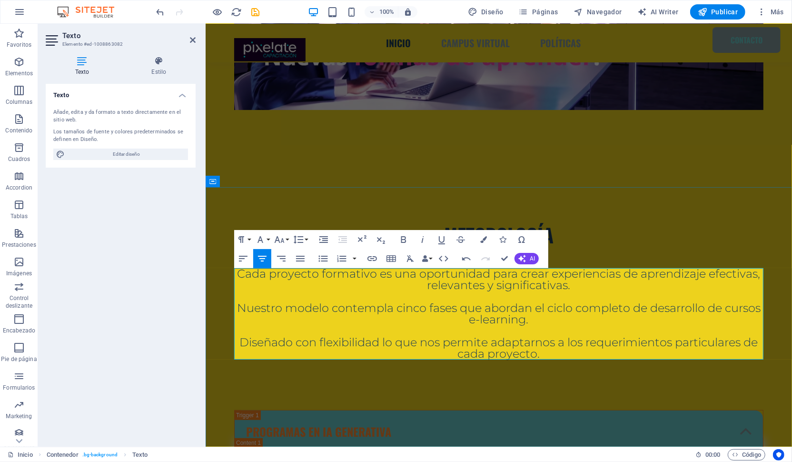
click at [308, 329] on p at bounding box center [498, 330] width 529 height 11
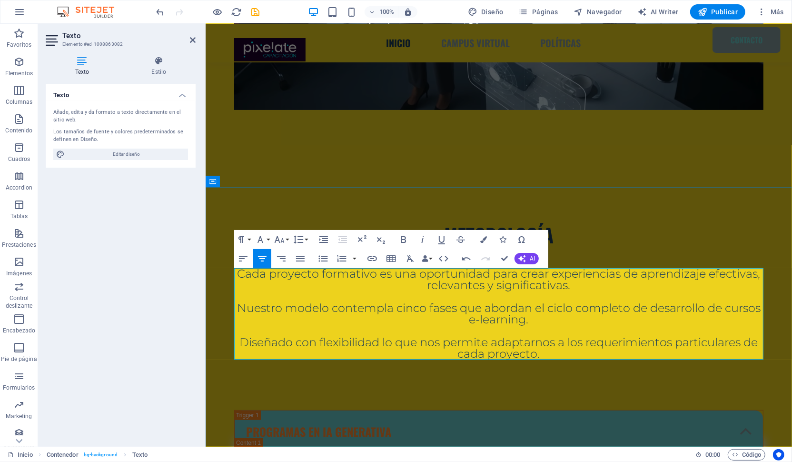
click at [330, 308] on span "Nuestro modelo contempla cinco fases que abordan el ciclo completo de desarroll…" at bounding box center [499, 312] width 524 height 25
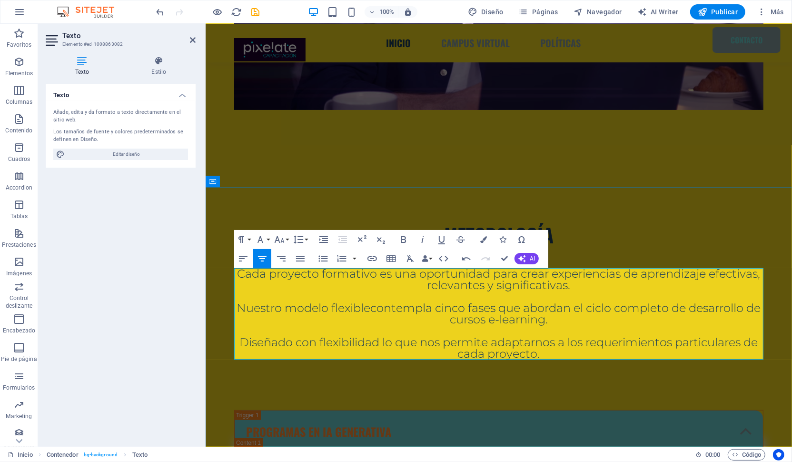
click at [566, 323] on p "Nuestro modelo flexible contempla cinco fases que abordan el ciclo completo de …" at bounding box center [498, 313] width 529 height 23
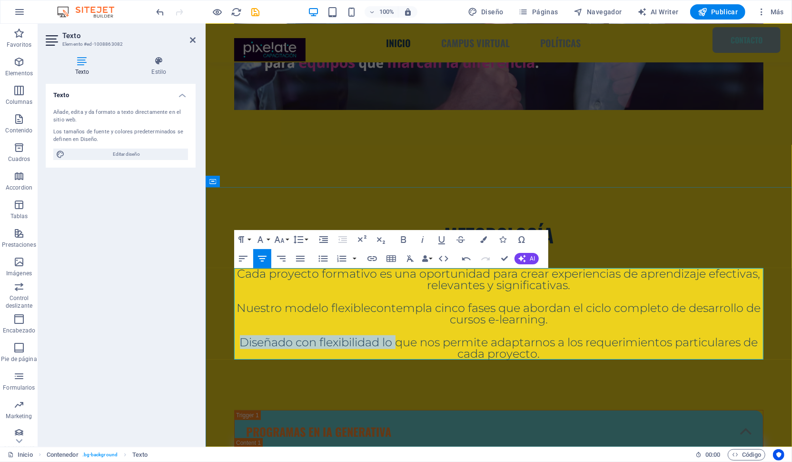
drag, startPoint x: 395, startPoint y: 341, endPoint x: 238, endPoint y: 340, distance: 156.6
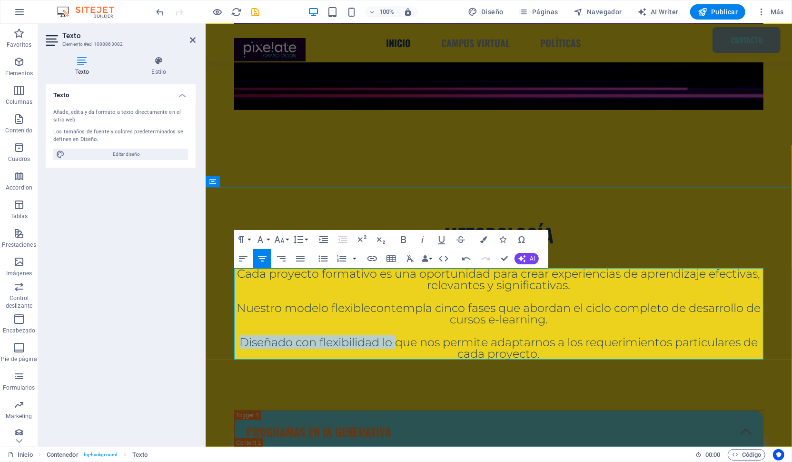
click at [239, 340] on span "Diseñado con flexibilidad lo que nos permite adaptarnos a los requerimientos pa…" at bounding box center [498, 347] width 518 height 25
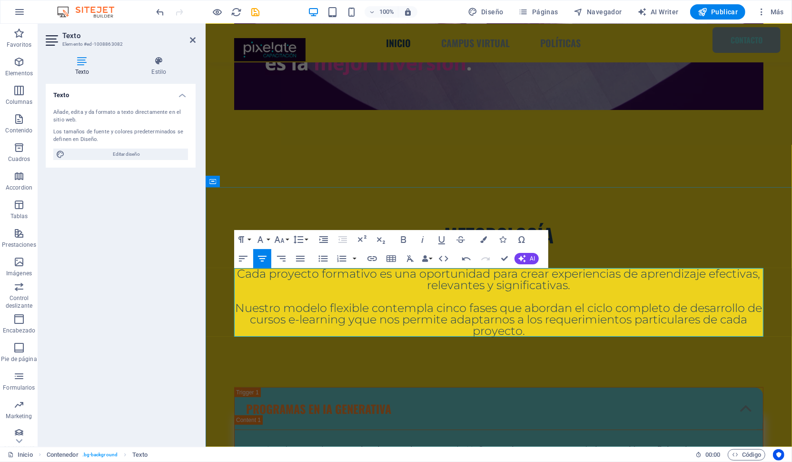
click at [412, 318] on span "que nos permite adaptarnos a los requerimientos particulares de cada proyecto." at bounding box center [551, 324] width 393 height 25
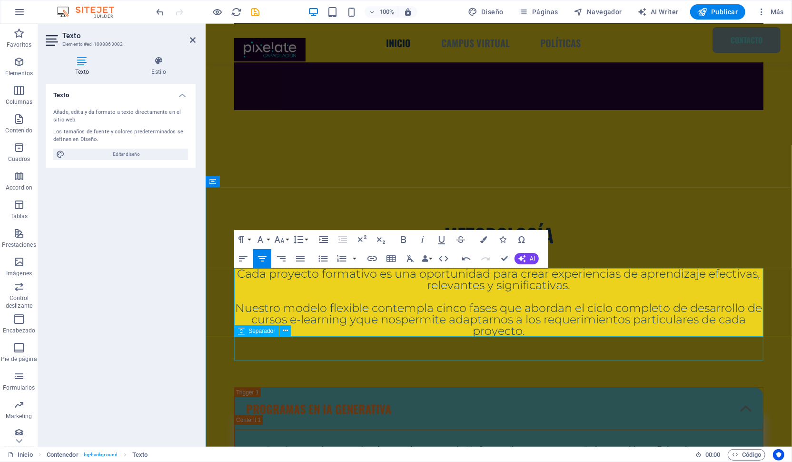
click at [412, 353] on div at bounding box center [498, 348] width 529 height 24
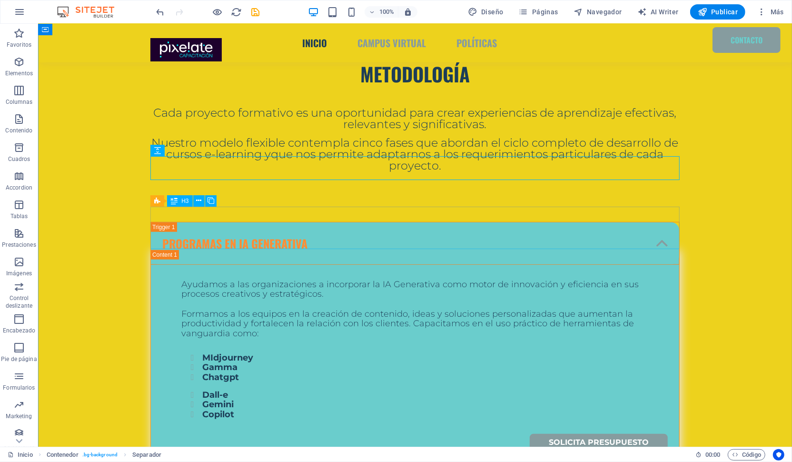
scroll to position [545, 0]
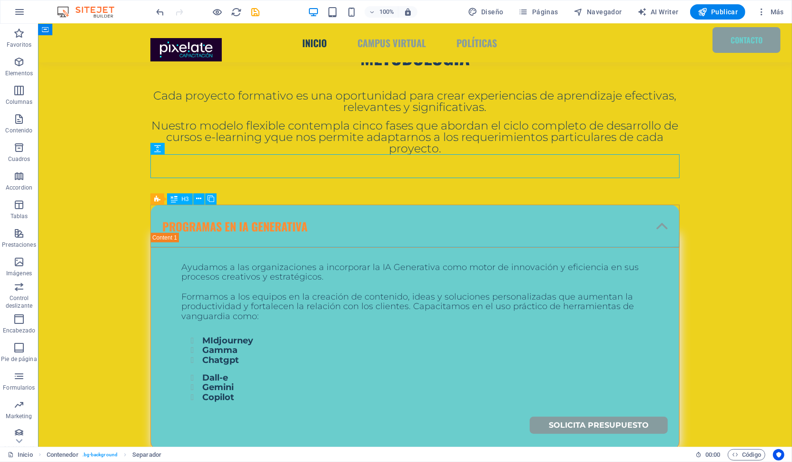
click at [437, 231] on div "PROGRAMAS EN IA GENERATIVA" at bounding box center [414, 225] width 529 height 43
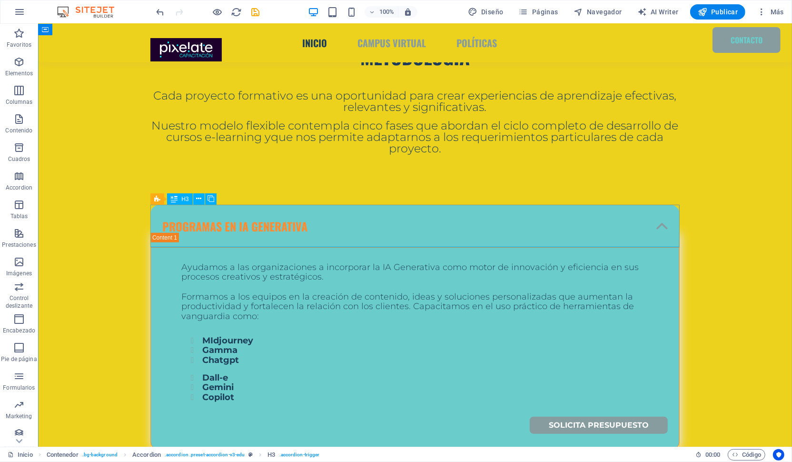
click at [666, 211] on div "PROGRAMAS EN IA GENERATIVA" at bounding box center [414, 225] width 529 height 43
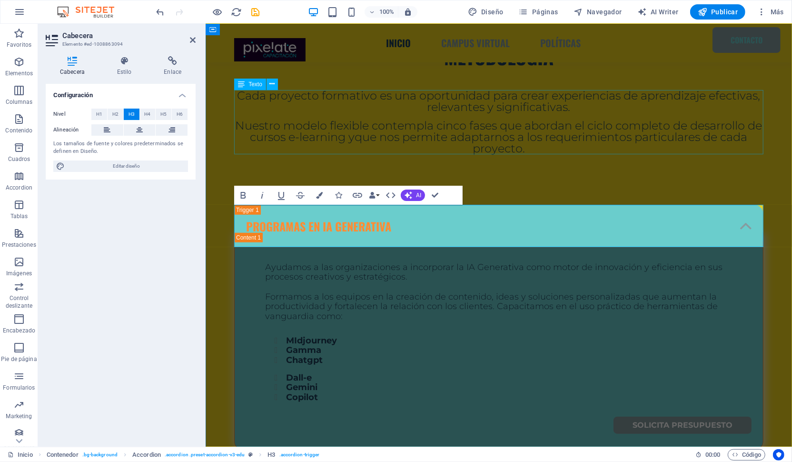
click at [697, 153] on div "Cada proyecto formativo es una oportunidad para crear experiencias de aprendiza…" at bounding box center [498, 121] width 529 height 64
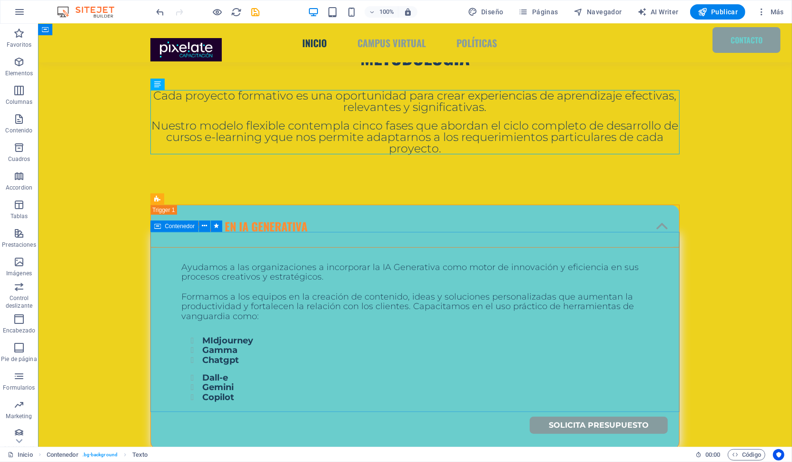
click at [245, 404] on div "Ayudamos a las organizaciones a incorporar la IA Generativa como motor de innov…" at bounding box center [414, 340] width 529 height 217
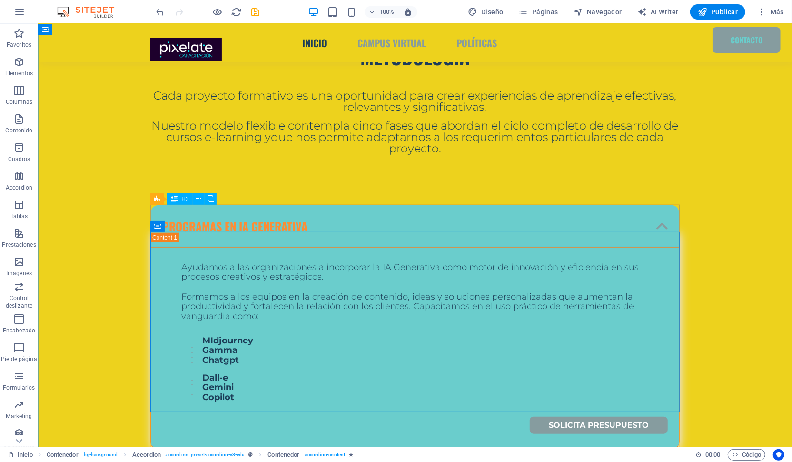
click at [291, 225] on div "PROGRAMAS EN IA GENERATIVA" at bounding box center [414, 225] width 529 height 43
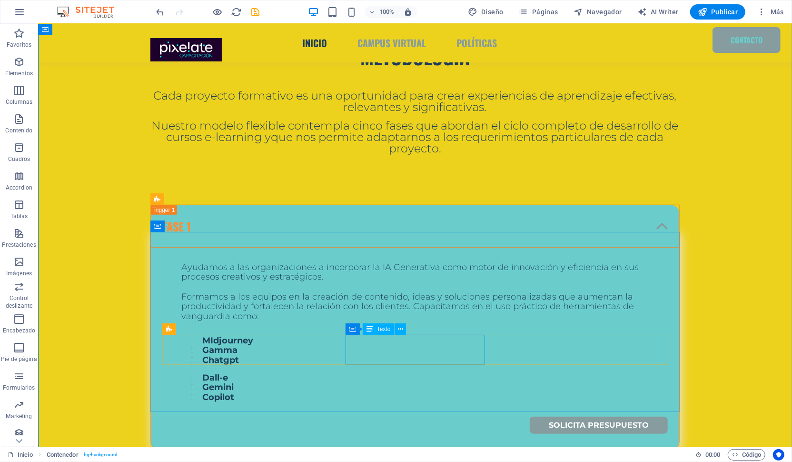
click at [330, 372] on div "Dall-e Gemini Copilot" at bounding box center [259, 387] width 139 height 30
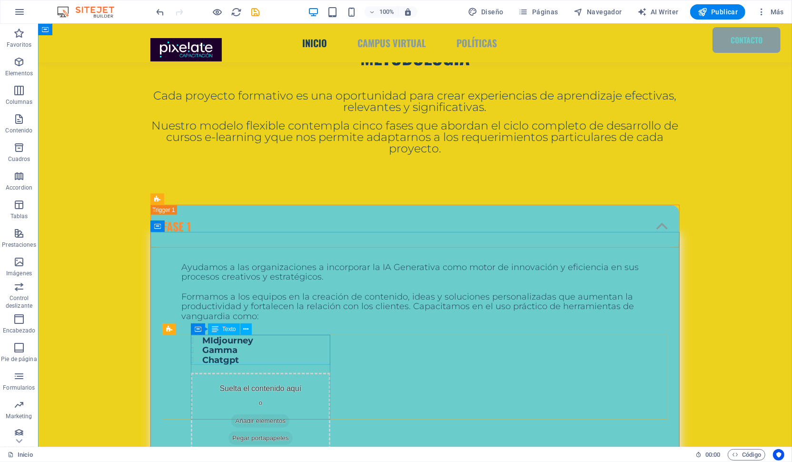
click at [236, 352] on div "MIdjourney Gamma Chatgpt" at bounding box center [259, 350] width 139 height 30
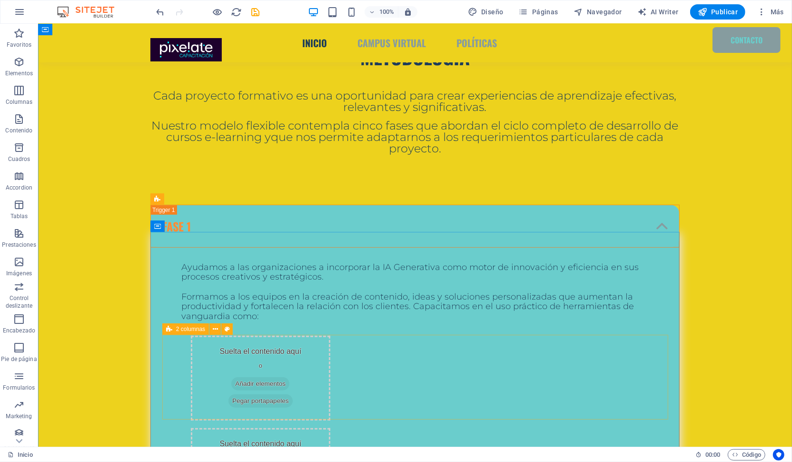
click at [177, 346] on div "Suelta el contenido aquí o Añadir elementos Pegar portapapeles Suelta el conten…" at bounding box center [415, 423] width 506 height 177
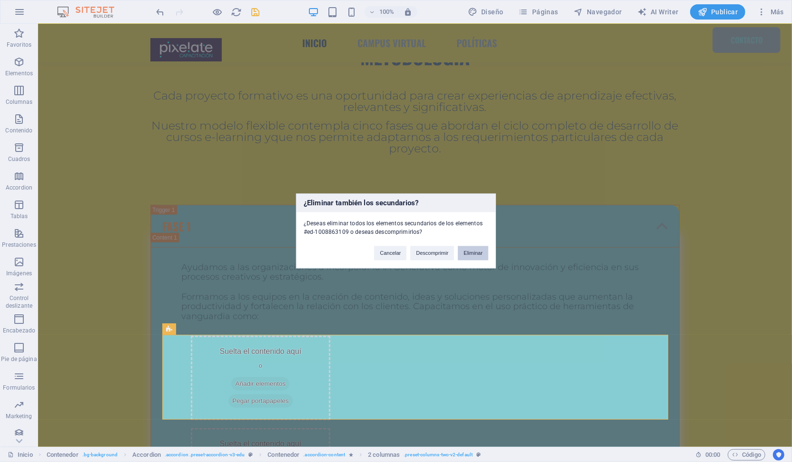
click at [474, 250] on button "Eliminar" at bounding box center [473, 253] width 30 height 14
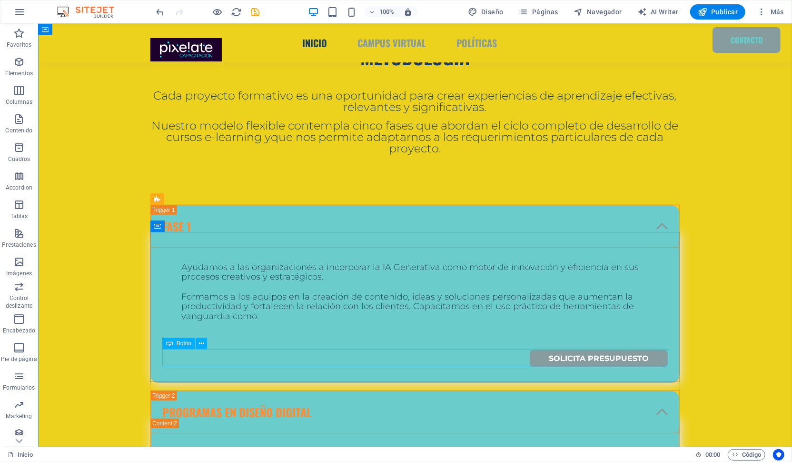
click at [657, 357] on div "solicita presupuesto" at bounding box center [415, 357] width 506 height 17
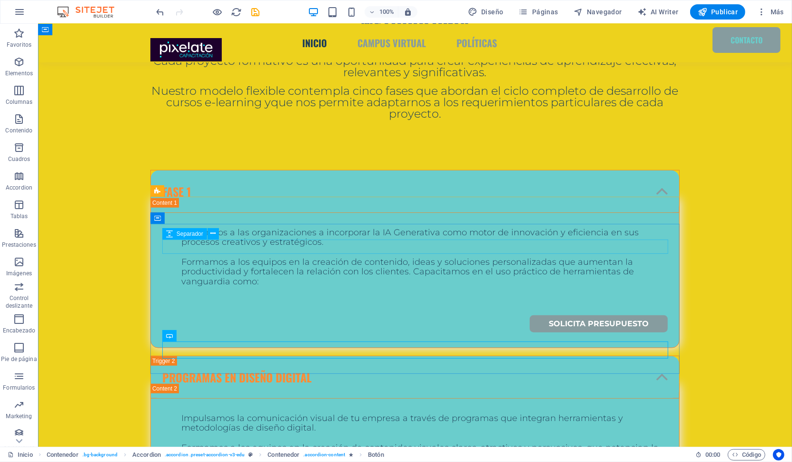
scroll to position [518, 0]
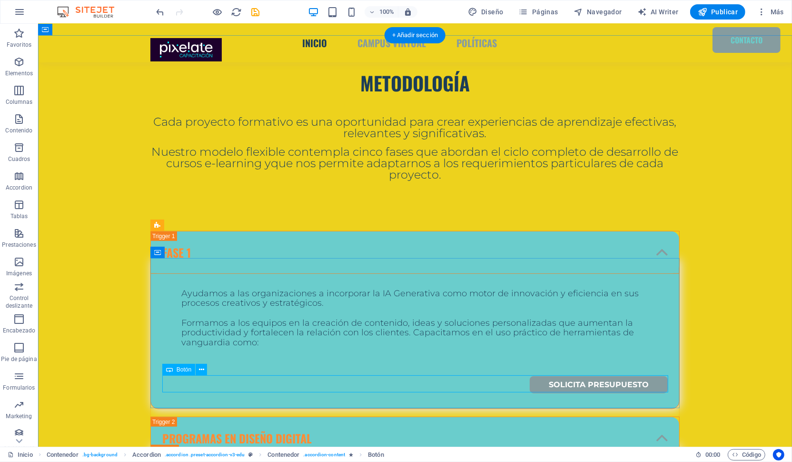
click at [645, 384] on div "solicita presupuesto" at bounding box center [415, 384] width 506 height 17
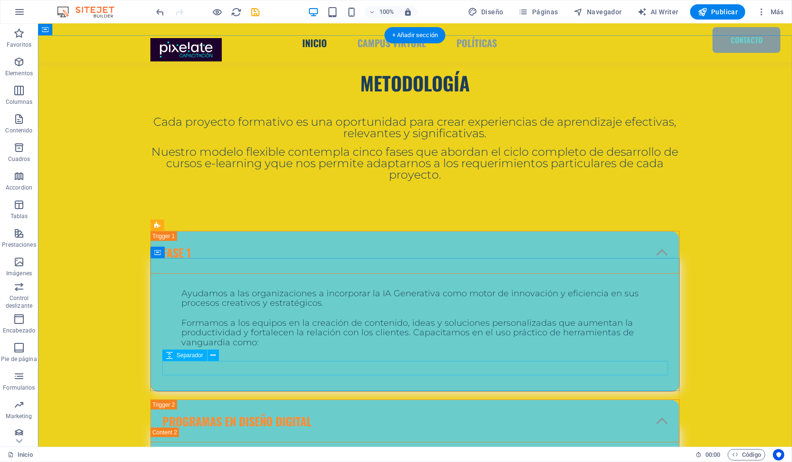
click at [322, 373] on div at bounding box center [415, 368] width 506 height 14
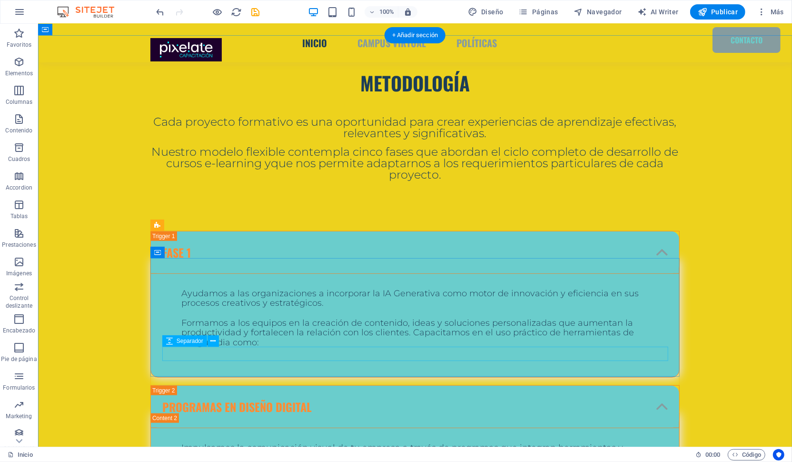
click at [276, 354] on div at bounding box center [415, 354] width 506 height 14
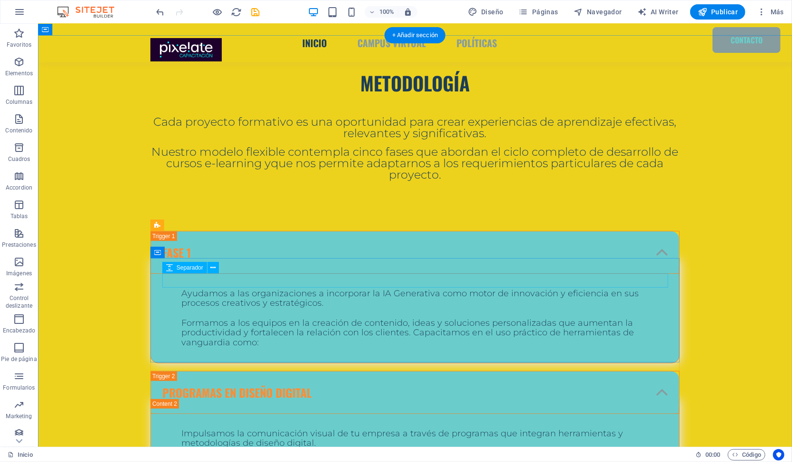
click at [248, 280] on div at bounding box center [415, 281] width 506 height 14
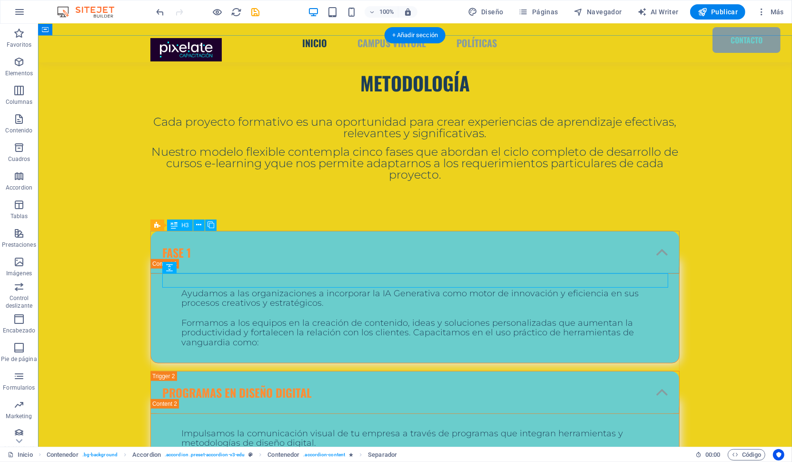
click at [322, 240] on div "FASE 1" at bounding box center [414, 251] width 529 height 43
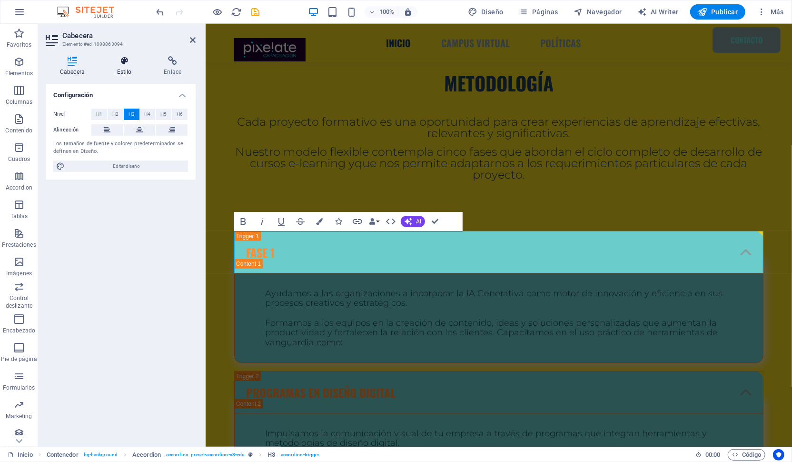
click at [115, 69] on h4 "Estilo" at bounding box center [126, 66] width 47 height 20
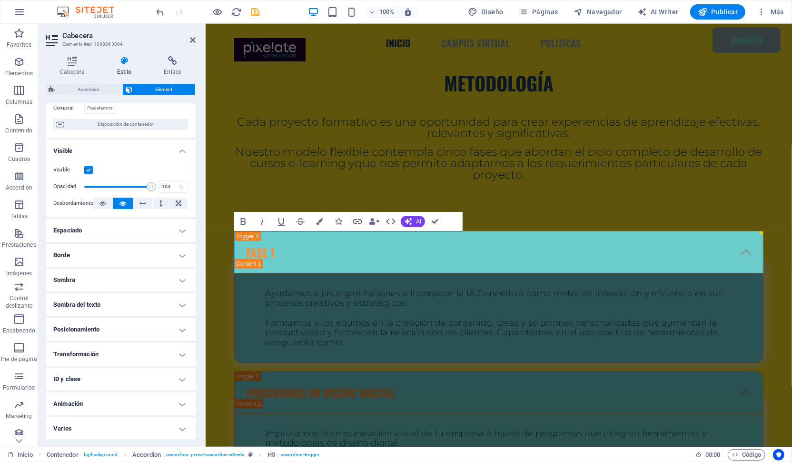
scroll to position [0, 0]
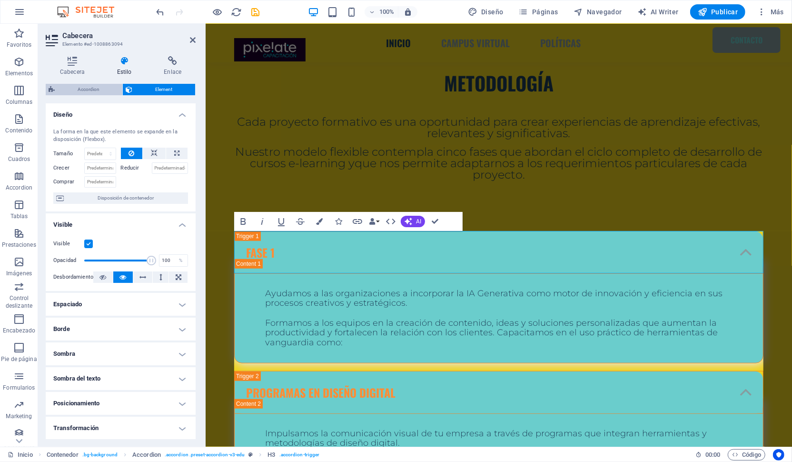
click at [77, 90] on span "Accordion" at bounding box center [89, 89] width 62 height 11
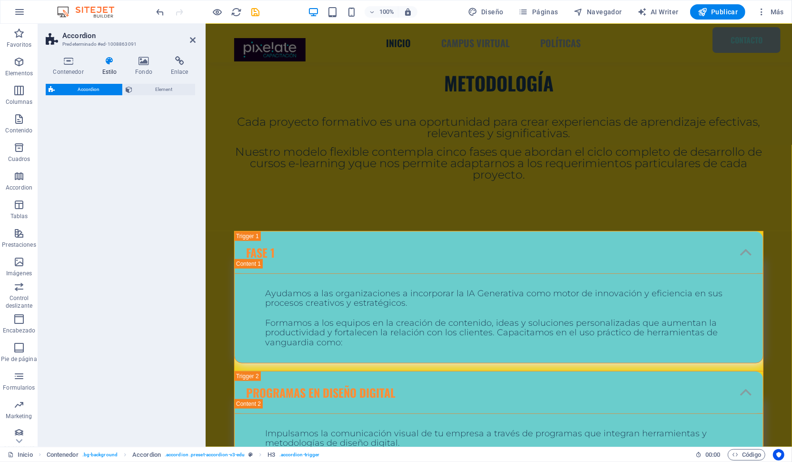
select select "rem"
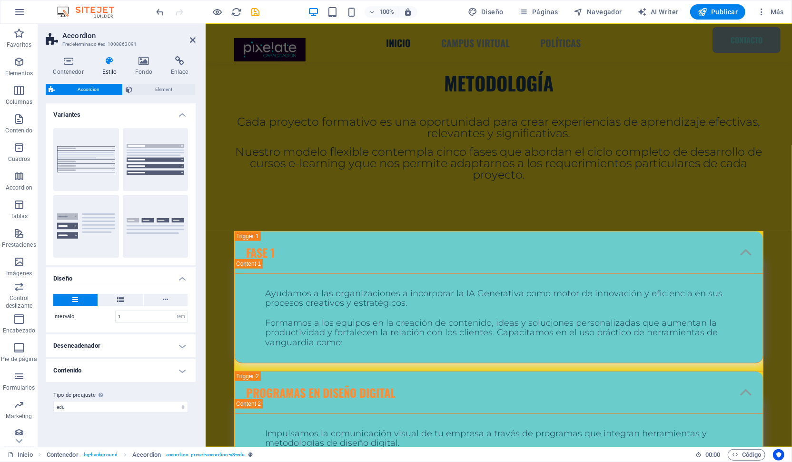
click at [121, 354] on h4 "Desencadenador" at bounding box center [121, 345] width 150 height 23
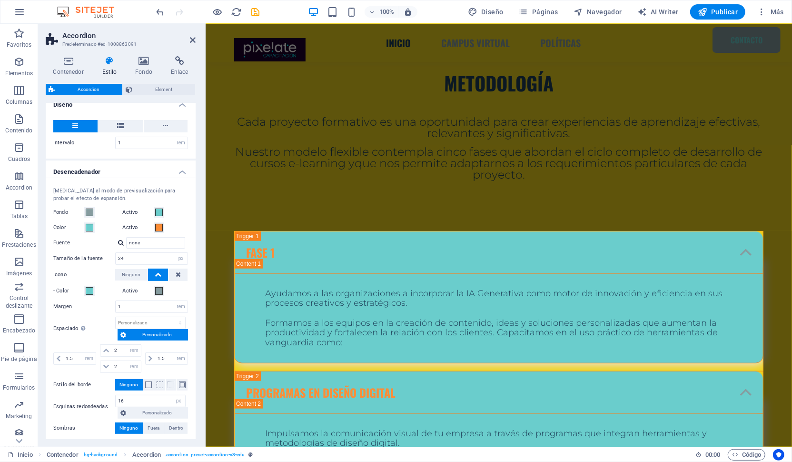
scroll to position [238, 0]
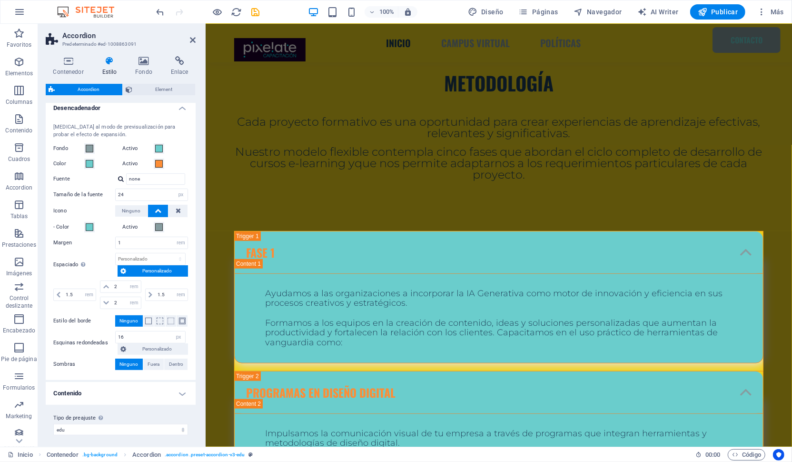
click at [121, 395] on h4 "Contenido" at bounding box center [121, 393] width 150 height 23
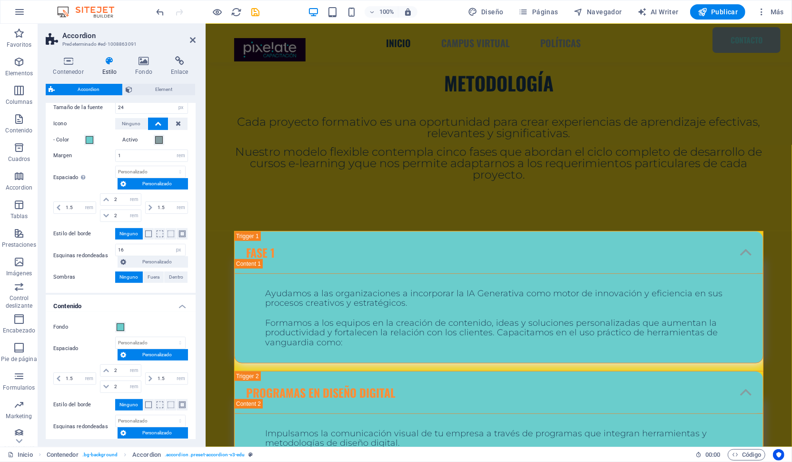
scroll to position [403, 0]
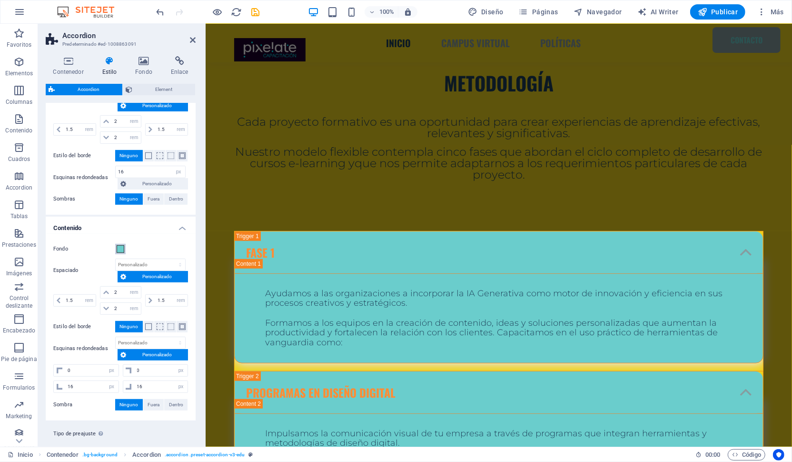
click at [120, 245] on span at bounding box center [121, 249] width 8 height 8
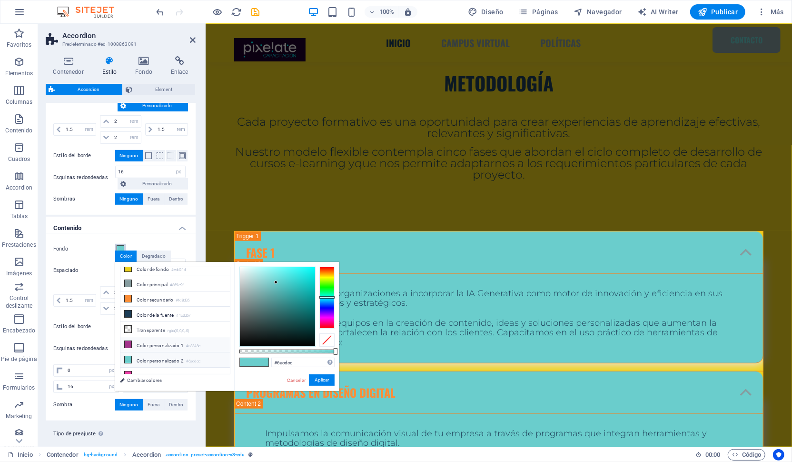
scroll to position [0, 0]
click at [147, 290] on li "Color principal #869c9f" at bounding box center [174, 289] width 109 height 15
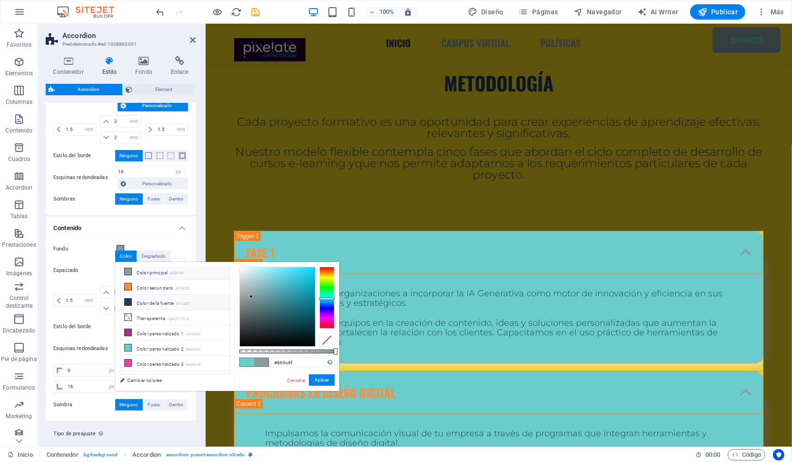
scroll to position [19, 0]
click at [297, 367] on div "#869c9f Formatos soportados #0852ed rgb(8, 82, 237) rgba(8, 82, 237, 90%) hsv(2…" at bounding box center [286, 395] width 105 height 267
drag, startPoint x: 296, startPoint y: 365, endPoint x: 277, endPoint y: 363, distance: 19.1
click at [277, 363] on input "#869c9f" at bounding box center [302, 362] width 63 height 10
type input "#ffffff"
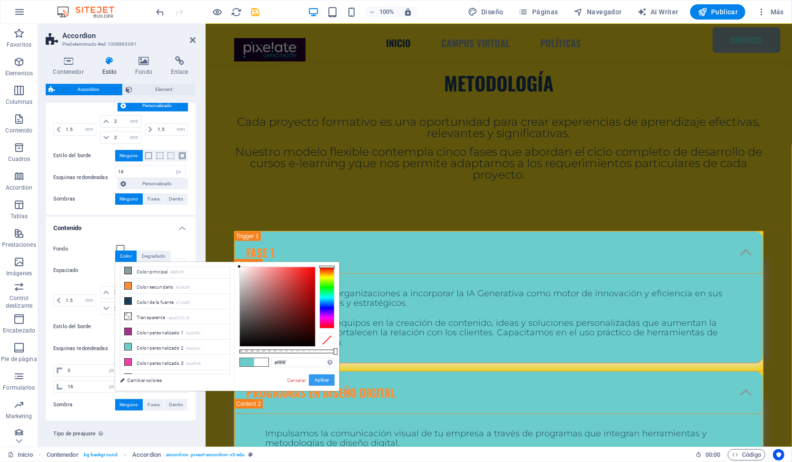
click at [325, 378] on button "Aplicar" at bounding box center [322, 379] width 26 height 11
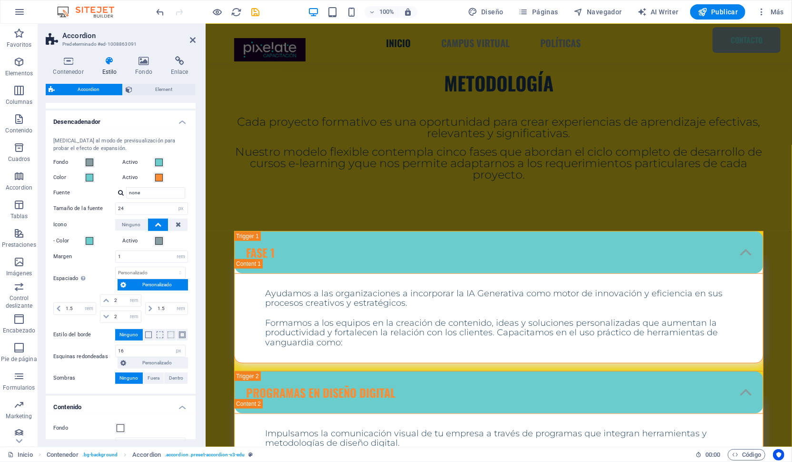
scroll to position [224, 0]
click at [88, 179] on span at bounding box center [90, 178] width 8 height 8
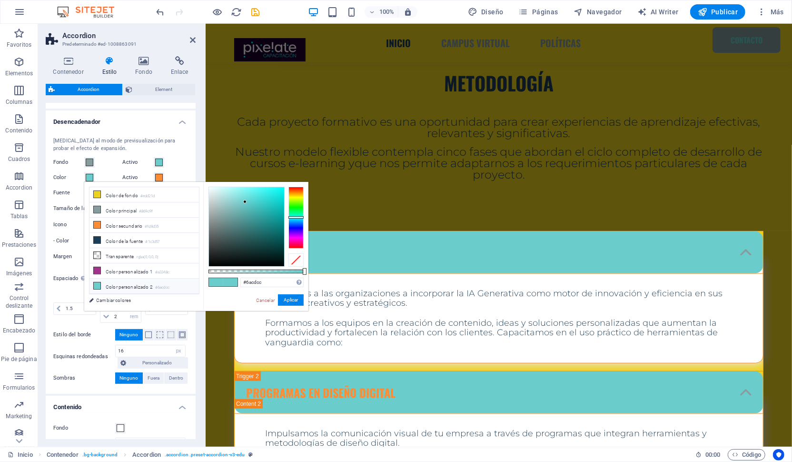
click at [88, 179] on span at bounding box center [90, 178] width 8 height 8
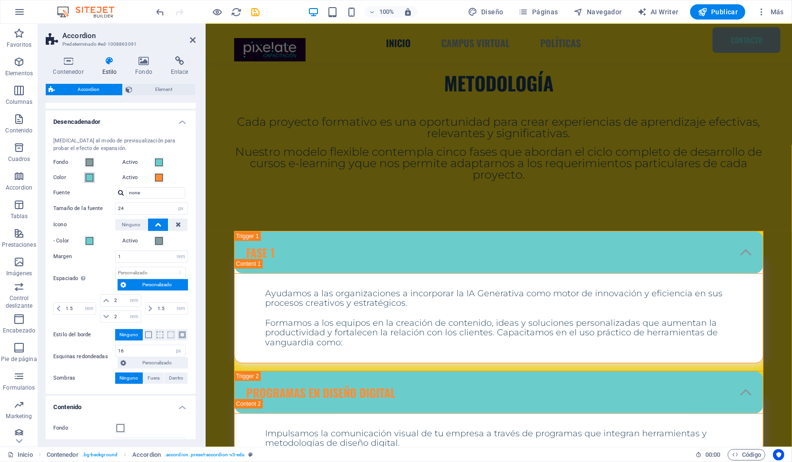
click at [88, 179] on span at bounding box center [90, 178] width 8 height 8
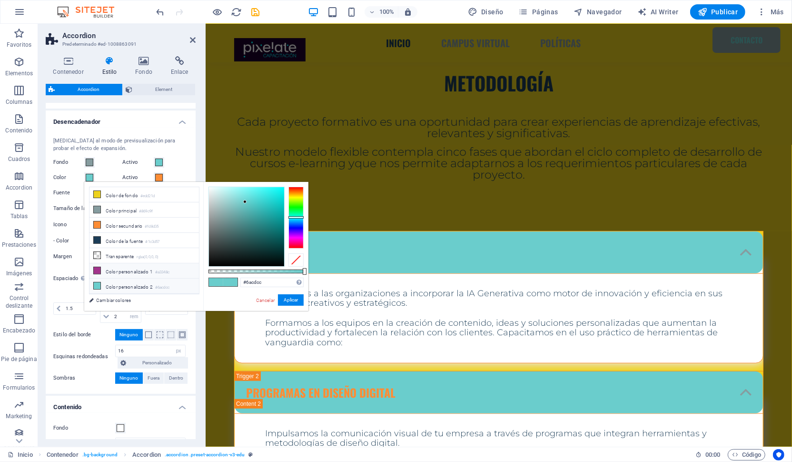
scroll to position [19, 0]
drag, startPoint x: 262, startPoint y: 282, endPoint x: 247, endPoint y: 281, distance: 15.7
click at [247, 281] on input "#6acdcc" at bounding box center [271, 283] width 63 height 10
type input "#ffffff"
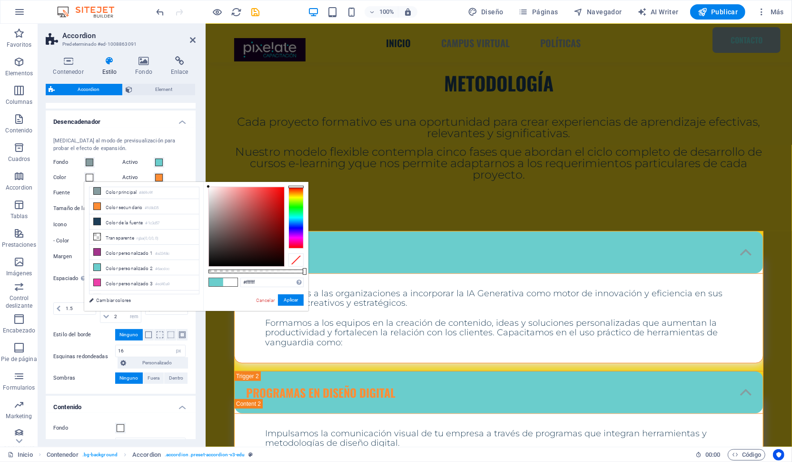
click at [251, 291] on div "#ffffff Formatos soportados #0852ed rgb(8, 82, 237) rgba(8, 82, 237, 90%) hsv(2…" at bounding box center [255, 315] width 105 height 267
click at [292, 300] on button "Aplicar" at bounding box center [291, 299] width 26 height 11
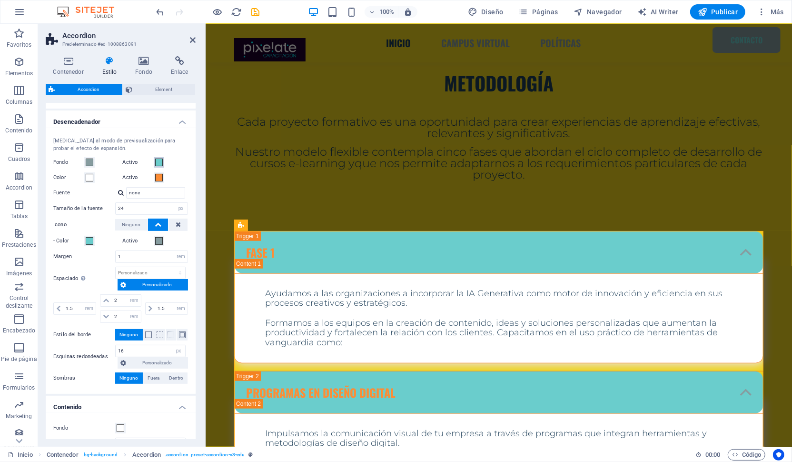
click at [159, 160] on span at bounding box center [159, 163] width 8 height 8
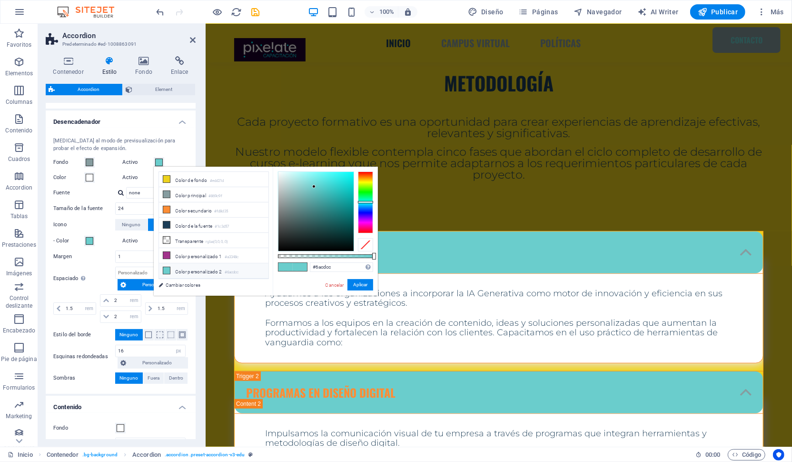
click at [159, 160] on span at bounding box center [159, 163] width 8 height 8
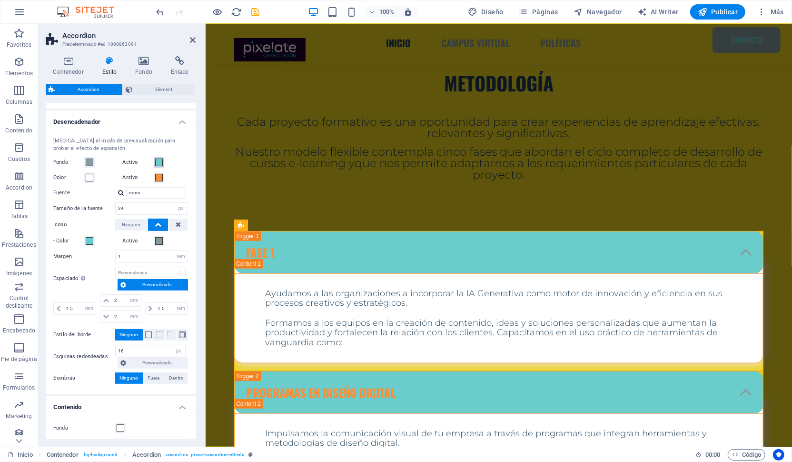
click at [159, 160] on span at bounding box center [159, 163] width 8 height 8
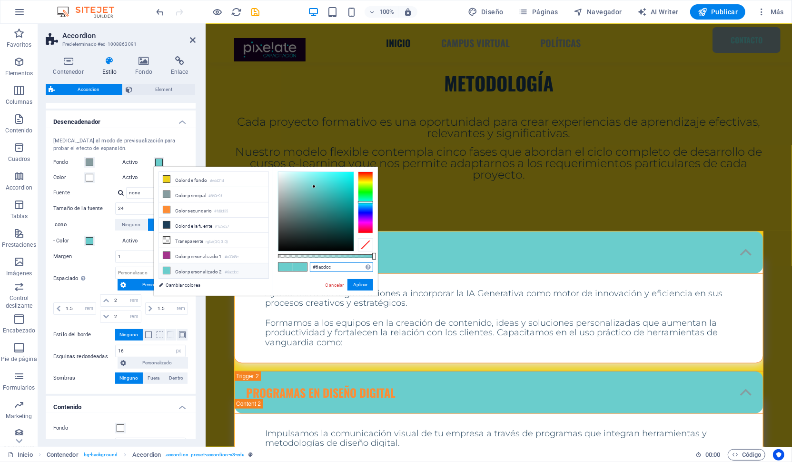
drag, startPoint x: 336, startPoint y: 266, endPoint x: 322, endPoint y: 271, distance: 15.4
click at [322, 271] on input "#6acdcc" at bounding box center [341, 267] width 63 height 10
click at [305, 277] on div "#FFFFFFF Formatos soportados #0852ed rgb(8, 82, 237) rgba(8, 82, 237, 90%) hsv(…" at bounding box center [325, 300] width 105 height 267
click at [295, 284] on div "#FFFFFFF Formatos soportados #0852ed rgb(8, 82, 237) rgba(8, 82, 237, 90%) hsv(…" at bounding box center [325, 300] width 105 height 267
click at [337, 265] on input "#FFFFFFF" at bounding box center [341, 267] width 63 height 10
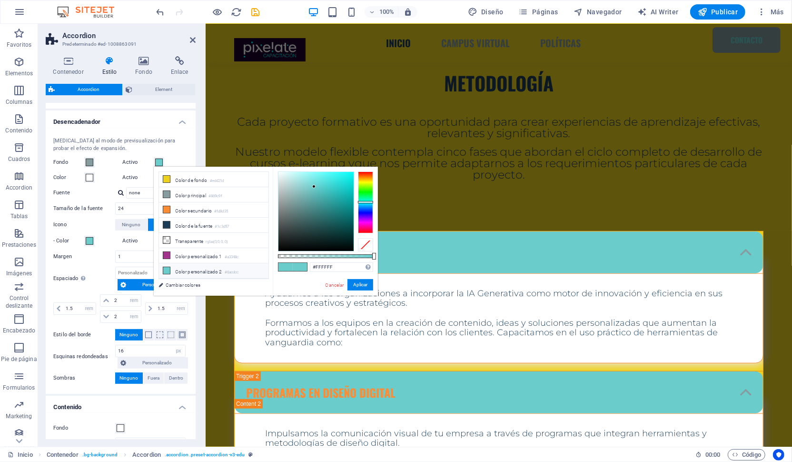
type input "#ffffff"
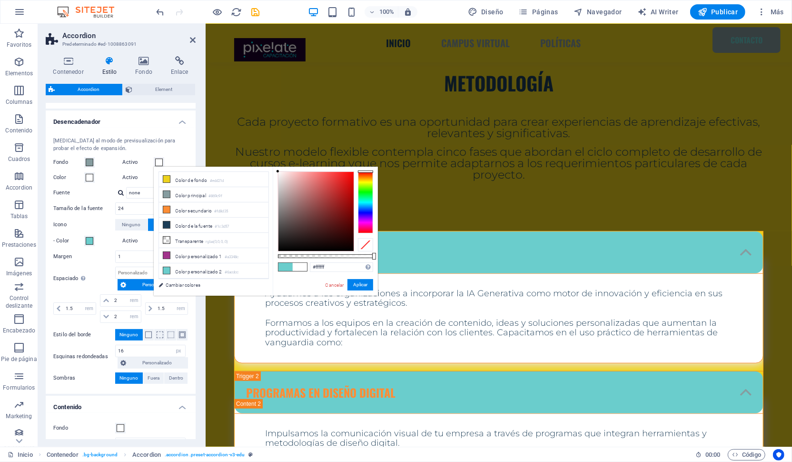
click at [311, 284] on div "#ffffff Formatos soportados #0852ed rgb(8, 82, 237) rgba(8, 82, 237, 90%) hsv(2…" at bounding box center [325, 300] width 105 height 267
click at [362, 283] on button "Aplicar" at bounding box center [360, 284] width 26 height 11
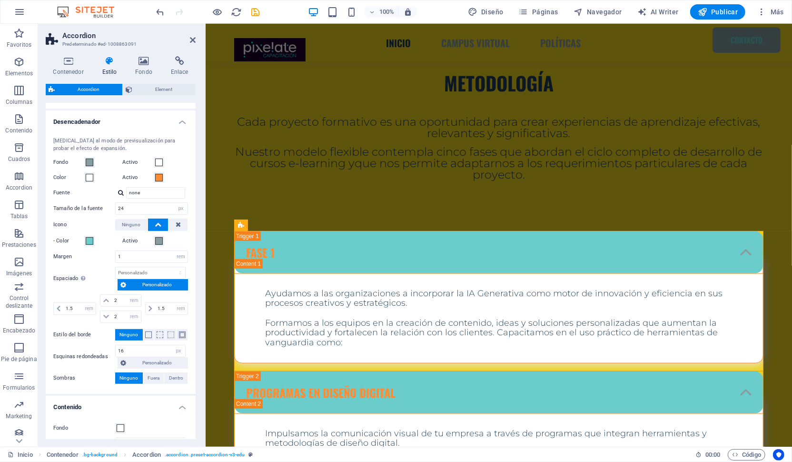
scroll to position [236, 0]
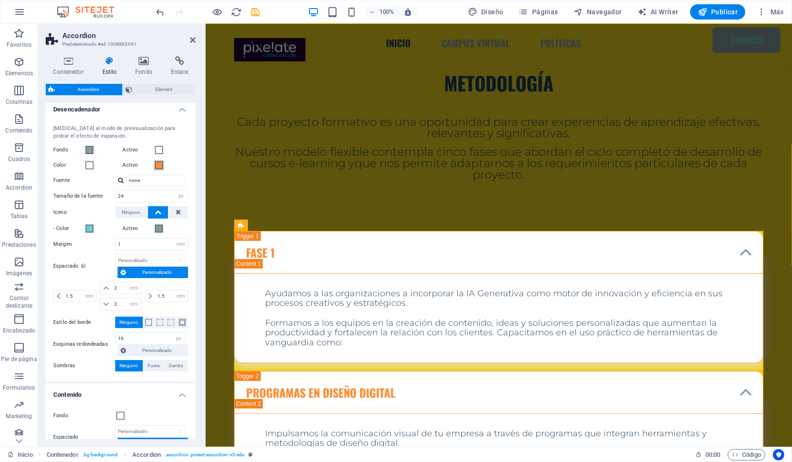
click at [159, 167] on span at bounding box center [159, 165] width 8 height 8
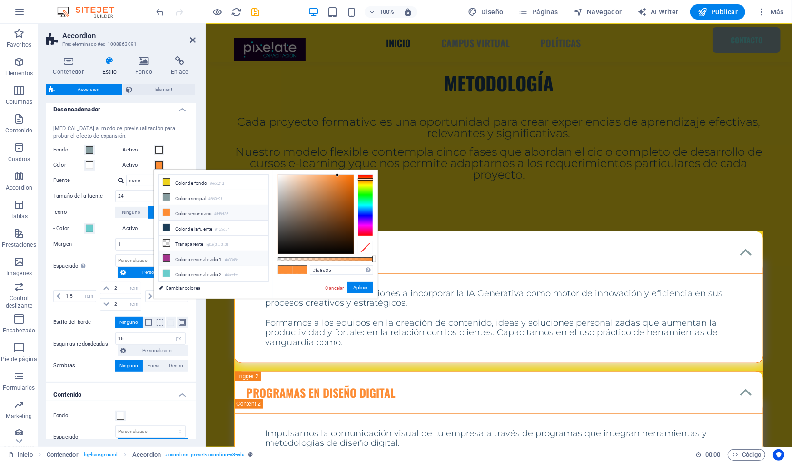
scroll to position [19, 0]
click at [185, 208] on li "Color de la fuente #1c3d57" at bounding box center [213, 209] width 109 height 15
type input "#1c3d57"
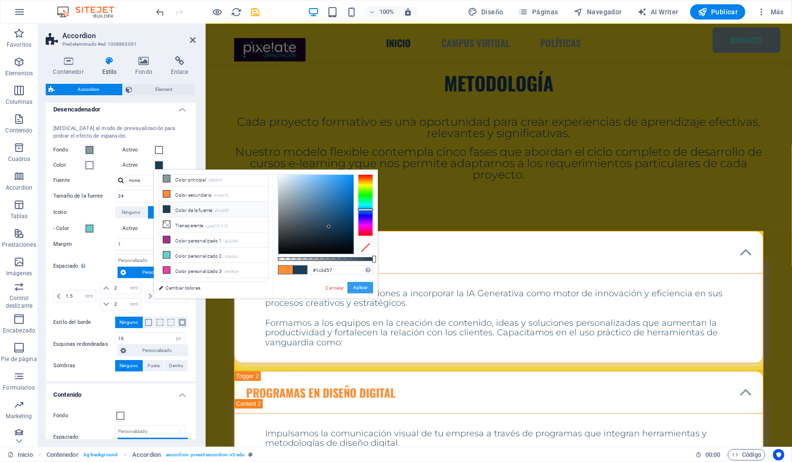
click at [359, 288] on button "Aplicar" at bounding box center [360, 287] width 26 height 11
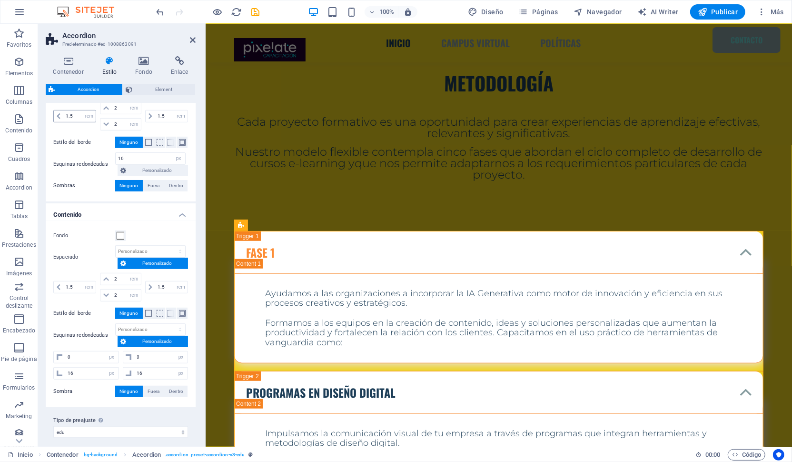
scroll to position [0, 0]
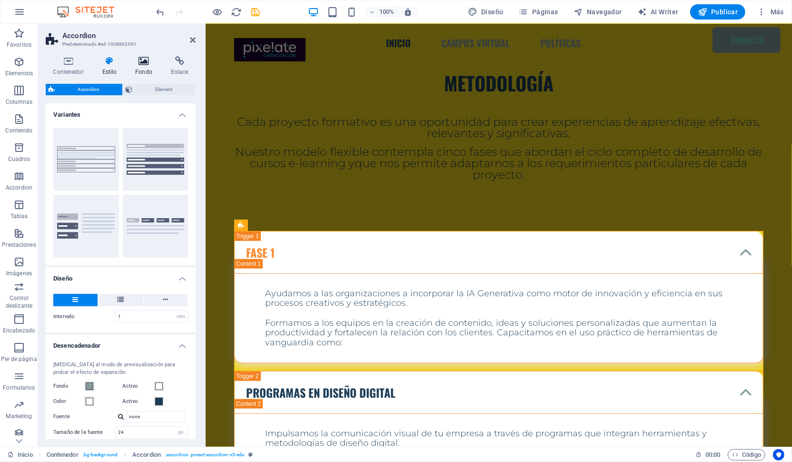
click at [143, 67] on h4 "Fondo" at bounding box center [146, 66] width 36 height 20
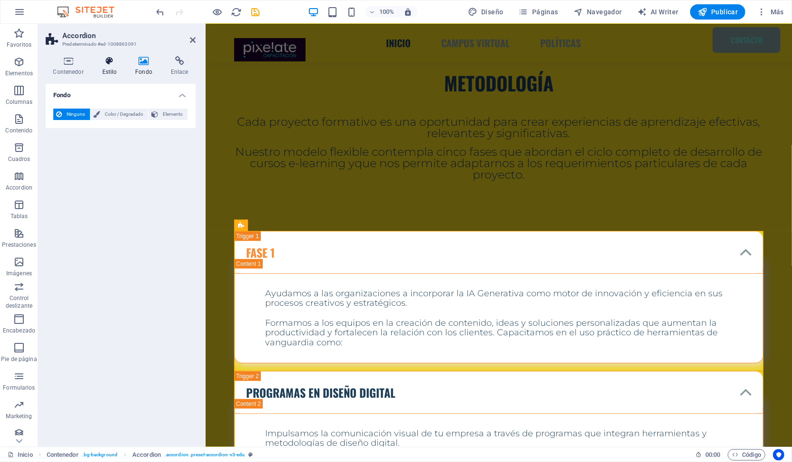
click at [119, 60] on icon at bounding box center [110, 61] width 30 height 10
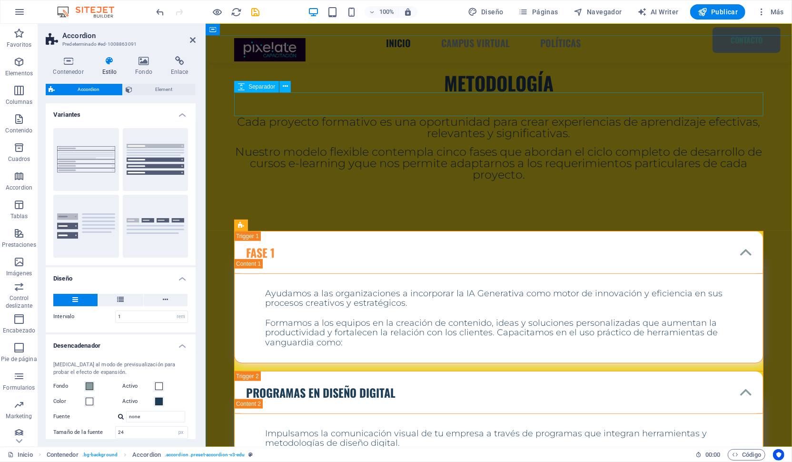
click at [235, 94] on div at bounding box center [498, 104] width 529 height 24
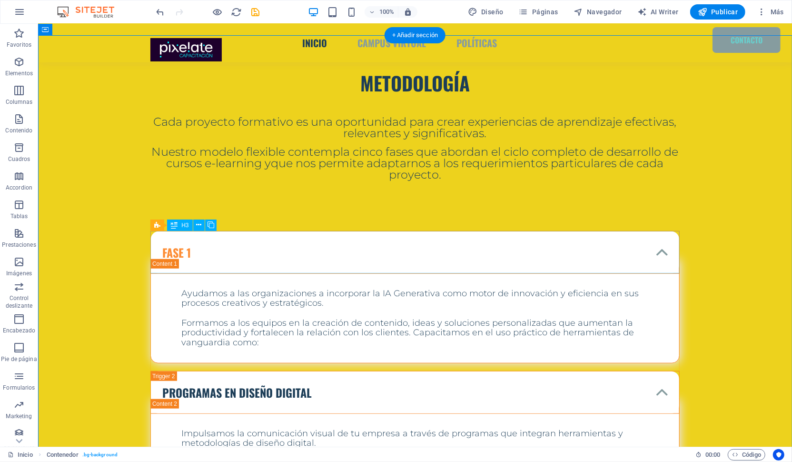
click at [182, 252] on div "FASE 1" at bounding box center [414, 251] width 529 height 43
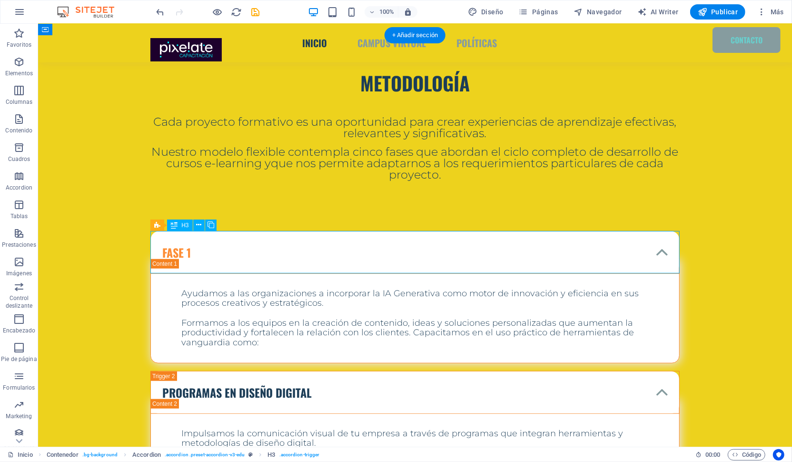
click at [190, 254] on div "FASE 1" at bounding box center [414, 251] width 529 height 43
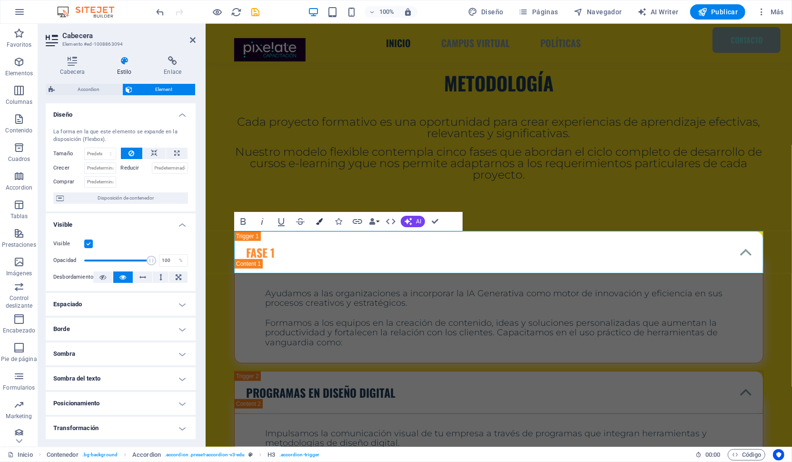
click at [322, 222] on icon "button" at bounding box center [319, 221] width 7 height 7
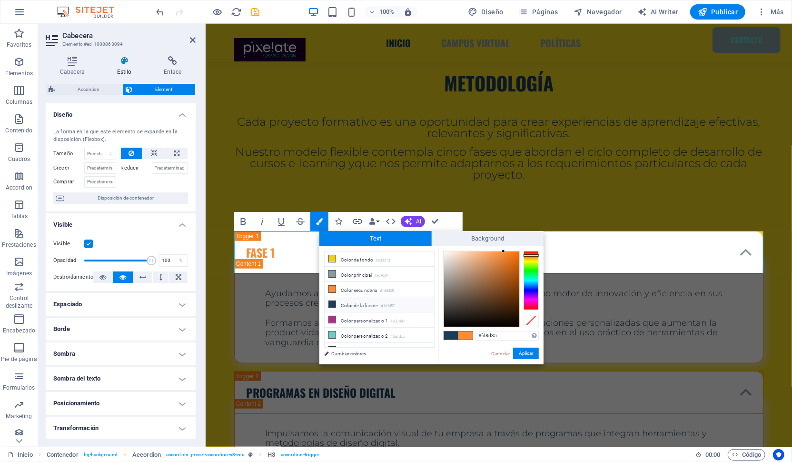
click at [345, 302] on li "Color de la fuente #1c3d57" at bounding box center [379, 304] width 109 height 15
type input "#1c3d57"
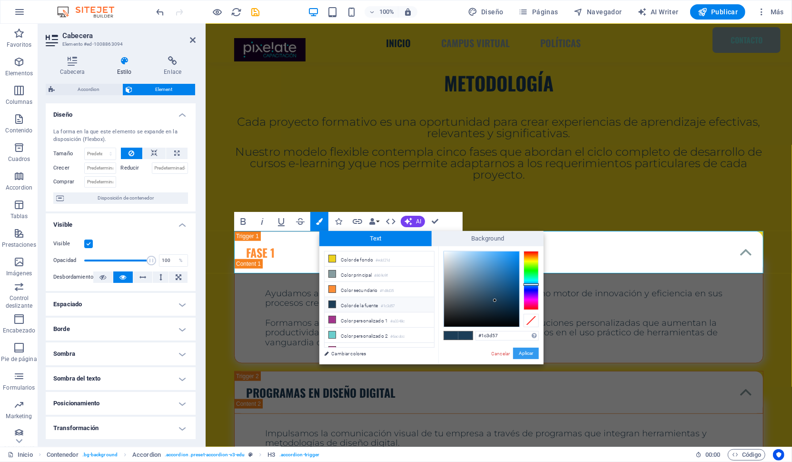
click at [528, 354] on button "Aplicar" at bounding box center [526, 352] width 26 height 11
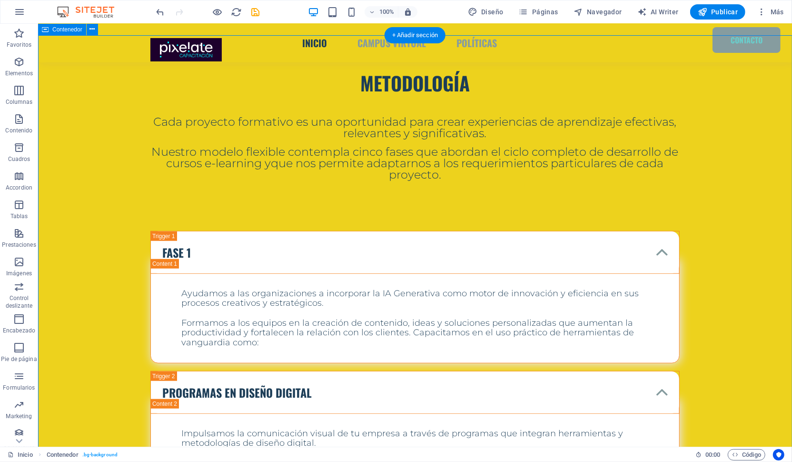
drag, startPoint x: 255, startPoint y: 11, endPoint x: 264, endPoint y: 181, distance: 170.2
click at [255, 11] on icon "save" at bounding box center [255, 12] width 11 height 11
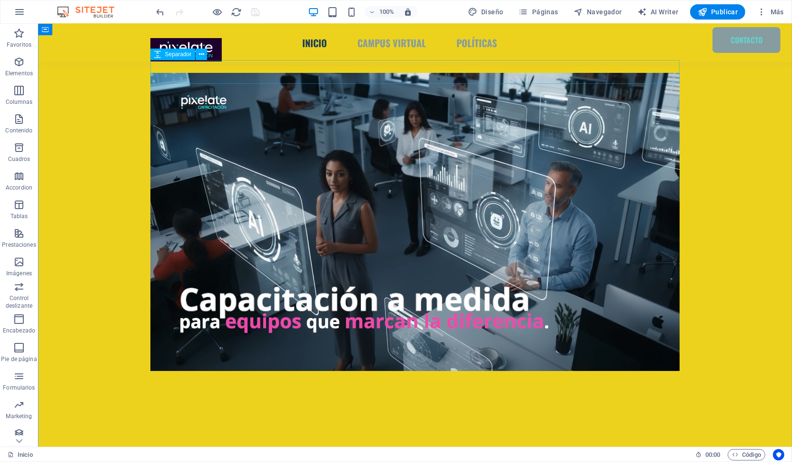
scroll to position [82, 0]
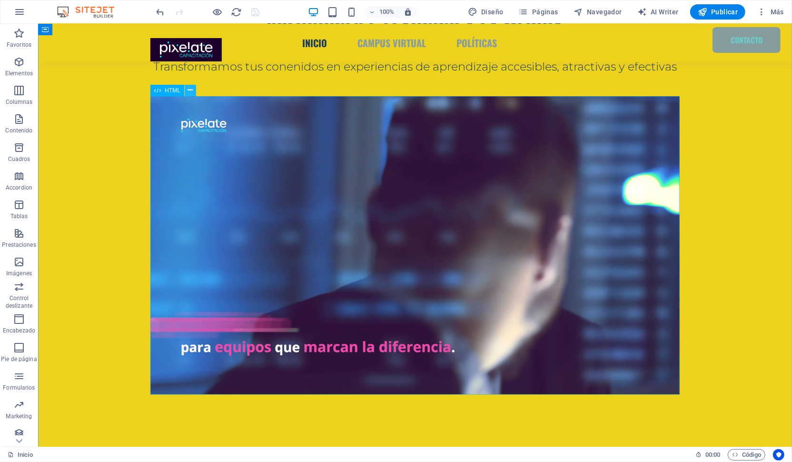
click at [189, 93] on icon at bounding box center [190, 90] width 5 height 10
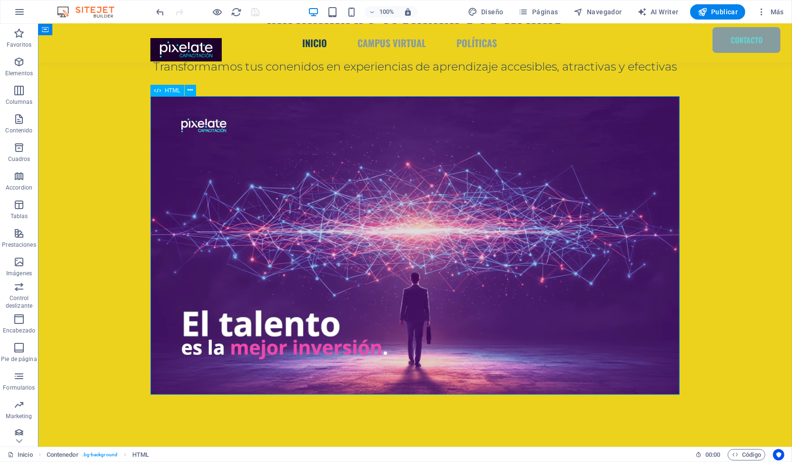
click at [169, 123] on div "Tu navegador no soporta videos en formato .webm" at bounding box center [414, 245] width 529 height 299
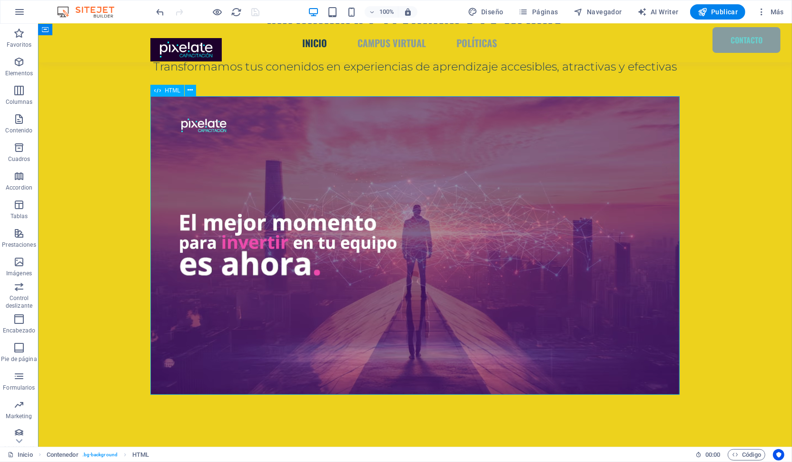
click at [162, 117] on div "Tu navegador no soporta videos en formato .webm" at bounding box center [414, 245] width 529 height 299
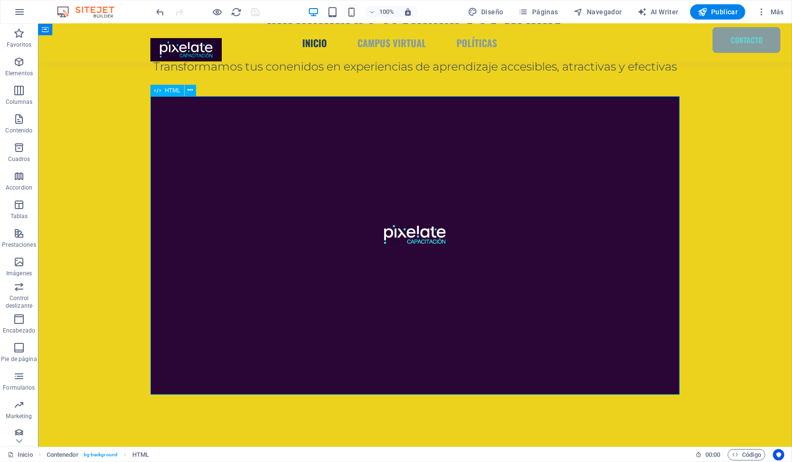
click at [162, 117] on div "Tu navegador no soporta videos en formato .webm" at bounding box center [414, 245] width 529 height 299
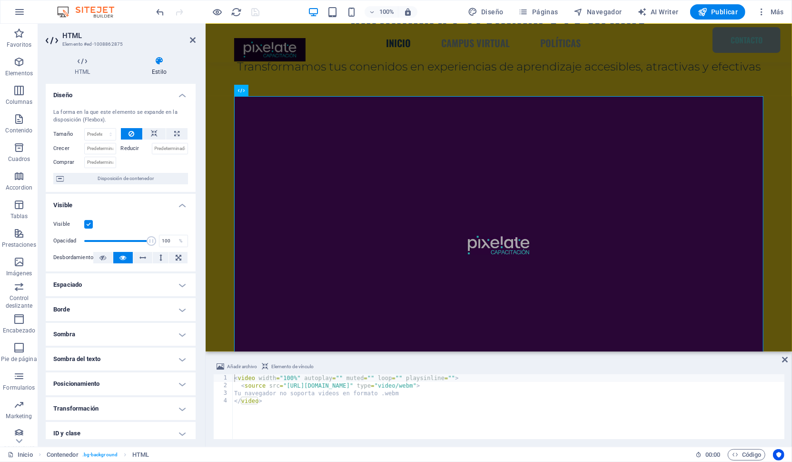
click at [82, 308] on h4 "Borde" at bounding box center [121, 309] width 150 height 23
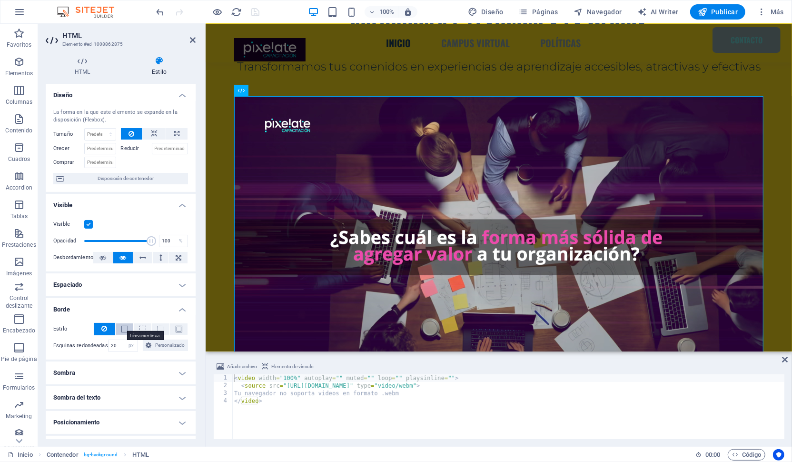
click at [126, 330] on span at bounding box center [124, 329] width 7 height 7
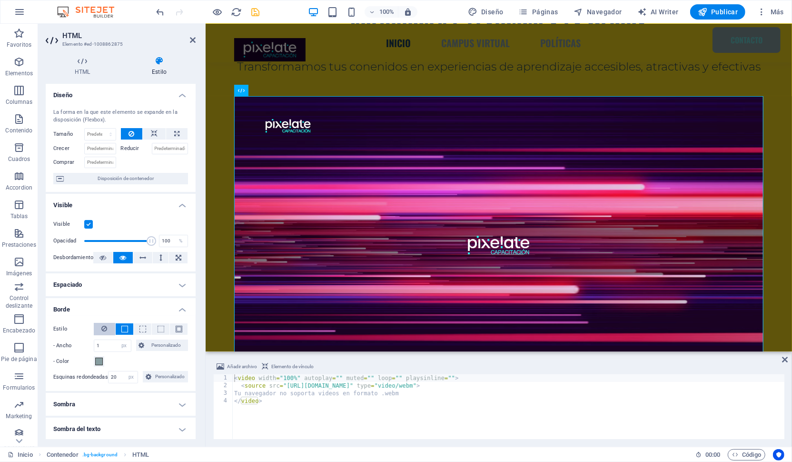
click at [101, 326] on button at bounding box center [104, 329] width 21 height 12
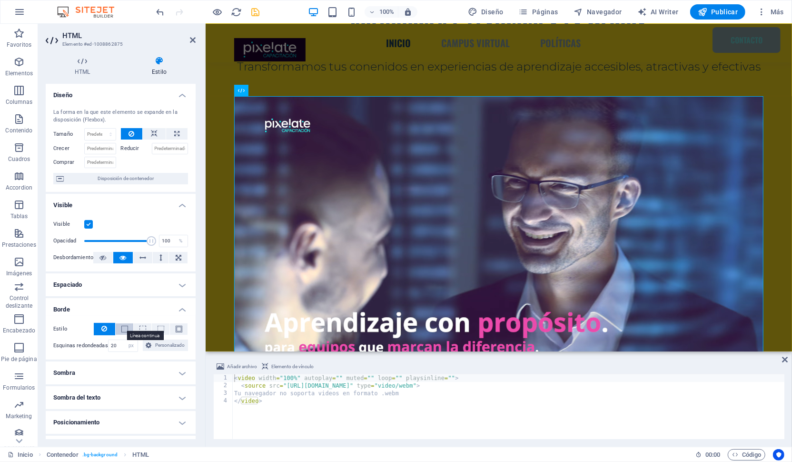
click at [123, 329] on span at bounding box center [124, 329] width 7 height 7
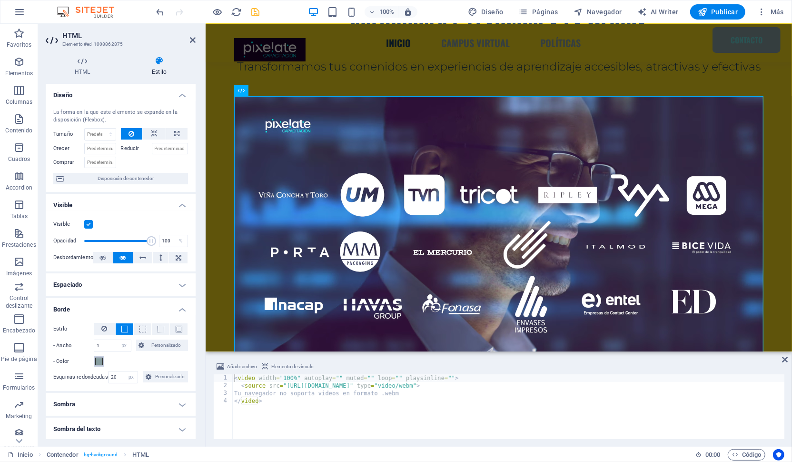
click at [103, 361] on button "- Color" at bounding box center [99, 361] width 10 height 10
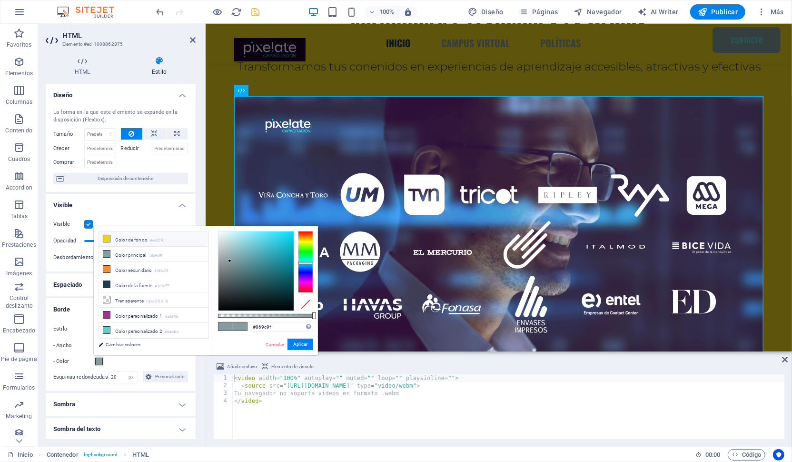
click at [129, 244] on li "Color de fondo #edd21d" at bounding box center [153, 238] width 109 height 15
type input "#edd21d"
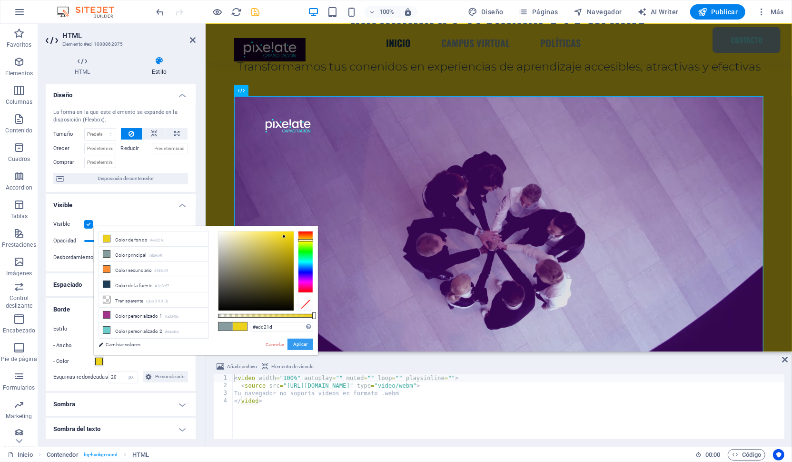
click at [300, 343] on button "Aplicar" at bounding box center [301, 343] width 26 height 11
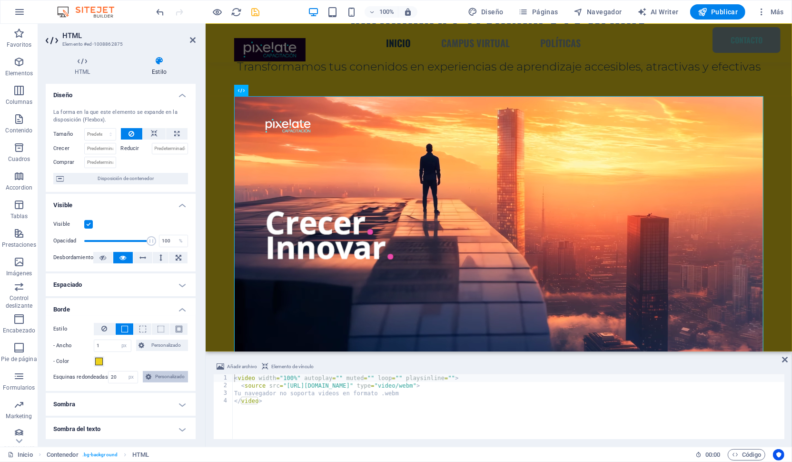
click at [173, 376] on span "Personalizado" at bounding box center [169, 376] width 31 height 11
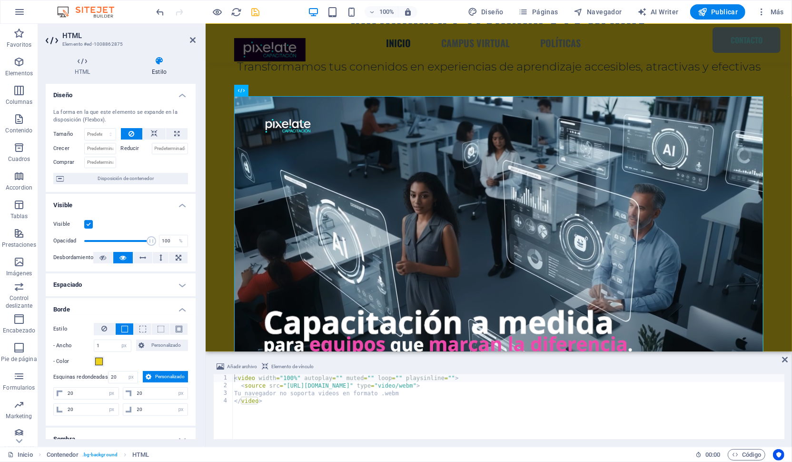
click at [105, 365] on div "- Color" at bounding box center [120, 361] width 135 height 11
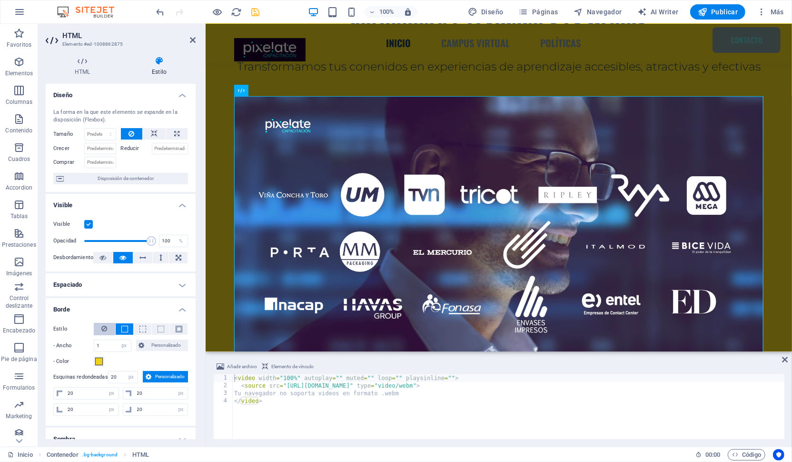
click at [104, 328] on icon at bounding box center [105, 328] width 6 height 11
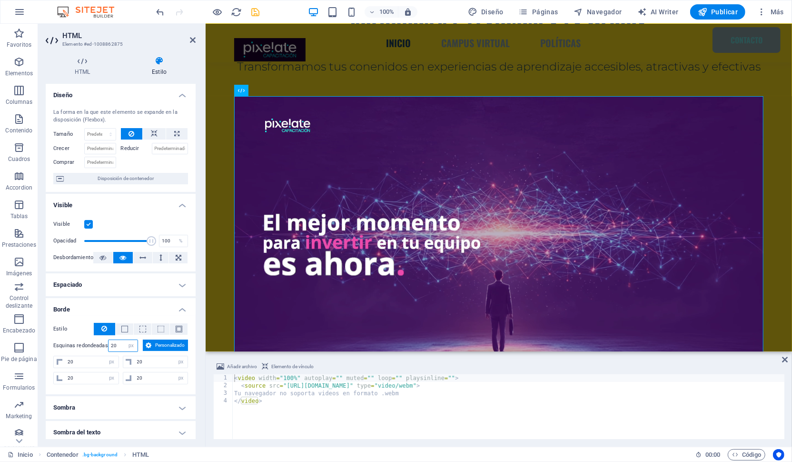
click at [119, 344] on input "20" at bounding box center [124, 345] width 30 height 11
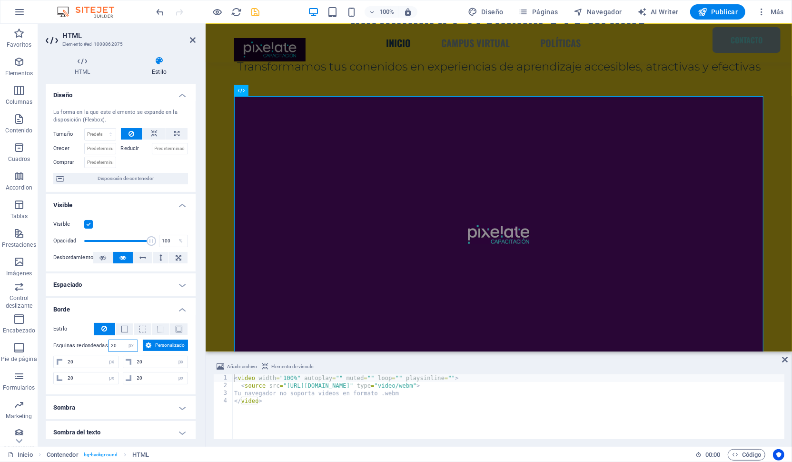
click at [115, 343] on input "20" at bounding box center [124, 345] width 30 height 11
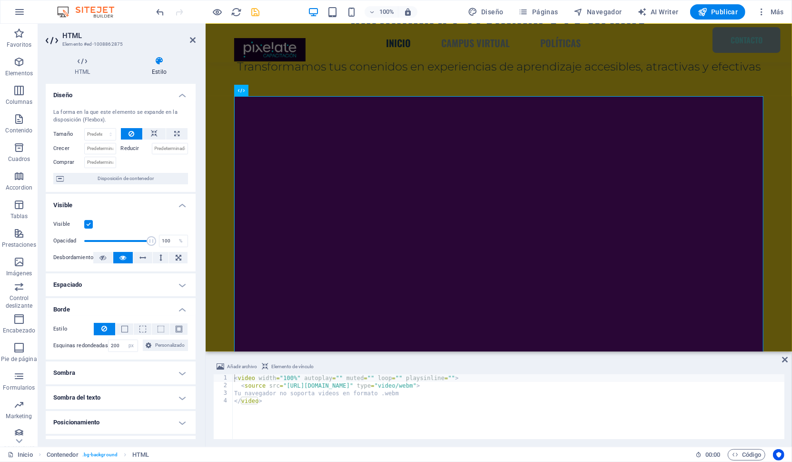
click at [132, 308] on h4 "Borde" at bounding box center [121, 306] width 150 height 17
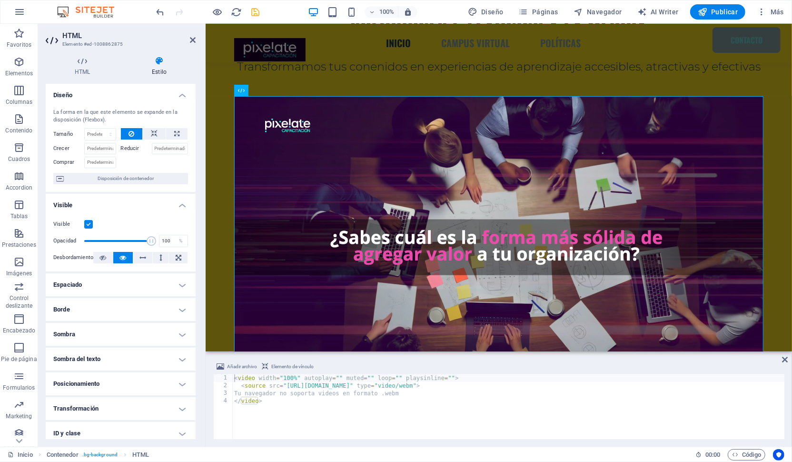
click at [99, 306] on h4 "Borde" at bounding box center [121, 309] width 150 height 23
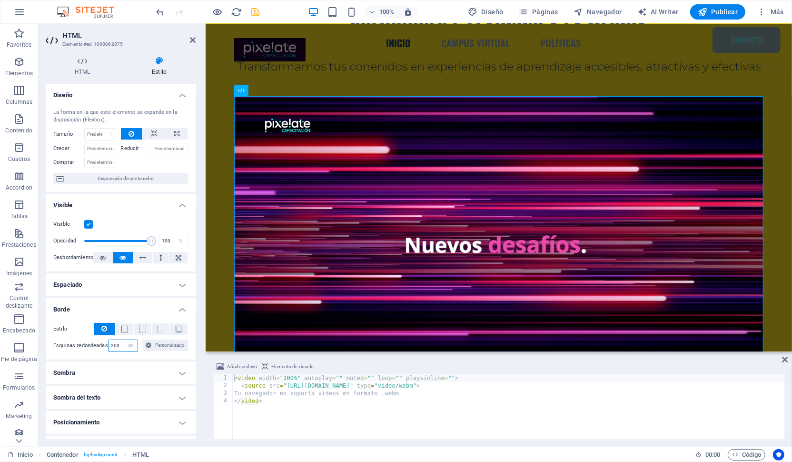
click at [117, 345] on input "200" at bounding box center [124, 345] width 30 height 11
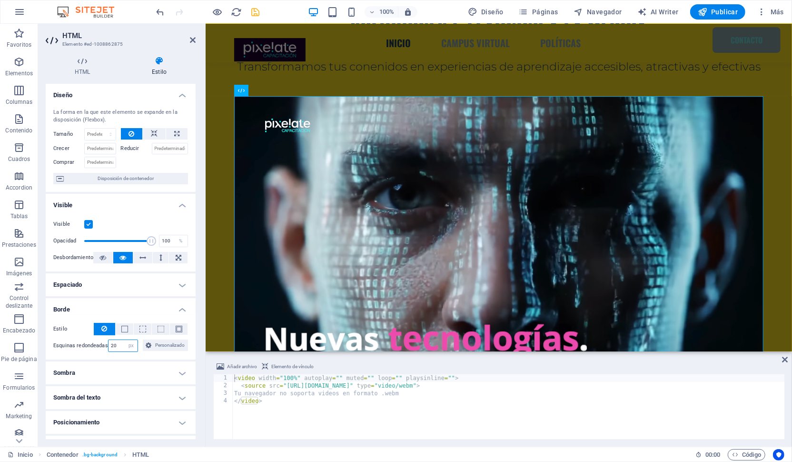
type input "20"
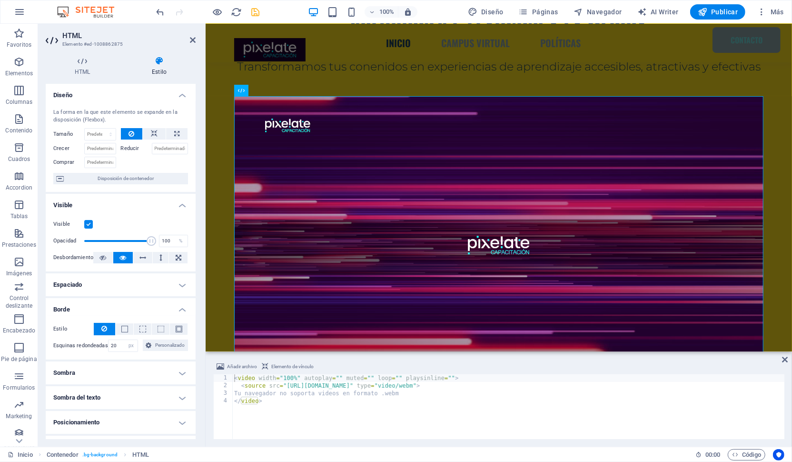
click at [121, 303] on h4 "Borde" at bounding box center [121, 306] width 150 height 17
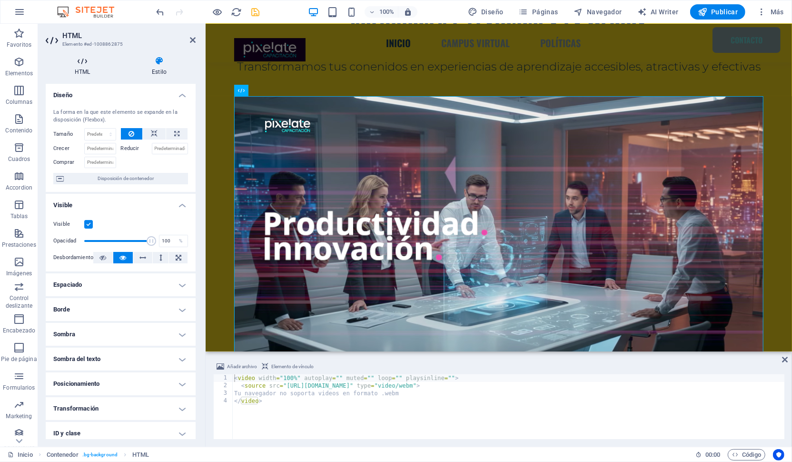
click at [76, 63] on icon at bounding box center [82, 61] width 73 height 10
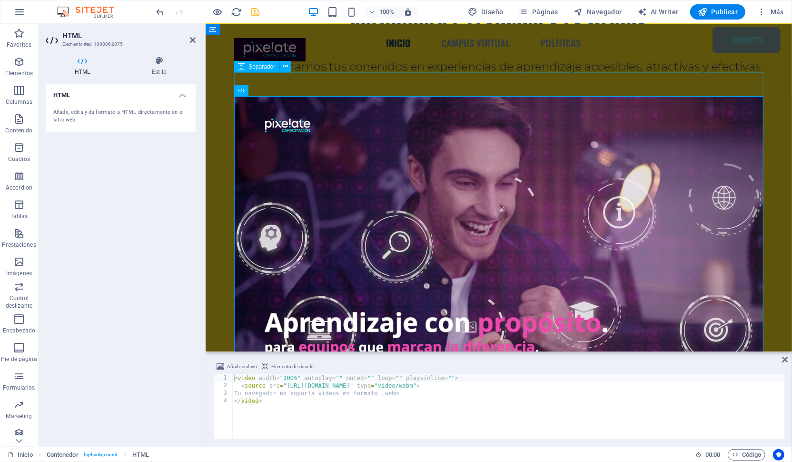
click at [705, 80] on div at bounding box center [498, 84] width 529 height 24
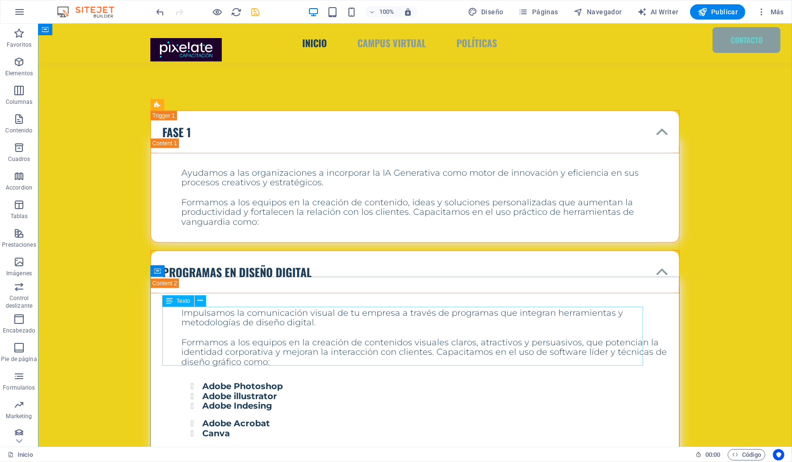
scroll to position [637, 0]
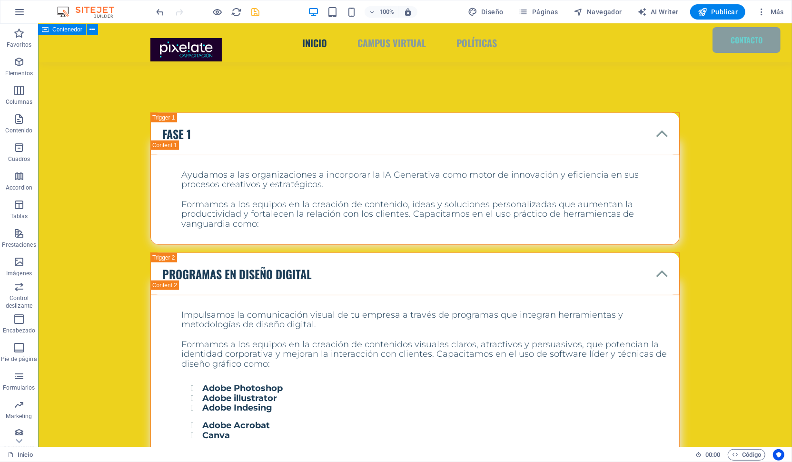
click at [618, 272] on div "PROGRAMAS EN diseño digital" at bounding box center [414, 273] width 529 height 43
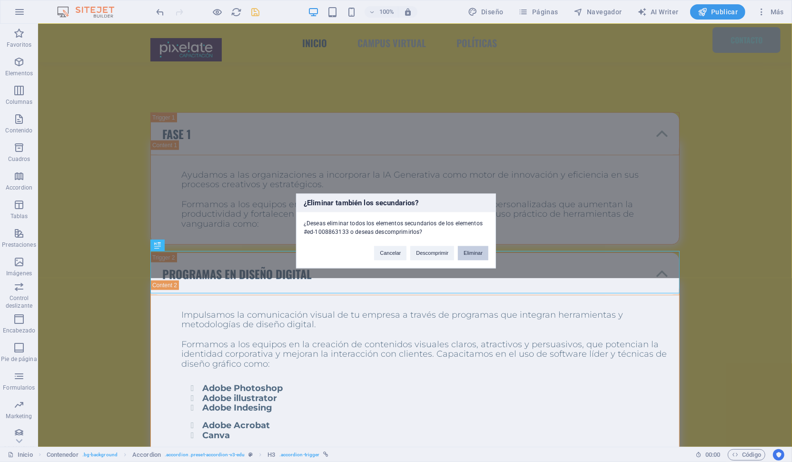
click at [475, 252] on button "Eliminar" at bounding box center [473, 253] width 30 height 14
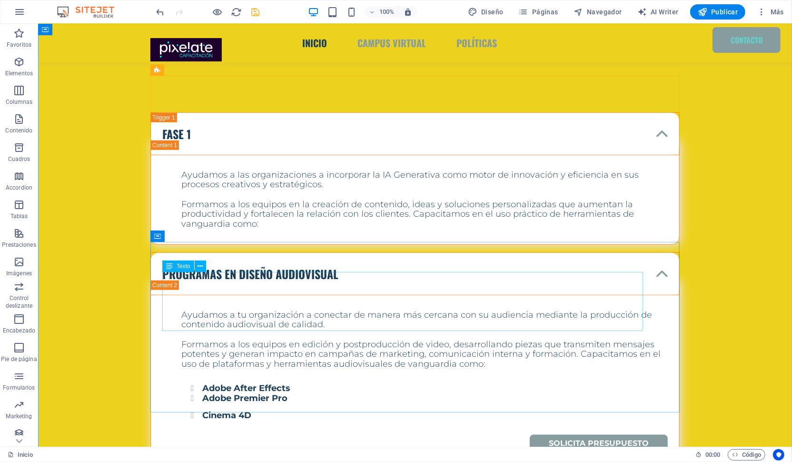
scroll to position [673, 0]
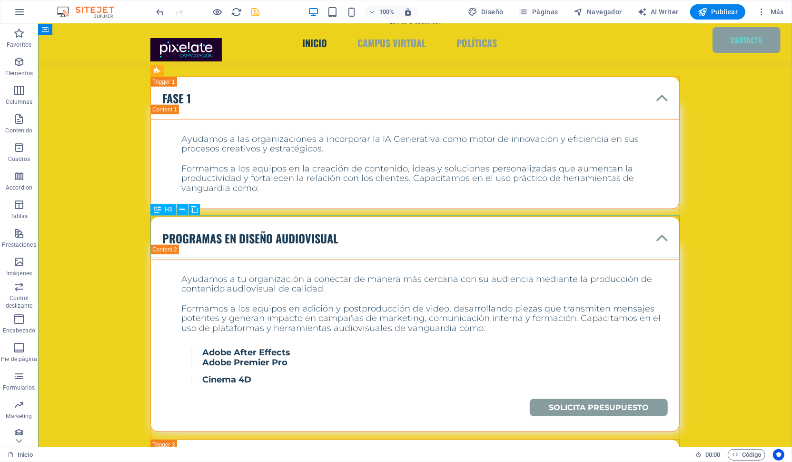
click at [441, 254] on div "PROGRAMAS EN diseño audiovisual" at bounding box center [414, 237] width 529 height 43
click at [445, 238] on div "PROGRAMAS EN diseño audiovisual" at bounding box center [414, 237] width 529 height 43
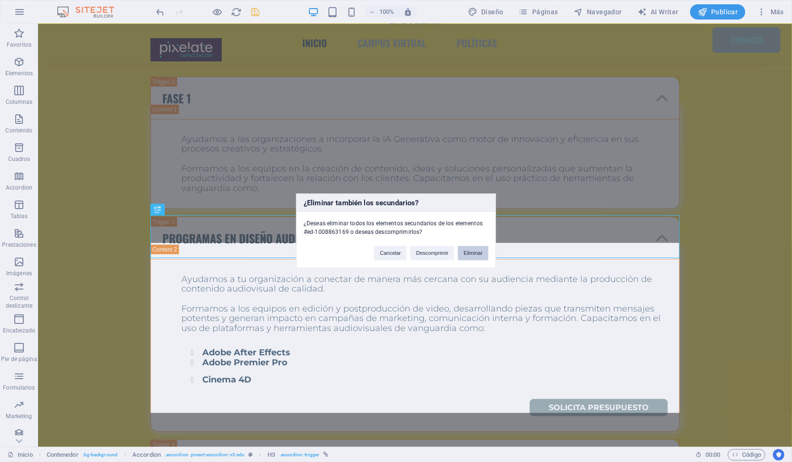
click at [476, 253] on button "Eliminar" at bounding box center [473, 253] width 30 height 14
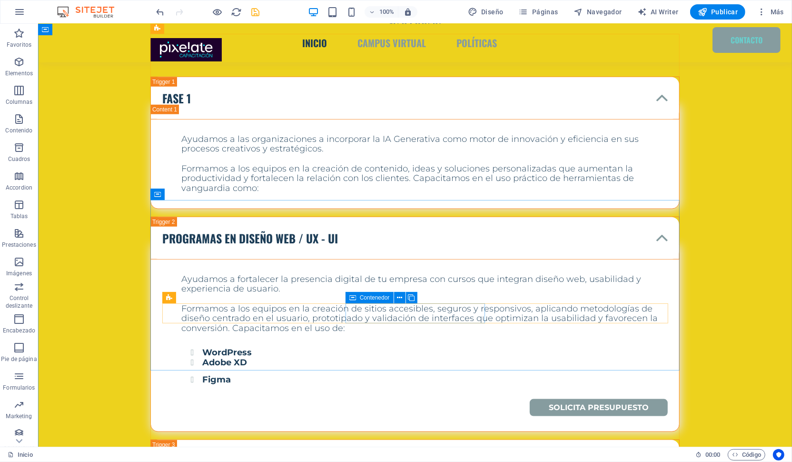
scroll to position [715, 0]
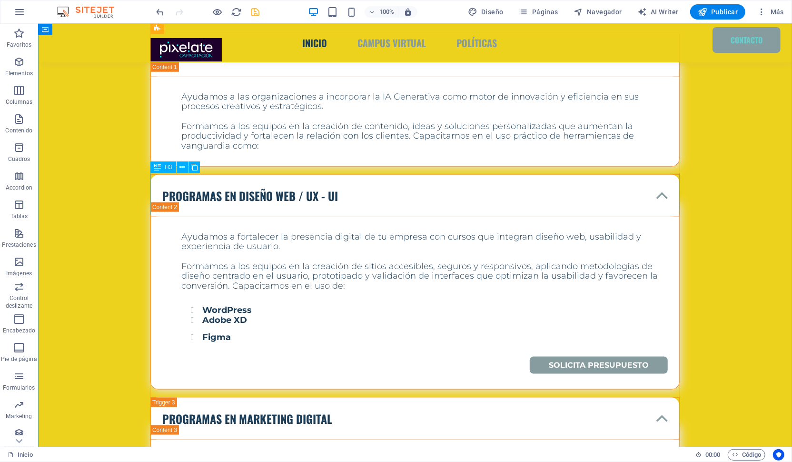
click at [455, 181] on div "PROGRAMAS EN diseño WEB / UX - UI" at bounding box center [414, 195] width 529 height 43
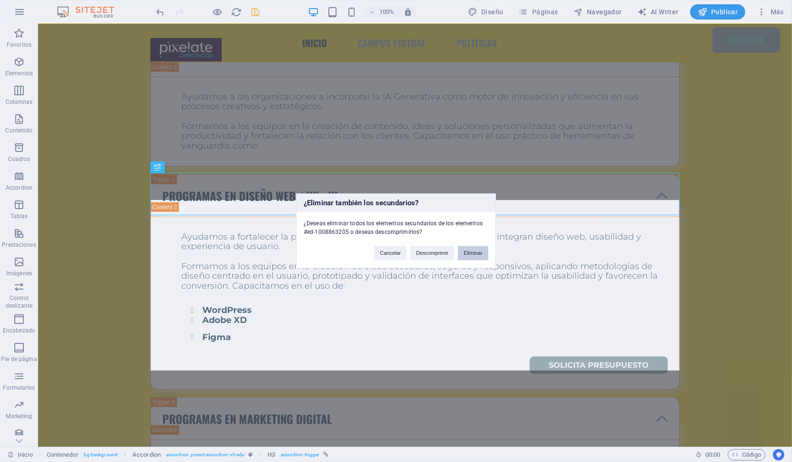
click at [485, 253] on button "Eliminar" at bounding box center [473, 253] width 30 height 14
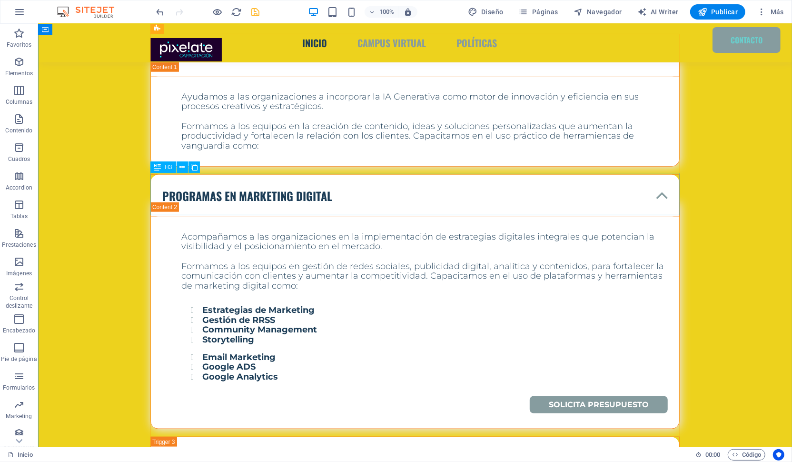
click at [474, 191] on div "PROGRAMAS EN marketing digital" at bounding box center [414, 195] width 529 height 43
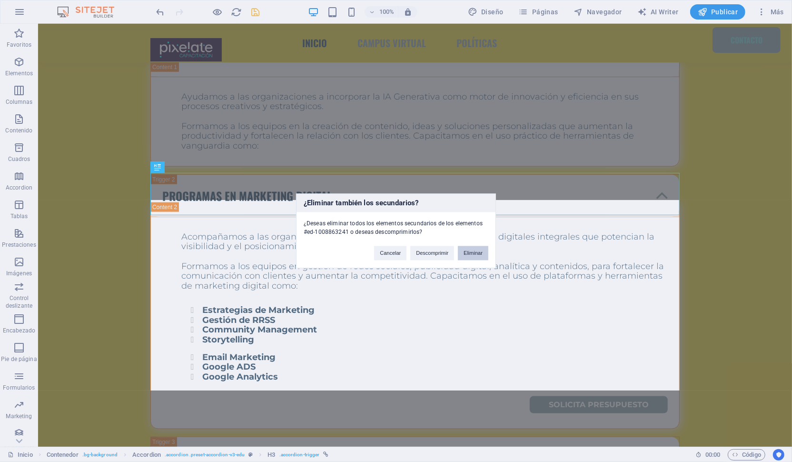
click at [476, 253] on button "Eliminar" at bounding box center [473, 253] width 30 height 14
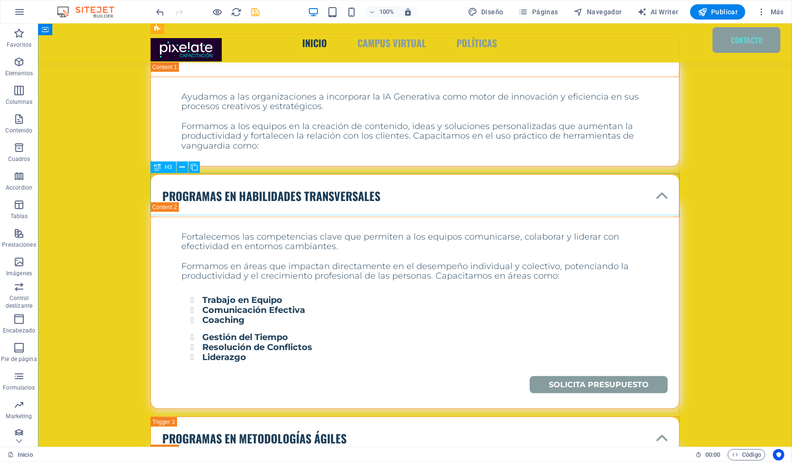
click at [451, 181] on div "PROGRAMAS EN habilidades transversales" at bounding box center [414, 195] width 529 height 43
click at [447, 187] on div "PROGRAMAS EN habilidades transversales" at bounding box center [414, 195] width 529 height 43
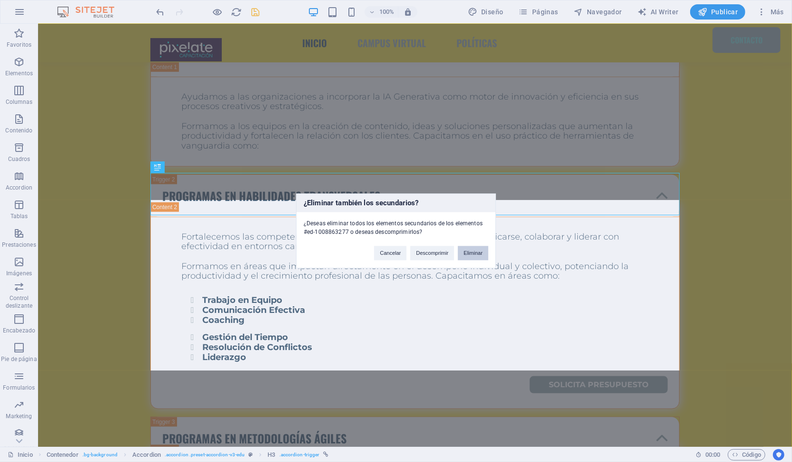
click at [478, 256] on button "Eliminar" at bounding box center [473, 253] width 30 height 14
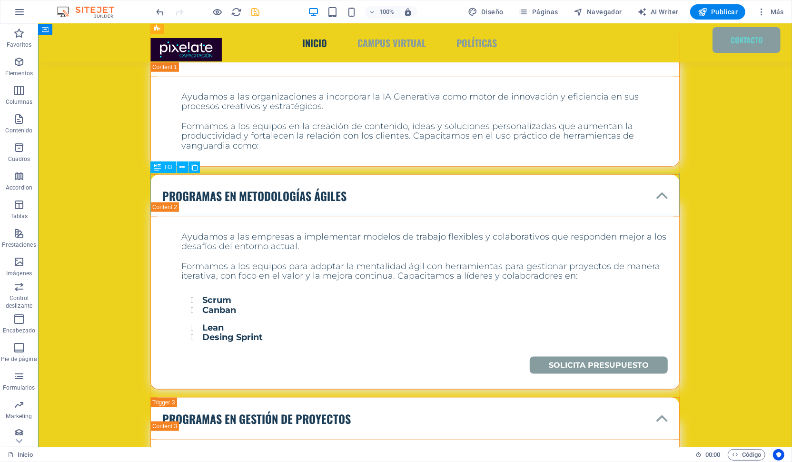
click at [449, 195] on div "PROGRAMAS EN Metodologías Ágiles" at bounding box center [414, 195] width 529 height 43
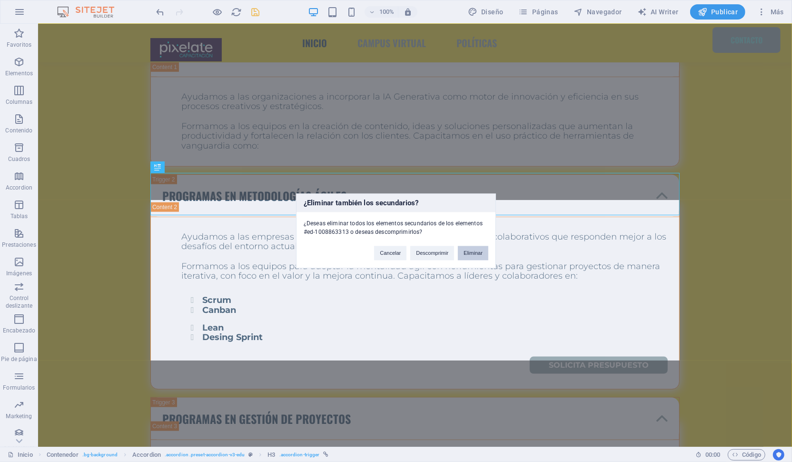
click at [470, 252] on button "Eliminar" at bounding box center [473, 253] width 30 height 14
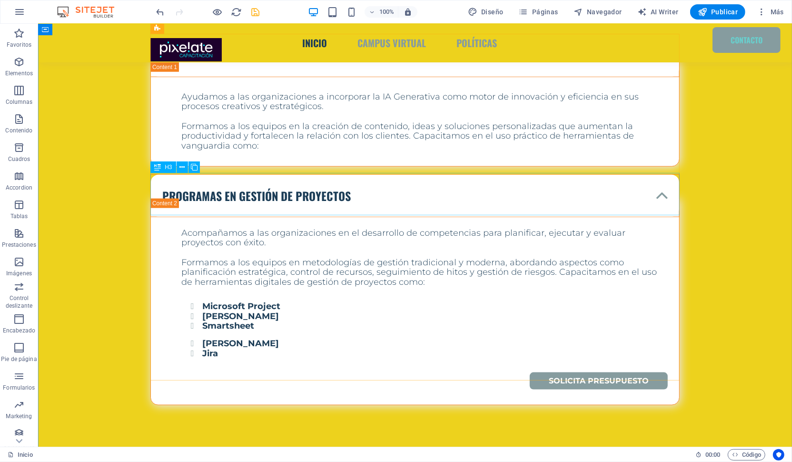
click at [474, 179] on div "PROGRAMAS EN Gestión de proyectos" at bounding box center [414, 195] width 529 height 43
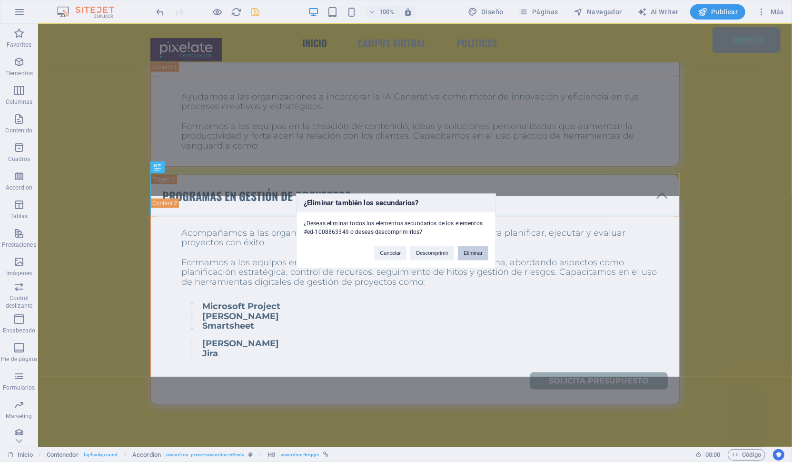
click at [472, 253] on button "Eliminar" at bounding box center [473, 253] width 30 height 14
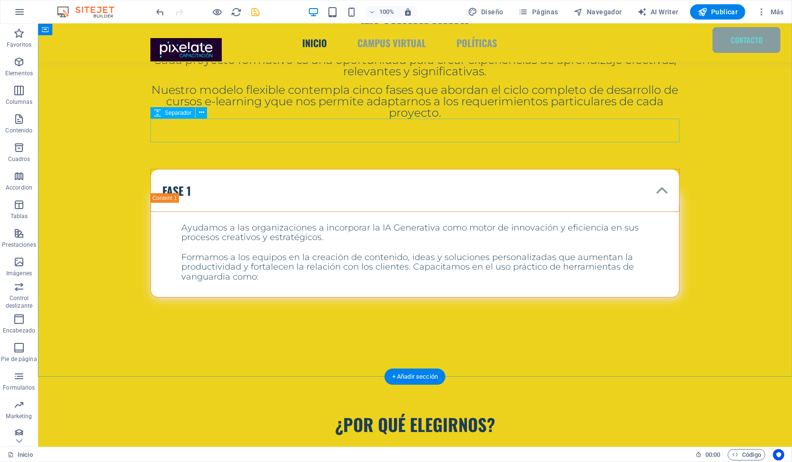
scroll to position [580, 0]
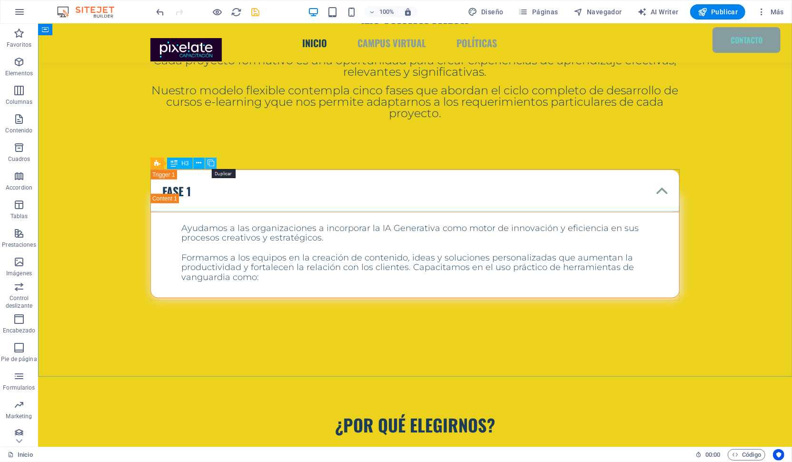
click at [212, 161] on icon at bounding box center [211, 163] width 7 height 10
click at [84, 174] on div "metodología Cada proyecto formativo es una oportunidad para crear experiencias …" at bounding box center [415, 175] width 754 height 404
click at [257, 10] on icon "save" at bounding box center [255, 12] width 11 height 11
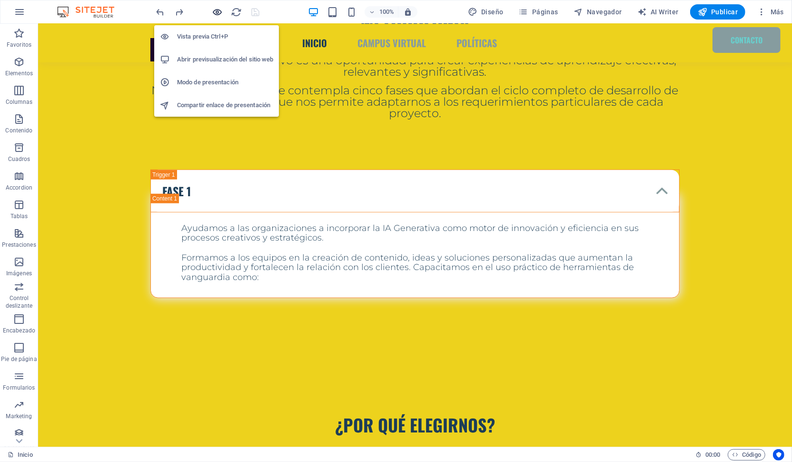
click at [219, 13] on icon "button" at bounding box center [217, 12] width 11 height 11
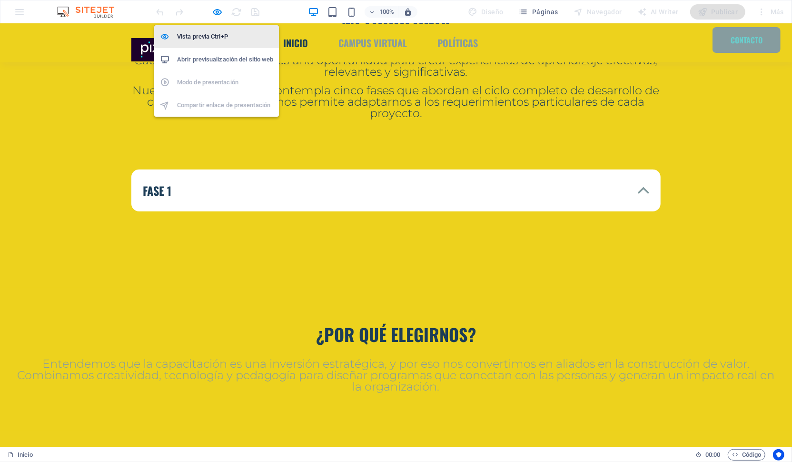
click at [195, 39] on h6 "Vista previa Ctrl+P" at bounding box center [225, 36] width 96 height 11
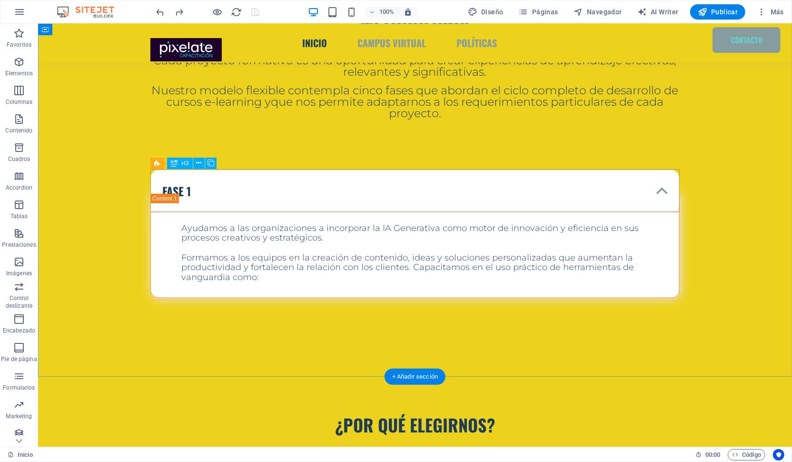
click at [664, 189] on div "FASE 1" at bounding box center [414, 190] width 529 height 43
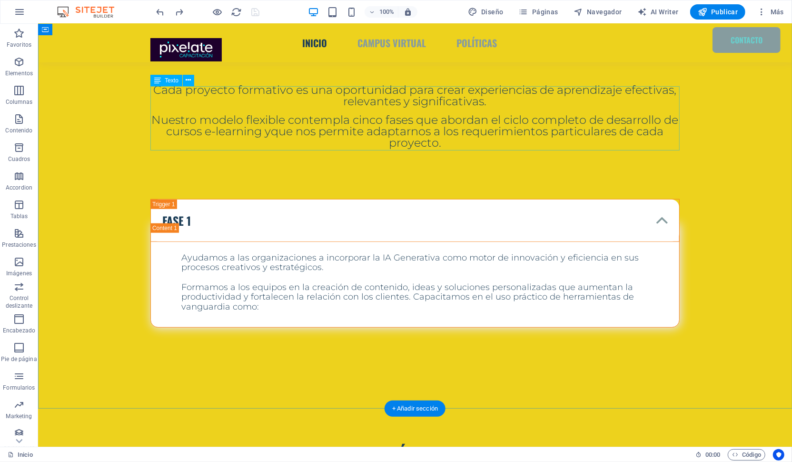
scroll to position [564, 0]
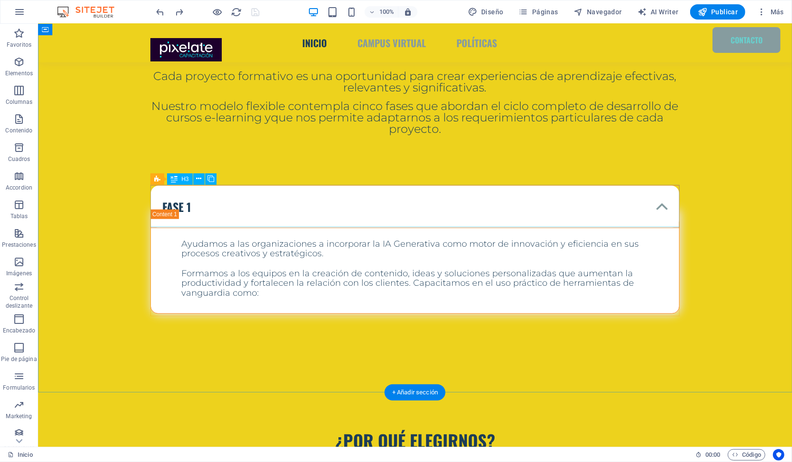
click at [662, 207] on div "FASE 1" at bounding box center [414, 206] width 529 height 43
click at [172, 194] on div "FASE 1" at bounding box center [414, 206] width 529 height 43
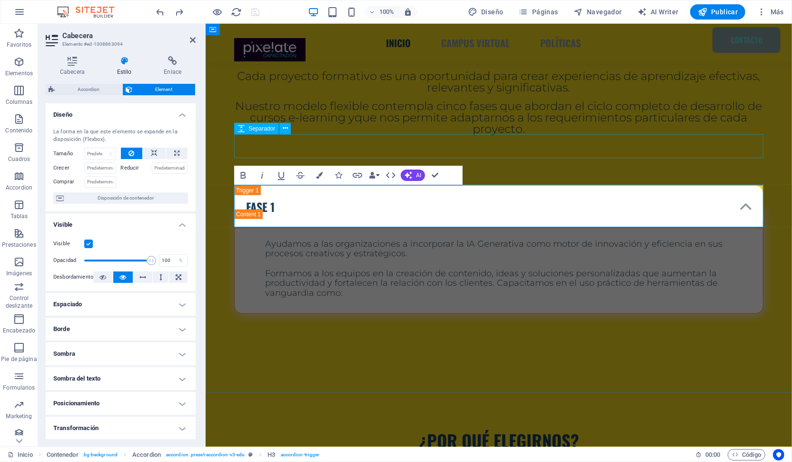
click at [367, 147] on div at bounding box center [498, 146] width 529 height 24
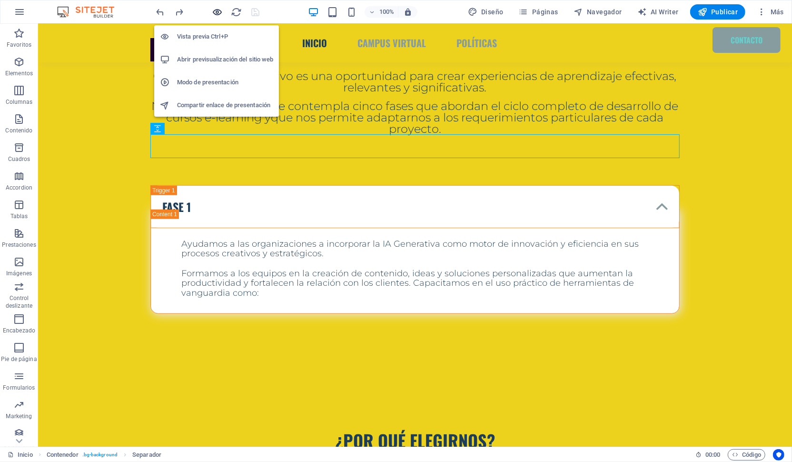
click at [217, 12] on icon "button" at bounding box center [217, 12] width 11 height 11
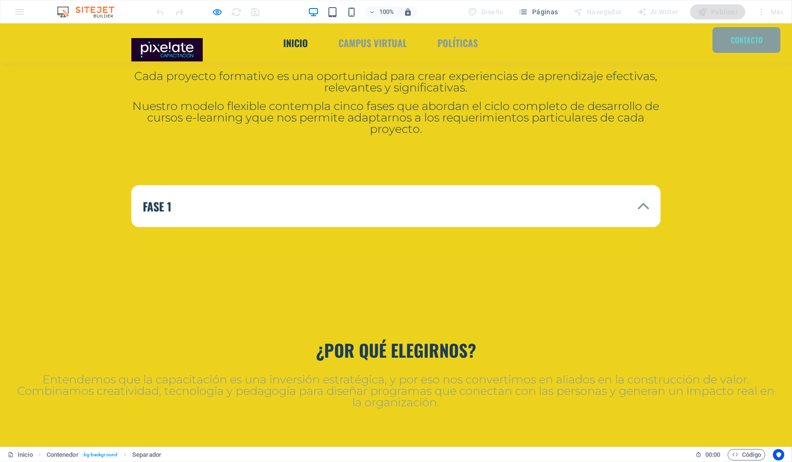
click at [647, 204] on link "FASE 1" at bounding box center [395, 206] width 529 height 42
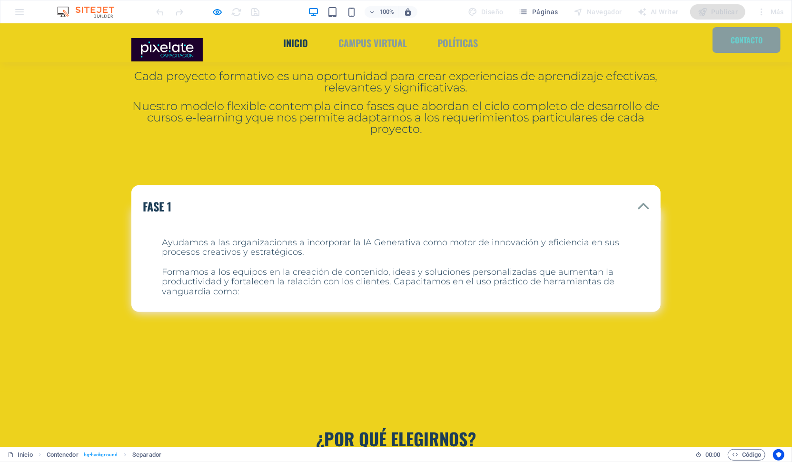
click at [647, 204] on link "FASE 1" at bounding box center [395, 206] width 529 height 42
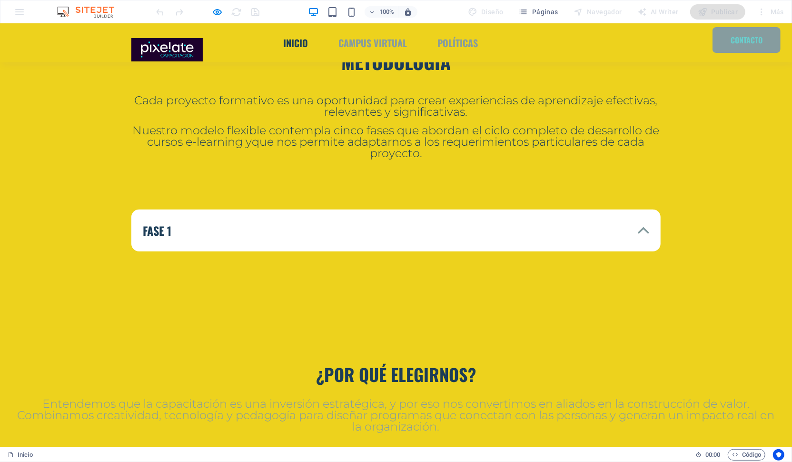
scroll to position [543, 0]
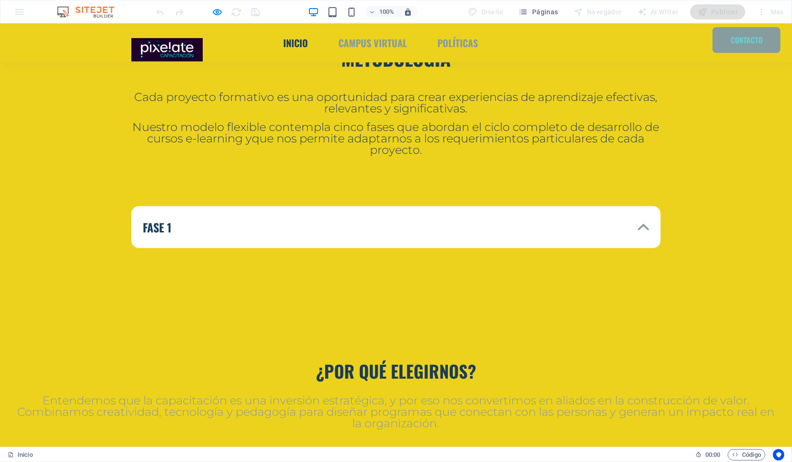
click at [644, 228] on link "FASE 1" at bounding box center [395, 227] width 529 height 42
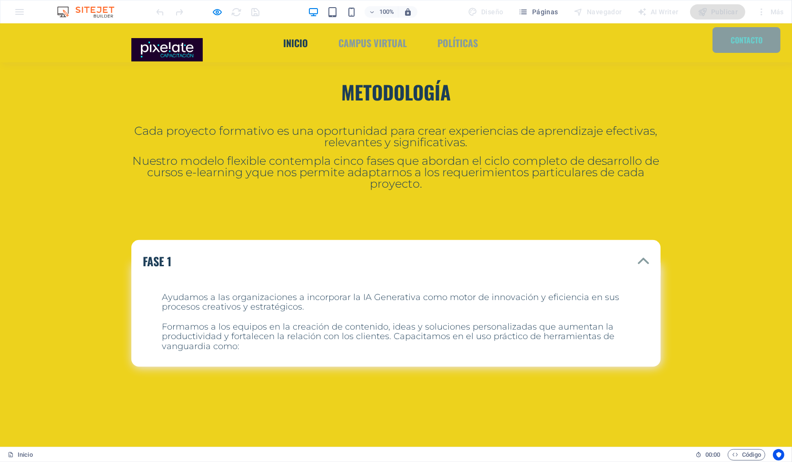
scroll to position [494, 0]
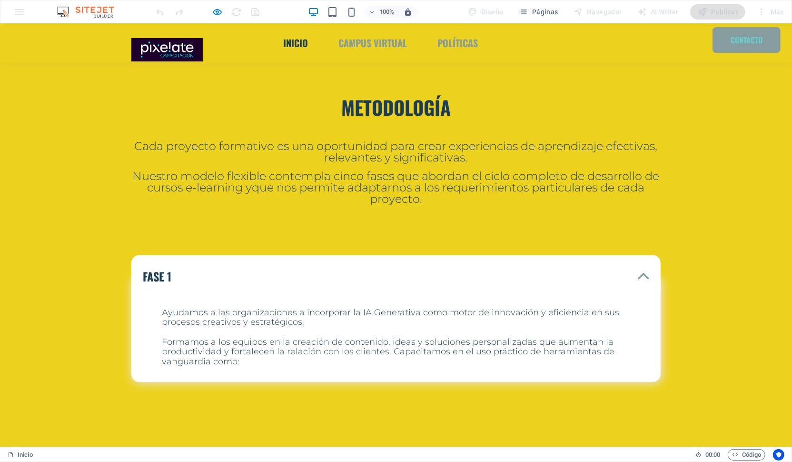
click at [645, 272] on link "FASE 1" at bounding box center [395, 276] width 529 height 42
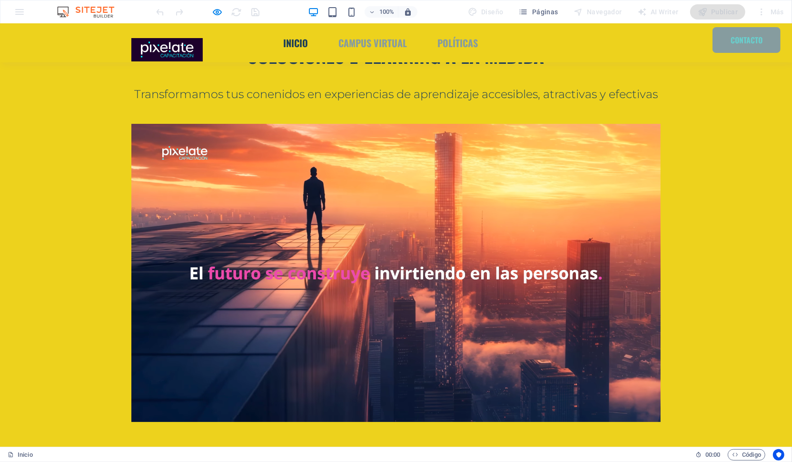
scroll to position [0, 0]
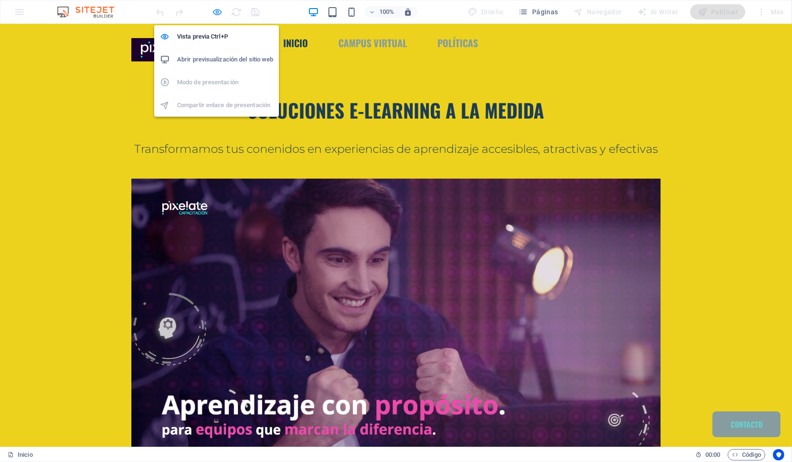
click at [219, 14] on icon "button" at bounding box center [217, 12] width 11 height 11
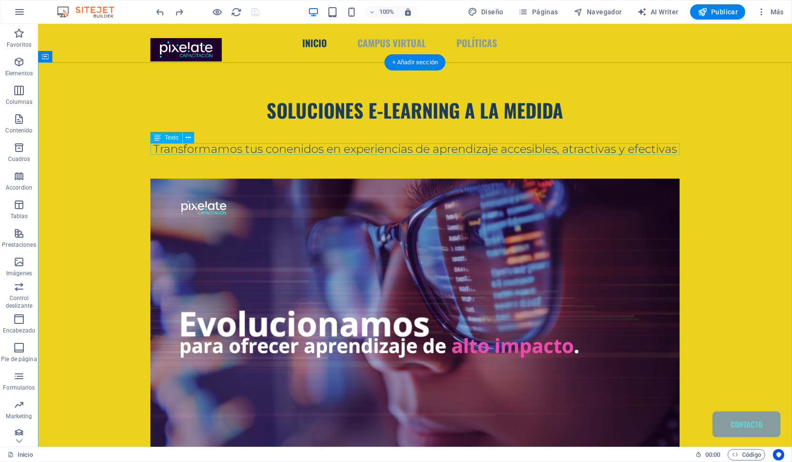
click at [298, 152] on div "Transformamos tus conenidos en experiencias de aprendizaje accesibles, atractiv…" at bounding box center [414, 148] width 529 height 11
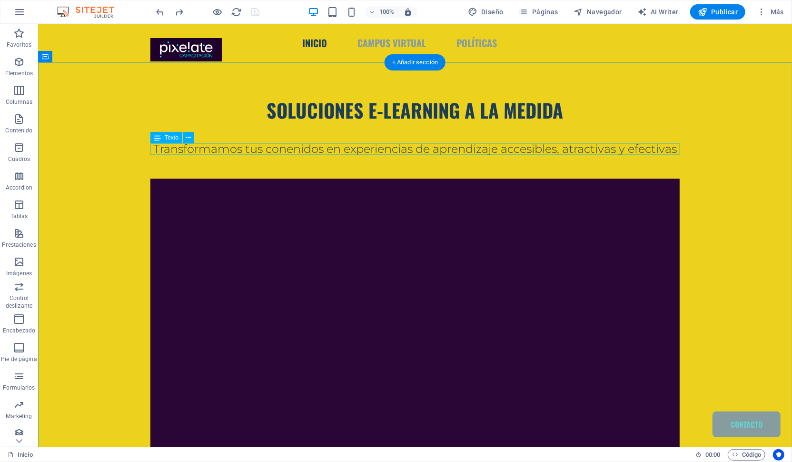
click at [298, 152] on div "Transformamos tus conenidos en experiencias de aprendizaje accesibles, atractiv…" at bounding box center [414, 148] width 529 height 11
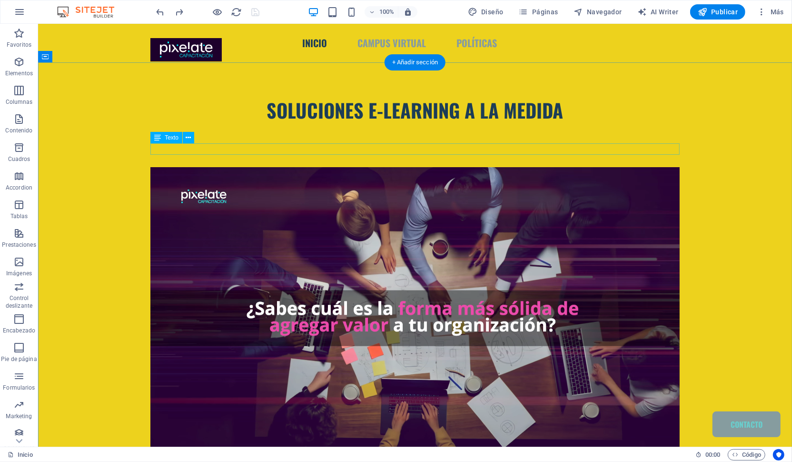
select select "%"
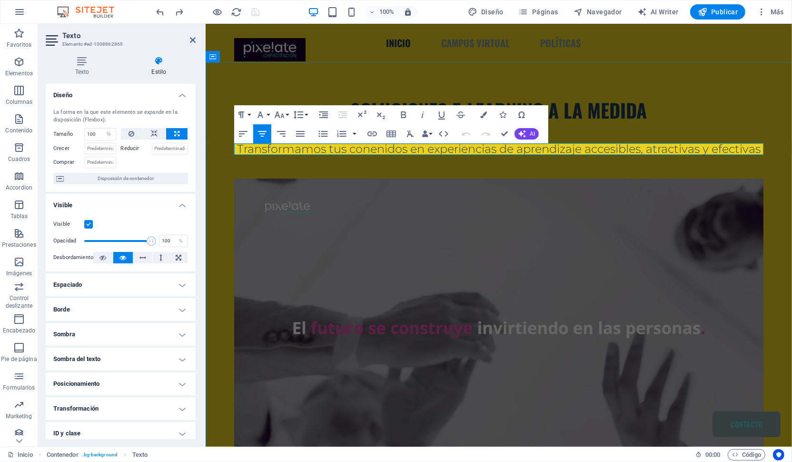
click at [519, 149] on span "Transformamos tus conenidos en experiencias de aprendizaje accesibles, atractiv…" at bounding box center [499, 148] width 524 height 14
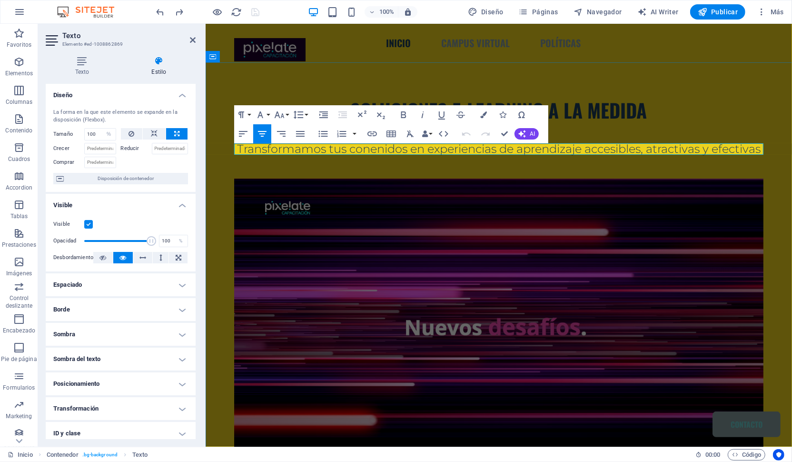
drag, startPoint x: 498, startPoint y: 148, endPoint x: 516, endPoint y: 165, distance: 24.9
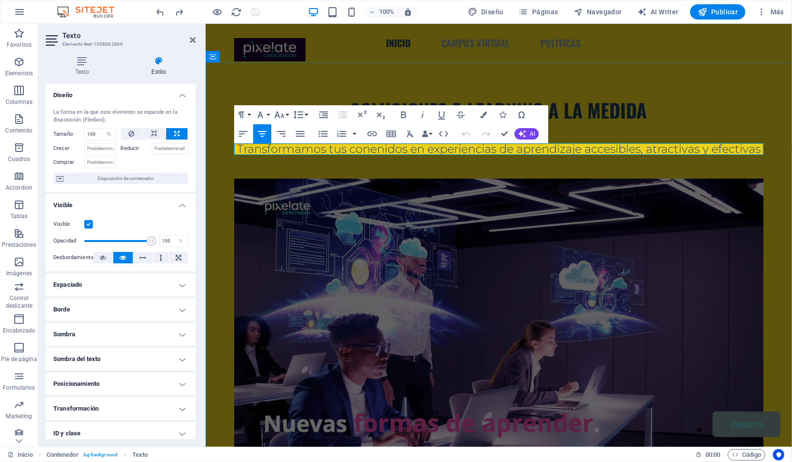
click at [505, 154] on span "Transformamos tus conenidos en experiencias de aprendizaje accesibles, atractiv…" at bounding box center [499, 148] width 524 height 14
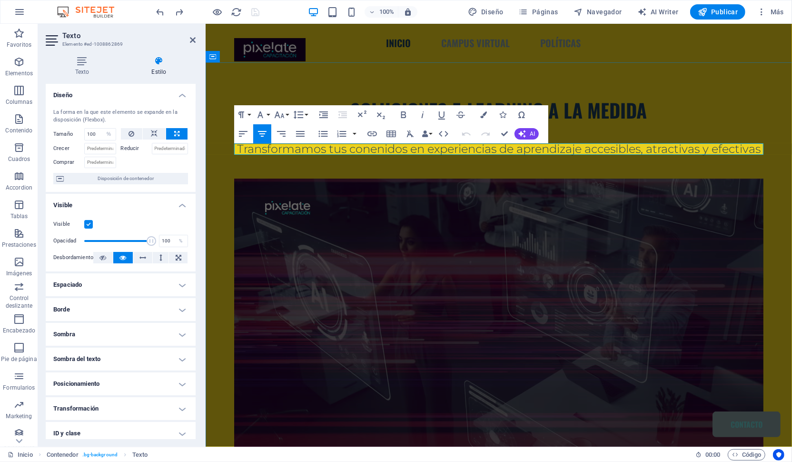
click at [369, 151] on span "Transformamos tus conenidos en experiencias de aprendizaje accesibles, atractiv…" at bounding box center [499, 148] width 524 height 14
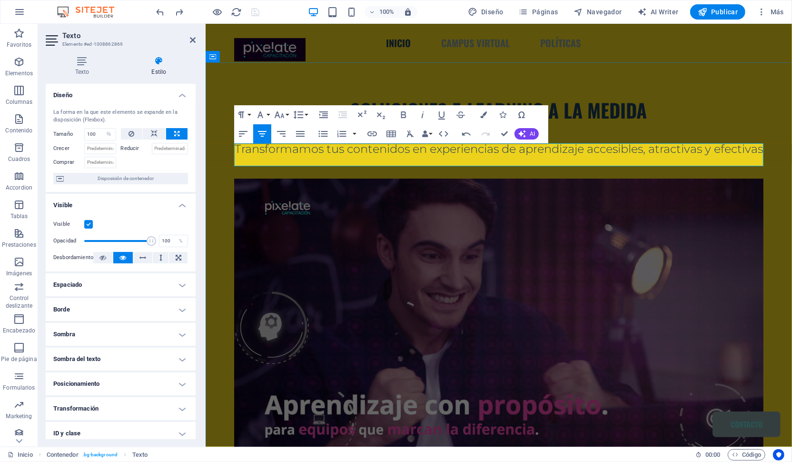
click at [614, 151] on span "Transformamos tus contenidos en experiencias de aprendizaje accesibles, atracti…" at bounding box center [498, 148] width 528 height 14
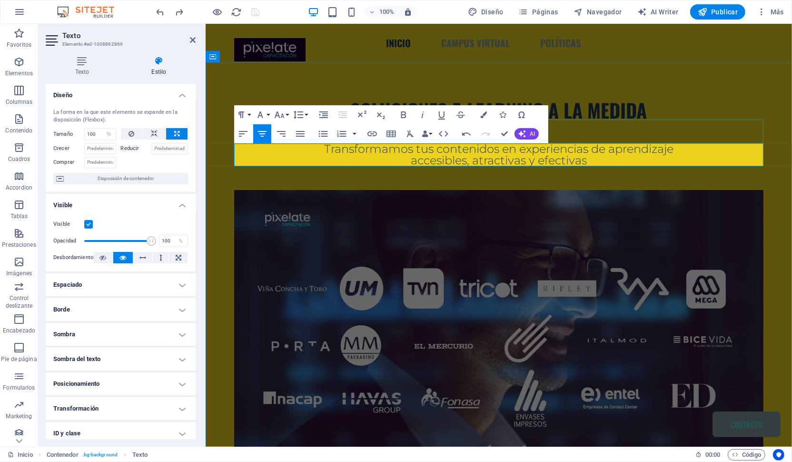
click at [631, 131] on div at bounding box center [498, 131] width 529 height 24
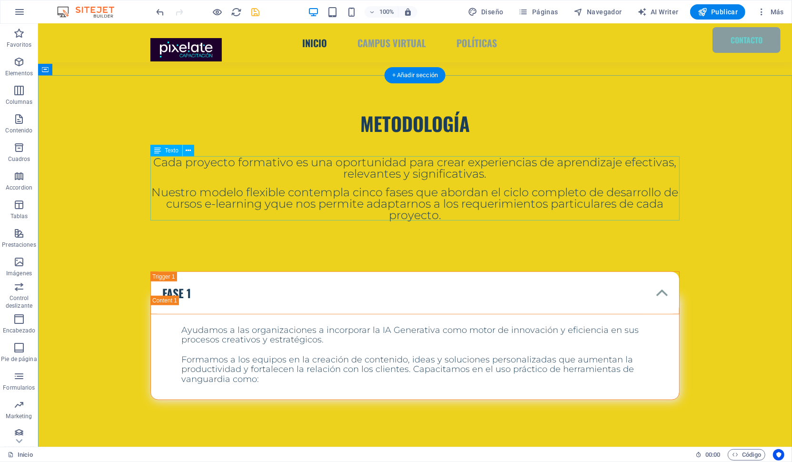
scroll to position [490, 0]
click at [453, 183] on div "Cada proyecto formativo es una oportunidad para crear experiencias de aprendiza…" at bounding box center [414, 188] width 529 height 64
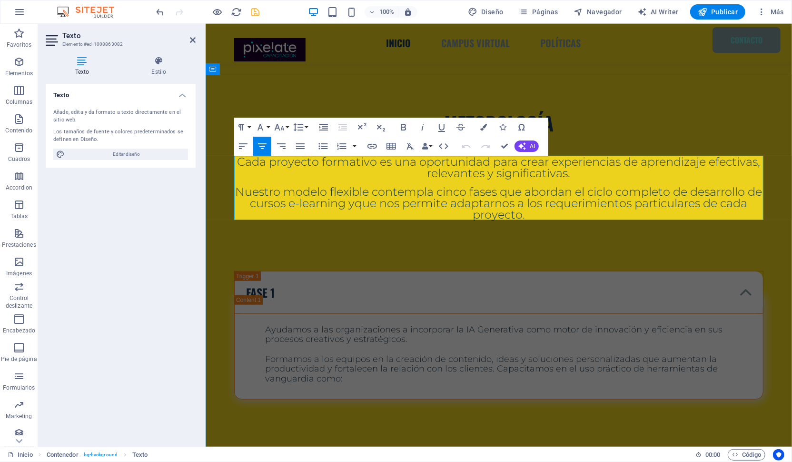
click at [355, 179] on p at bounding box center [498, 182] width 529 height 7
click at [391, 161] on span "Cada proyecto formativo es una oportunidad para crear experiencias de aprendiza…" at bounding box center [498, 166] width 523 height 25
click at [378, 160] on span "Cada proyecto formativo es una oportunidad para crear experiencias de aprendiza…" at bounding box center [498, 166] width 523 height 25
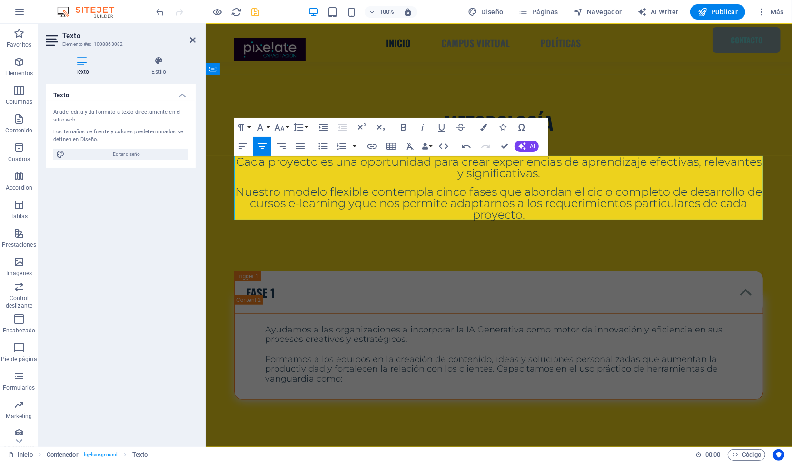
click at [595, 161] on span "Cada proyecto es una oportunidad para crear experiencias de aprendizaje efectiv…" at bounding box center [499, 166] width 526 height 25
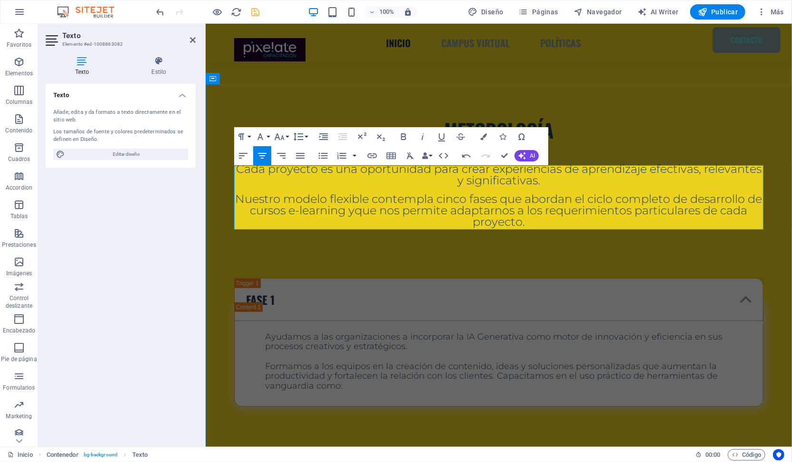
scroll to position [483, 0]
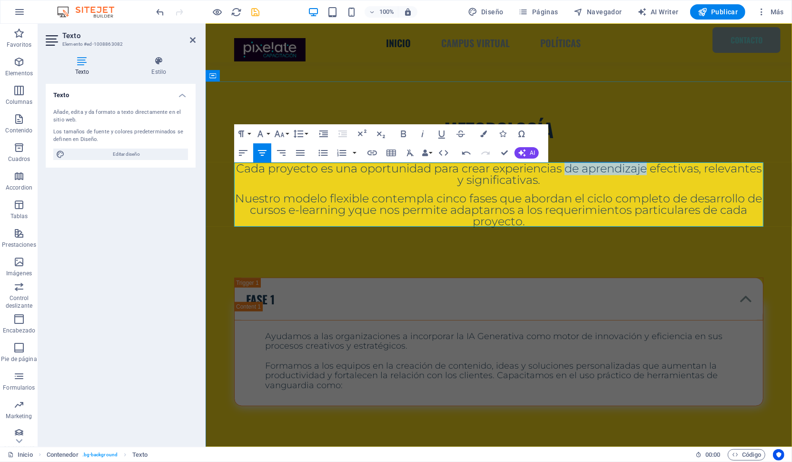
drag, startPoint x: 678, startPoint y: 166, endPoint x: 597, endPoint y: 167, distance: 81.4
click at [597, 167] on span "Cada proyecto es una oportunidad para crear experiencias de aprendizaje efectiv…" at bounding box center [499, 173] width 526 height 25
click at [636, 166] on span "Cada proyecto es una oportunidad para crear experiencias formativas efectivas, …" at bounding box center [498, 173] width 512 height 25
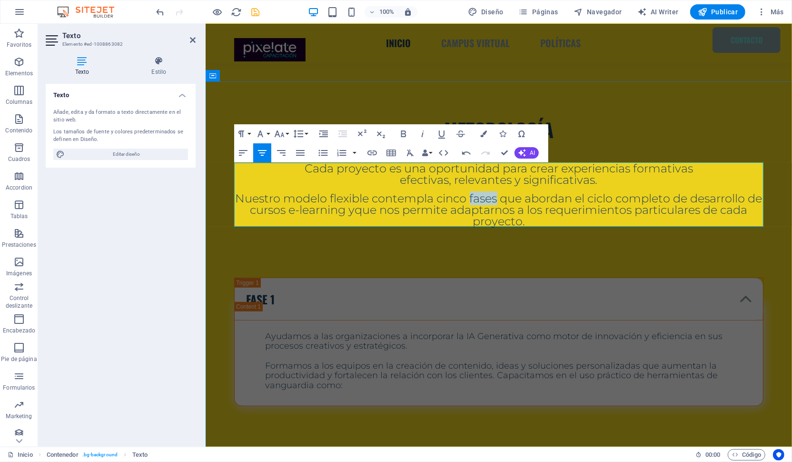
drag, startPoint x: 505, startPoint y: 199, endPoint x: 479, endPoint y: 198, distance: 26.2
click at [479, 198] on span "Nuestro modelo flexible contempla cinco fases que abordan el ciclo completo de …" at bounding box center [498, 203] width 527 height 25
click at [597, 197] on span "Nuestro modelo flexible contempla cinco fases que abordan el ciclo completo de …" at bounding box center [498, 203] width 527 height 25
click at [683, 199] on span "Nuestro modelo flexible contempla cinco fases que abordan el ciclo completo de …" at bounding box center [498, 203] width 527 height 25
click at [481, 212] on span "que nos permite adaptarnos a los requerimientos particulares de cada proyecto." at bounding box center [575, 214] width 321 height 25
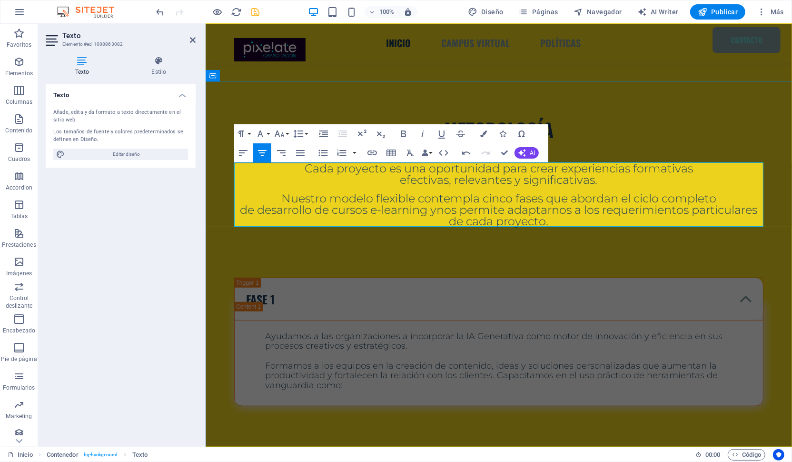
click at [695, 208] on span "nos permite adaptarnos a los requerimientos particulares de cada proyecto." at bounding box center [597, 214] width 321 height 25
click at [666, 128] on div "metodología" at bounding box center [498, 128] width 529 height 19
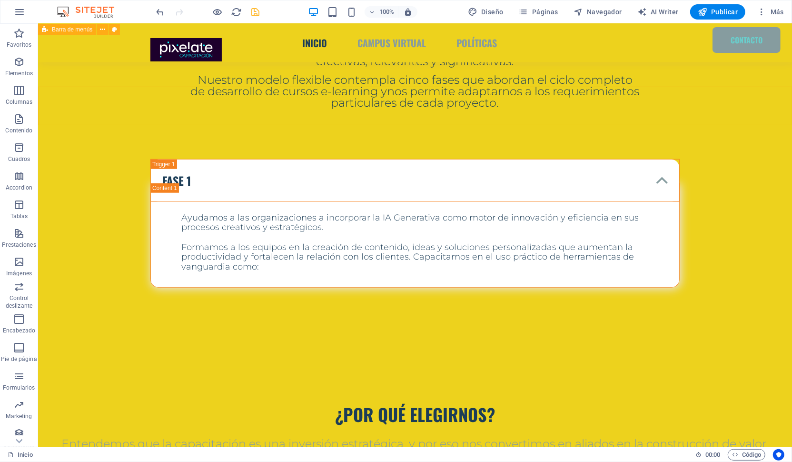
scroll to position [577, 0]
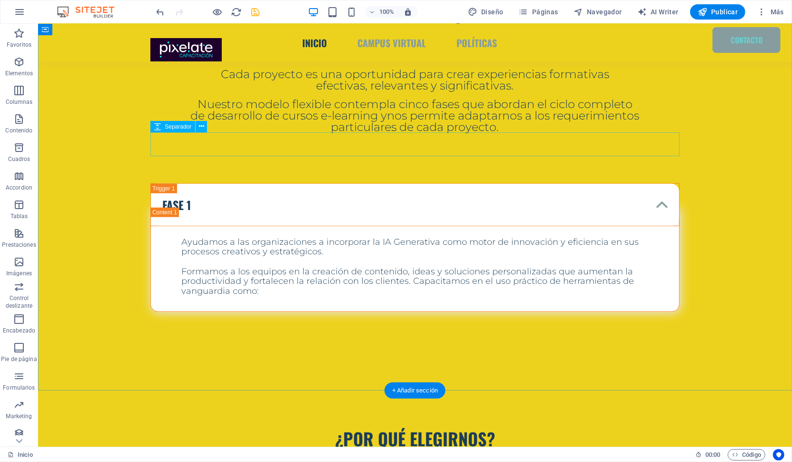
click at [405, 148] on div at bounding box center [414, 144] width 529 height 24
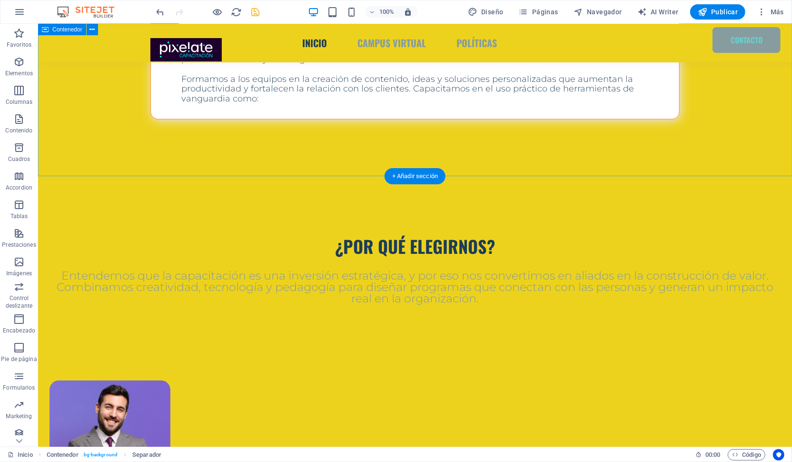
scroll to position [818, 0]
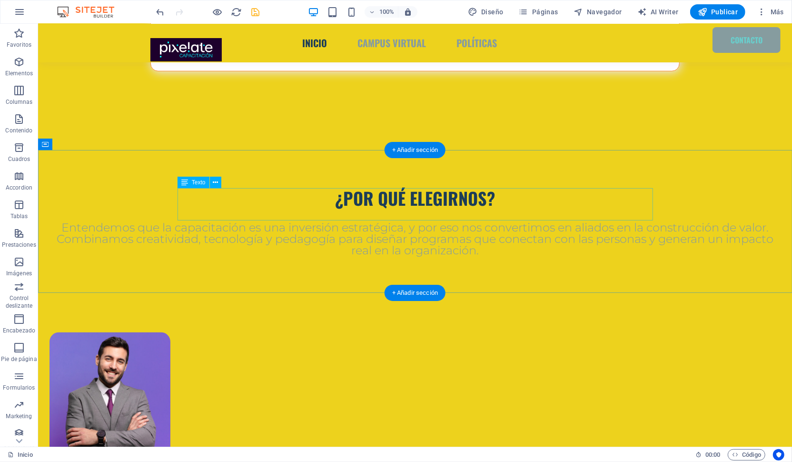
click at [388, 196] on div "¿POR QUÉ ELEGIRNOS?" at bounding box center [414, 197] width 731 height 17
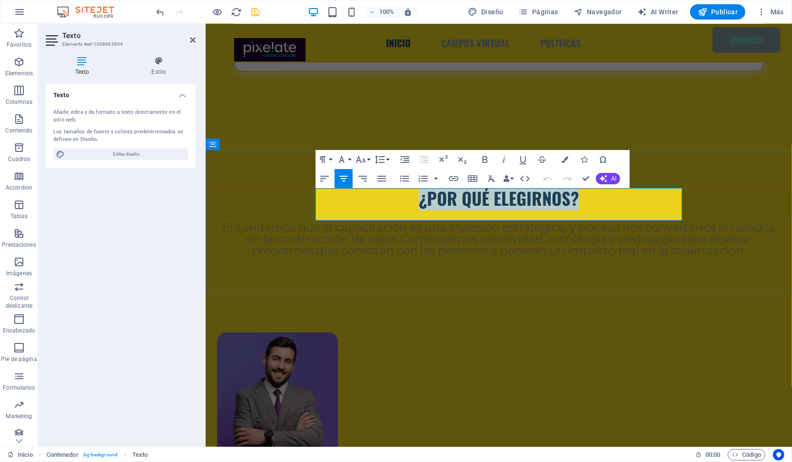
drag, startPoint x: 582, startPoint y: 197, endPoint x: 413, endPoint y: 197, distance: 168.5
click at [413, 197] on h4 "¿POR QUÉ ELEGIRNOS?" at bounding box center [499, 197] width 564 height 17
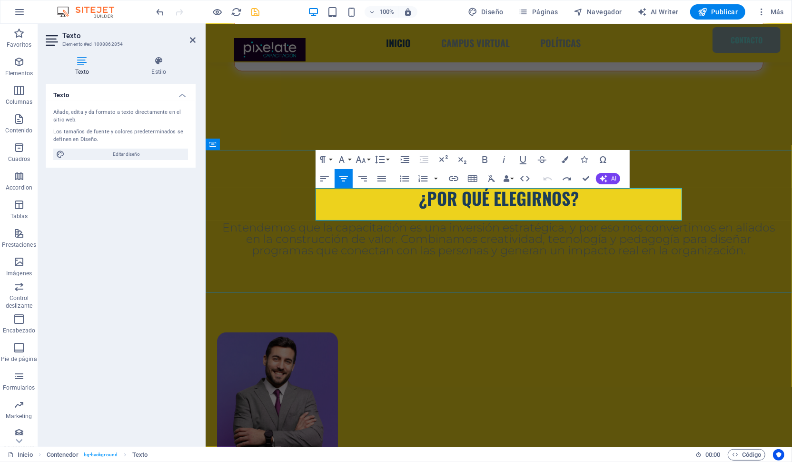
click at [573, 199] on span "¿POR QUÉ ELEGIRNOS?" at bounding box center [498, 197] width 160 height 25
drag, startPoint x: 577, startPoint y: 198, endPoint x: 429, endPoint y: 197, distance: 148.0
click at [429, 197] on span "¿POR QUÉ ELEGIRNOS?" at bounding box center [498, 197] width 160 height 25
click at [443, 200] on span "¿EQUIPO EXPERTO" at bounding box center [499, 197] width 128 height 25
click at [576, 200] on h4 "EQUIPO EXPERTO" at bounding box center [499, 197] width 564 height 17
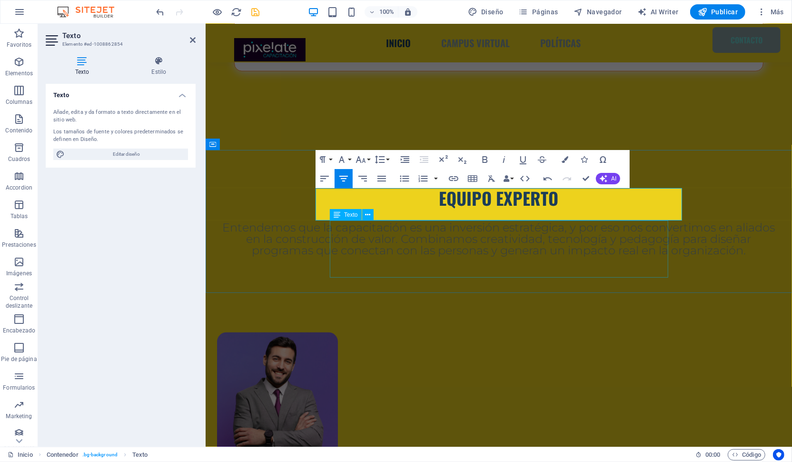
click at [491, 256] on div "Entendemos que la capacitación es una inversión estratégica, y por eso nos conv…" at bounding box center [499, 238] width 564 height 34
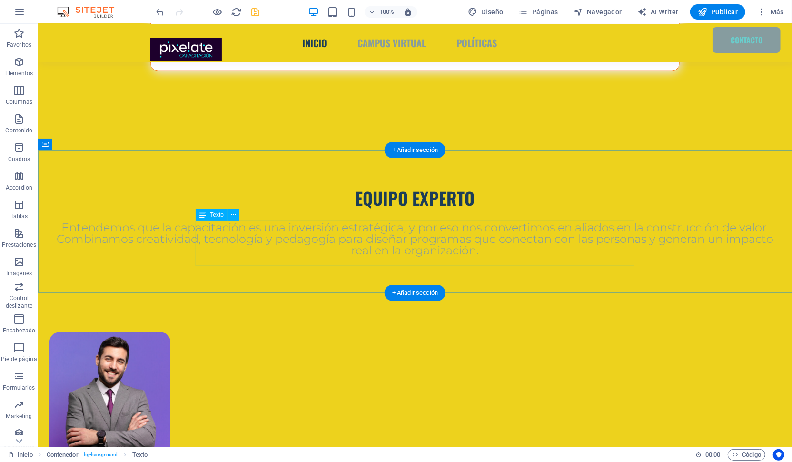
click at [502, 249] on div "Entendemos que la capacitación es una inversión estratégica, y por eso nos conv…" at bounding box center [414, 238] width 731 height 34
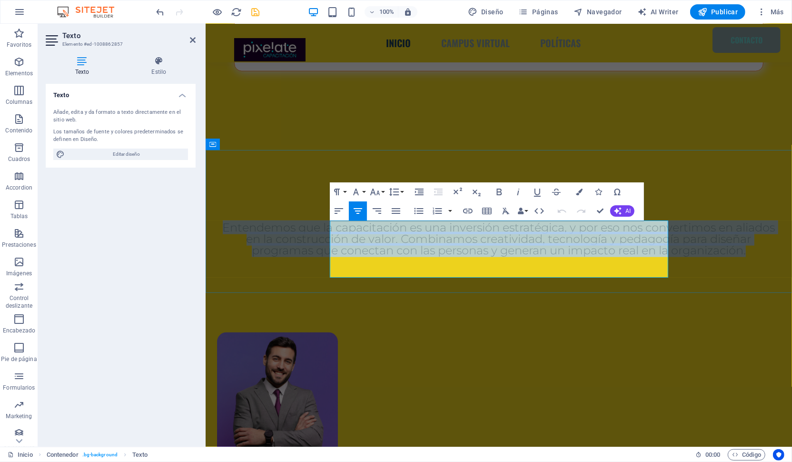
drag, startPoint x: 659, startPoint y: 273, endPoint x: 359, endPoint y: 223, distance: 304.0
click at [359, 223] on p "Entendemos que la capacitación es una inversión estratégica, y por eso nos conv…" at bounding box center [499, 238] width 564 height 34
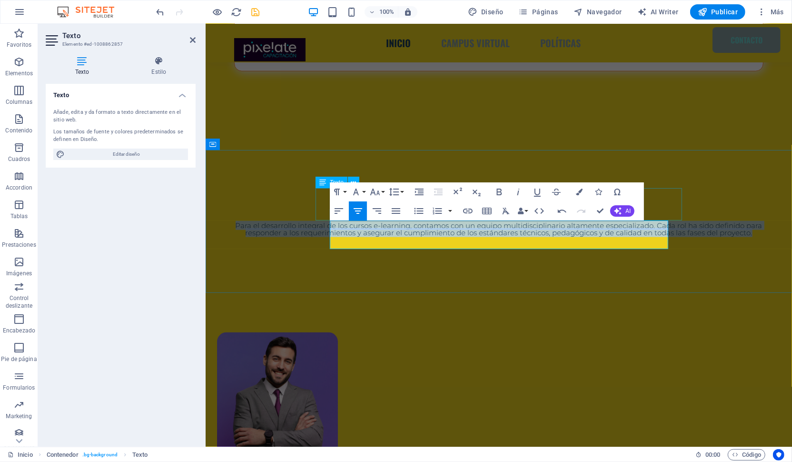
drag, startPoint x: 533, startPoint y: 243, endPoint x: 320, endPoint y: 217, distance: 214.3
click at [320, 217] on div "EQUIPO EXPERTO Para el desarrollo integral de los cursos e-learning, contamos c…" at bounding box center [498, 203] width 586 height 104
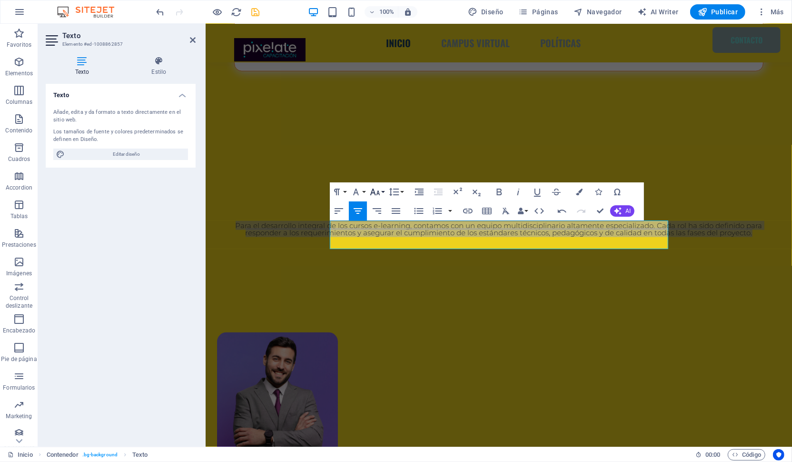
click at [376, 190] on icon "button" at bounding box center [374, 191] width 11 height 11
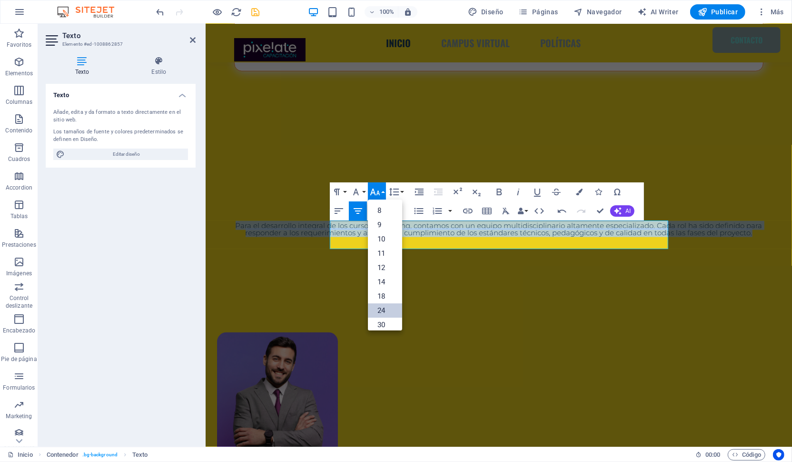
click at [381, 308] on link "24" at bounding box center [385, 310] width 34 height 14
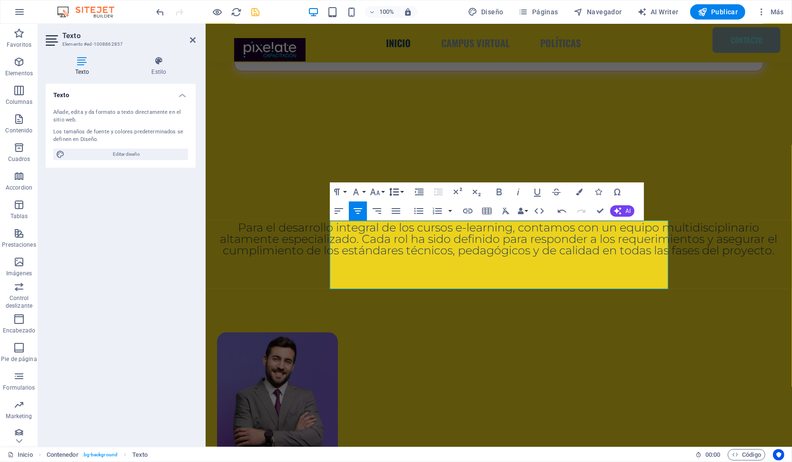
click at [397, 192] on icon "button" at bounding box center [394, 192] width 10 height 8
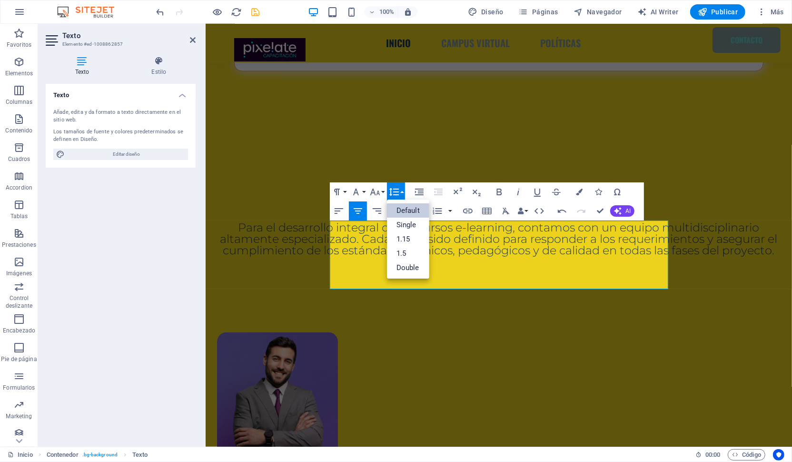
scroll to position [0, 0]
click at [407, 227] on link "Single" at bounding box center [408, 225] width 42 height 14
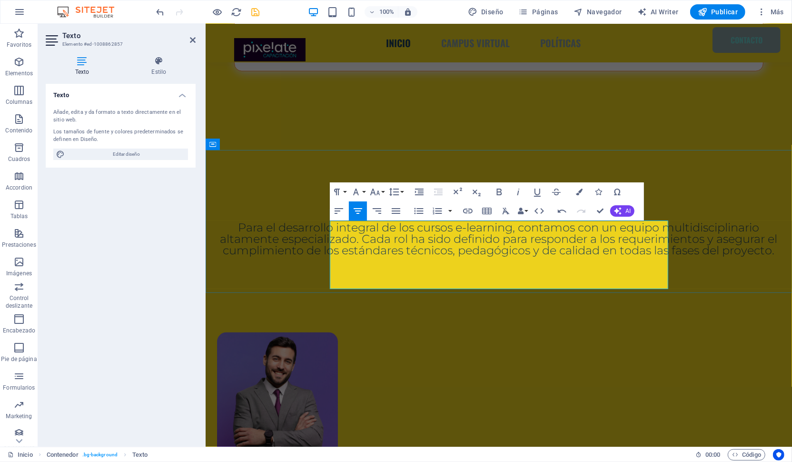
click at [460, 257] on span "Para el desarrollo integral de los cursos e-learning, contamos con un equipo mu…" at bounding box center [498, 238] width 557 height 37
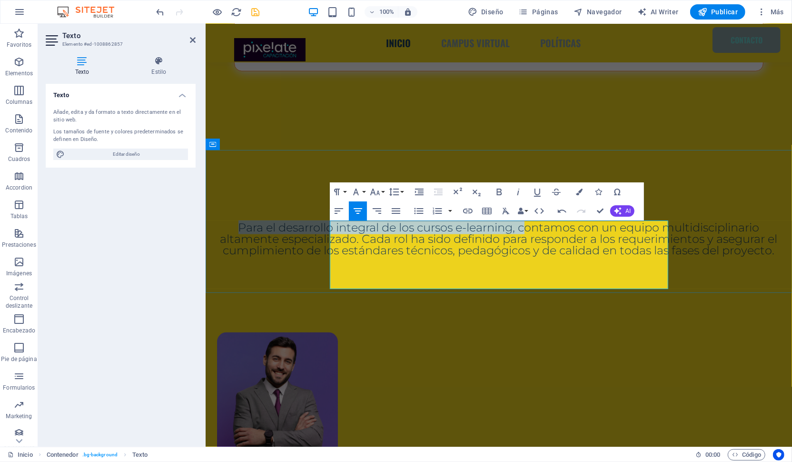
drag, startPoint x: 352, startPoint y: 239, endPoint x: 357, endPoint y: 226, distance: 14.8
click at [357, 226] on p "Para el desarrollo integral de los cursos e-learning, contamos con un equipo mu…" at bounding box center [499, 238] width 564 height 34
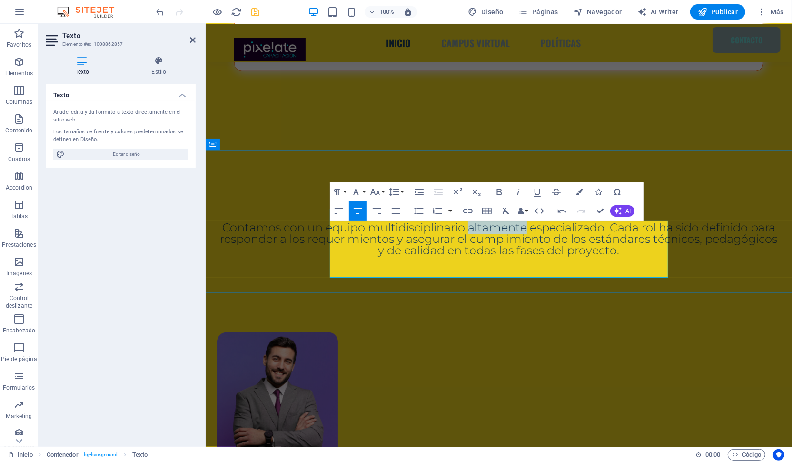
drag, startPoint x: 652, startPoint y: 226, endPoint x: 596, endPoint y: 223, distance: 56.3
click at [596, 223] on p "Contamos con un equipo multidisciplinario altamente especializado. Cada rol ha …" at bounding box center [499, 238] width 564 height 34
drag, startPoint x: 663, startPoint y: 228, endPoint x: 584, endPoint y: 225, distance: 78.6
click at [584, 225] on p "Contamos con un equipo multidisciplinario especializado. Cada rol ha sido defin…" at bounding box center [499, 238] width 564 height 34
drag, startPoint x: 509, startPoint y: 236, endPoint x: 582, endPoint y: 228, distance: 72.9
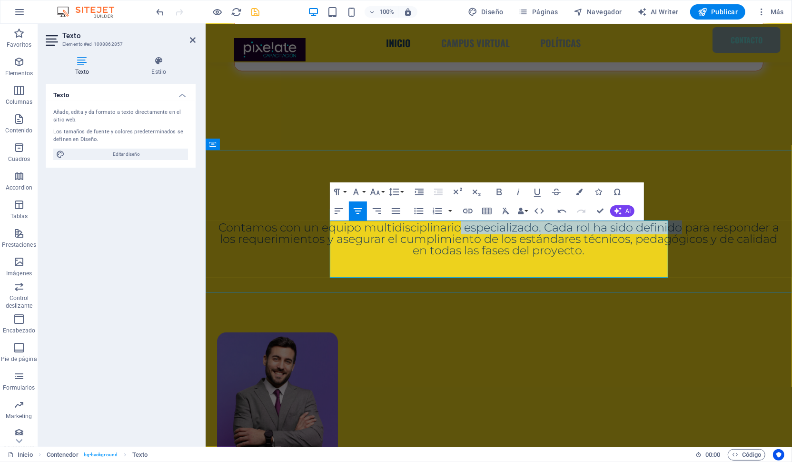
click at [582, 228] on span "Contamos con un equipo multidisciplinario especializado. Cada rol ha sido defin…" at bounding box center [498, 238] width 561 height 37
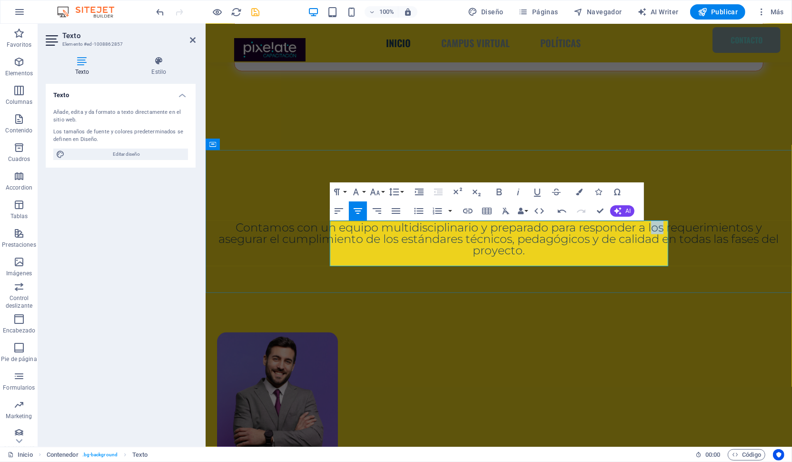
drag, startPoint x: 475, startPoint y: 238, endPoint x: 464, endPoint y: 239, distance: 10.5
click at [464, 239] on span "Contamos con un equipo multidisciplinario y preparado para responder a los requ…" at bounding box center [498, 238] width 560 height 37
click at [475, 239] on span "Contamos con un equipo multidisciplinario y preparado para responder a los requ…" at bounding box center [498, 238] width 560 height 37
drag, startPoint x: 476, startPoint y: 238, endPoint x: 459, endPoint y: 238, distance: 17.1
click at [459, 238] on span "Contamos con un equipo multidisciplinario y preparado para responder a los requ…" at bounding box center [498, 238] width 560 height 37
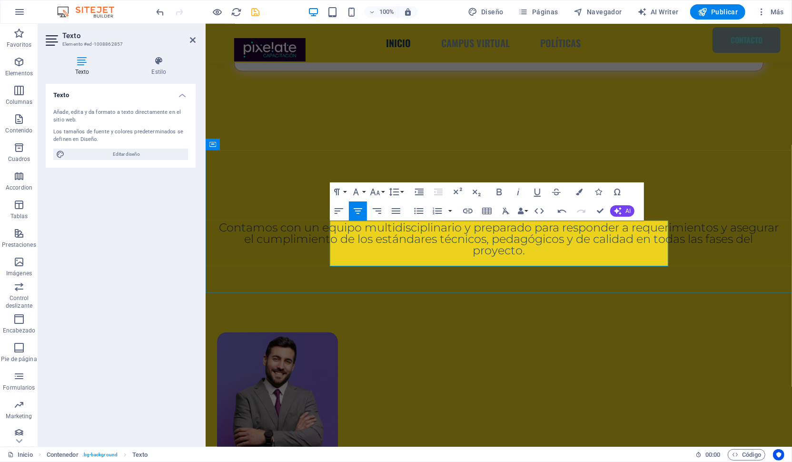
click at [558, 238] on span "Contamos con un equipo multidisciplinario y preparado para responder a requerim…" at bounding box center [498, 238] width 560 height 37
click at [568, 237] on span "Contamos con un equipo multidisciplinario y preparado para responder a requerim…" at bounding box center [498, 238] width 560 height 37
click at [563, 238] on span "Contamos con un equipo multidisciplinario y preparado para responder a requerim…" at bounding box center [498, 238] width 560 height 37
click at [640, 238] on span "Contamos con un equipo multidisciplinario y preparado para responder a requerim…" at bounding box center [498, 238] width 560 height 37
drag, startPoint x: 655, startPoint y: 237, endPoint x: 578, endPoint y: 237, distance: 76.6
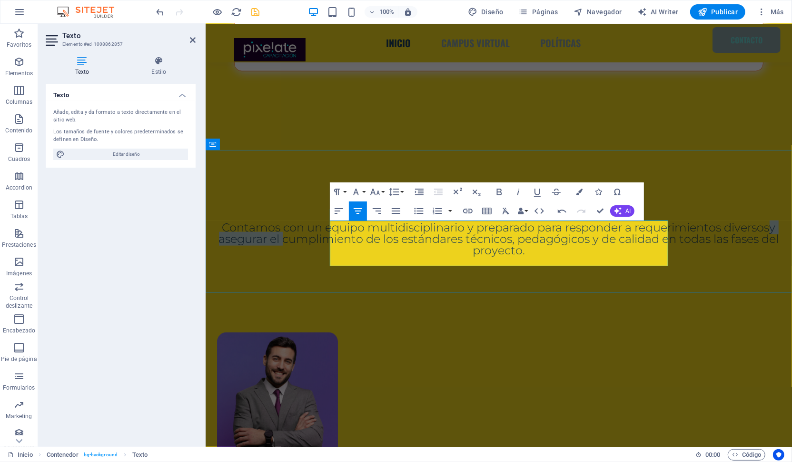
click at [578, 237] on p "Contamos con un equipo multidisciplinario y preparado para responder a requerim…" at bounding box center [499, 238] width 564 height 34
drag, startPoint x: 648, startPoint y: 238, endPoint x: 631, endPoint y: 238, distance: 17.1
click at [631, 238] on span "Contamos con un equipo multidisciplinario y preparado para responder a requerim…" at bounding box center [499, 238] width 544 height 37
click at [645, 238] on span "Contamos con un equipo multidisciplinario y preparado para responder a requerim…" at bounding box center [499, 238] width 544 height 37
click at [649, 240] on span "Contamos con un equipo multidisciplinario y preparado para responder a requerim…" at bounding box center [499, 238] width 544 height 37
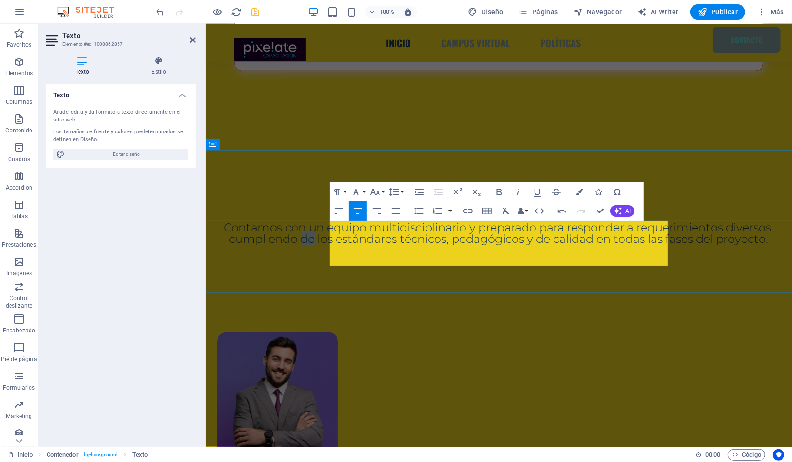
drag, startPoint x: 661, startPoint y: 239, endPoint x: 650, endPoint y: 238, distance: 11.0
click at [650, 238] on span "Contamos con un equipo multidisciplinario y preparado para responder a requerim…" at bounding box center [499, 232] width 550 height 25
drag, startPoint x: 562, startPoint y: 262, endPoint x: 617, endPoint y: 252, distance: 56.6
click at [617, 244] on p "Contamos con un equipo multidisciplinario y preparado para responder a requerim…" at bounding box center [499, 232] width 564 height 23
click at [559, 288] on div "EQUIPO EXPERTO Contamos con un equipo multidisciplinario y preparado para respo…" at bounding box center [498, 222] width 586 height 143
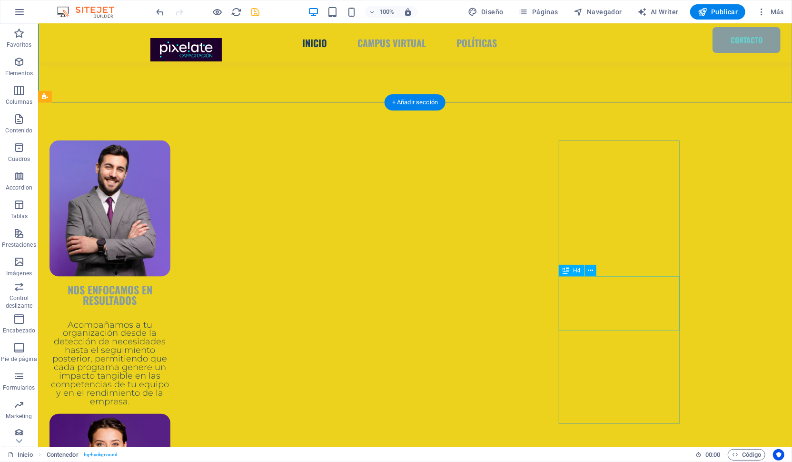
scroll to position [1009, 0]
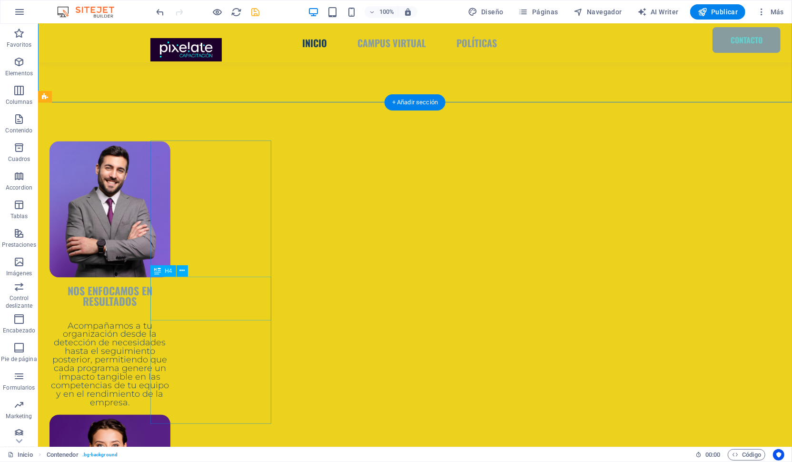
click at [170, 295] on div "nos ENFOCAmOS EN RESULTADOS" at bounding box center [109, 291] width 121 height 29
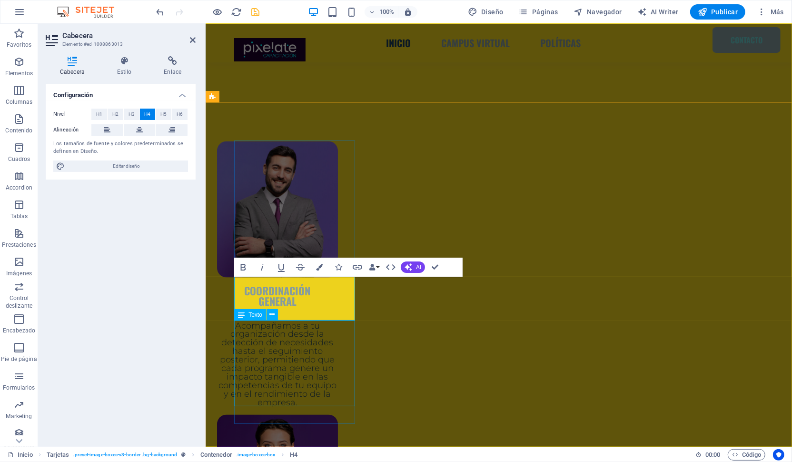
click at [288, 375] on div "Acompañamos a tu organización desde la detección de necesidades hasta el seguim…" at bounding box center [277, 364] width 121 height 86
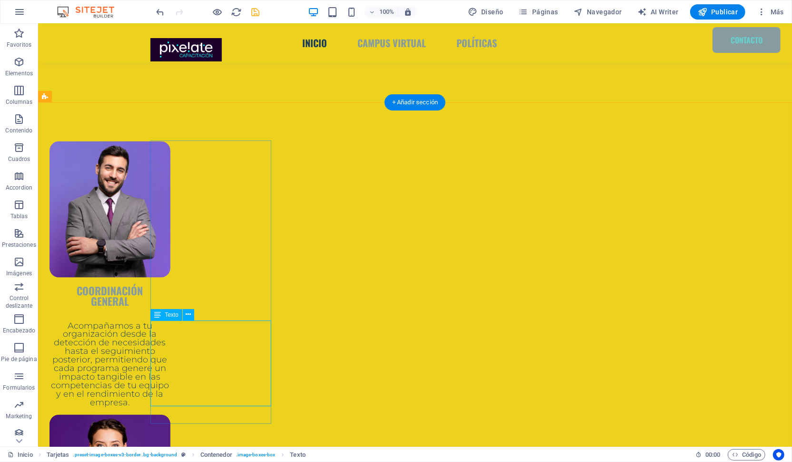
click at [170, 364] on div "Acompañamos a tu organización desde la detección de necesidades hasta el seguim…" at bounding box center [109, 364] width 121 height 86
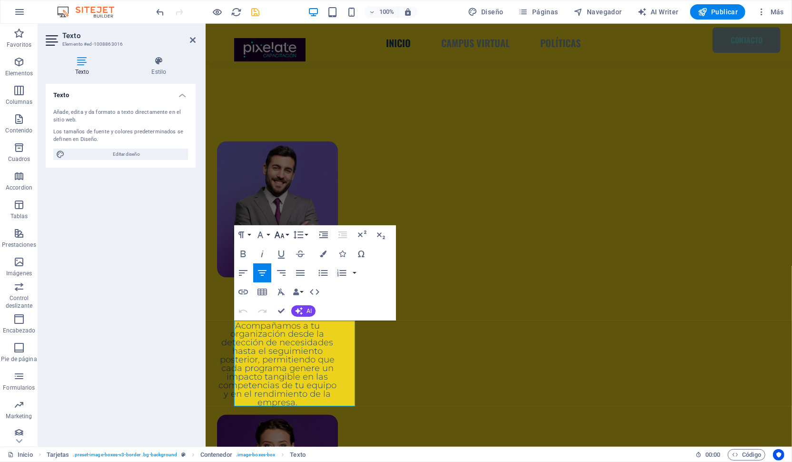
click at [281, 233] on icon "button" at bounding box center [279, 234] width 11 height 11
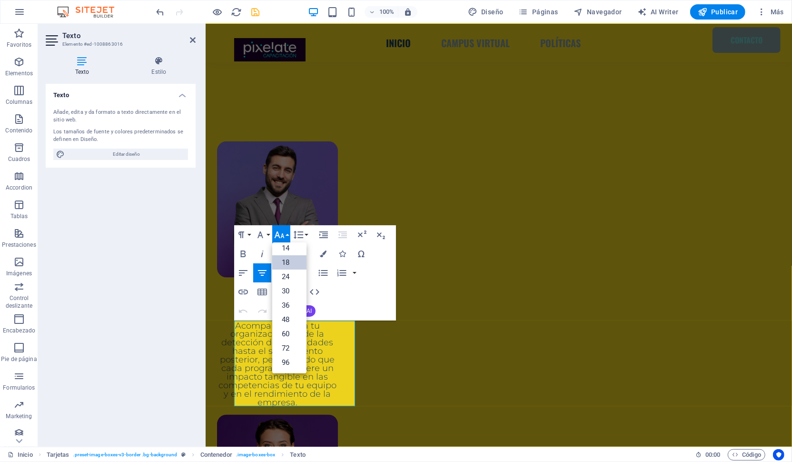
scroll to position [77, 0]
click at [271, 402] on p "Acompañamos a tu organización desde la detección de necesidades hasta el seguim…" at bounding box center [277, 364] width 121 height 86
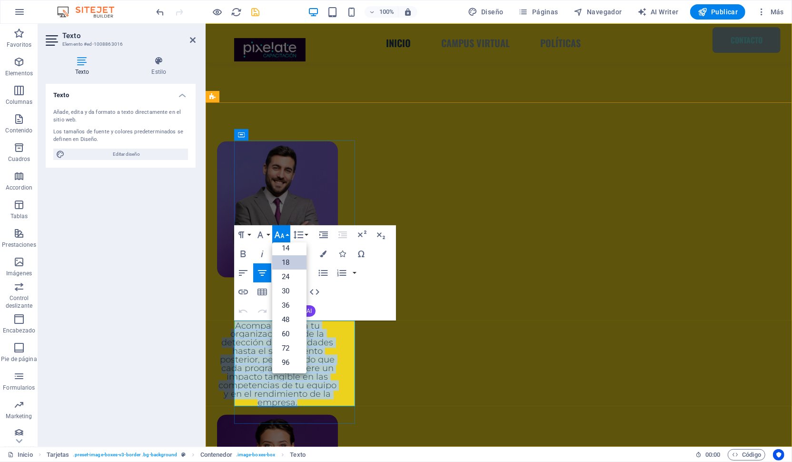
drag, startPoint x: 318, startPoint y: 401, endPoint x: 247, endPoint y: 324, distance: 105.1
click at [247, 324] on p "Acompañamos a tu organización desde la detección de necesidades hasta el seguim…" at bounding box center [277, 364] width 121 height 86
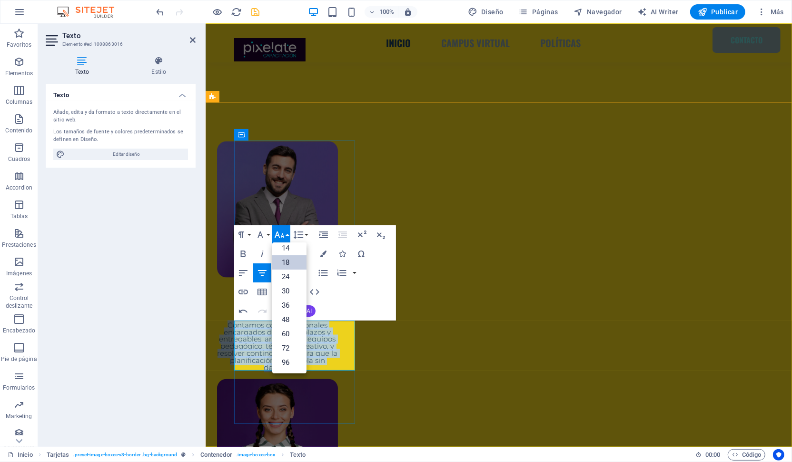
drag, startPoint x: 336, startPoint y: 368, endPoint x: 246, endPoint y: 323, distance: 100.7
click at [246, 323] on p "Contamos con profesionales encargados de definir plazos y entregables, articula…" at bounding box center [277, 346] width 121 height 50
click at [284, 263] on link "18" at bounding box center [289, 262] width 34 height 14
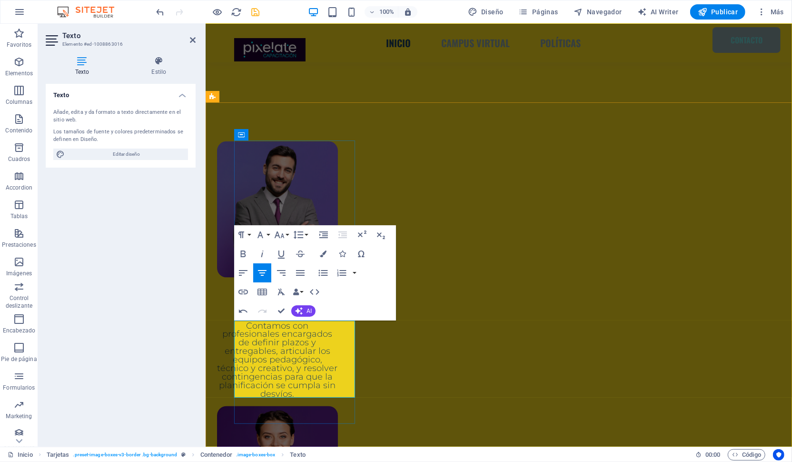
click at [329, 344] on span "Contamos con profesionales encargados de definir plazos y entregables, articula…" at bounding box center [277, 359] width 120 height 79
drag, startPoint x: 336, startPoint y: 341, endPoint x: 278, endPoint y: 342, distance: 57.6
click at [278, 342] on span "Contamos con profesionales encargados de definir plazos y entregables, articula…" at bounding box center [277, 359] width 120 height 79
click at [318, 339] on span "Contamos con profesionales encargados de definir plazos, articular los equipos …" at bounding box center [277, 355] width 120 height 70
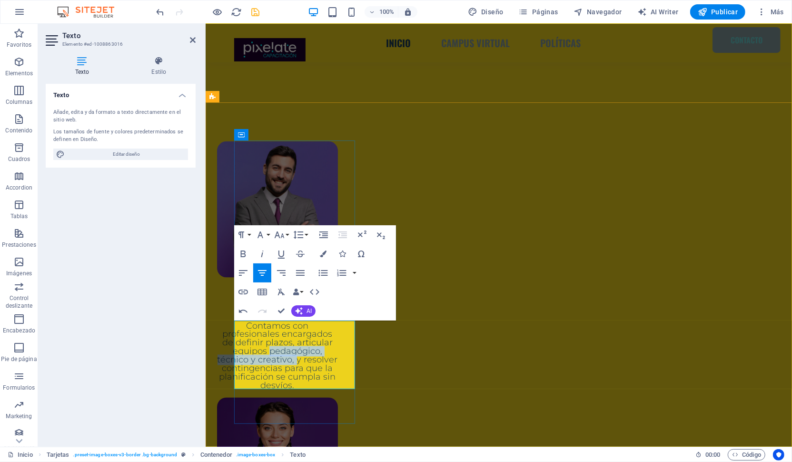
drag, startPoint x: 293, startPoint y: 358, endPoint x: 247, endPoint y: 349, distance: 47.1
click at [247, 349] on p "Contamos con profesionales encargados de definir plazos, articular equipos peda…" at bounding box center [277, 355] width 121 height 69
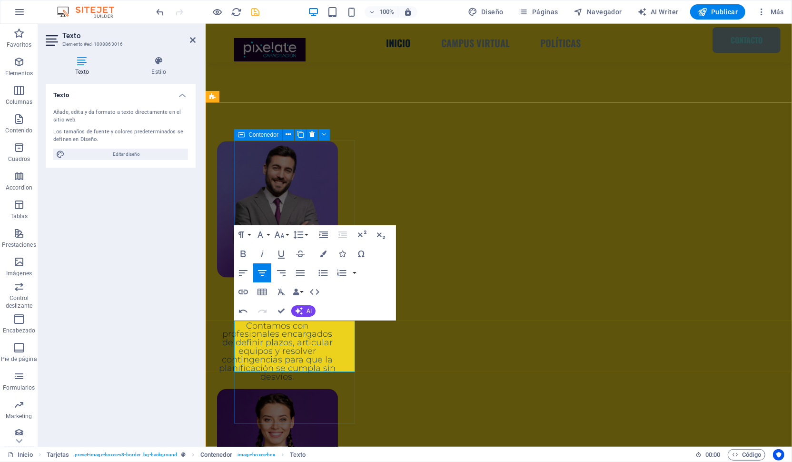
click at [288, 381] on div "COORDINACIÓN GENERAL Contamos con profesionales encargados de definir plazos, a…" at bounding box center [277, 261] width 121 height 240
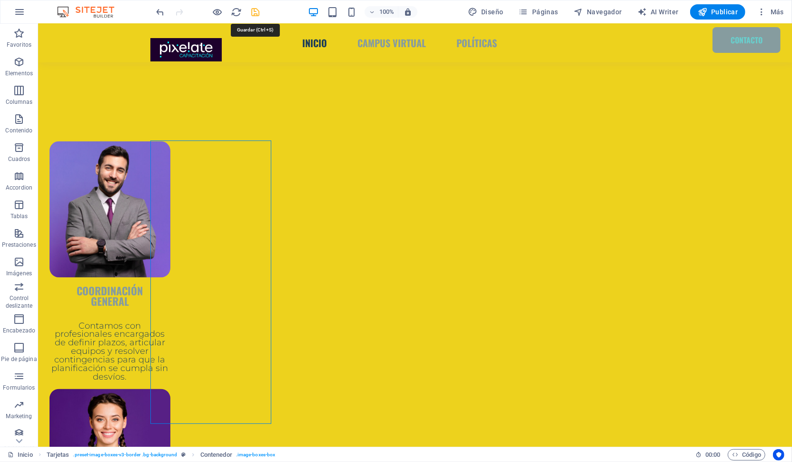
click at [256, 10] on icon "save" at bounding box center [255, 12] width 11 height 11
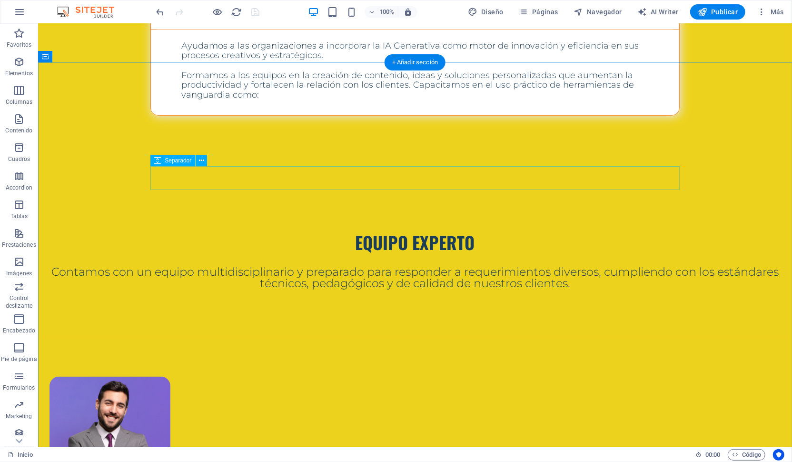
scroll to position [0, 0]
